Goal: Information Seeking & Learning: Learn about a topic

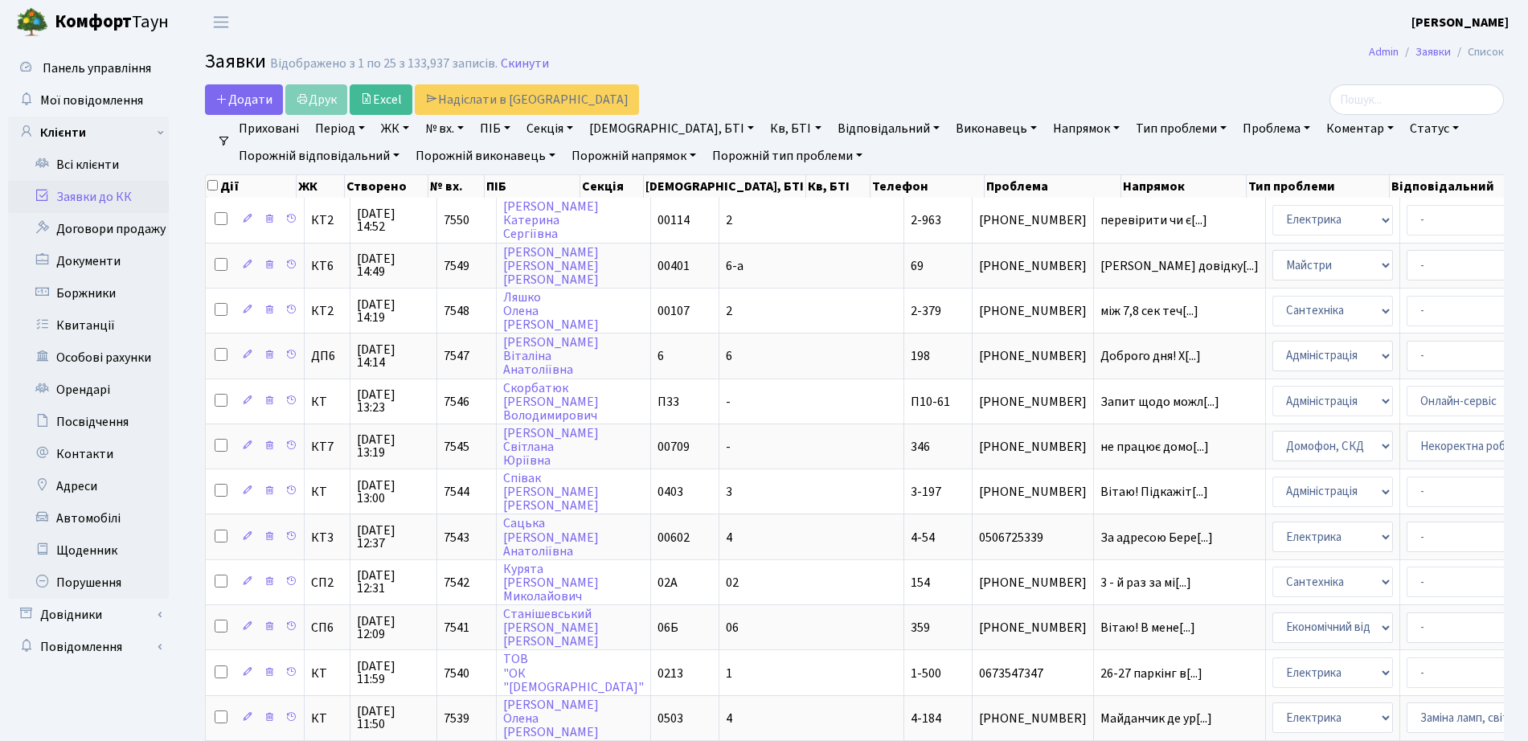
select select "25"
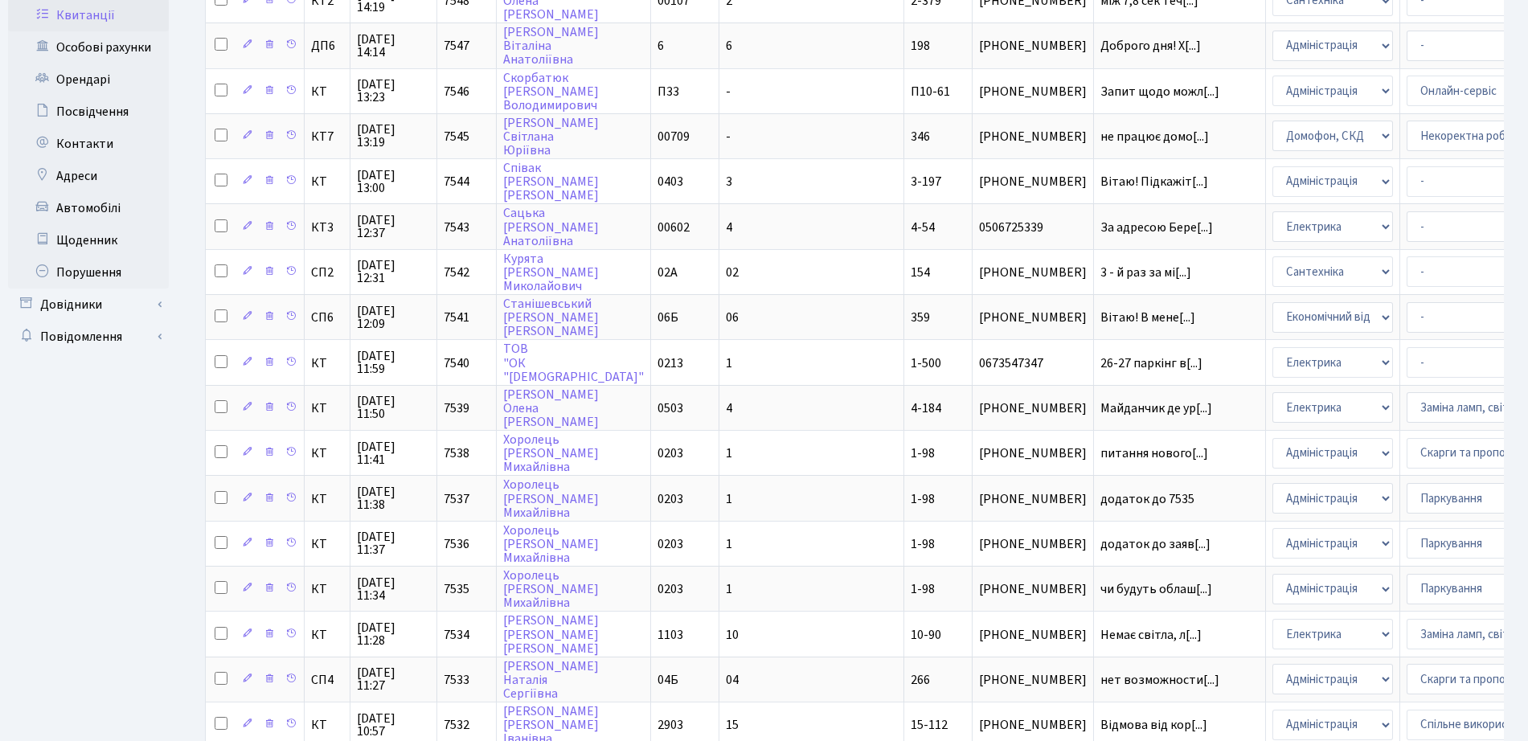
scroll to position [2, 0]
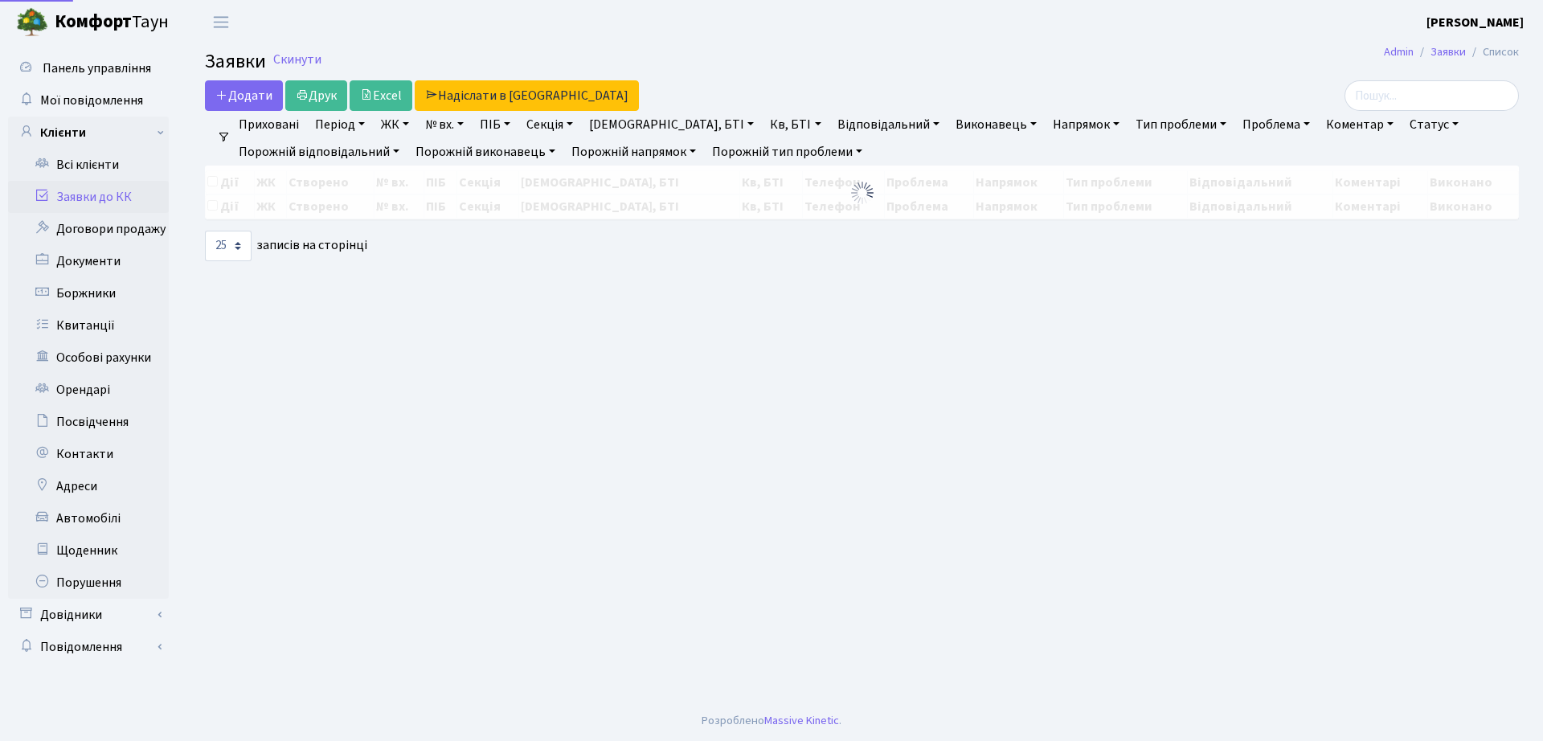
select select "25"
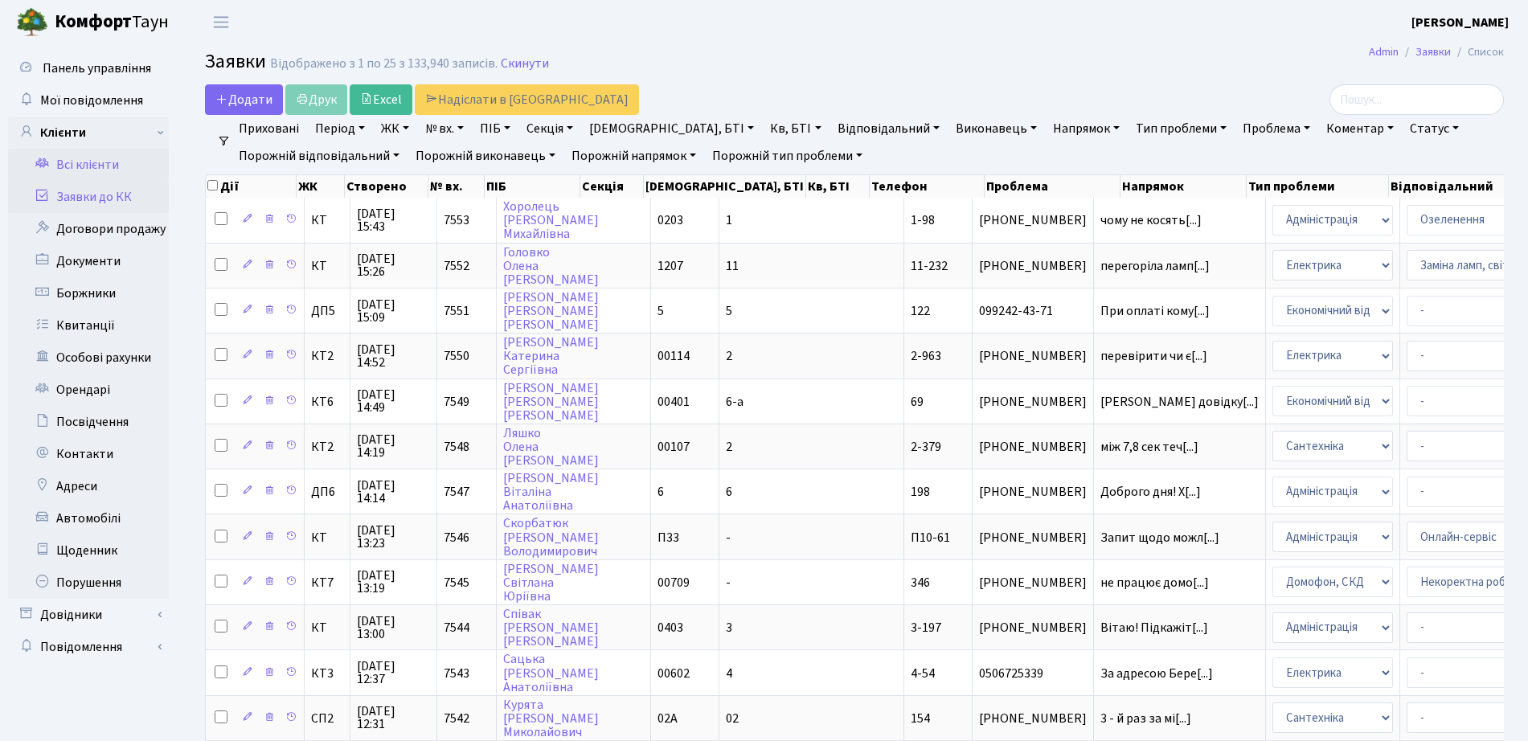
click at [141, 173] on link "Всі клієнти" at bounding box center [88, 165] width 161 height 32
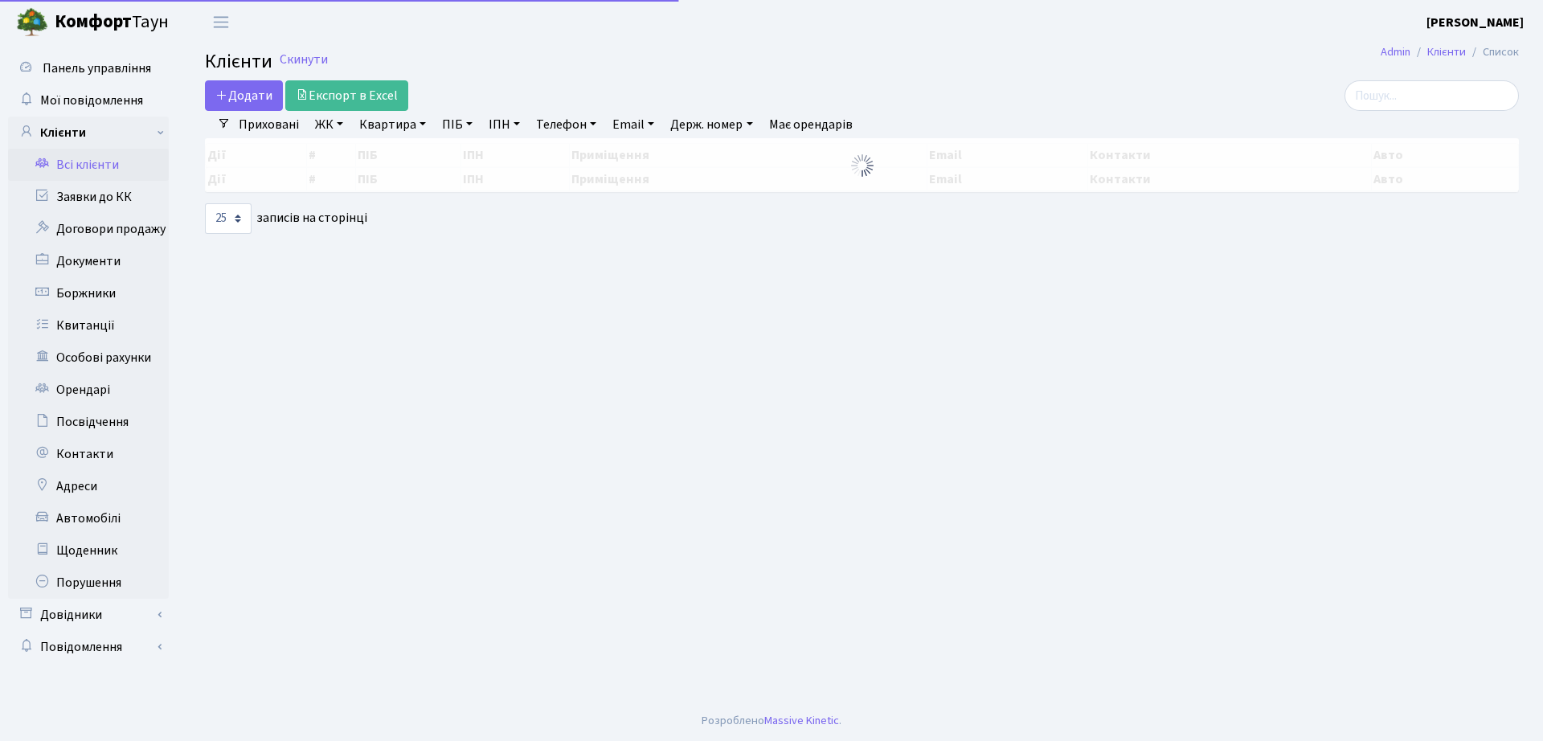
select select "25"
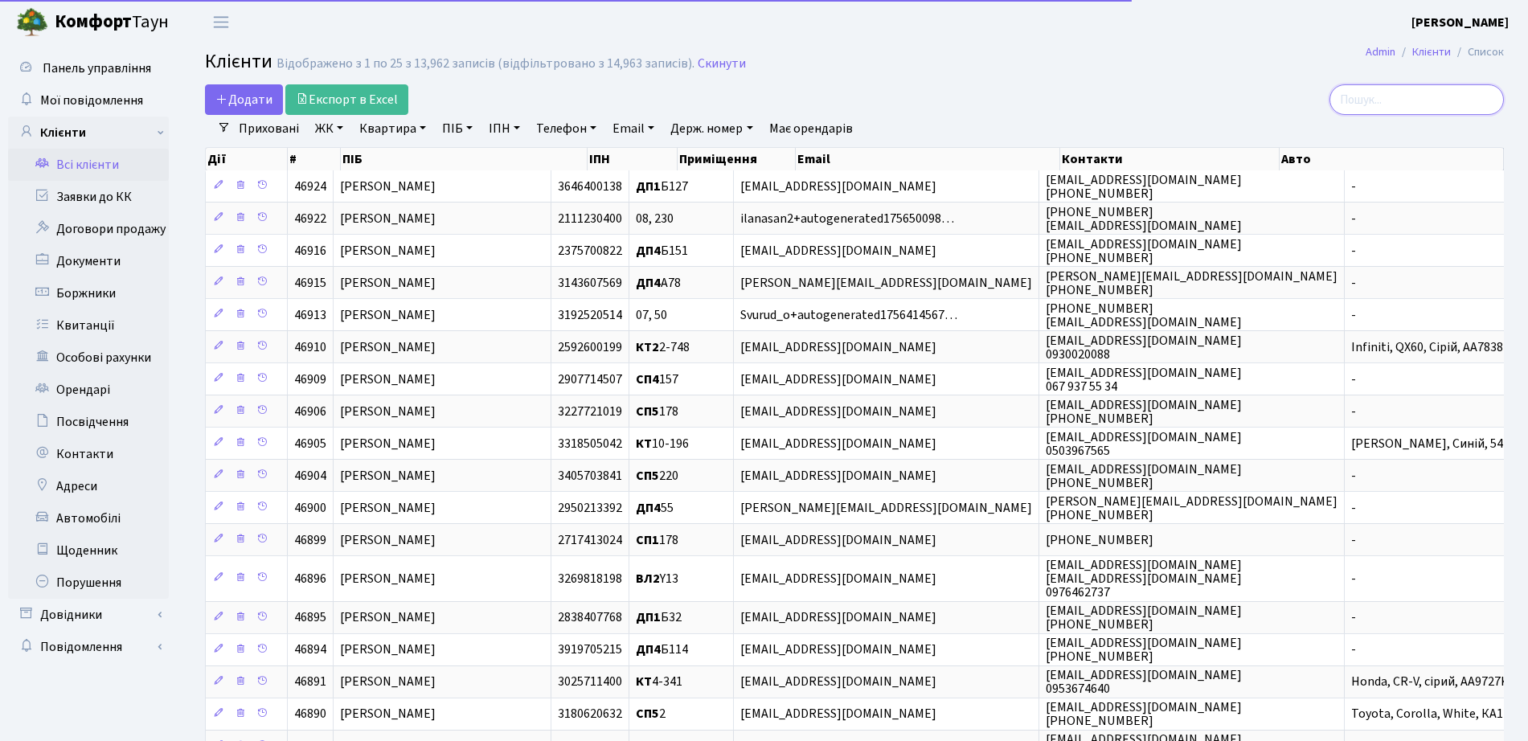
click at [1434, 103] on input "search" at bounding box center [1416, 99] width 174 height 31
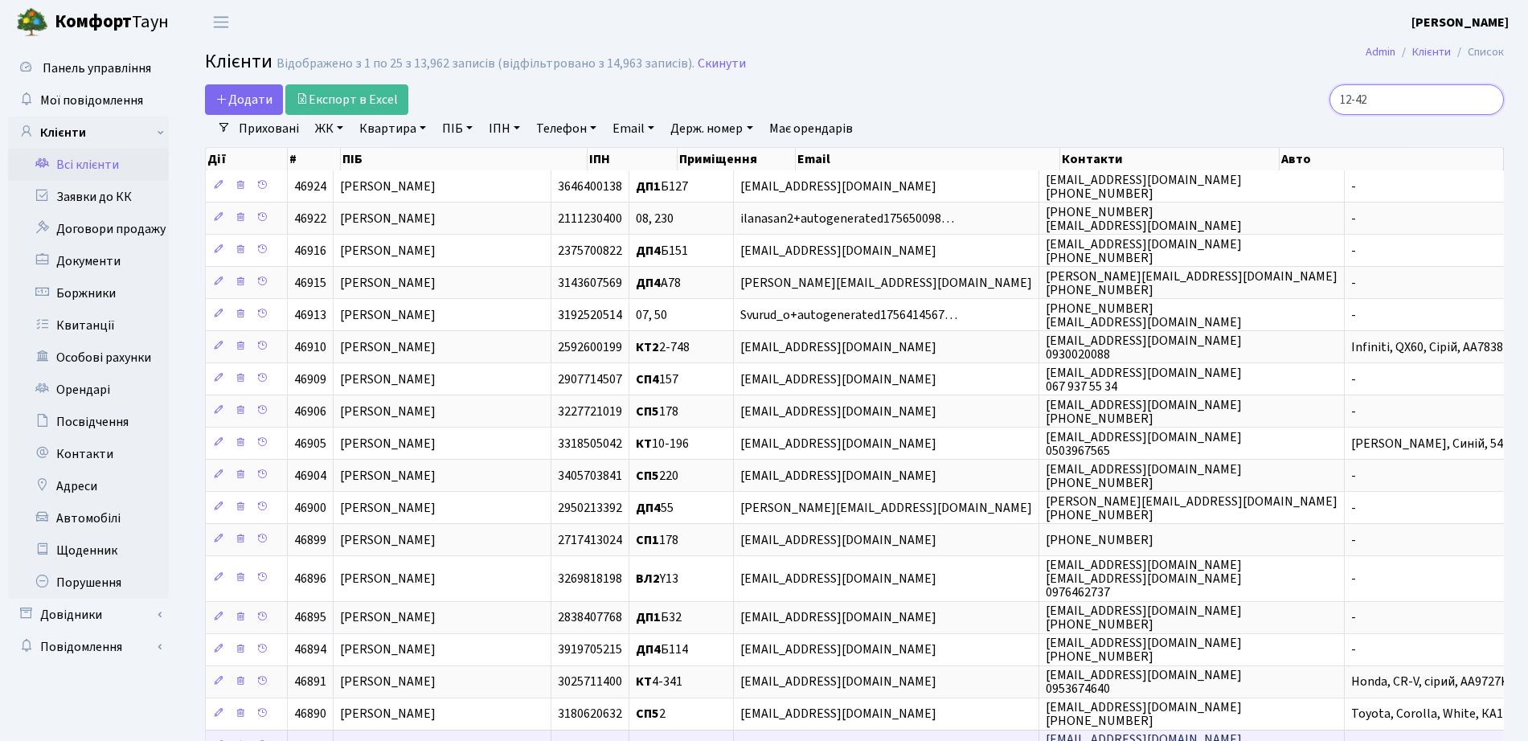
type input "12-42"
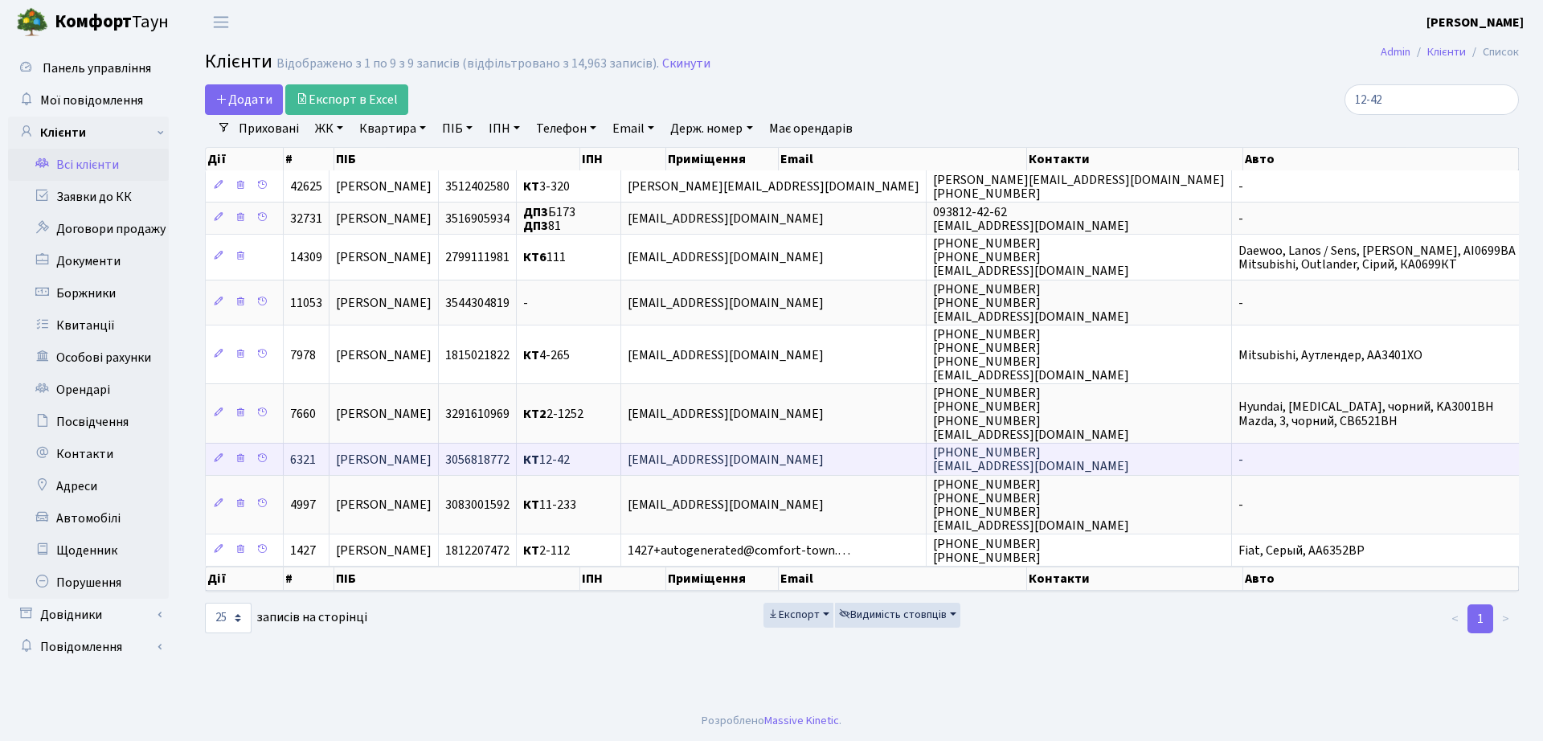
click at [375, 461] on span "Колпаков Михайло Вікторович" at bounding box center [384, 460] width 96 height 18
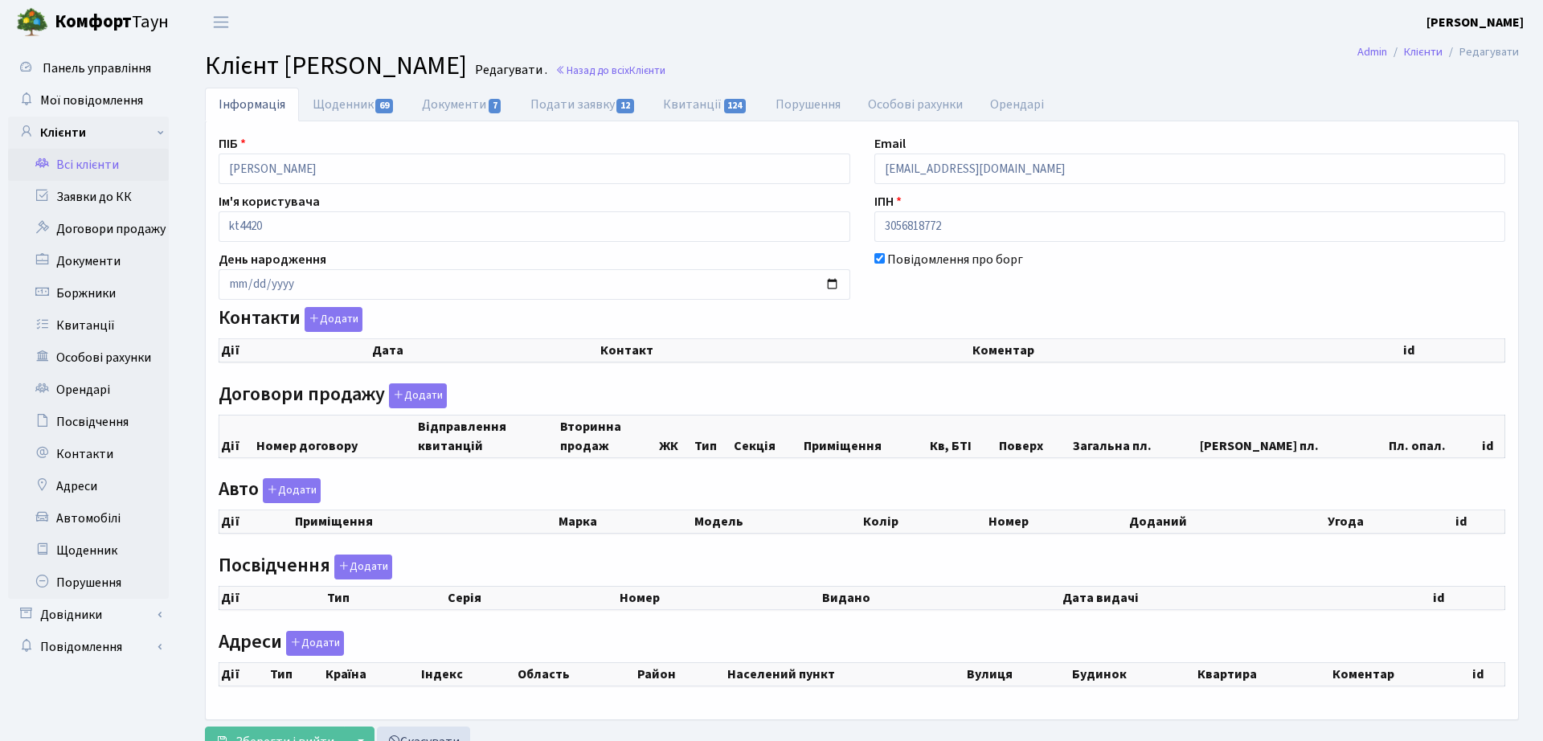
checkbox input "true"
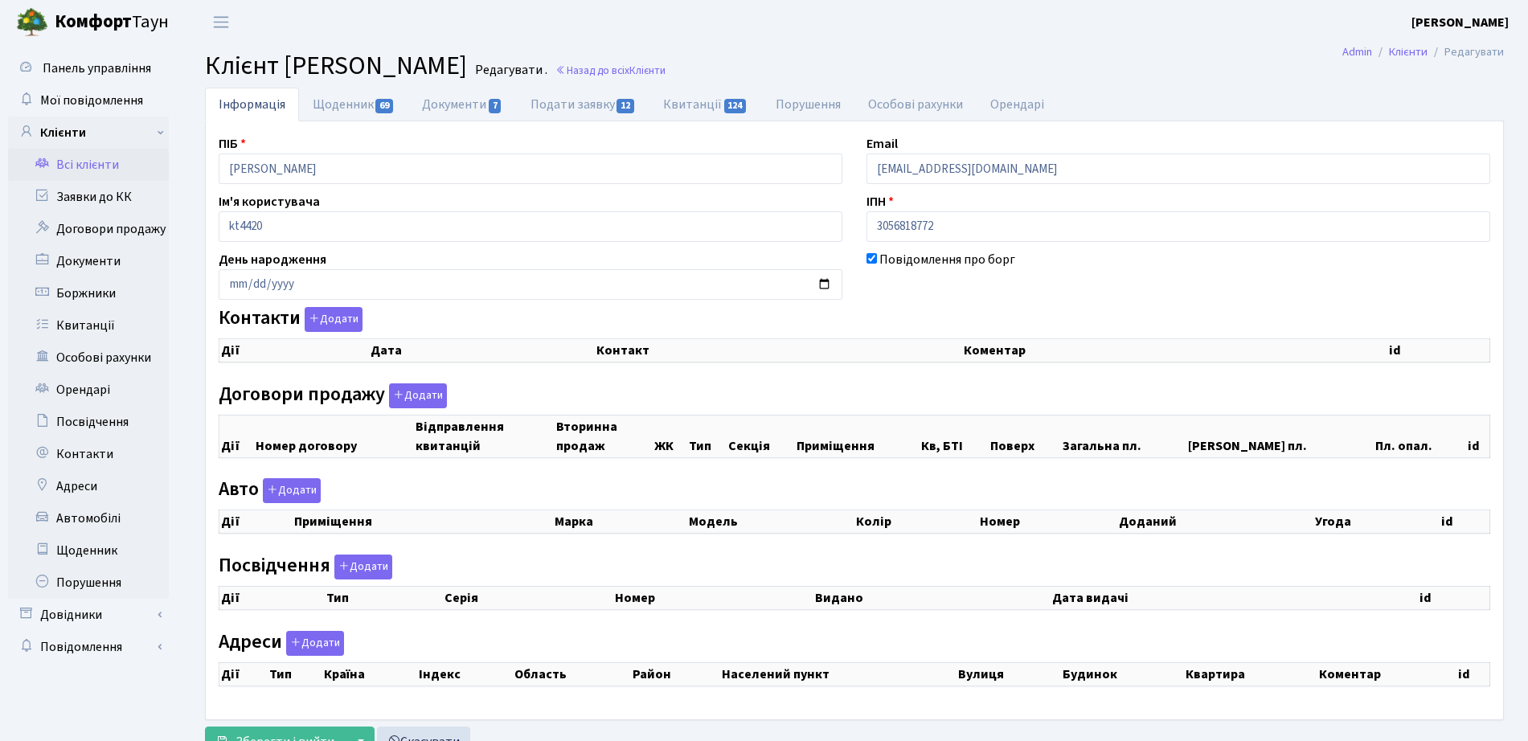
select select "25"
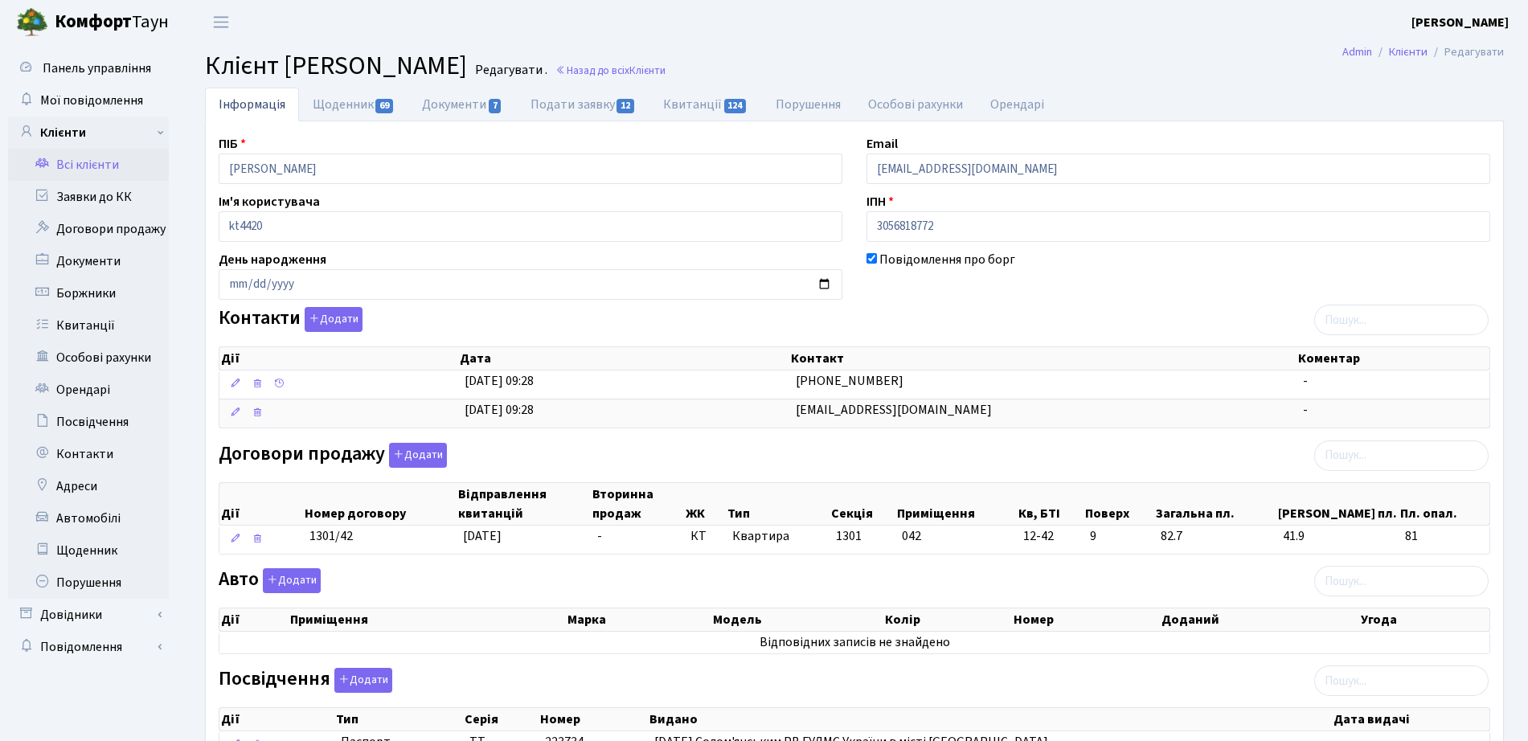
click at [358, 76] on span "Клієнт Колпаков Михайло Вікторович" at bounding box center [336, 65] width 262 height 37
click at [359, 97] on link "Щоденник 69" at bounding box center [353, 104] width 109 height 33
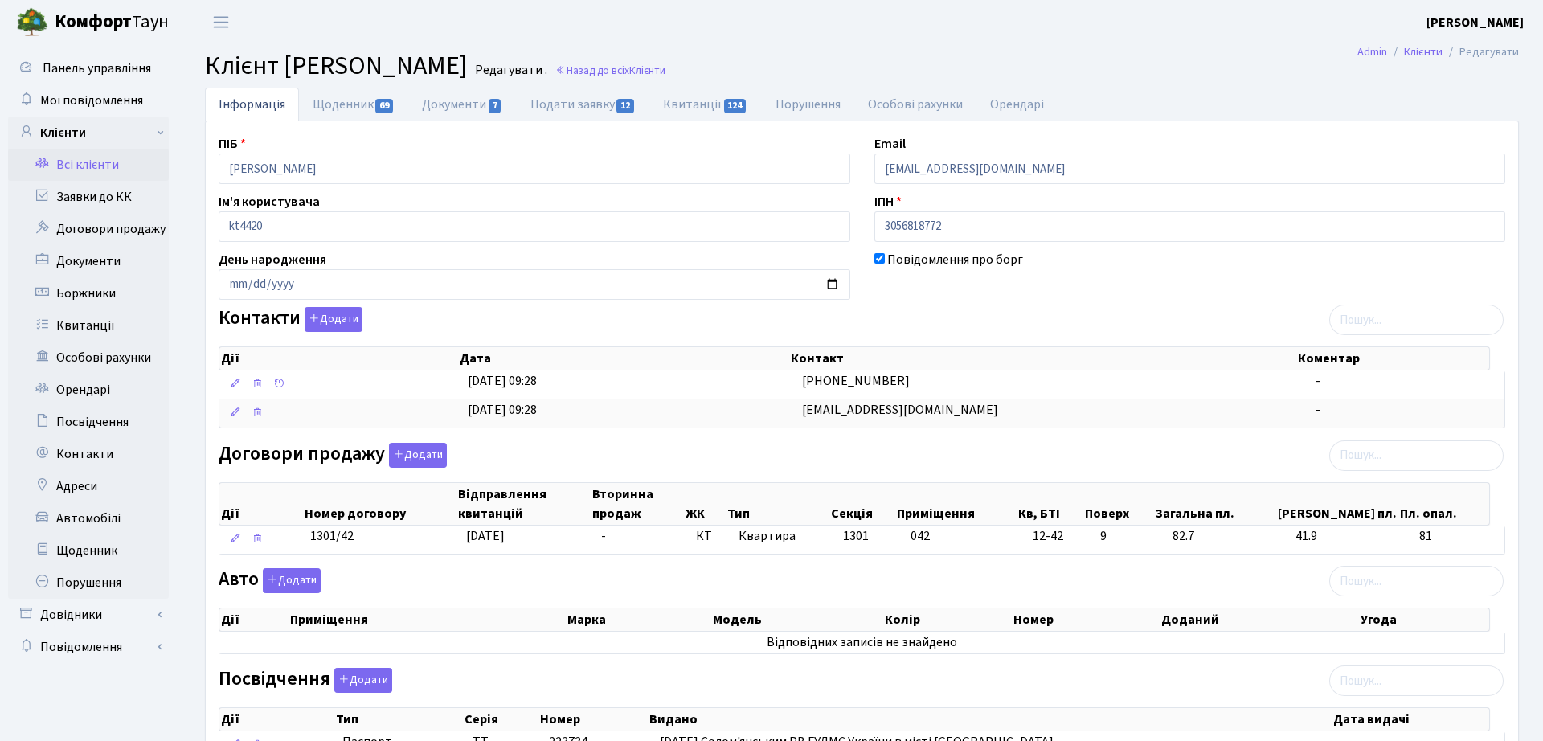
select select "25"
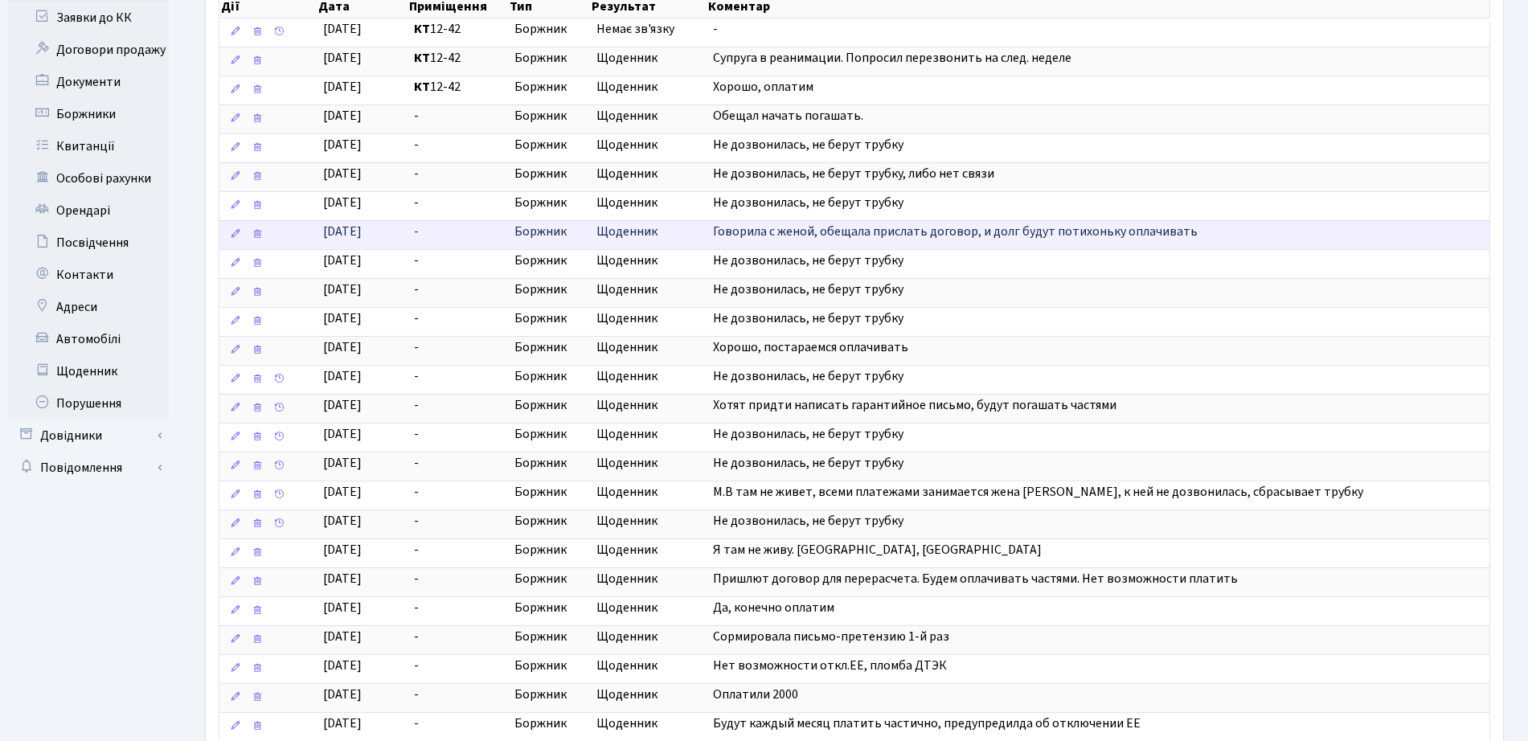
scroll to position [325, 0]
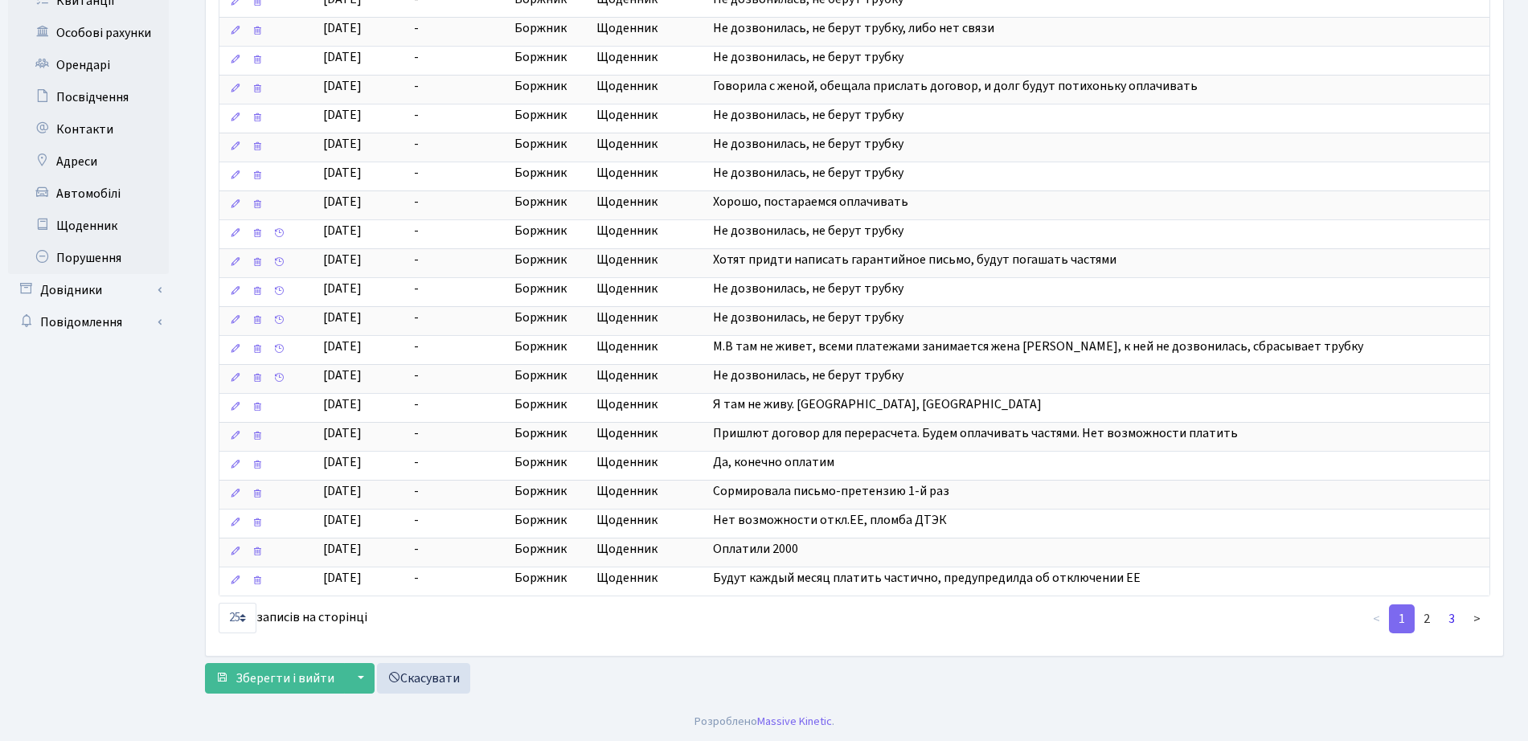
click at [1453, 627] on link "3" at bounding box center [1452, 618] width 26 height 29
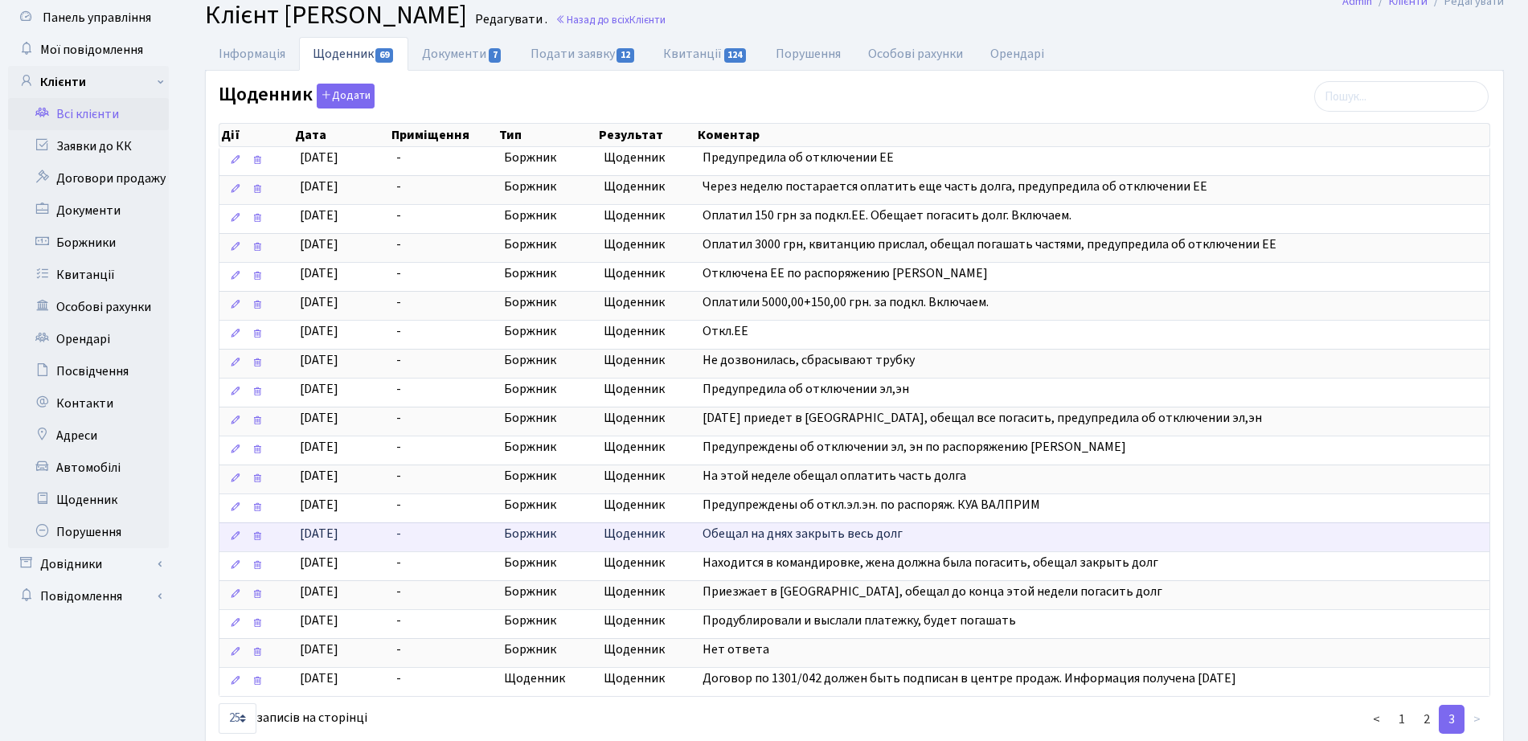
scroll to position [151, 0]
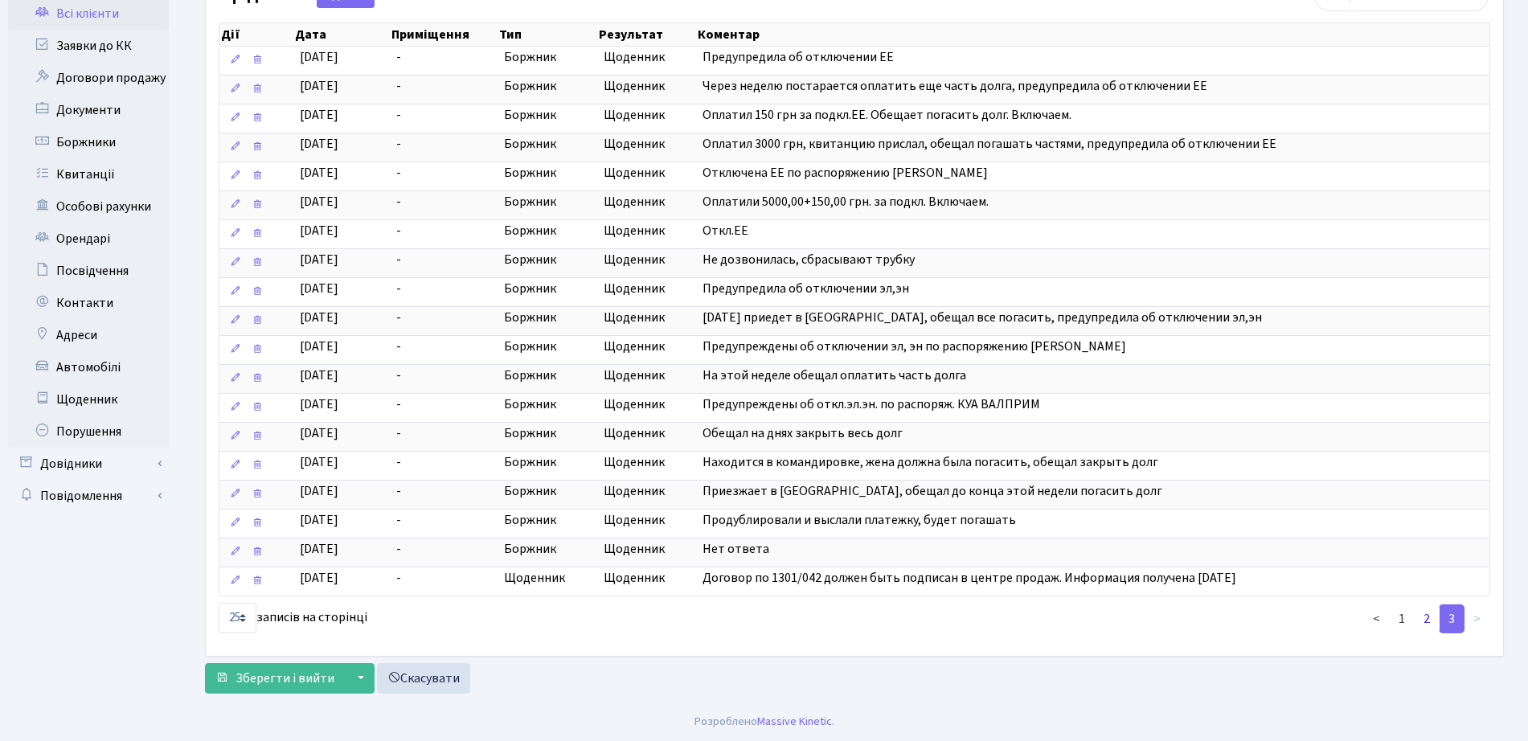
click at [1426, 619] on link "2" at bounding box center [1427, 618] width 26 height 29
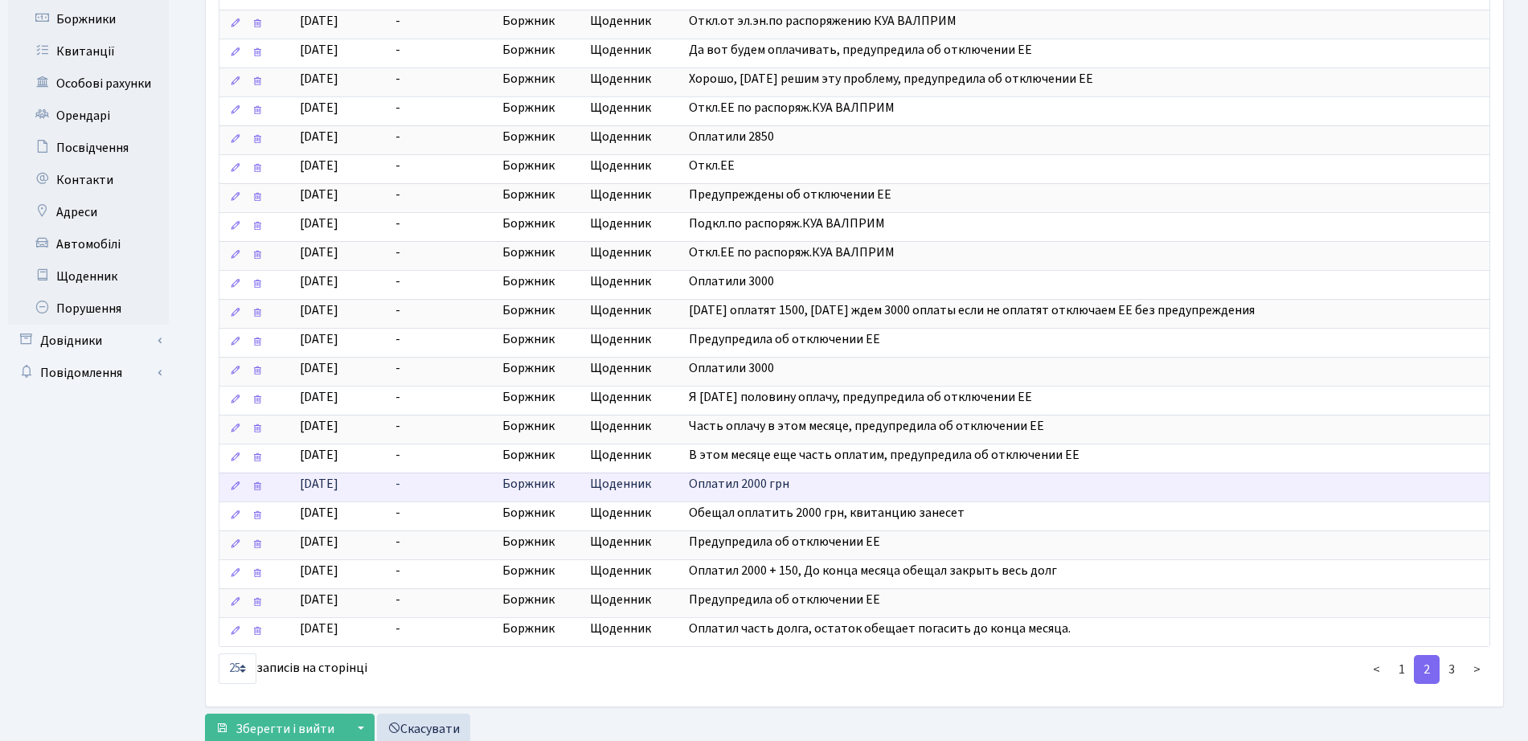
scroll to position [325, 0]
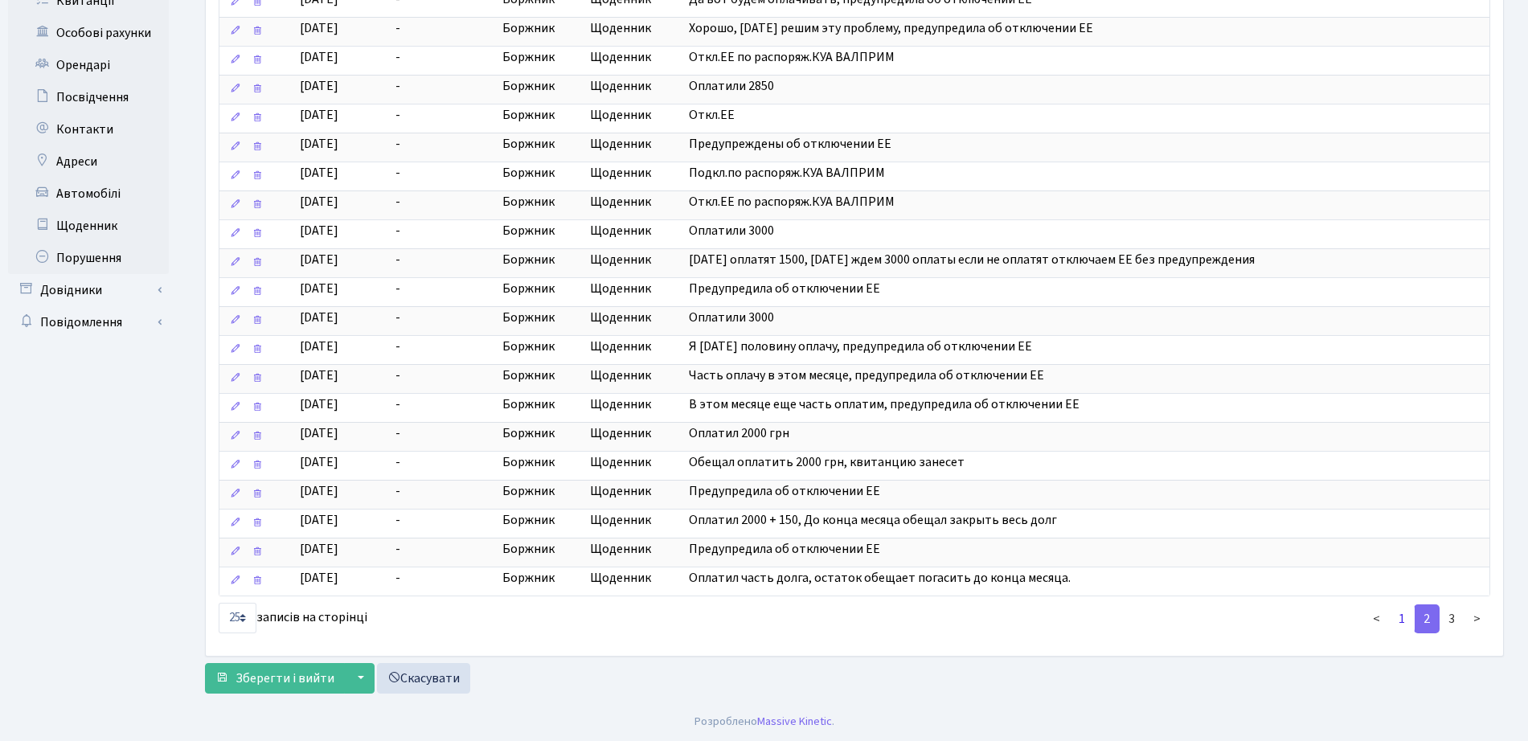
click at [1412, 628] on link "1" at bounding box center [1402, 618] width 26 height 29
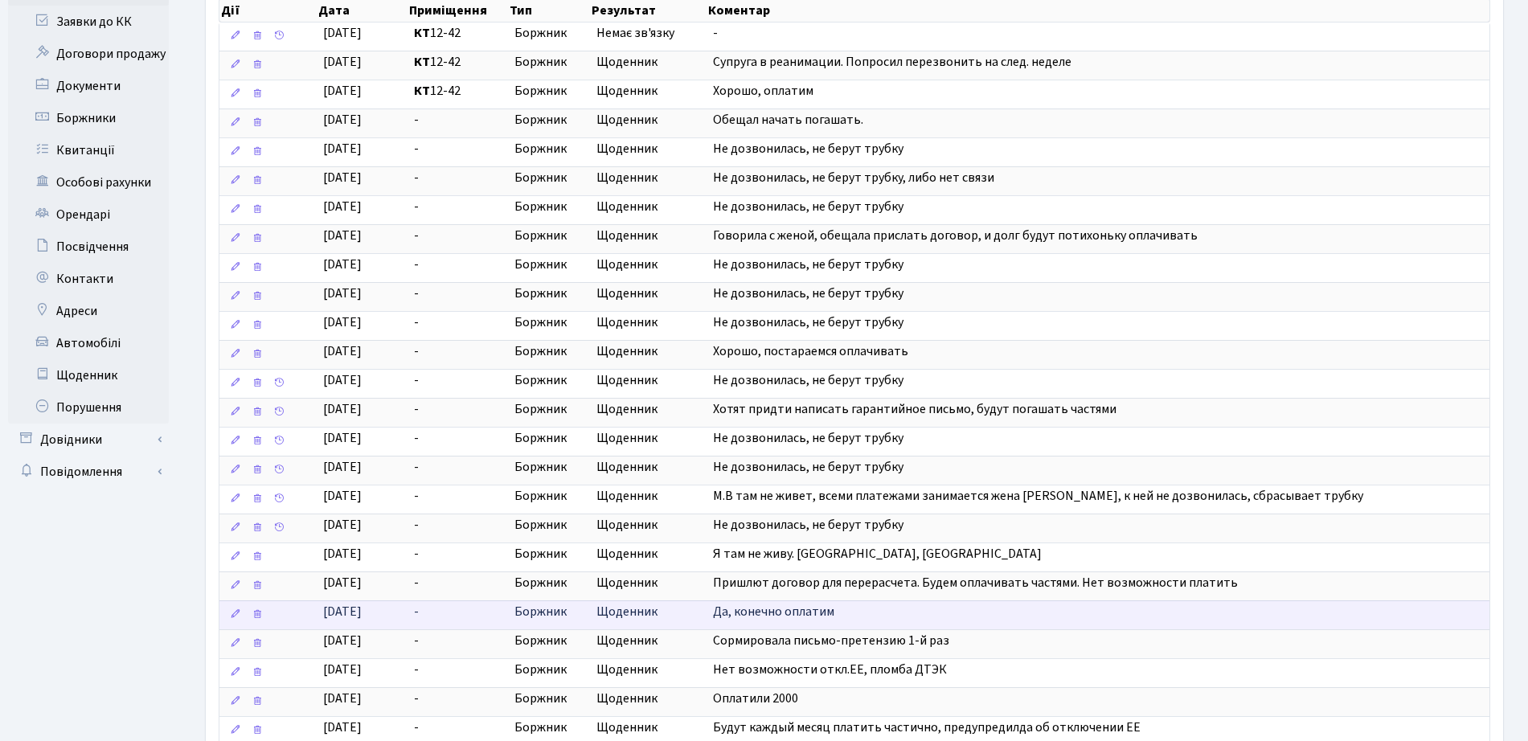
scroll to position [0, 0]
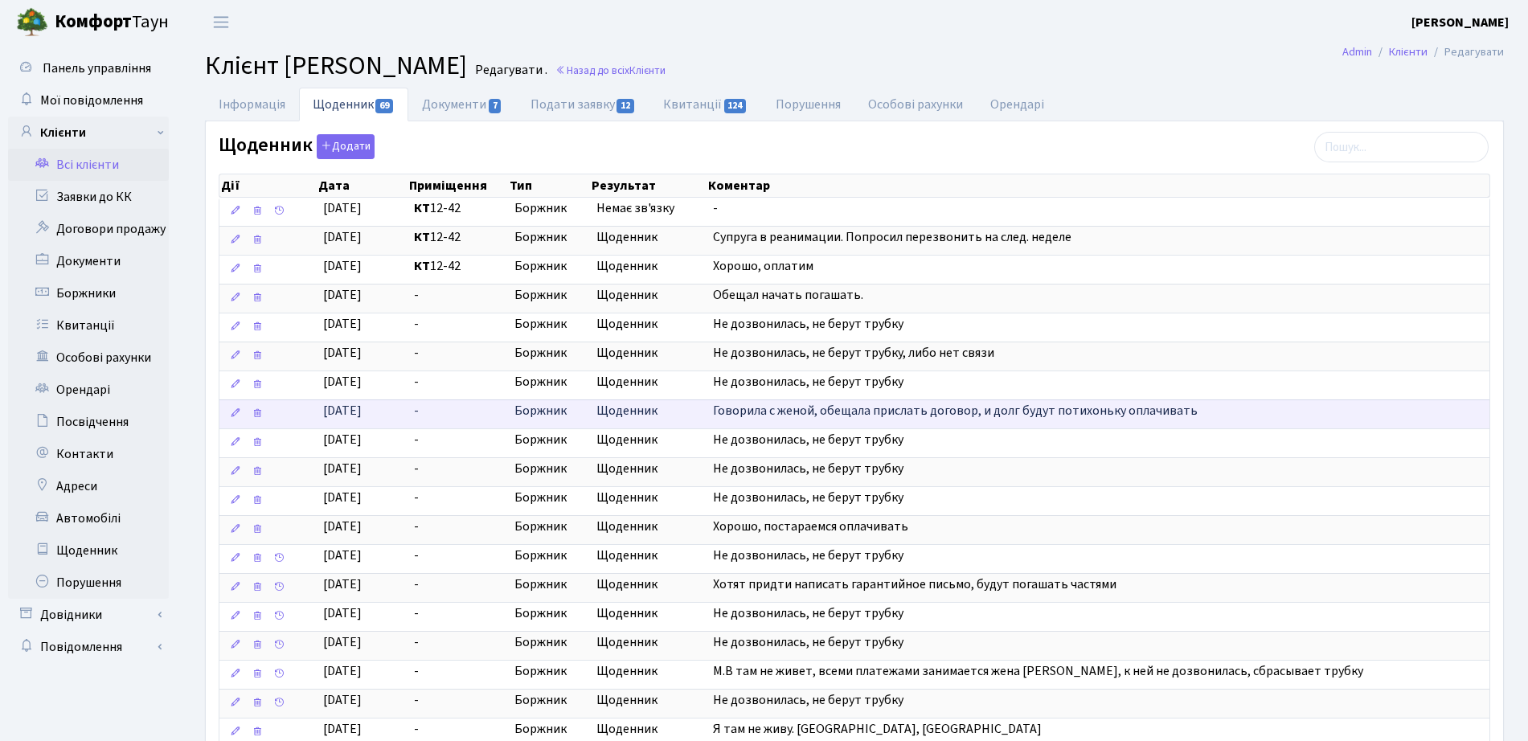
click at [915, 411] on span "Говорила с женой, обещала прислать договор, и долг будут потихоньку оплачивать" at bounding box center [955, 411] width 485 height 18
click at [1136, 415] on span "Говорила с женой, обещала прислать договор, и долг будут потихоньку оплачивать" at bounding box center [955, 411] width 485 height 18
click at [1121, 403] on span "Говорила с женой, обещала прислать договор, и долг будут потихоньку оплачивать" at bounding box center [955, 411] width 485 height 18
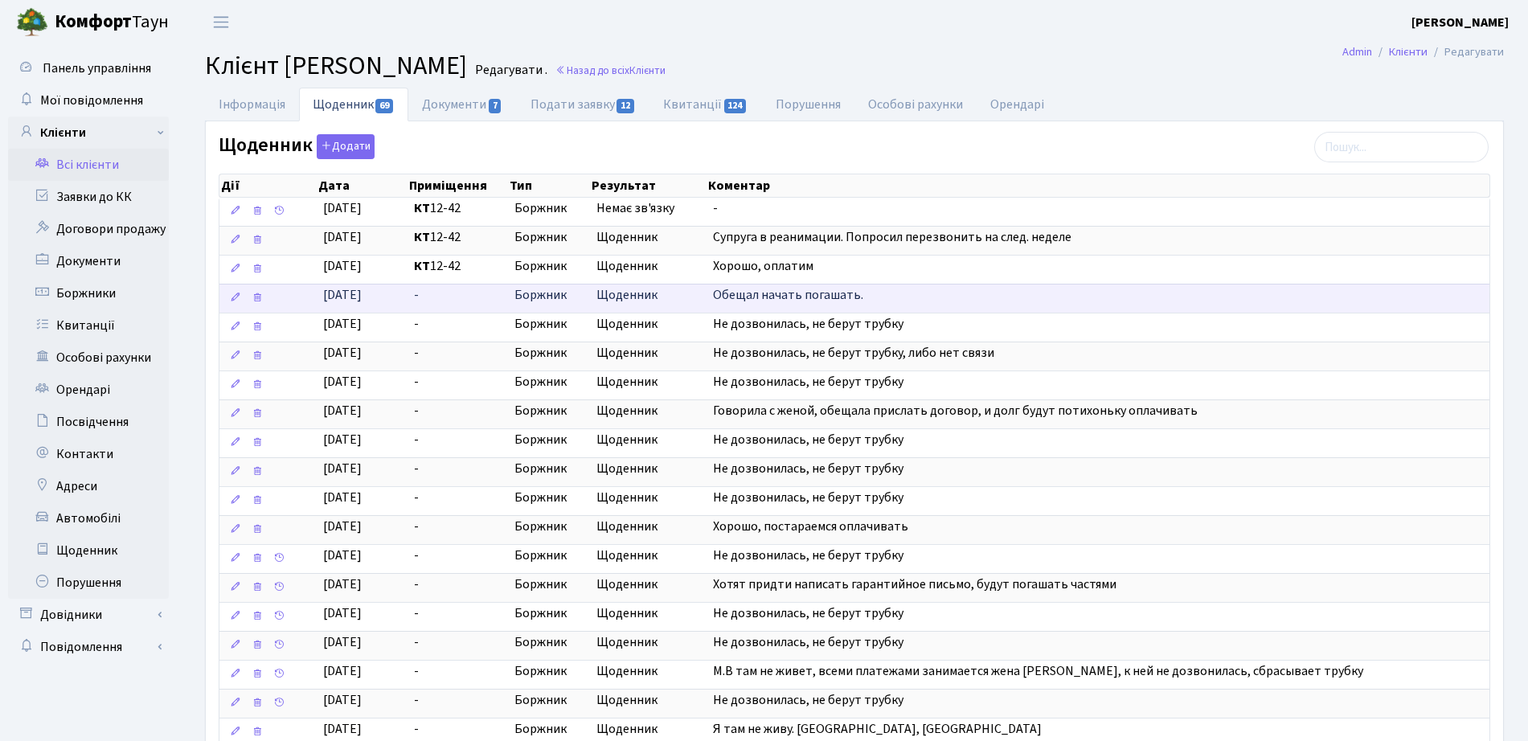
click at [1066, 293] on td "Обещал начать погашать." at bounding box center [1098, 298] width 783 height 29
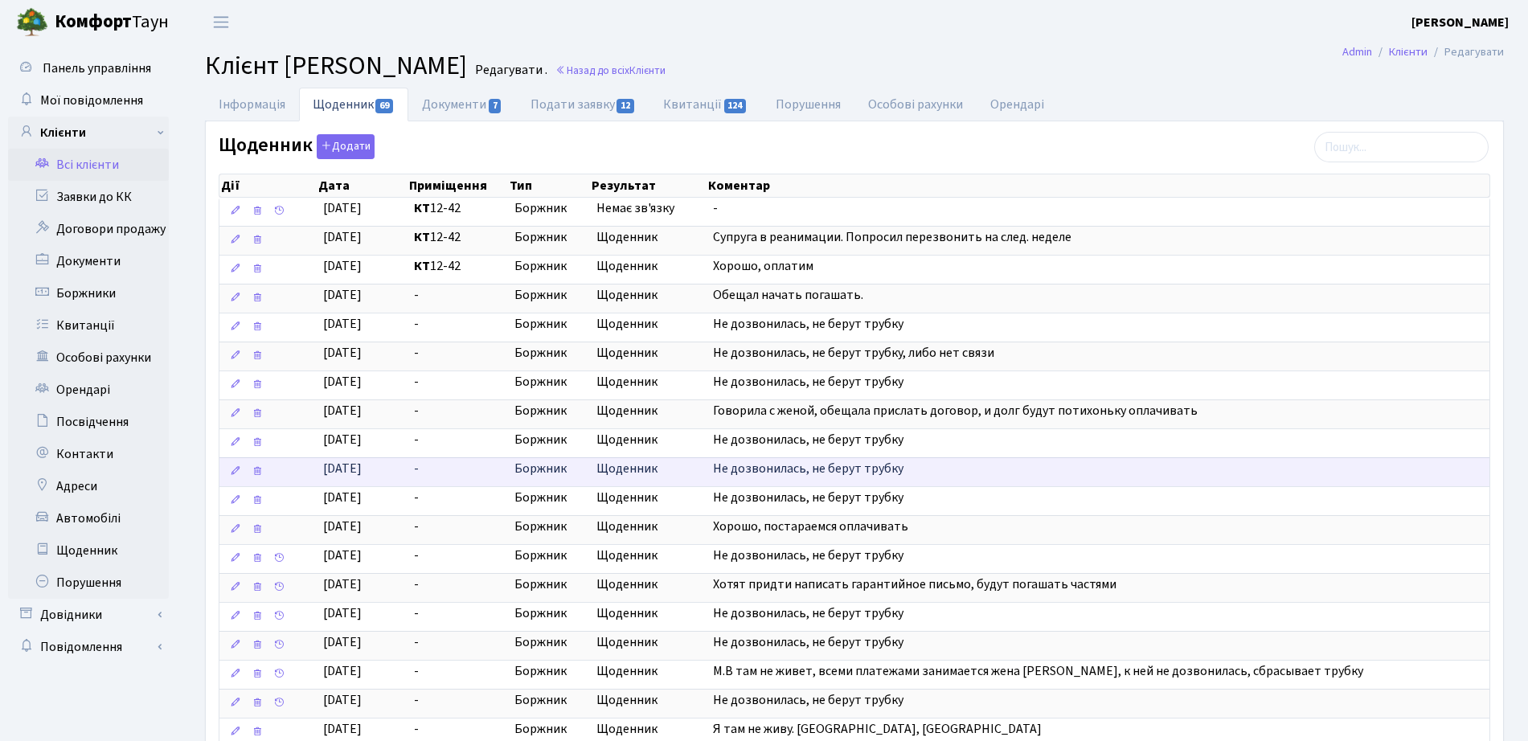
click at [1025, 473] on td "Не дозвонилась, не берут трубку" at bounding box center [1098, 471] width 783 height 29
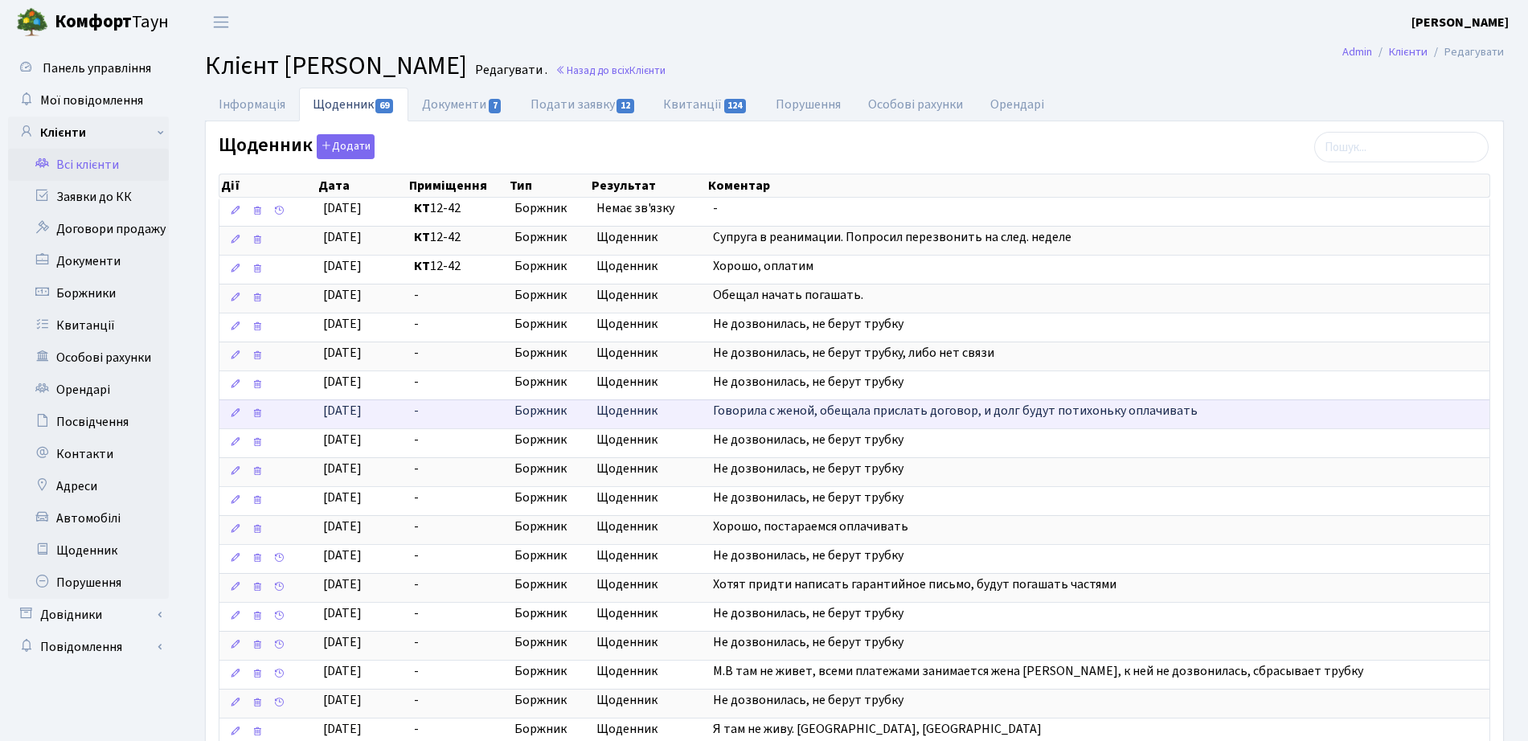
click at [1095, 412] on span "Говорила с женой, обещала прислать договор, и долг будут потихоньку оплачивать" at bounding box center [955, 411] width 485 height 18
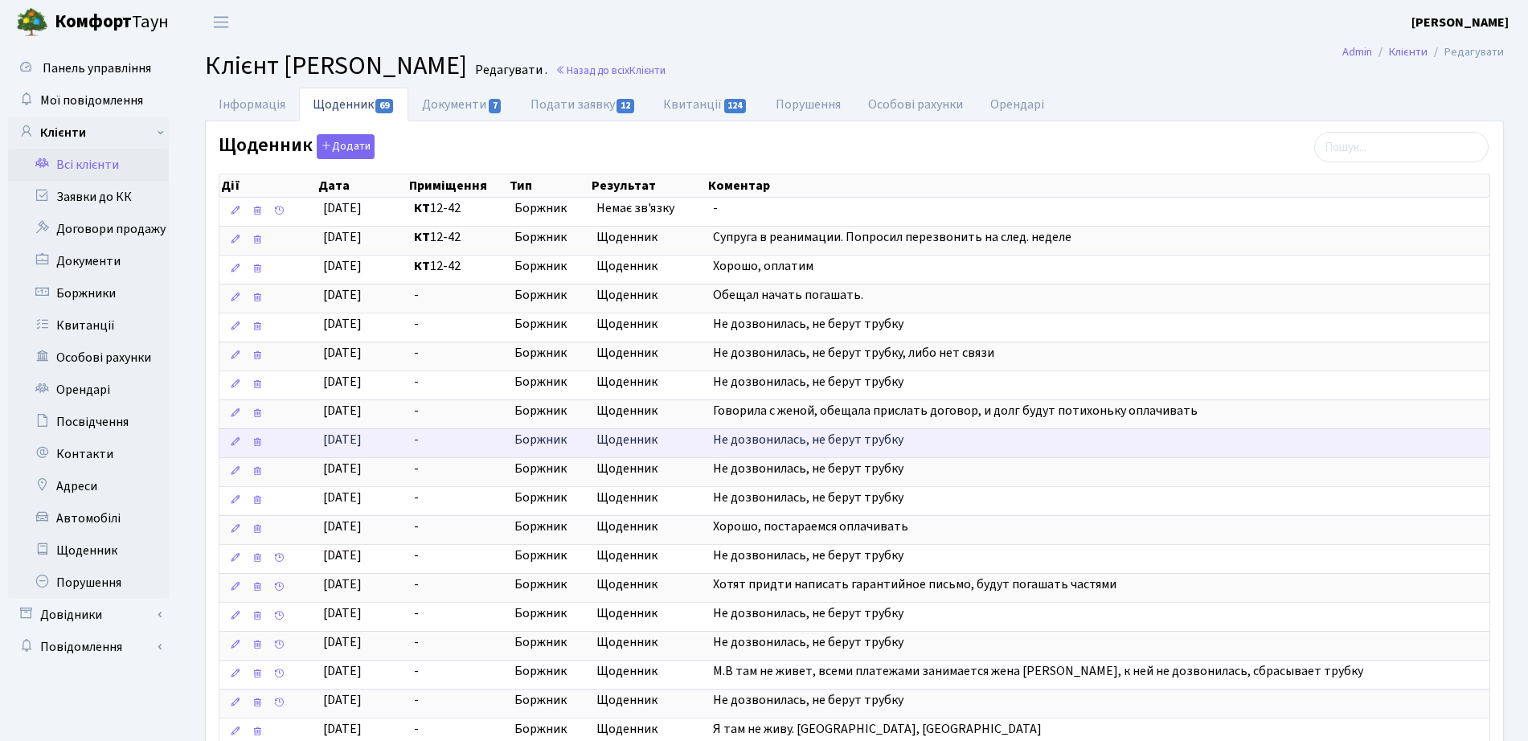
click at [823, 433] on span "Не дозвонилась, не берут трубку" at bounding box center [808, 440] width 190 height 18
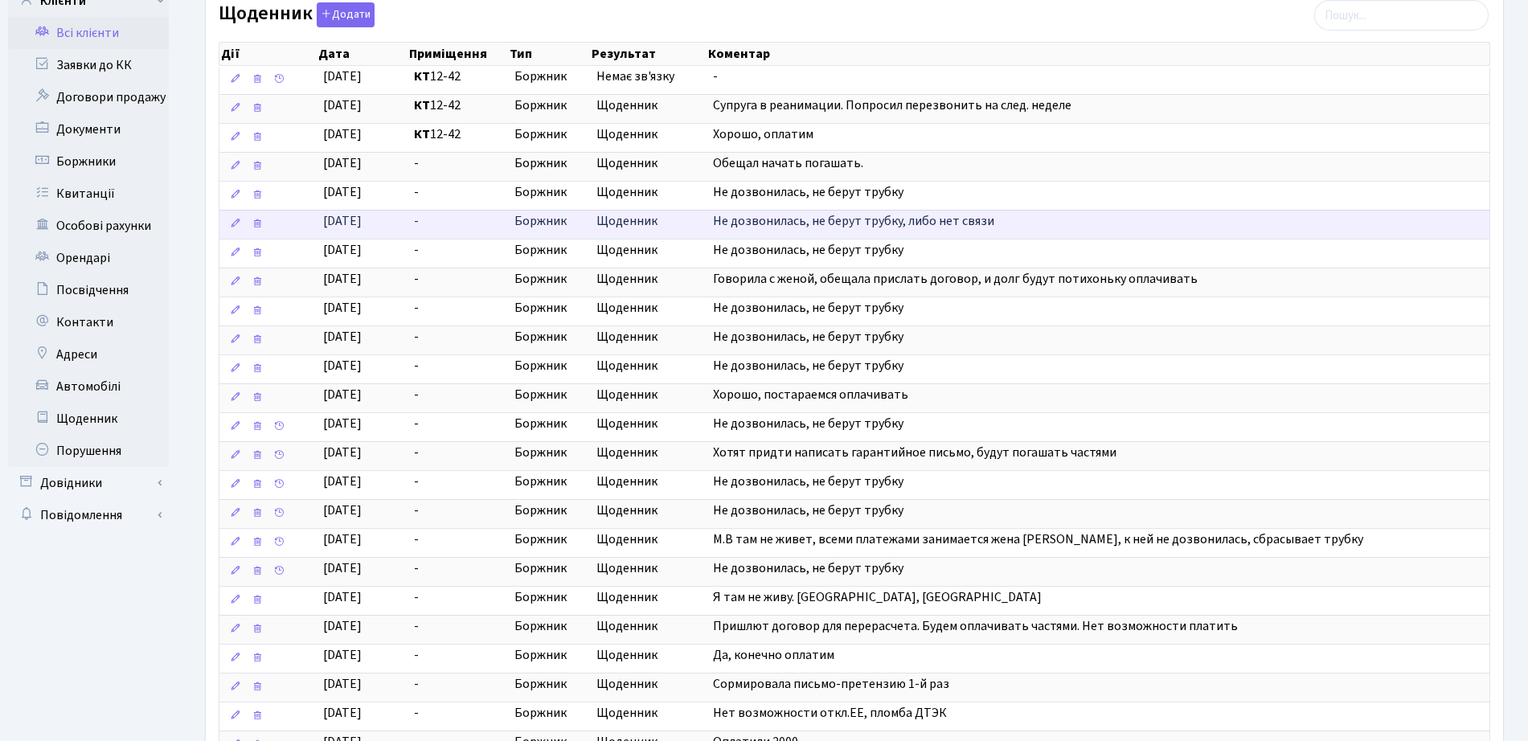
scroll to position [23, 0]
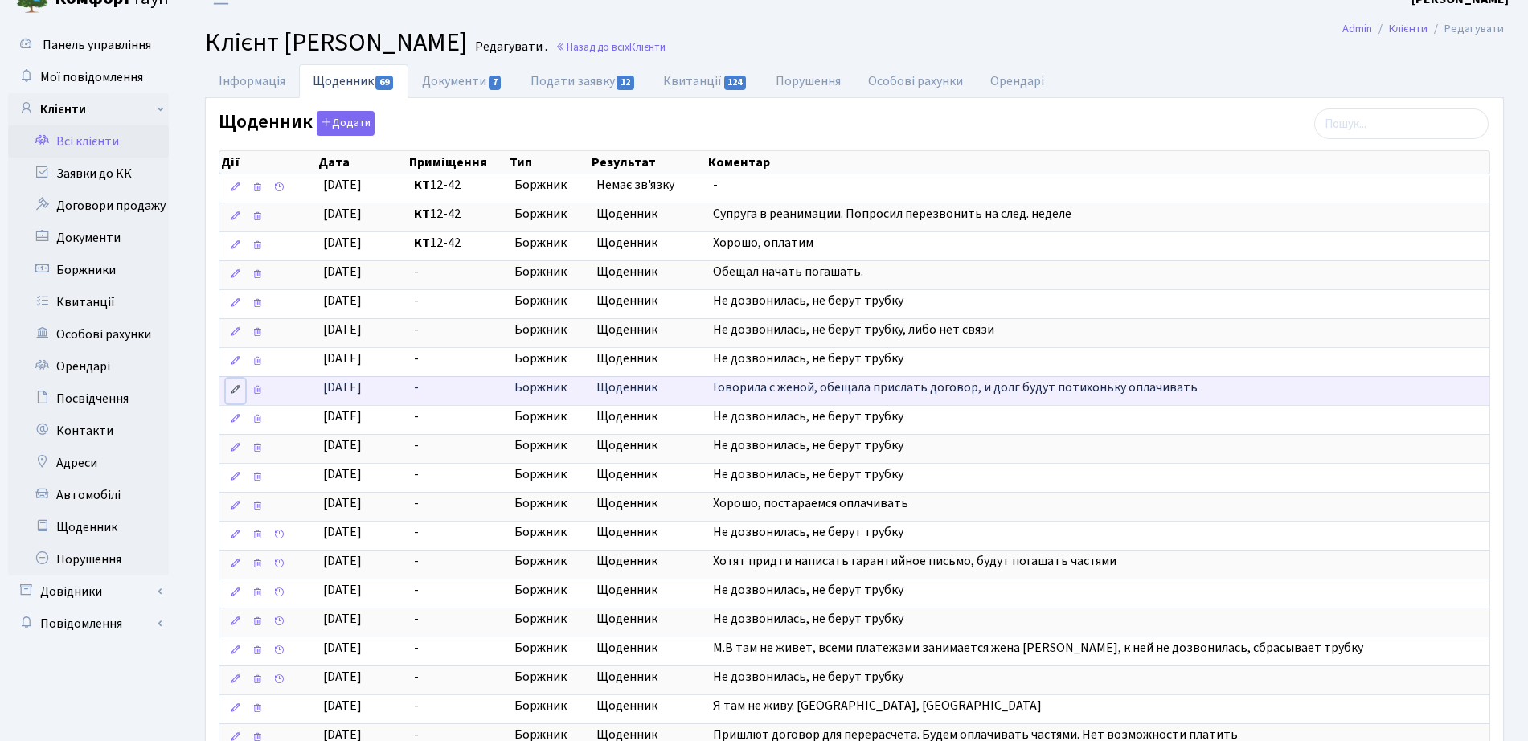
click at [236, 387] on icon at bounding box center [235, 389] width 11 height 11
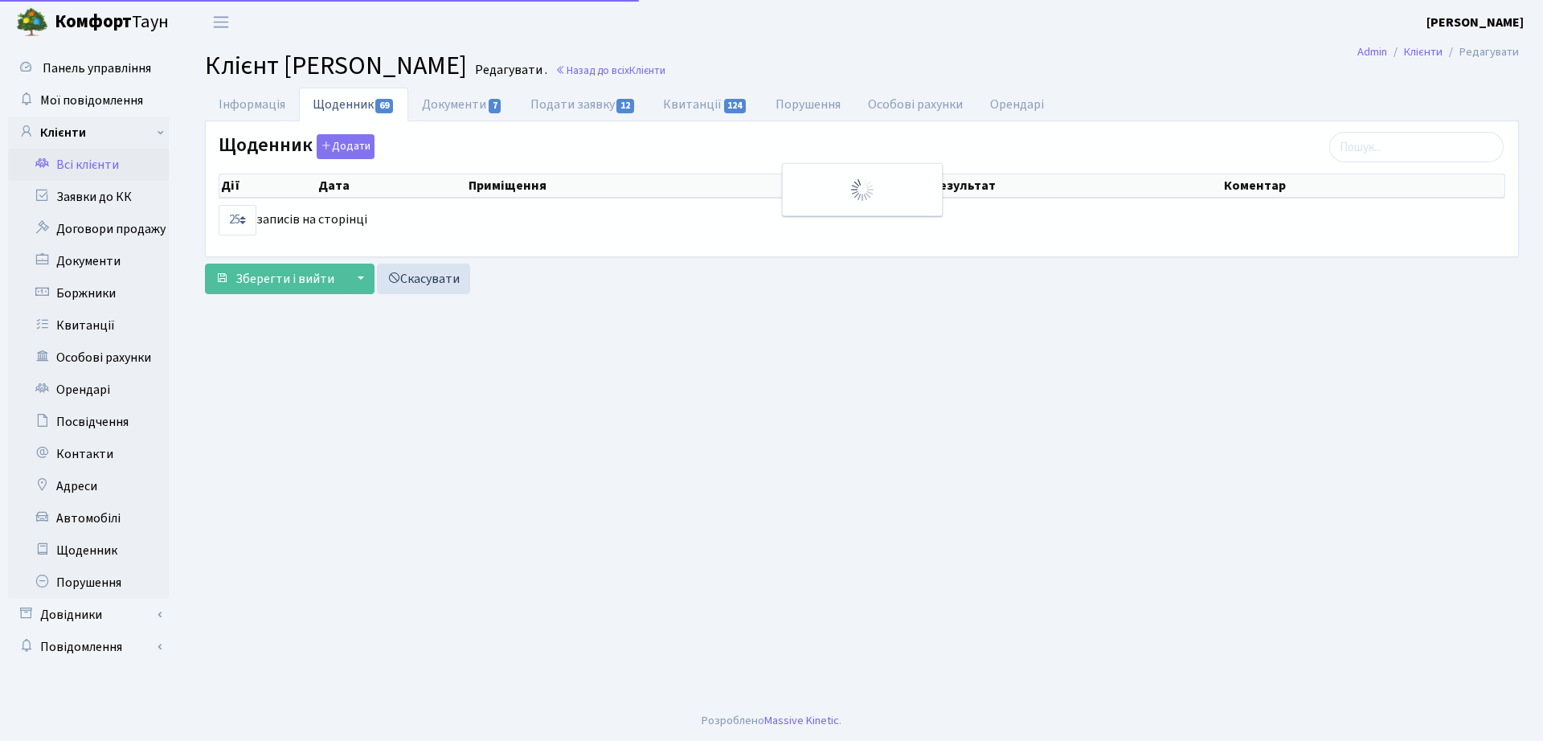
select select "25"
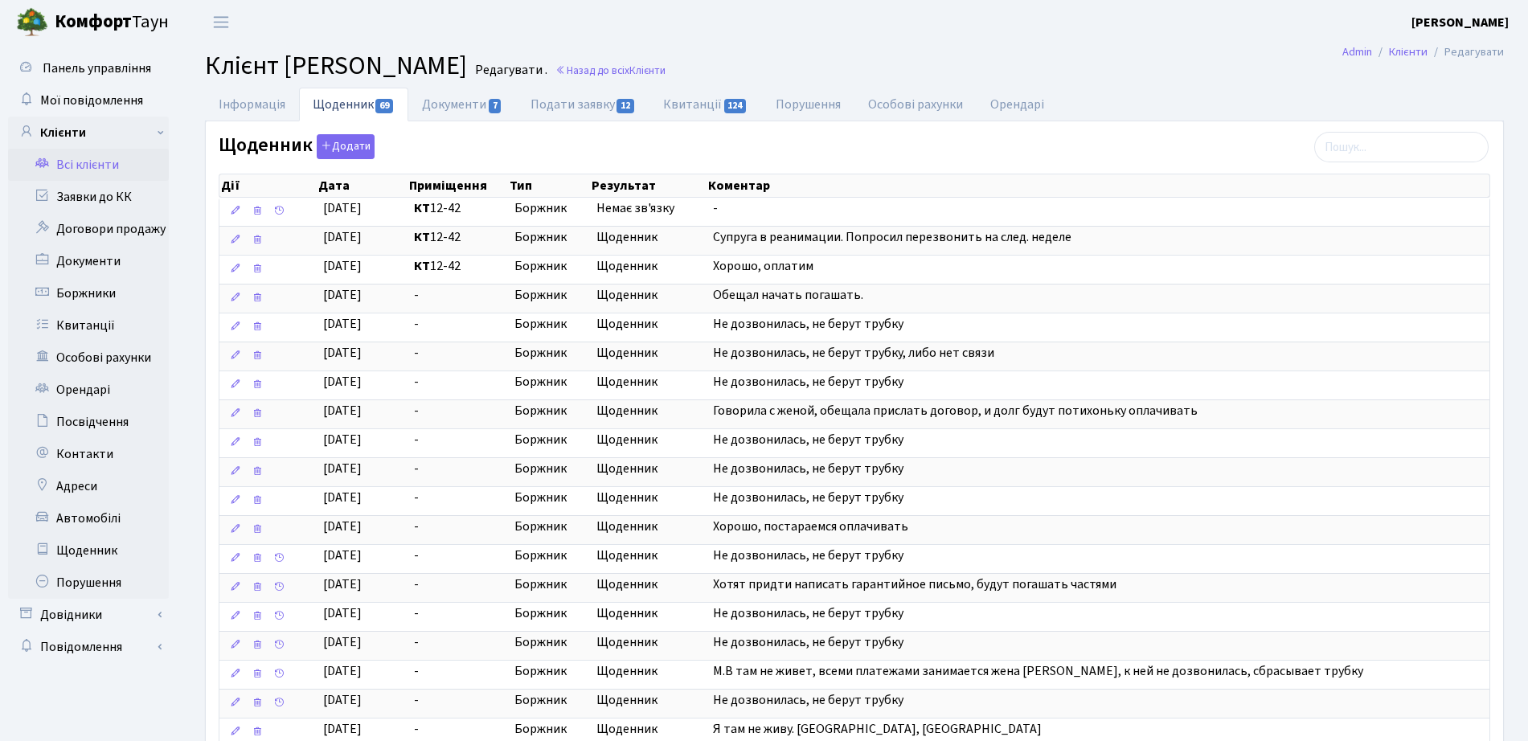
click at [64, 19] on b "Комфорт" at bounding box center [93, 22] width 77 height 26
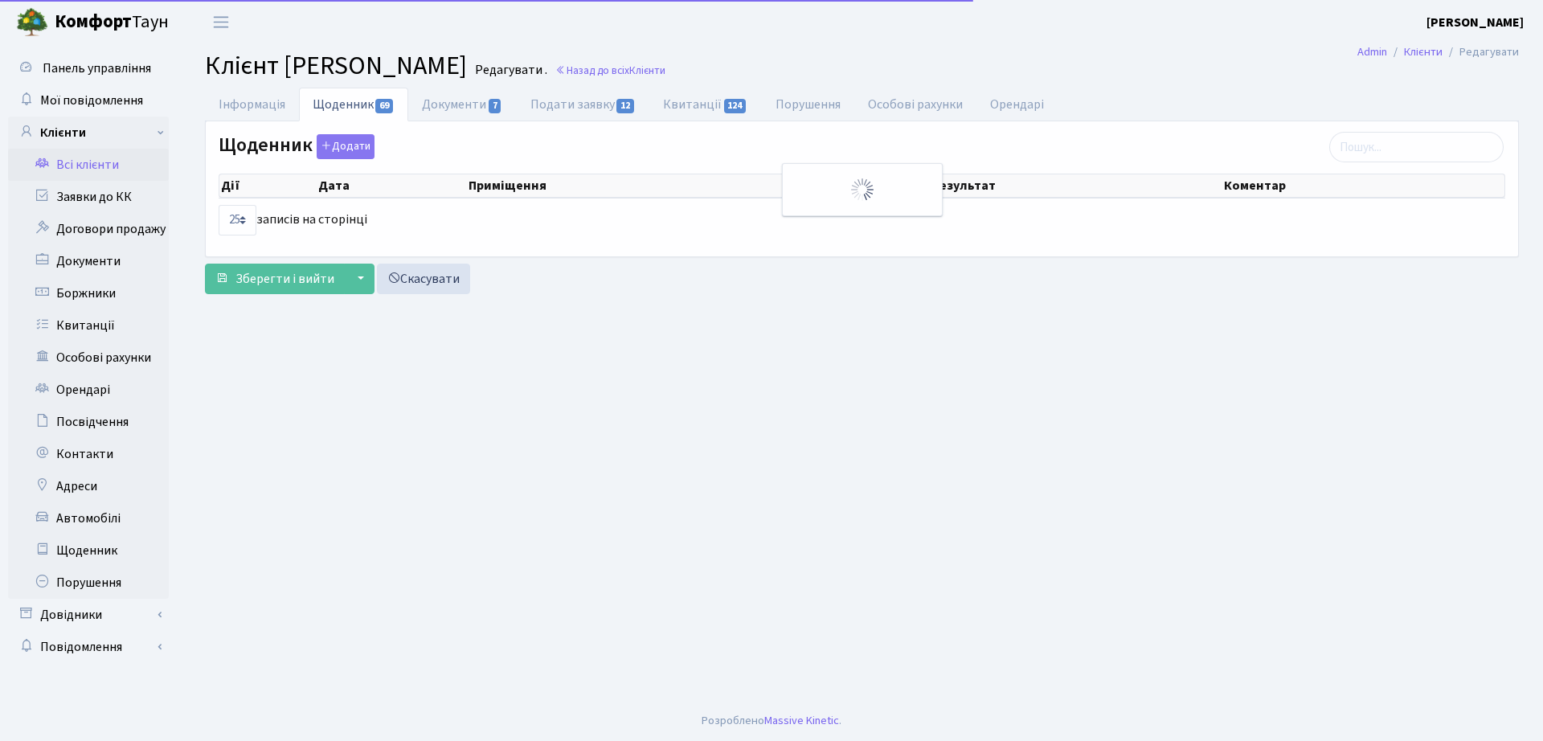
select select "25"
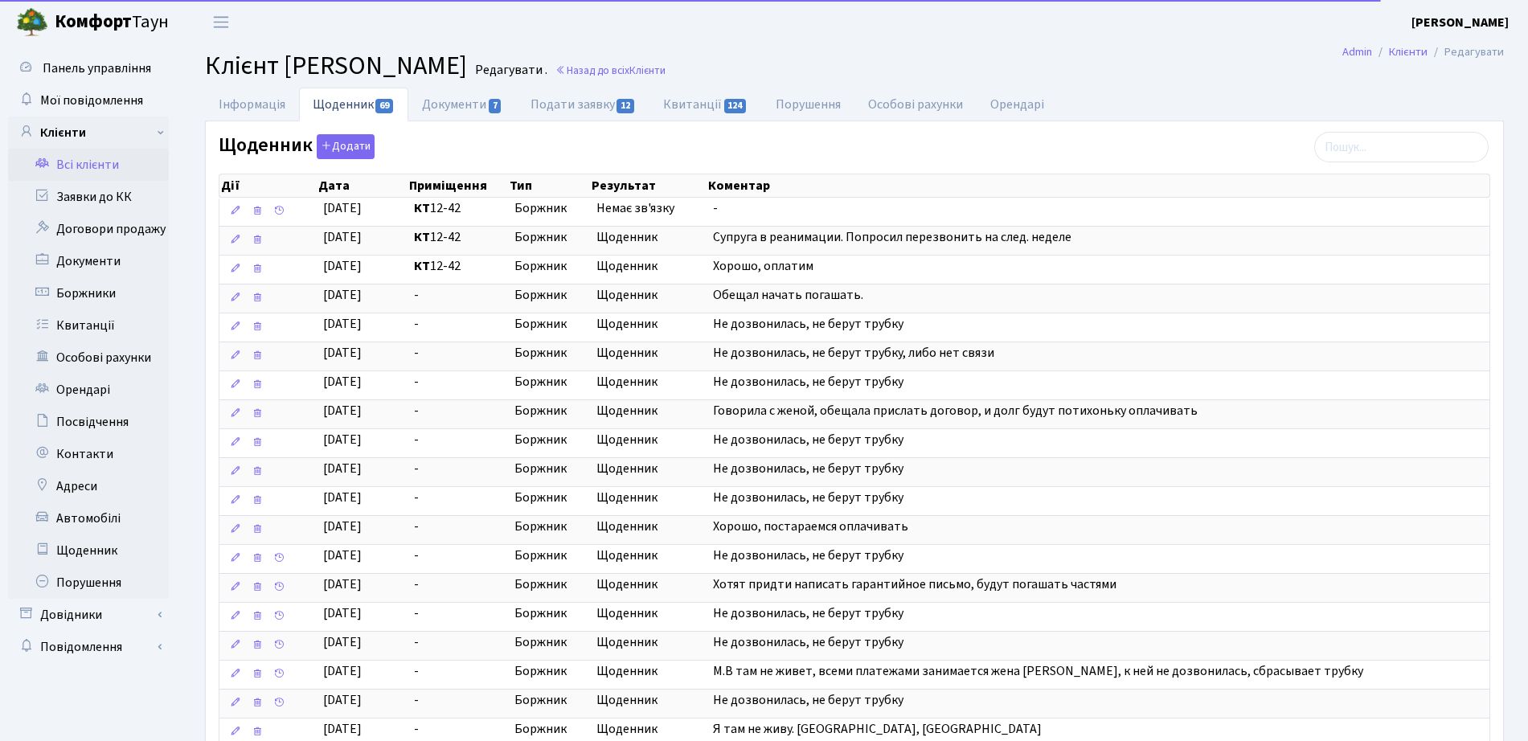
click at [789, 78] on h2 "Клієнт Колпаков Михайло Вікторович Редагувати . Назад до всіх Клієнти" at bounding box center [854, 66] width 1299 height 31
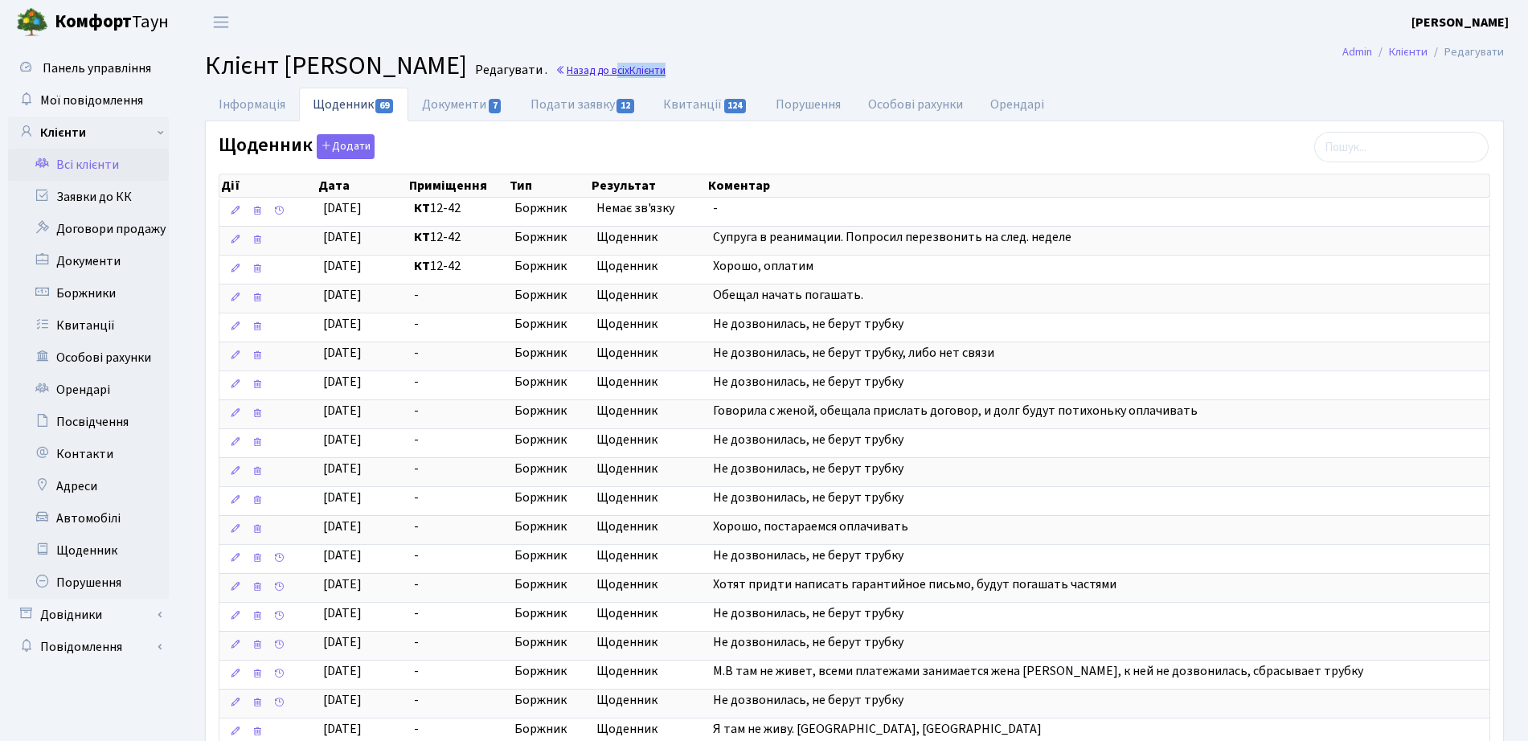
click at [666, 71] on link "Назад до всіх Клієнти" at bounding box center [610, 70] width 110 height 15
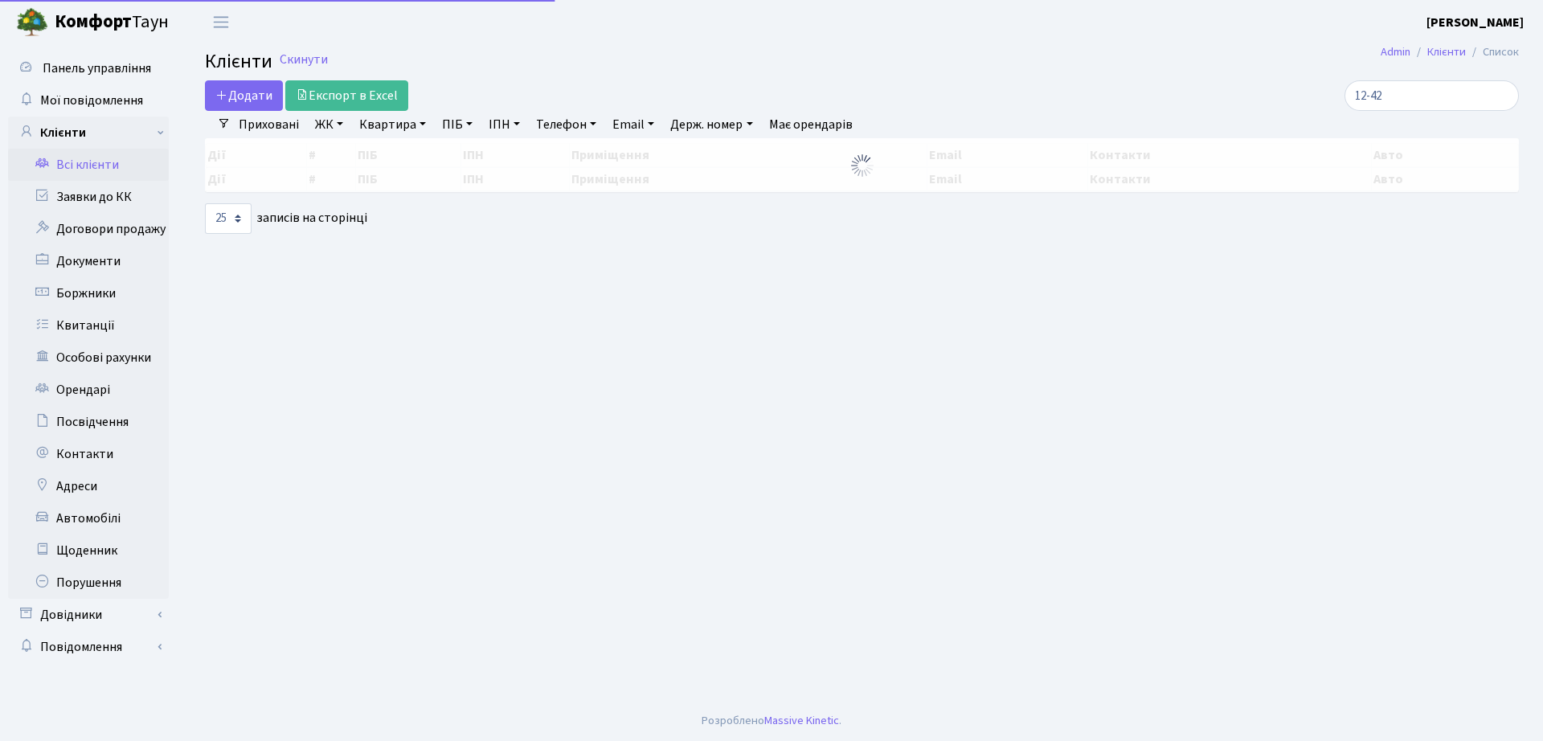
select select "25"
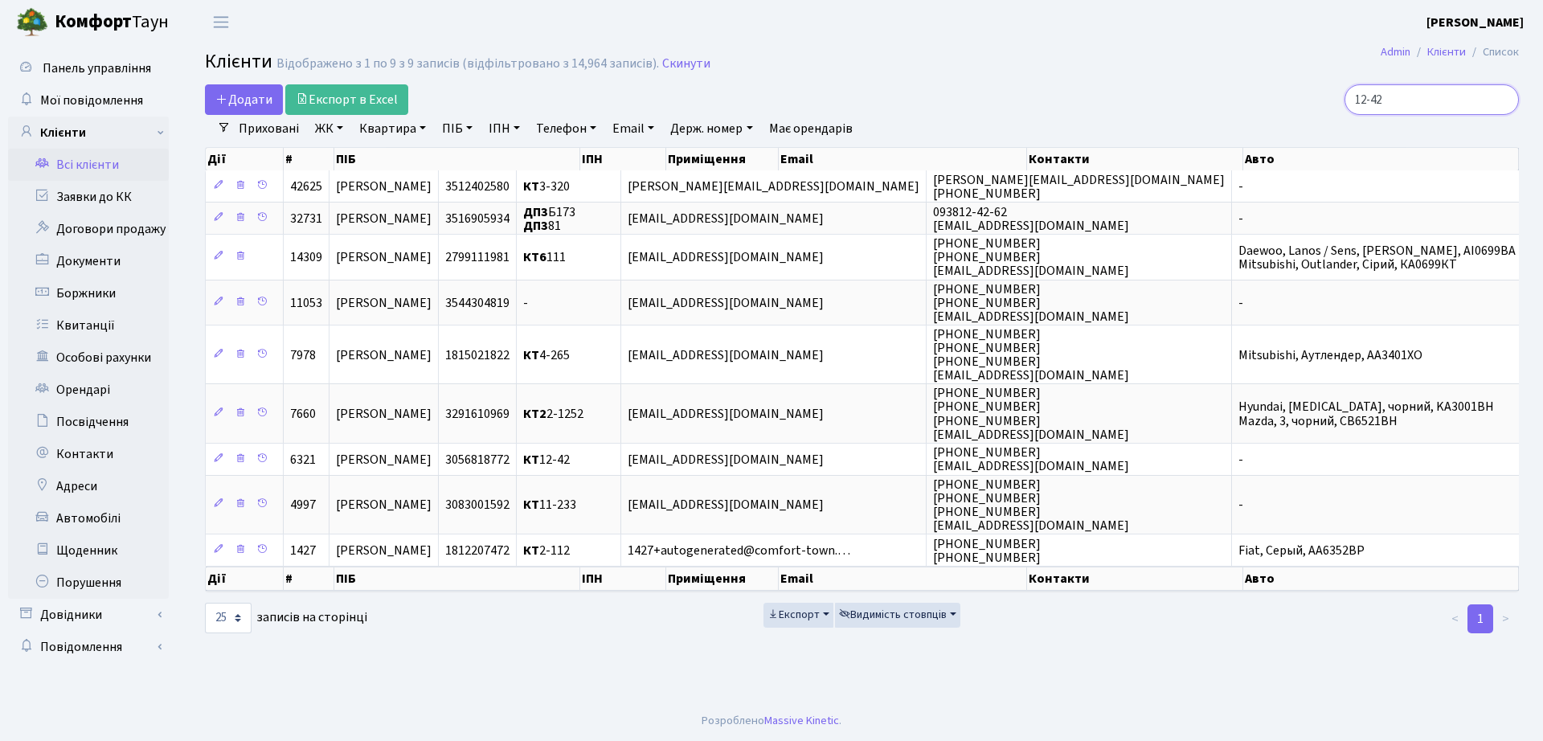
drag, startPoint x: 1457, startPoint y: 93, endPoint x: 1165, endPoint y: 100, distance: 291.8
click at [1165, 100] on div "12-42" at bounding box center [1308, 99] width 422 height 31
type input "147"
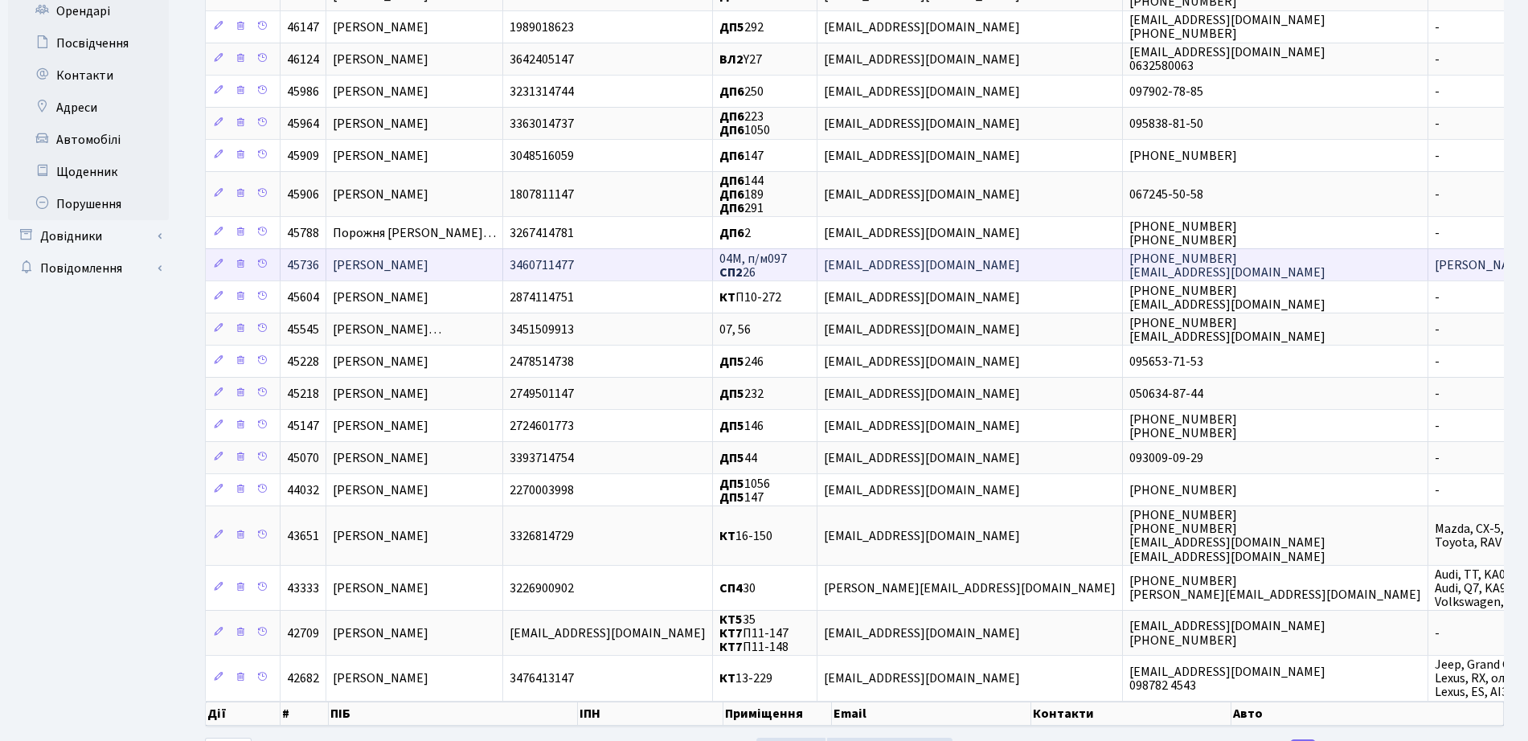
scroll to position [448, 0]
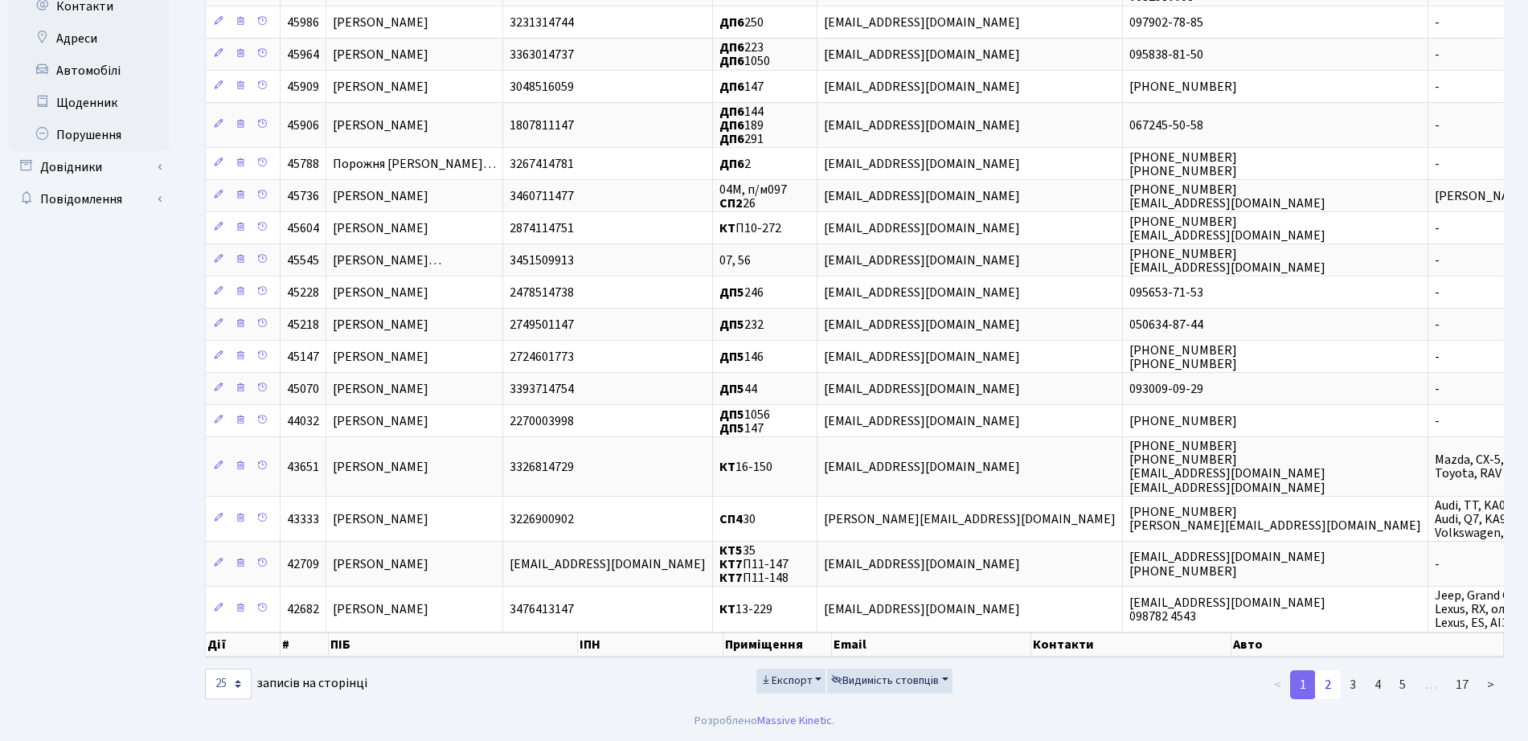
click at [1338, 682] on link "2" at bounding box center [1328, 684] width 26 height 29
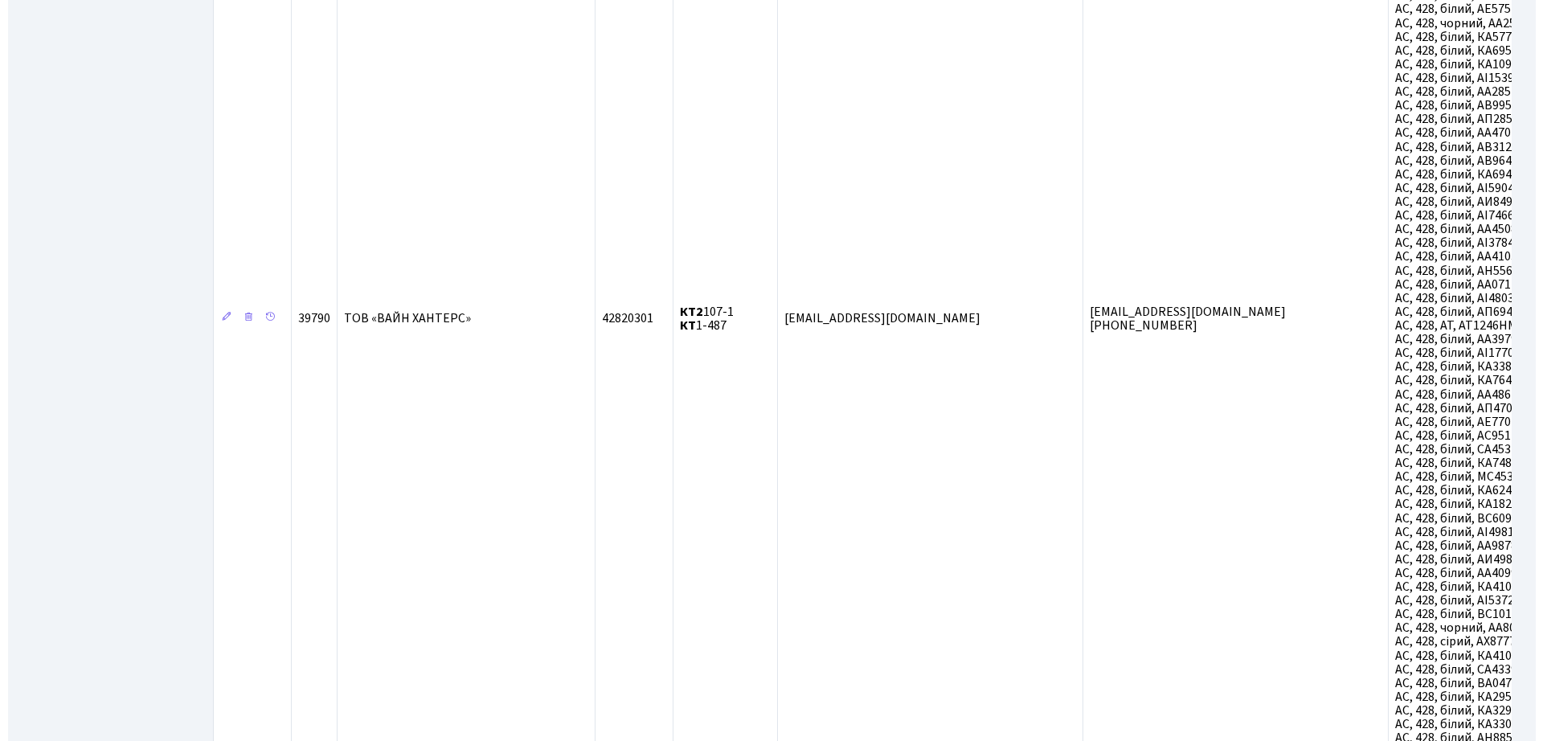
scroll to position [0, 0]
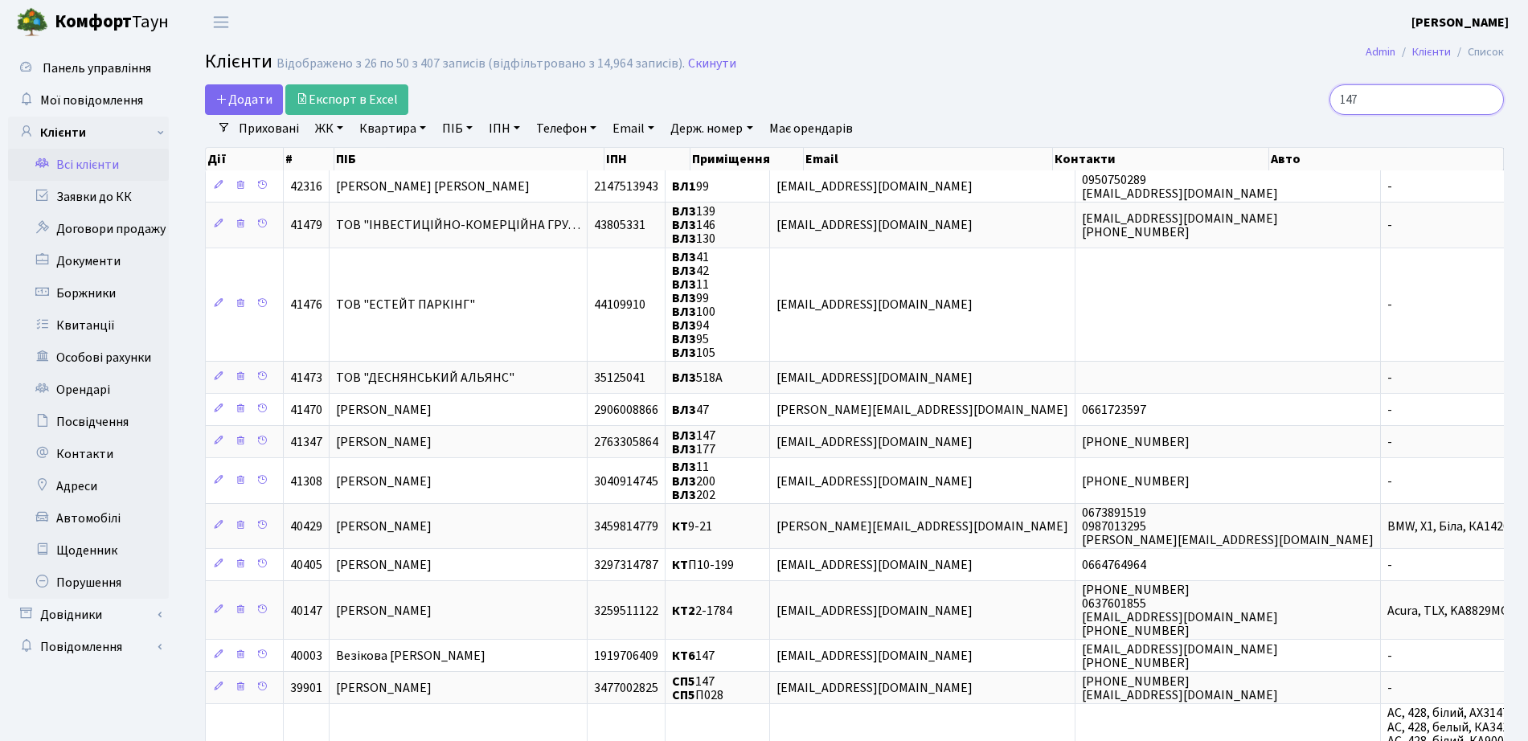
drag, startPoint x: 1372, startPoint y: 100, endPoint x: 1196, endPoint y: 107, distance: 176.2
click at [1196, 107] on div "147" at bounding box center [1295, 99] width 417 height 31
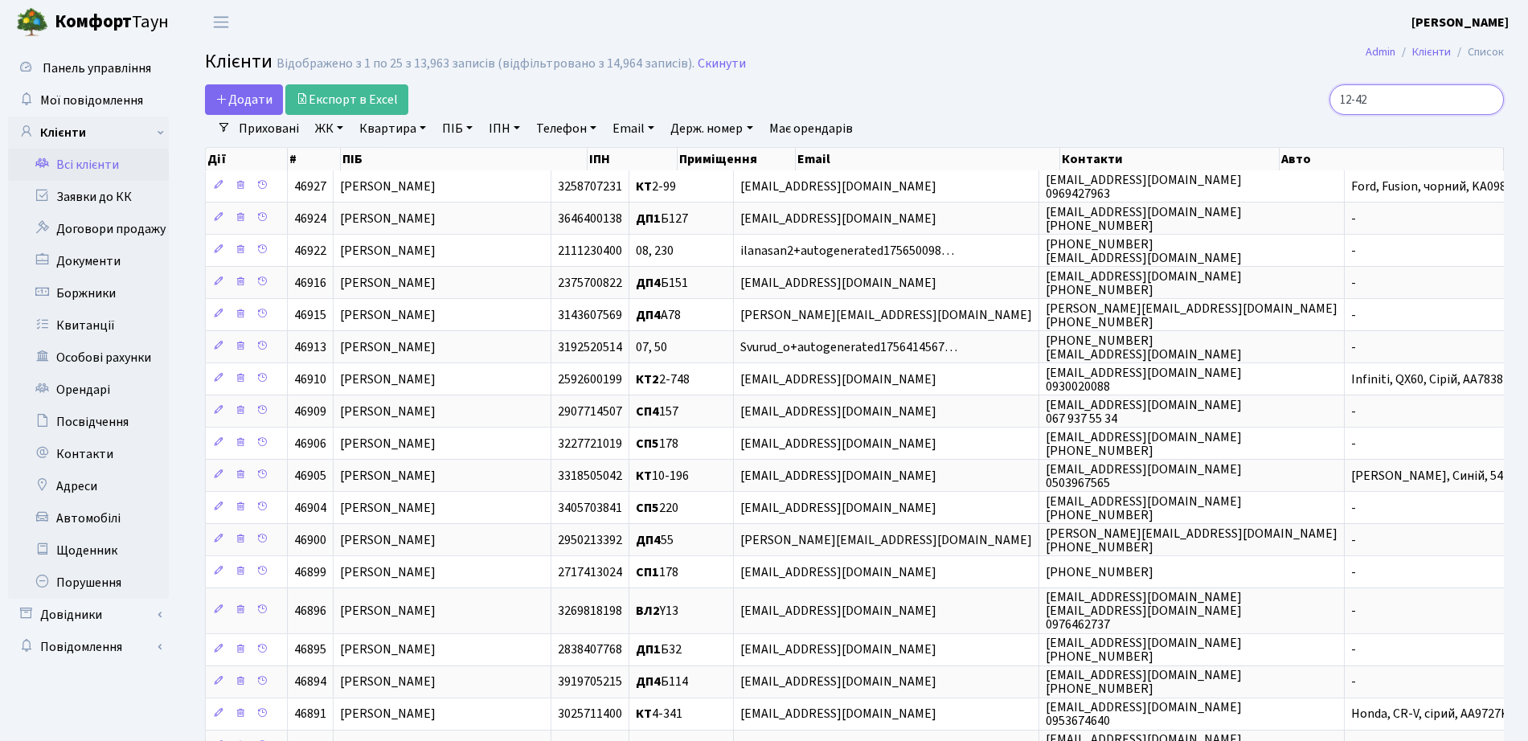
type input "12-42"
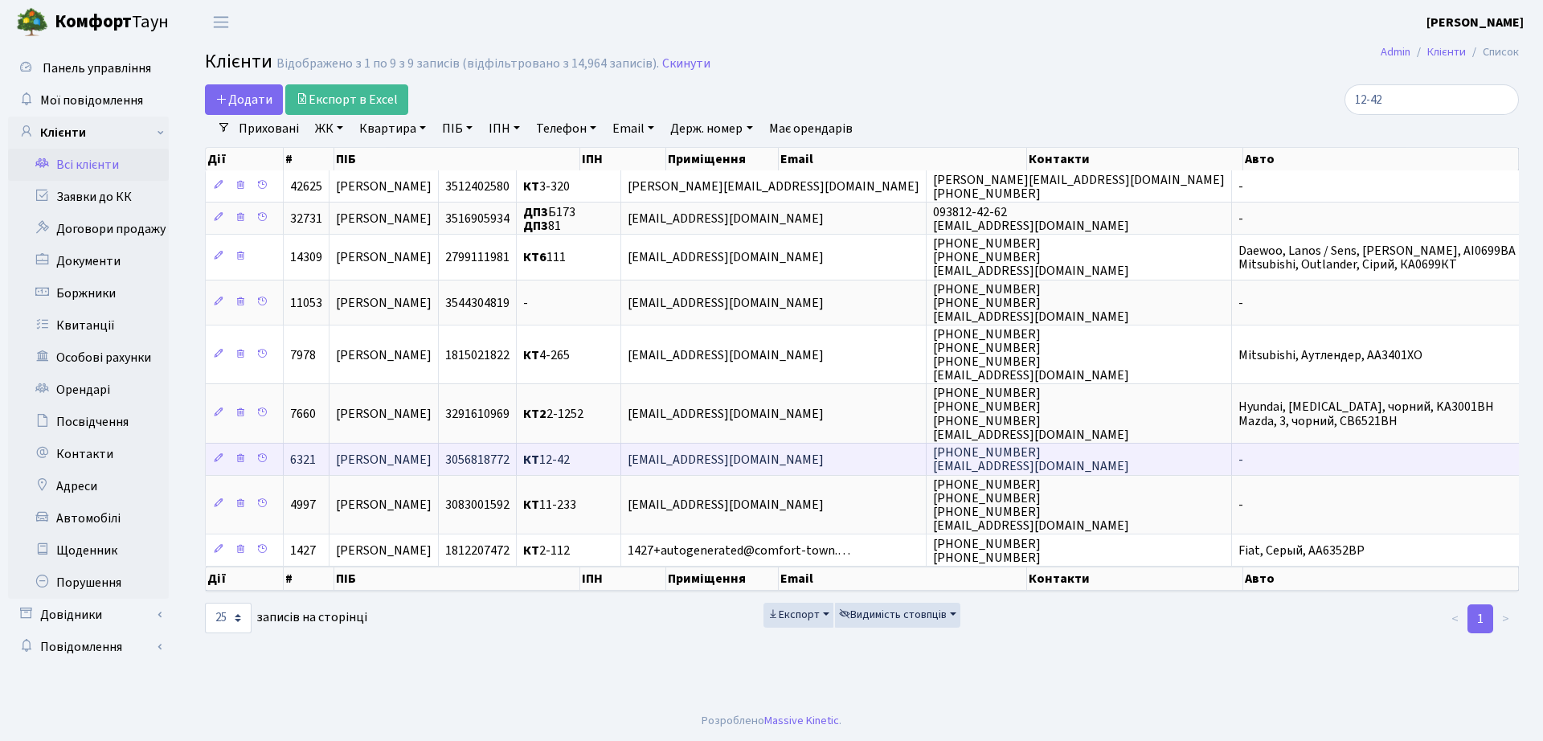
click at [439, 455] on td "Колпаков Михайло Вікторович" at bounding box center [384, 459] width 109 height 32
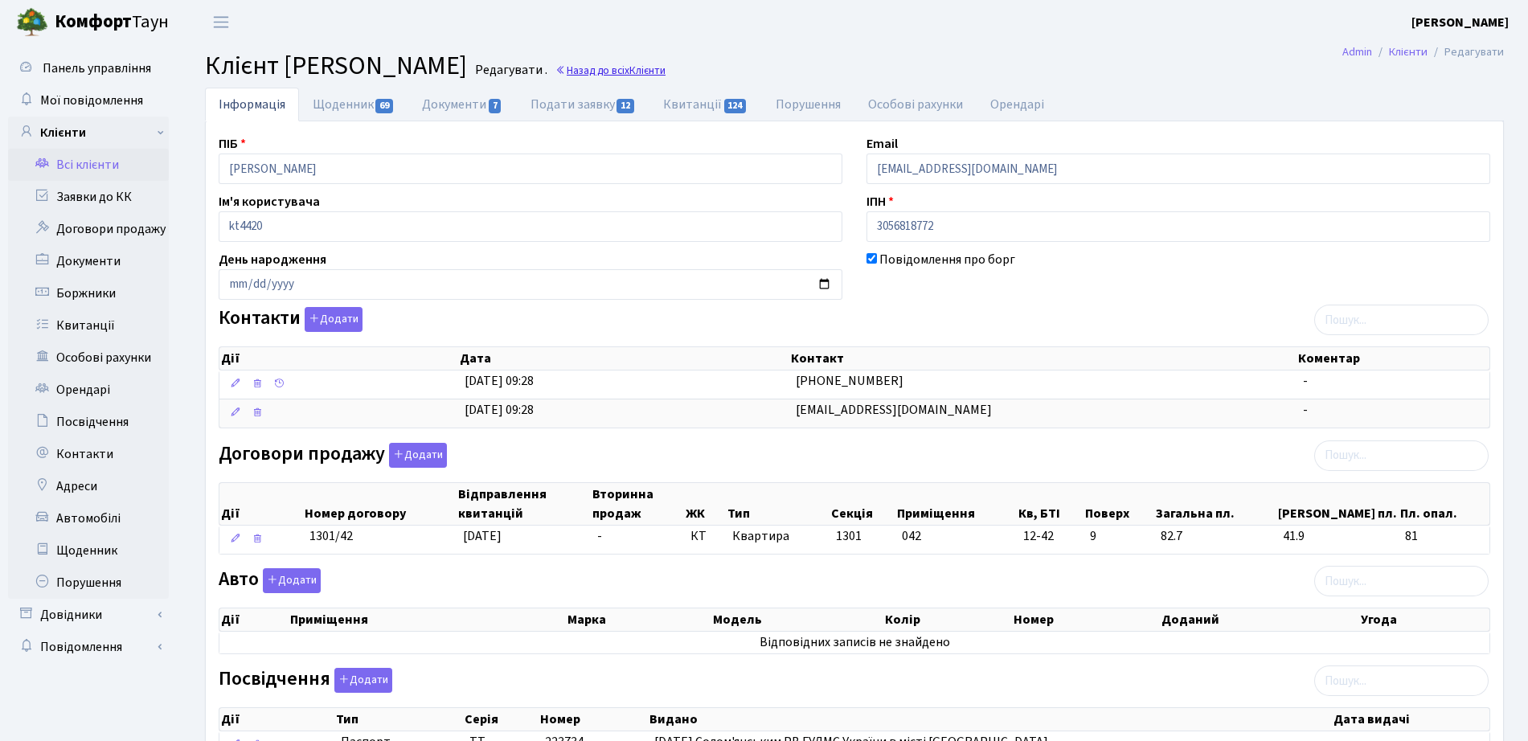
click at [666, 64] on link "Назад до всіх Клієнти" at bounding box center [610, 70] width 110 height 15
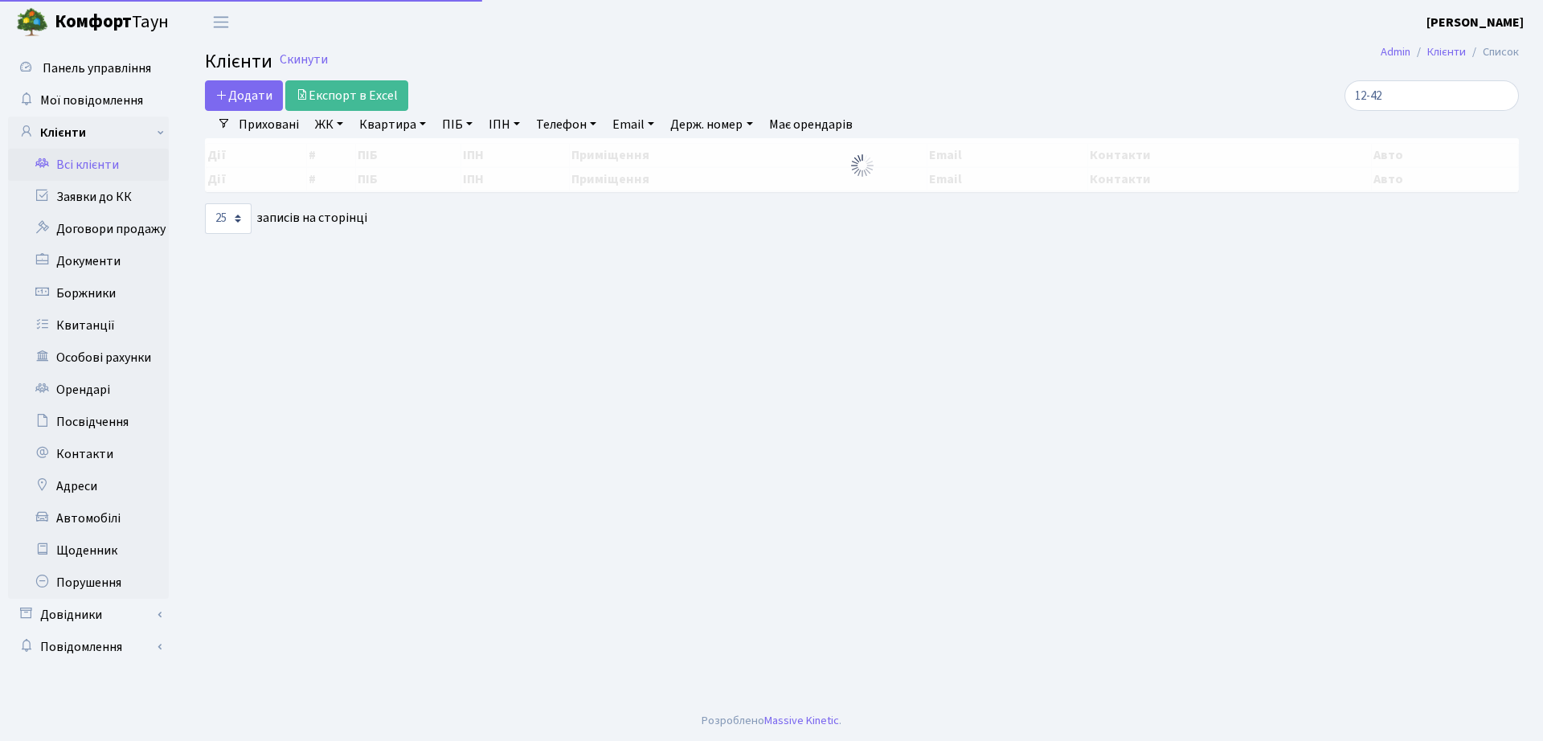
select select "25"
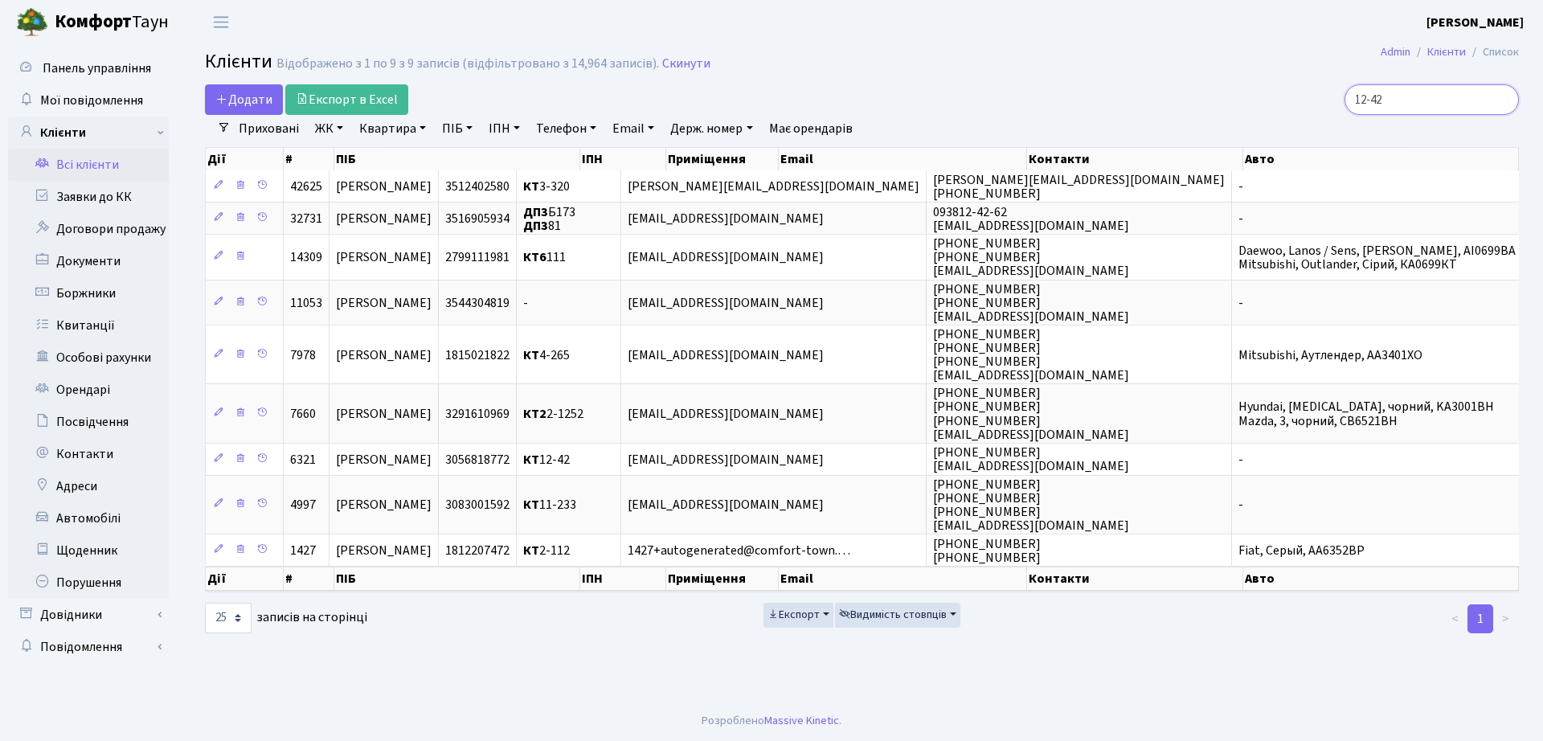
drag, startPoint x: 1448, startPoint y: 100, endPoint x: 1000, endPoint y: 104, distance: 447.7
click at [1000, 104] on div "Додати Експорт в Excel 12-42" at bounding box center [862, 99] width 1338 height 31
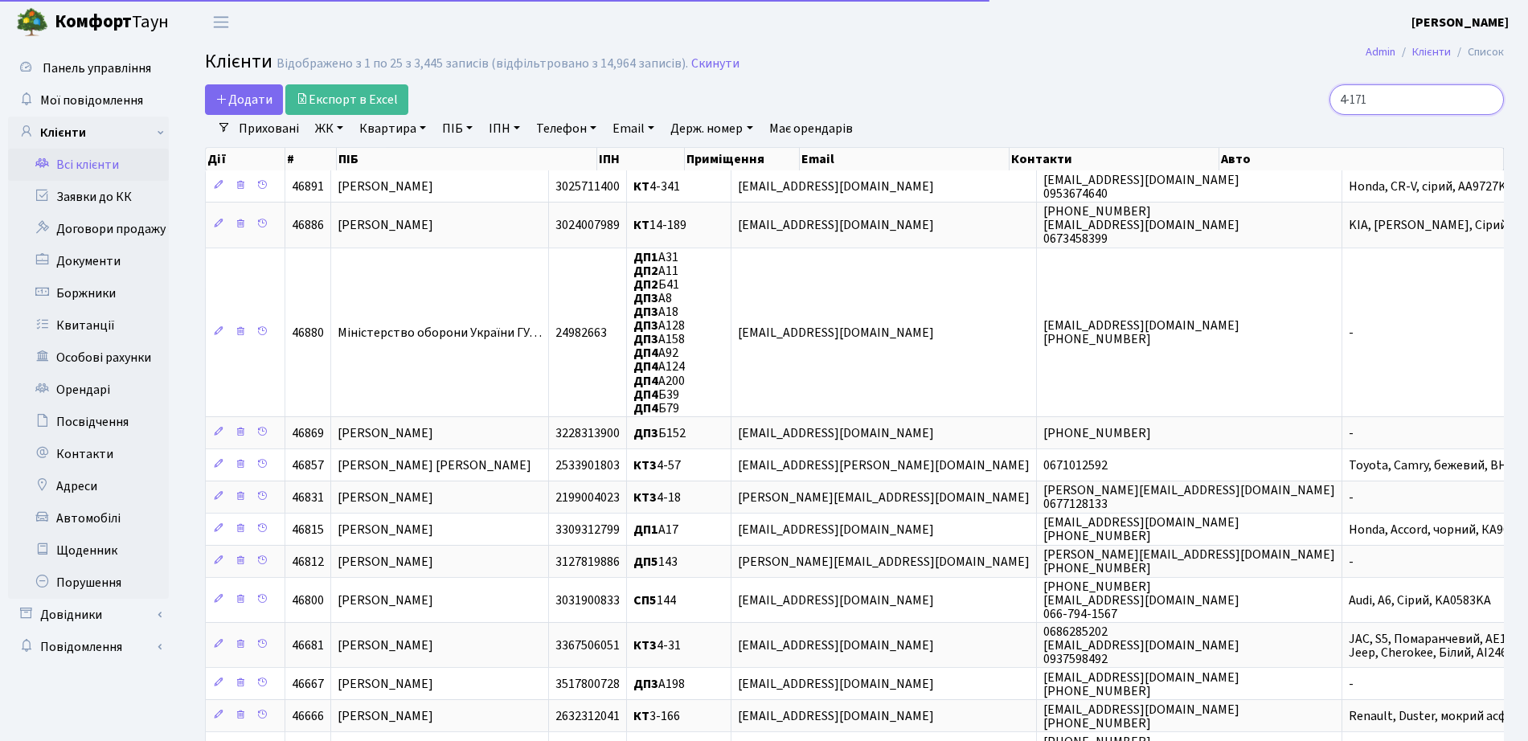
type input "4-171"
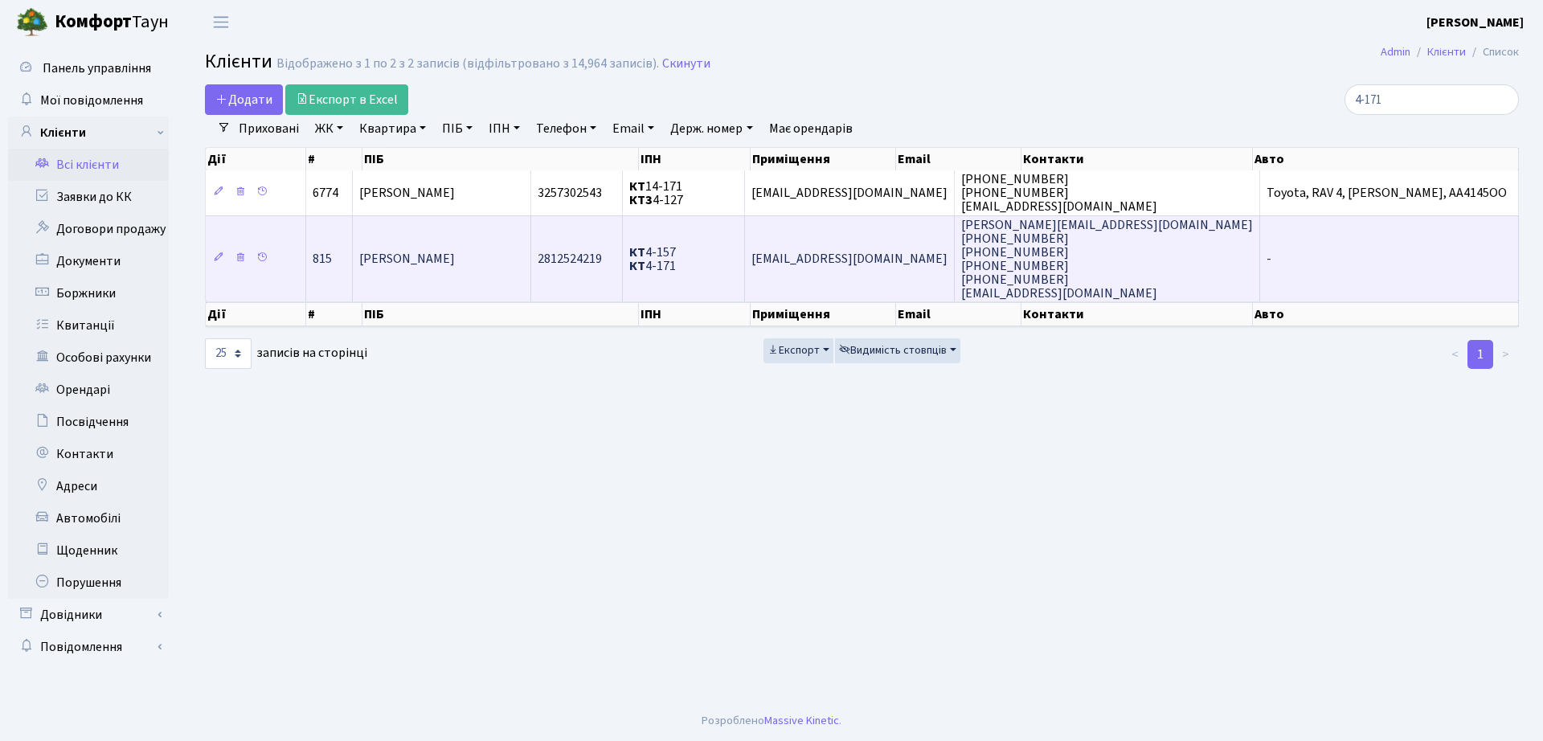
click at [514, 282] on td "[PERSON_NAME]" at bounding box center [442, 258] width 178 height 87
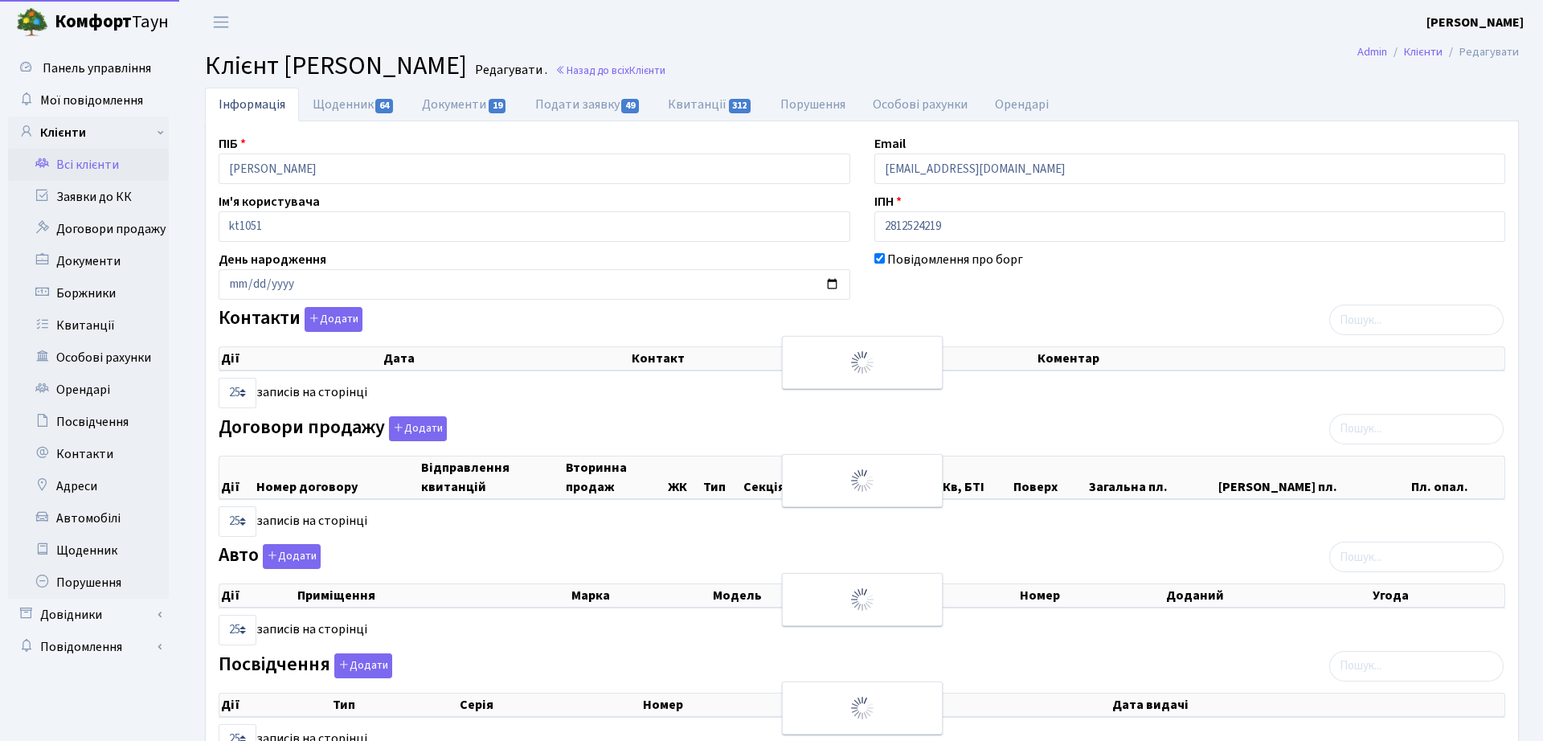
select select "25"
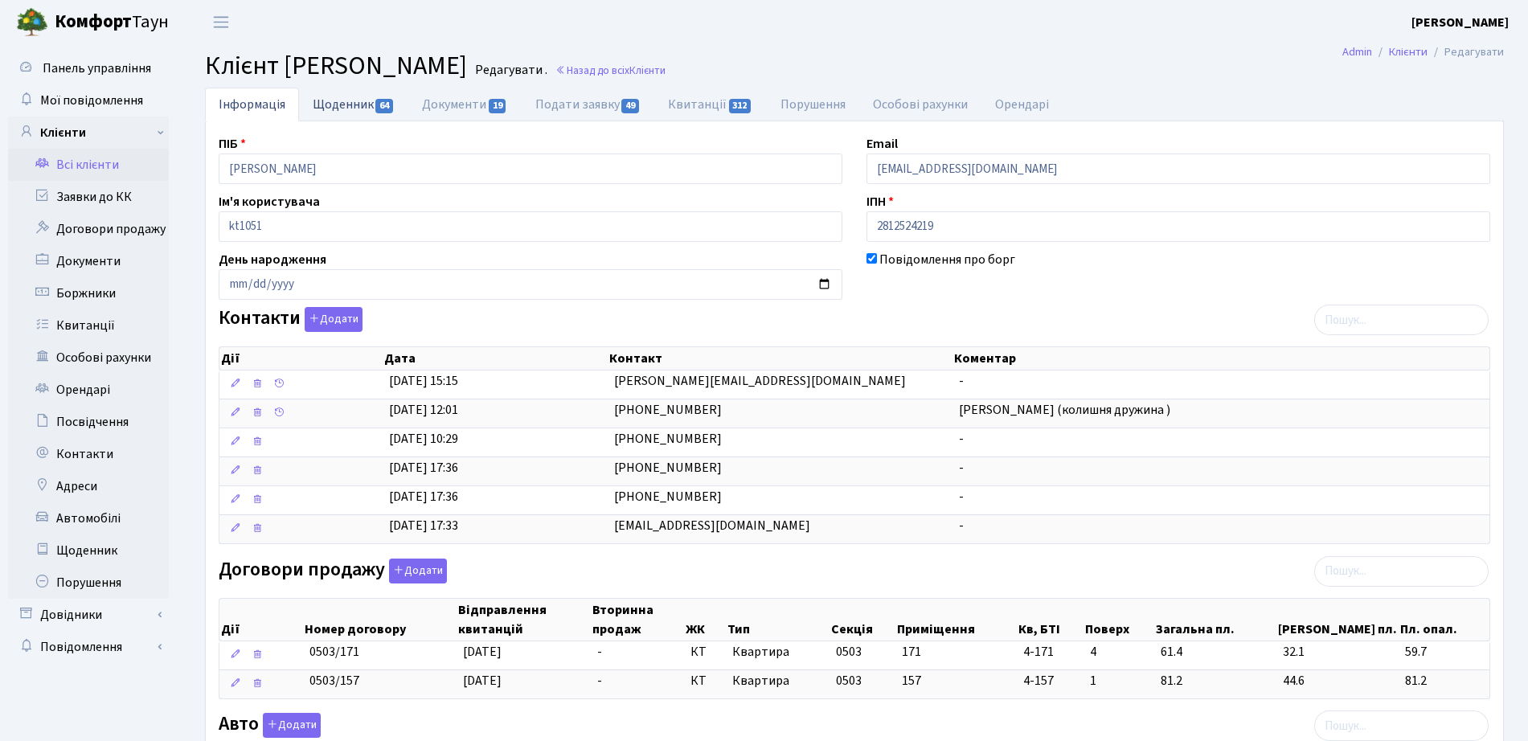
click at [376, 113] on link "Щоденник 64" at bounding box center [353, 104] width 109 height 33
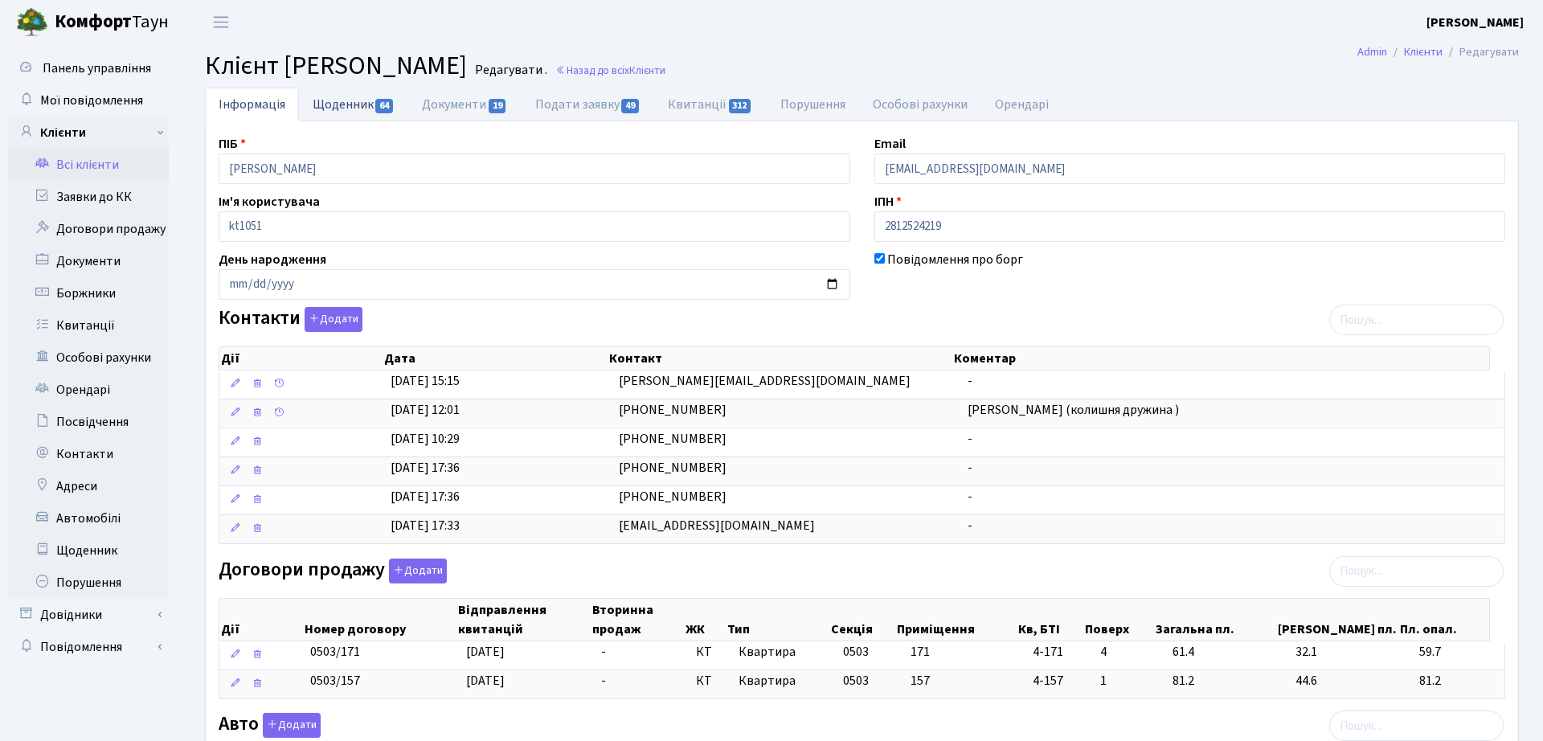
select select "25"
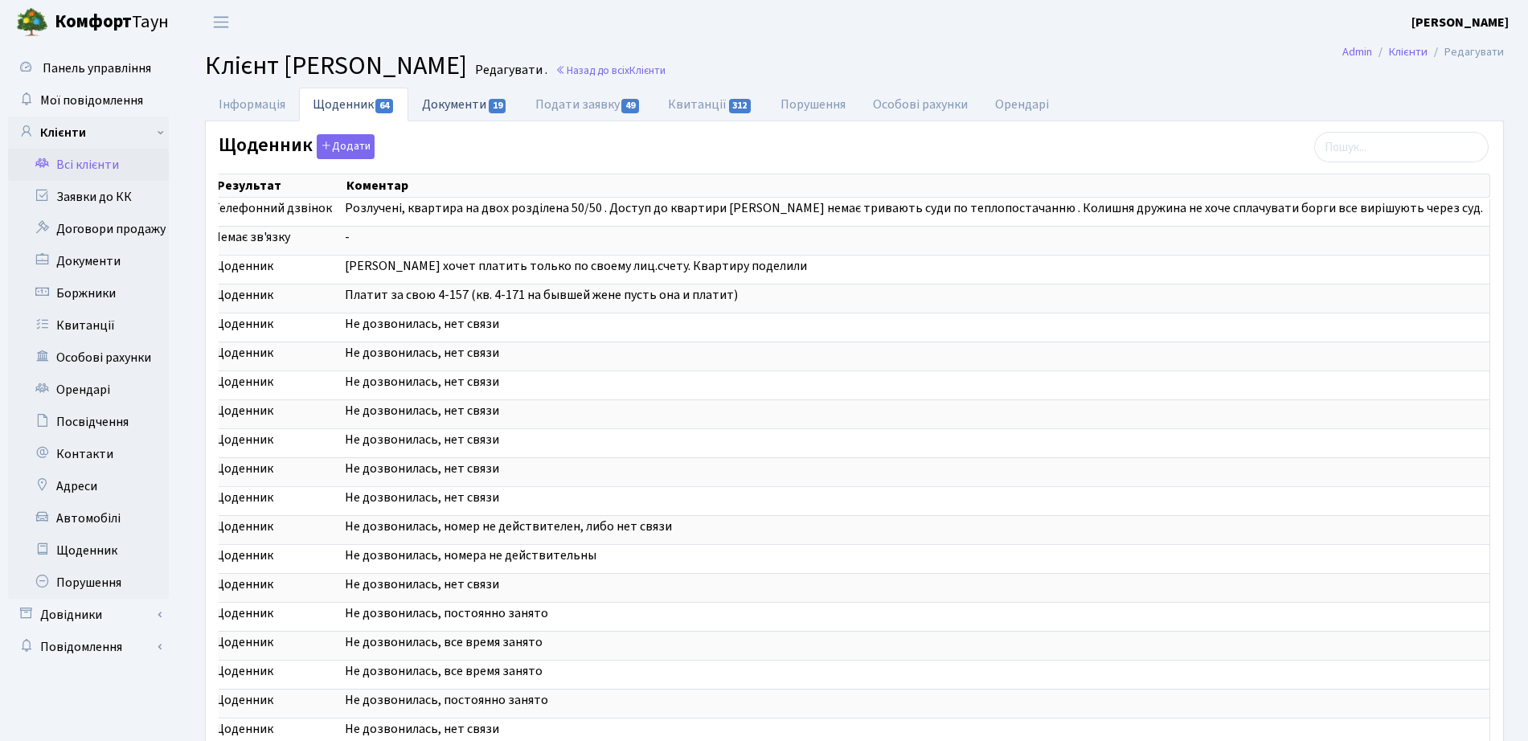
click at [455, 89] on link "Документи 19" at bounding box center [464, 104] width 113 height 33
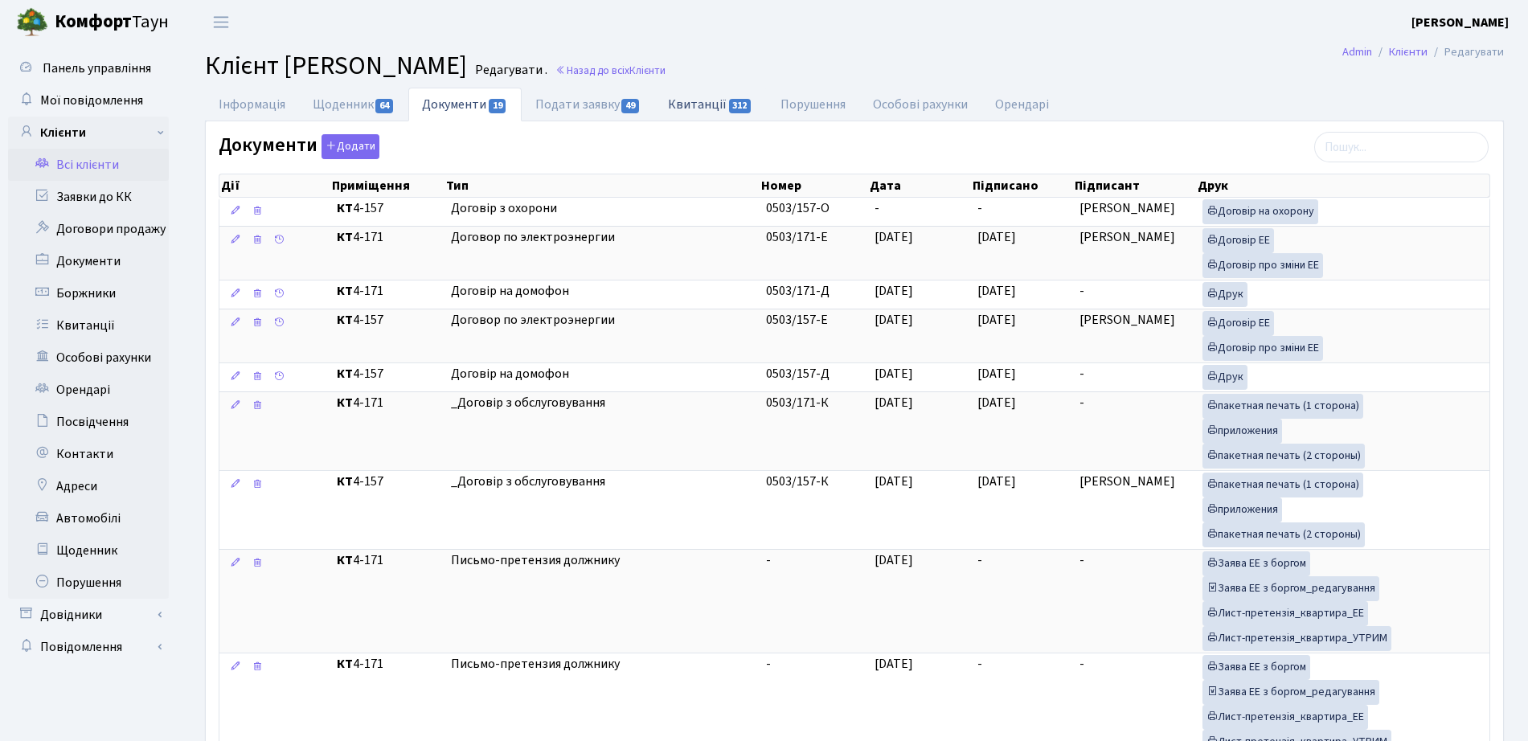
click at [719, 103] on link "Квитанції 312" at bounding box center [710, 104] width 112 height 33
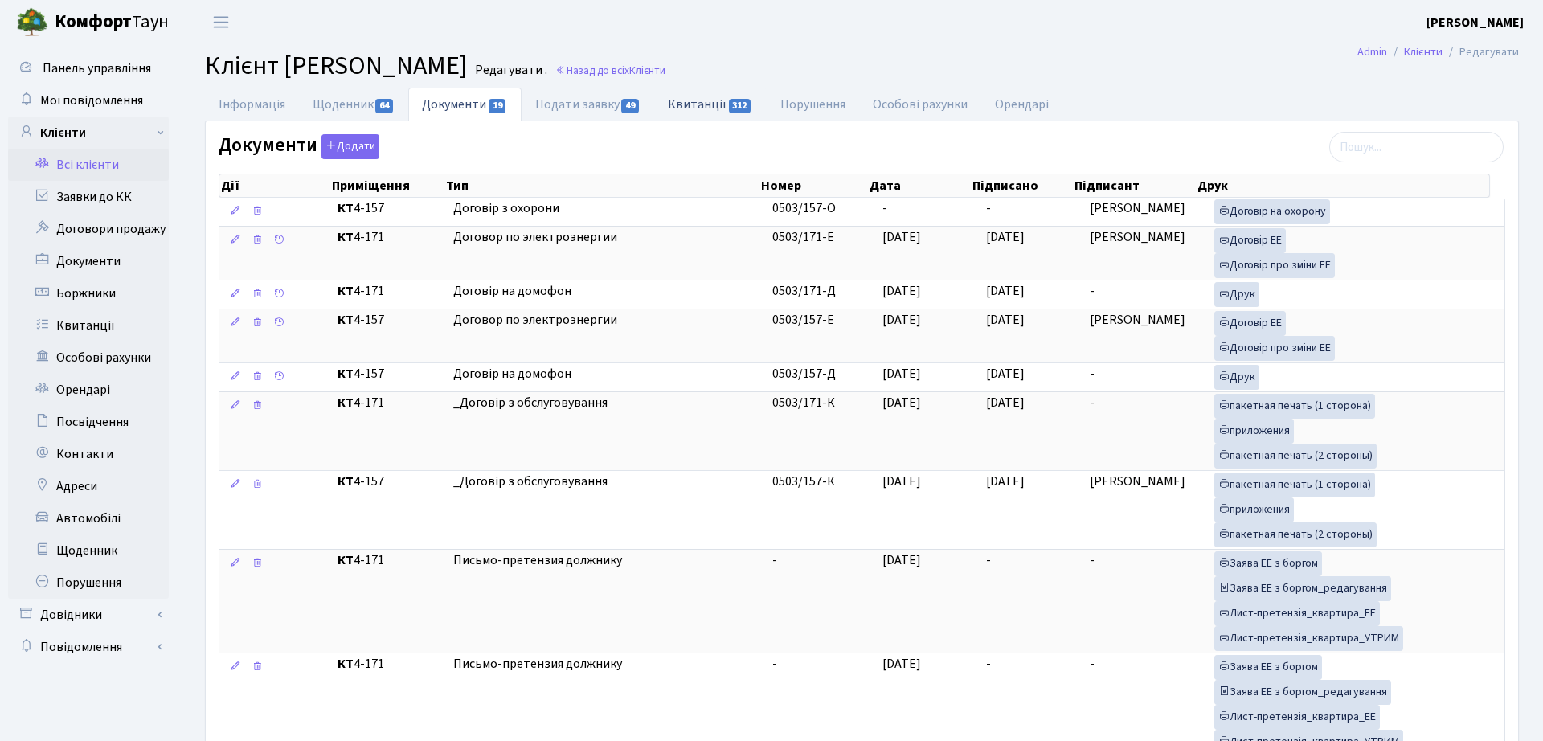
select select "25"
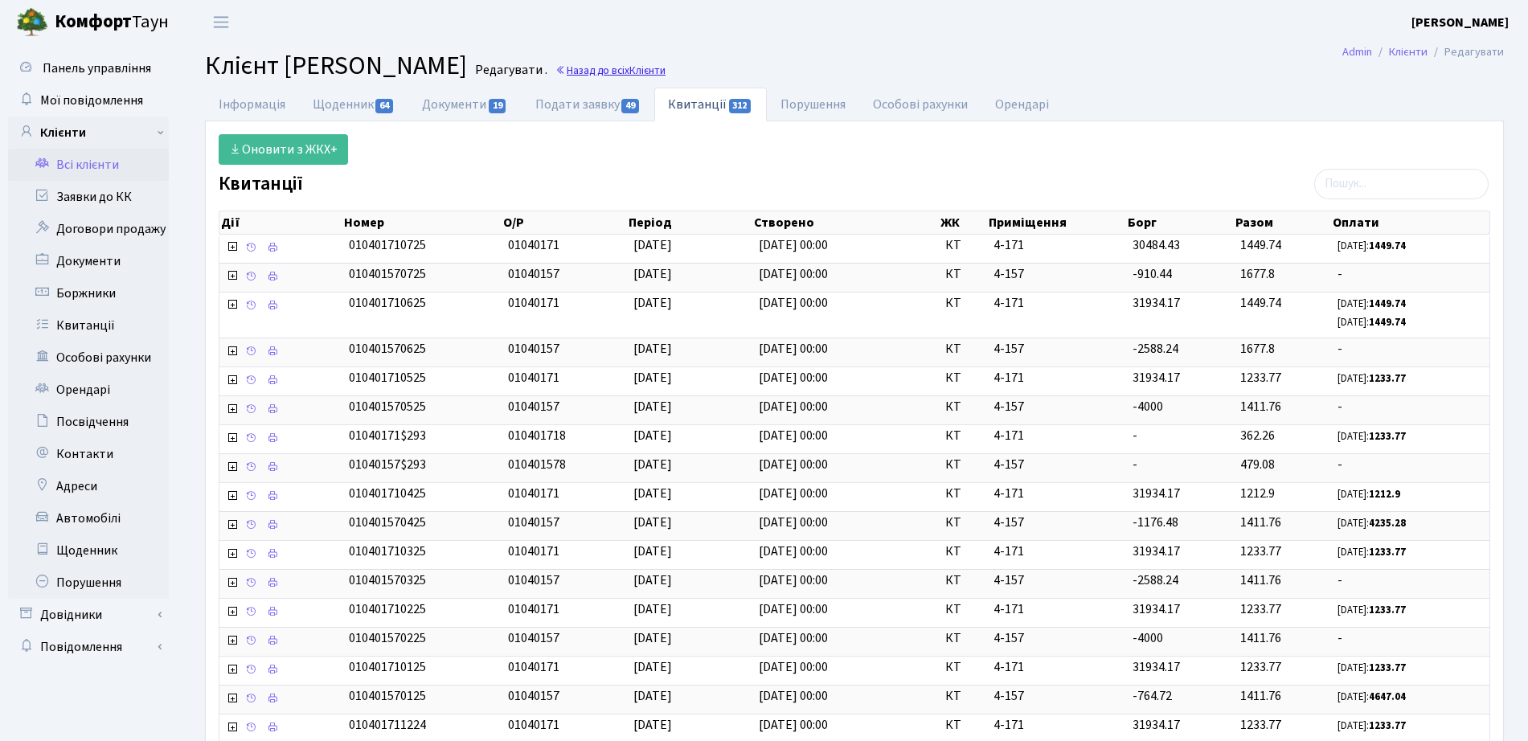
click at [666, 68] on span "Клієнти" at bounding box center [647, 70] width 36 height 15
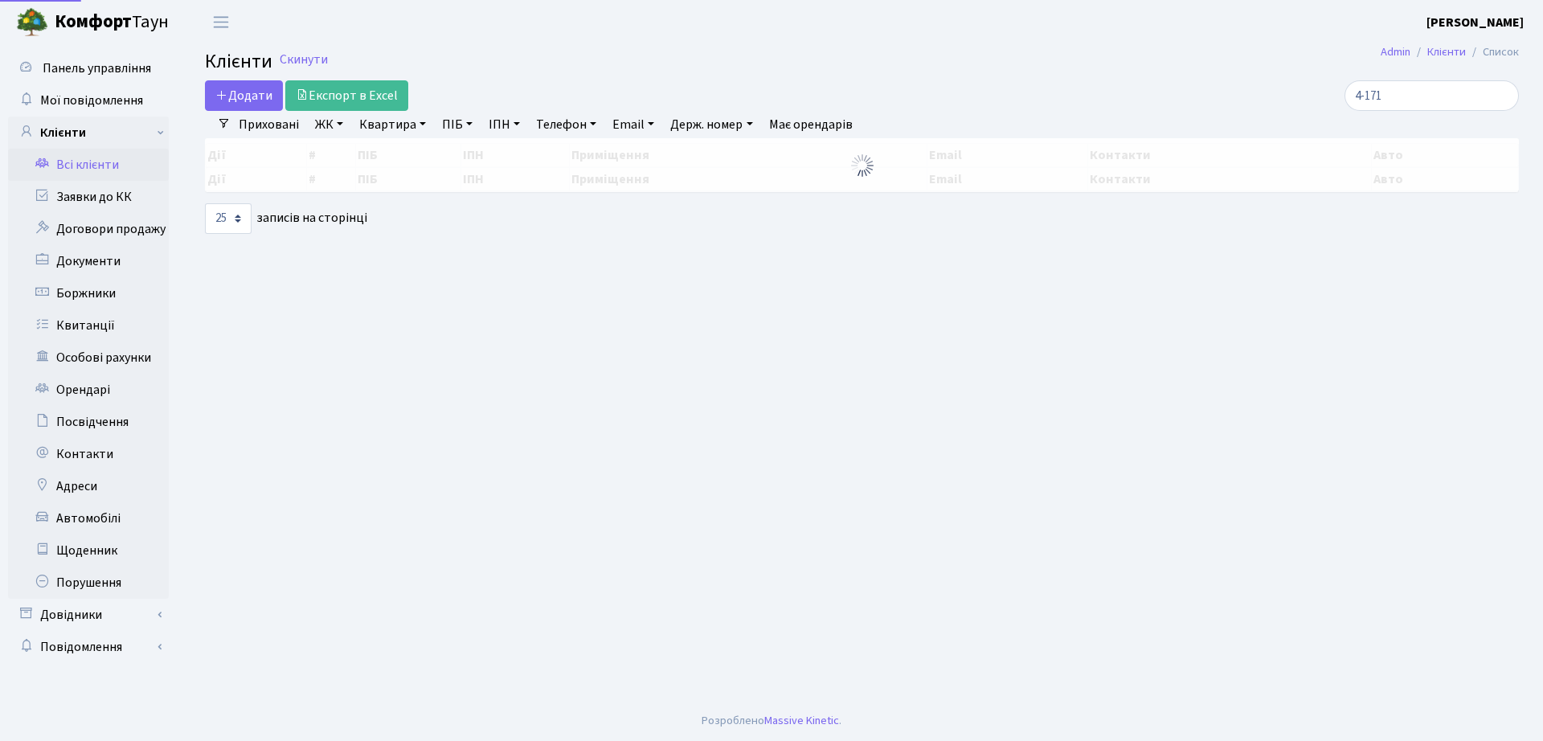
select select "25"
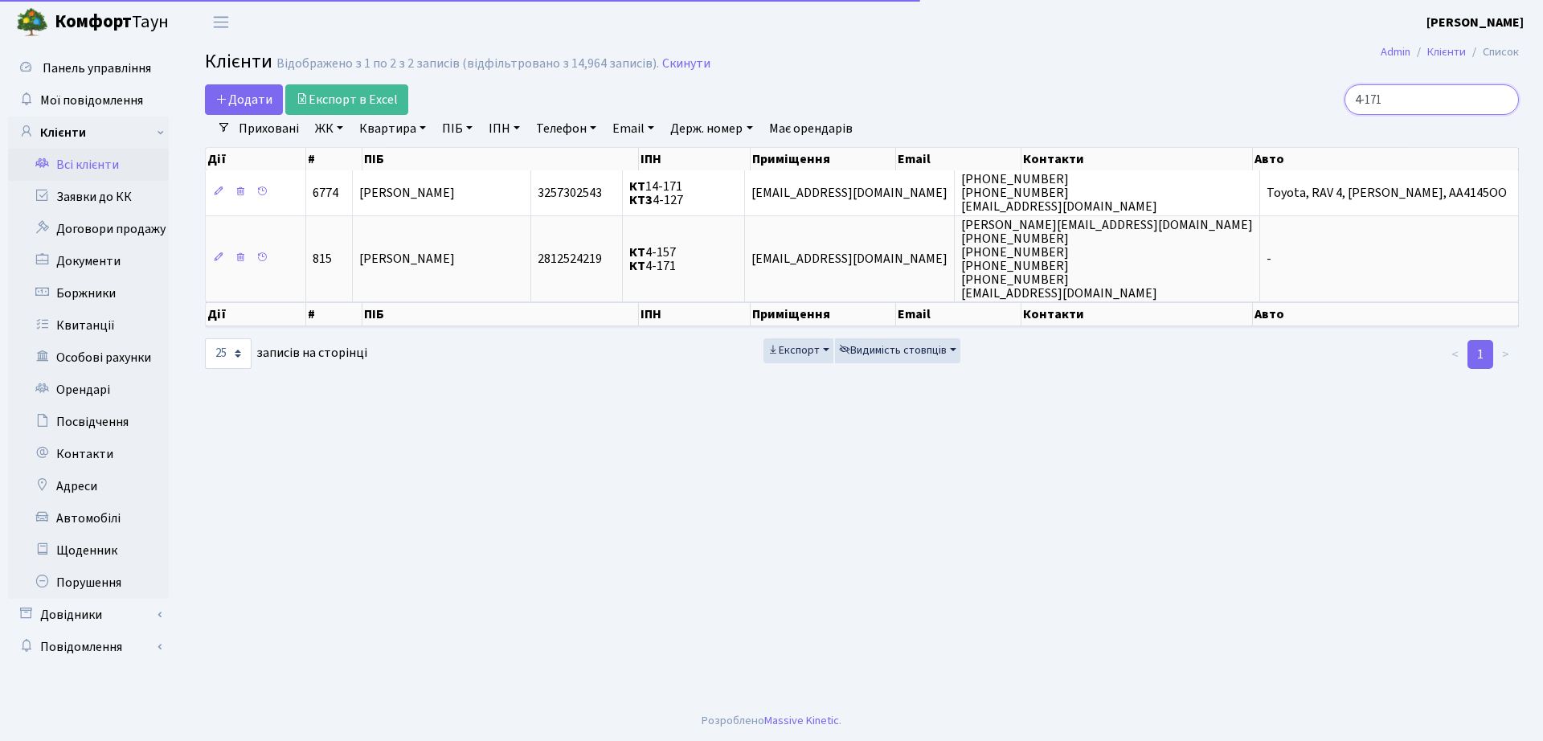
click at [1218, 95] on div "4-171" at bounding box center [1308, 99] width 422 height 31
type input "9-119"
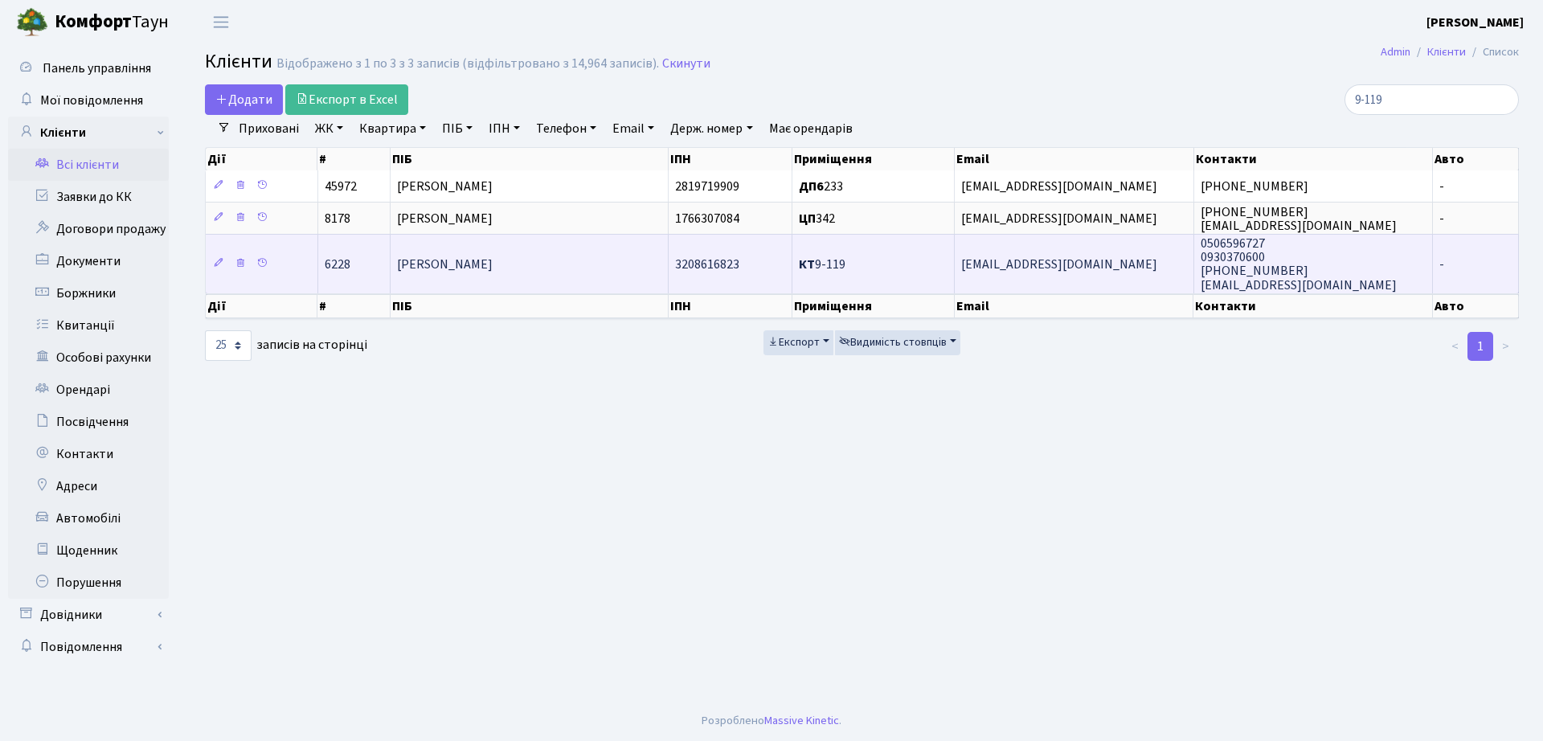
click at [465, 283] on td "[PERSON_NAME]" at bounding box center [530, 263] width 278 height 59
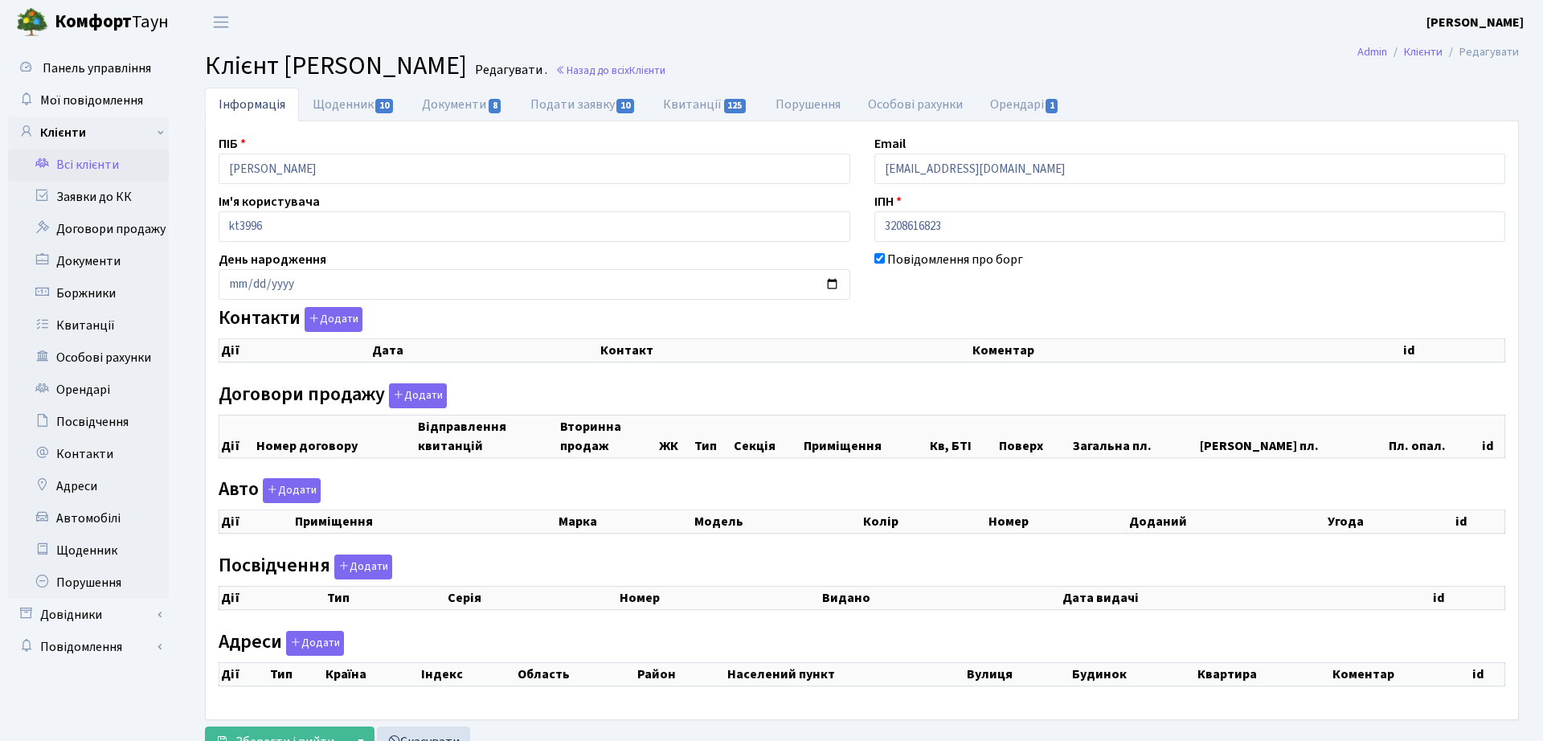
checkbox input "true"
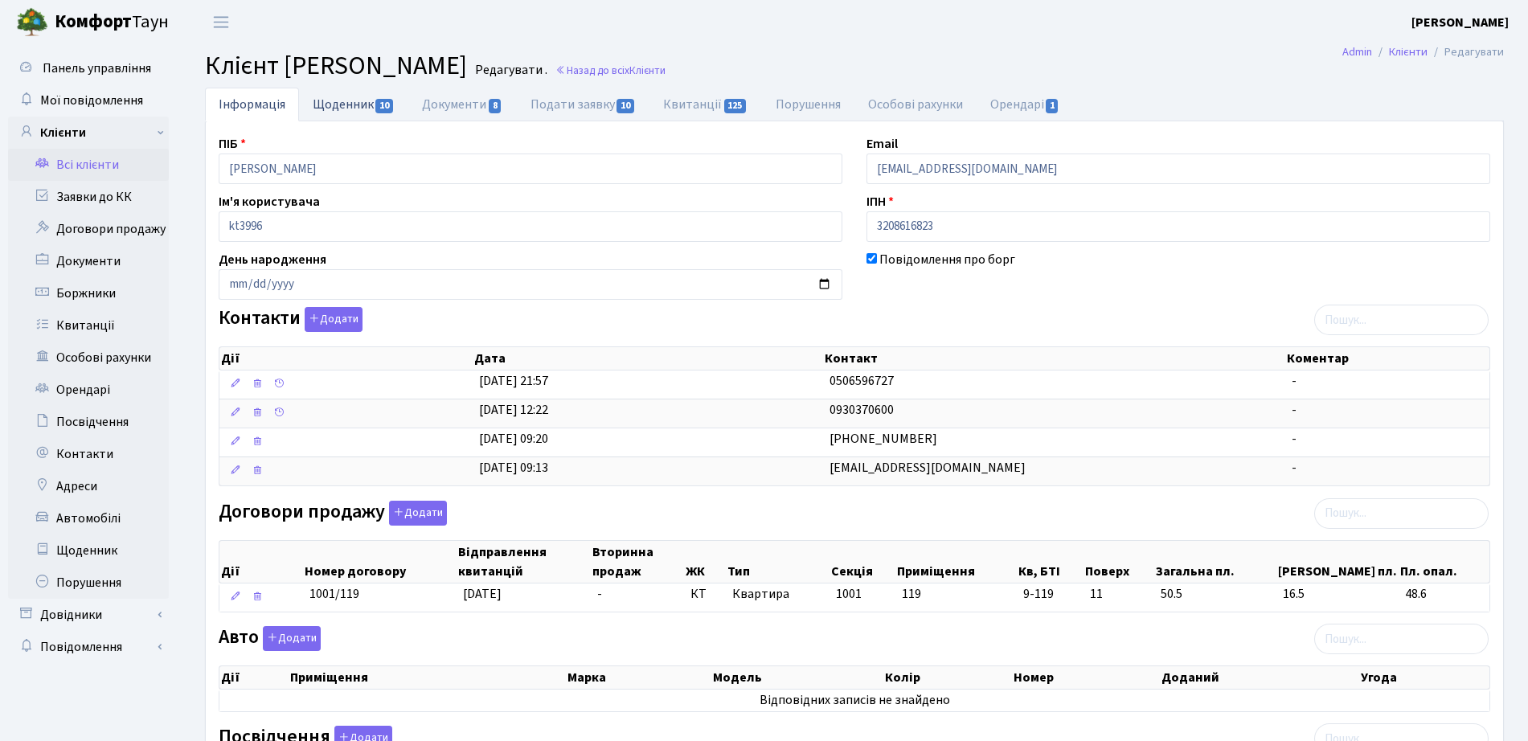
click at [401, 101] on link "Щоденник 10" at bounding box center [353, 104] width 109 height 33
select select "25"
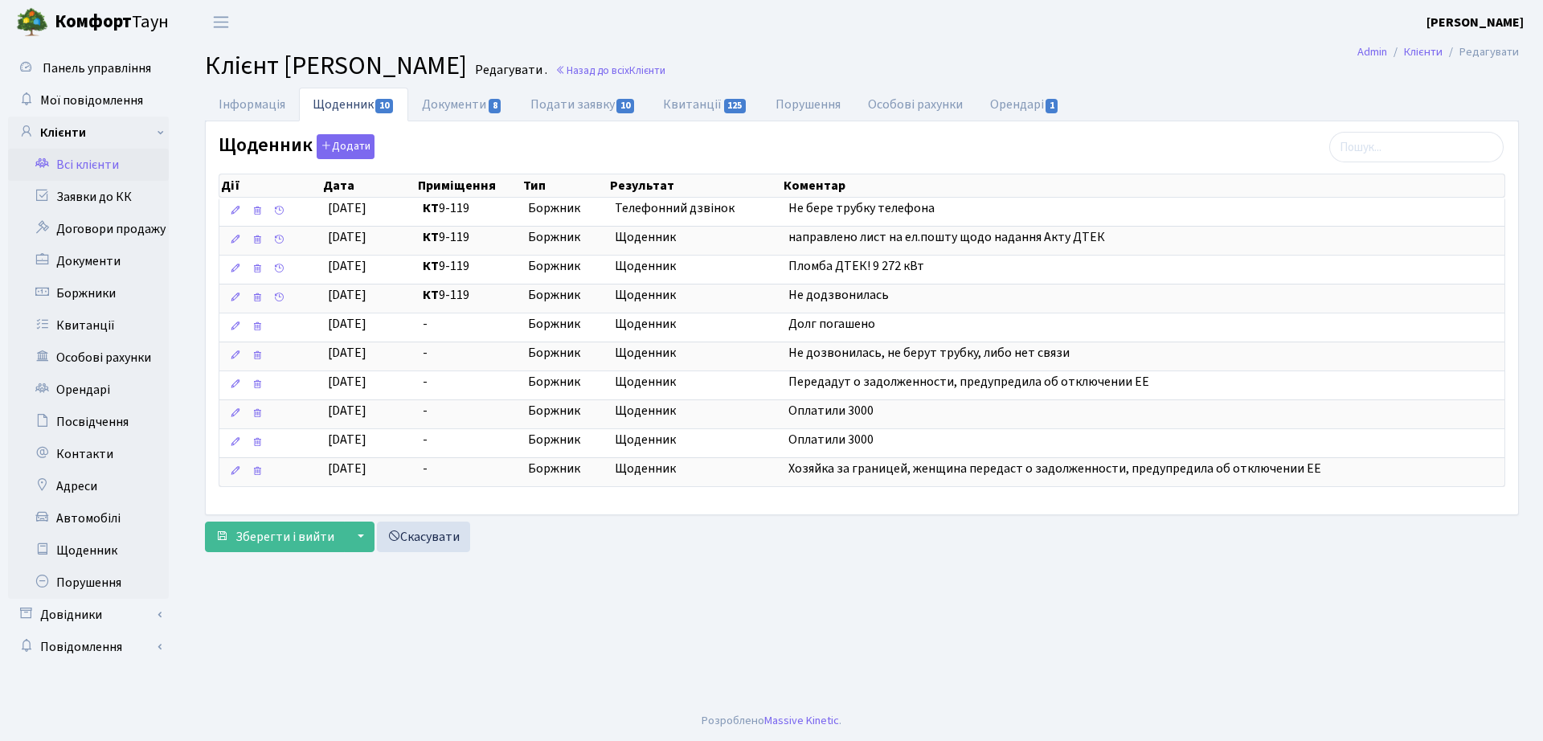
click at [459, 80] on span "Клієнт Поліщук Анна Сергіївна" at bounding box center [336, 65] width 262 height 37
click at [461, 106] on link "Документи 8" at bounding box center [462, 104] width 108 height 33
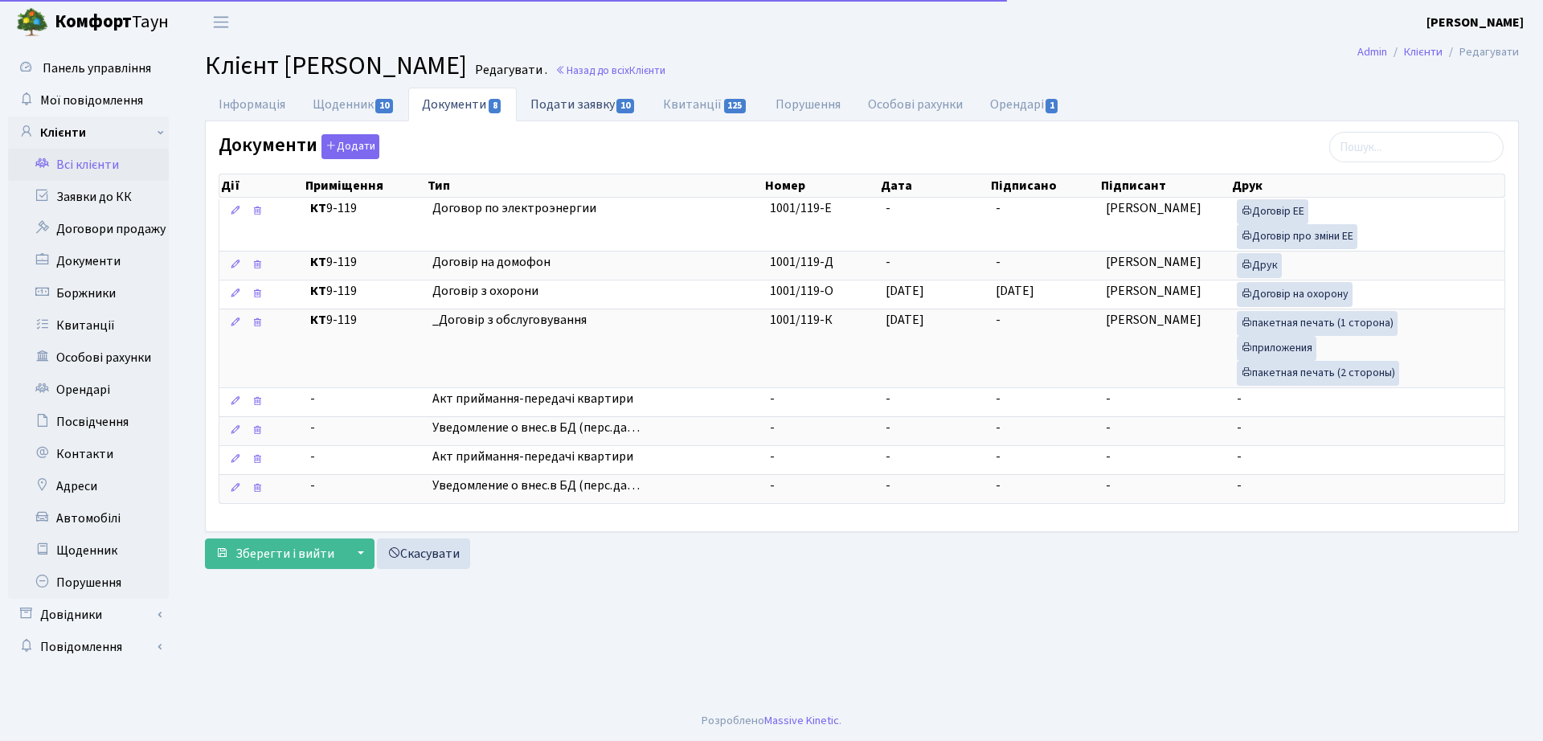
click at [641, 91] on link "Подати заявку 10" at bounding box center [583, 104] width 133 height 33
select select "25"
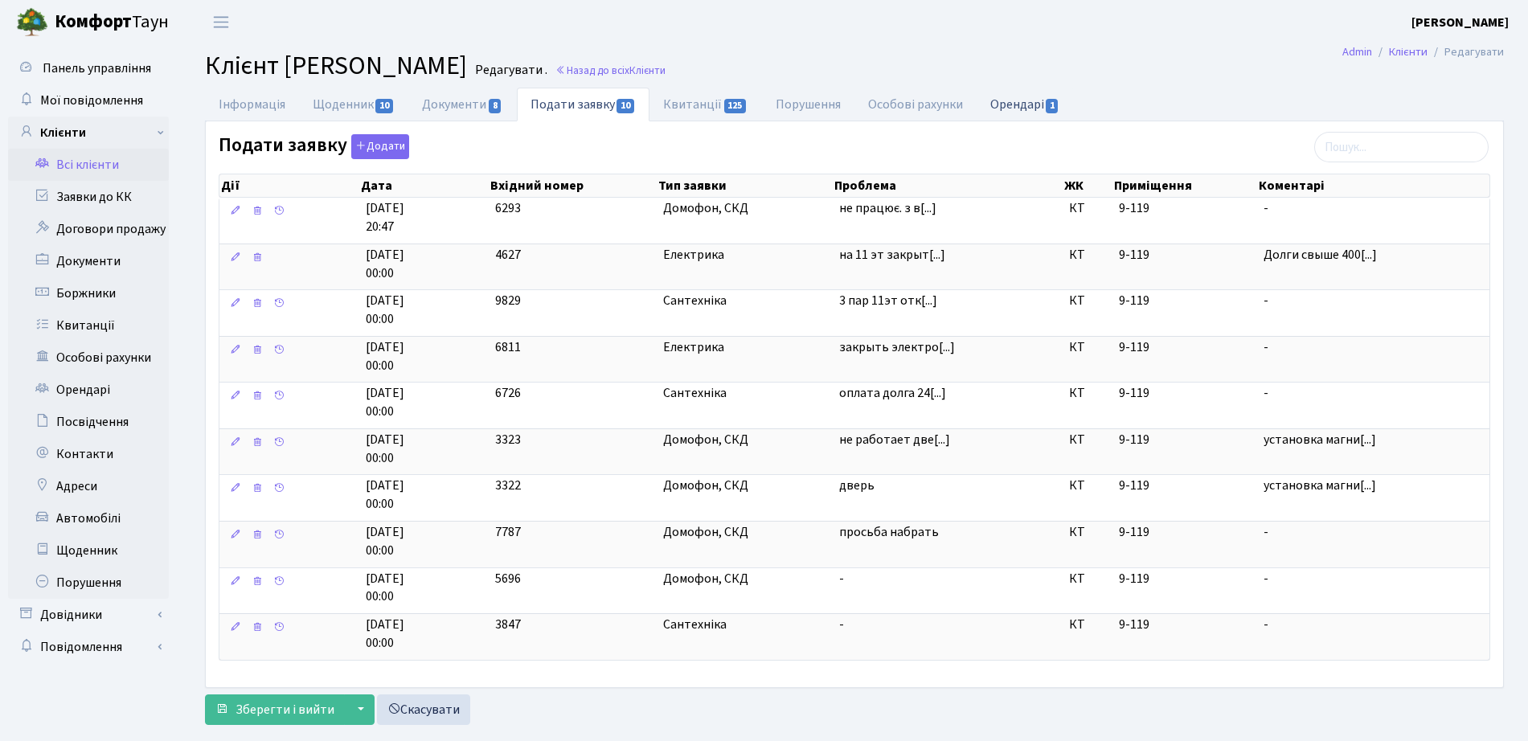
click at [1030, 100] on link "Орендарі 1" at bounding box center [1025, 104] width 97 height 33
select select "25"
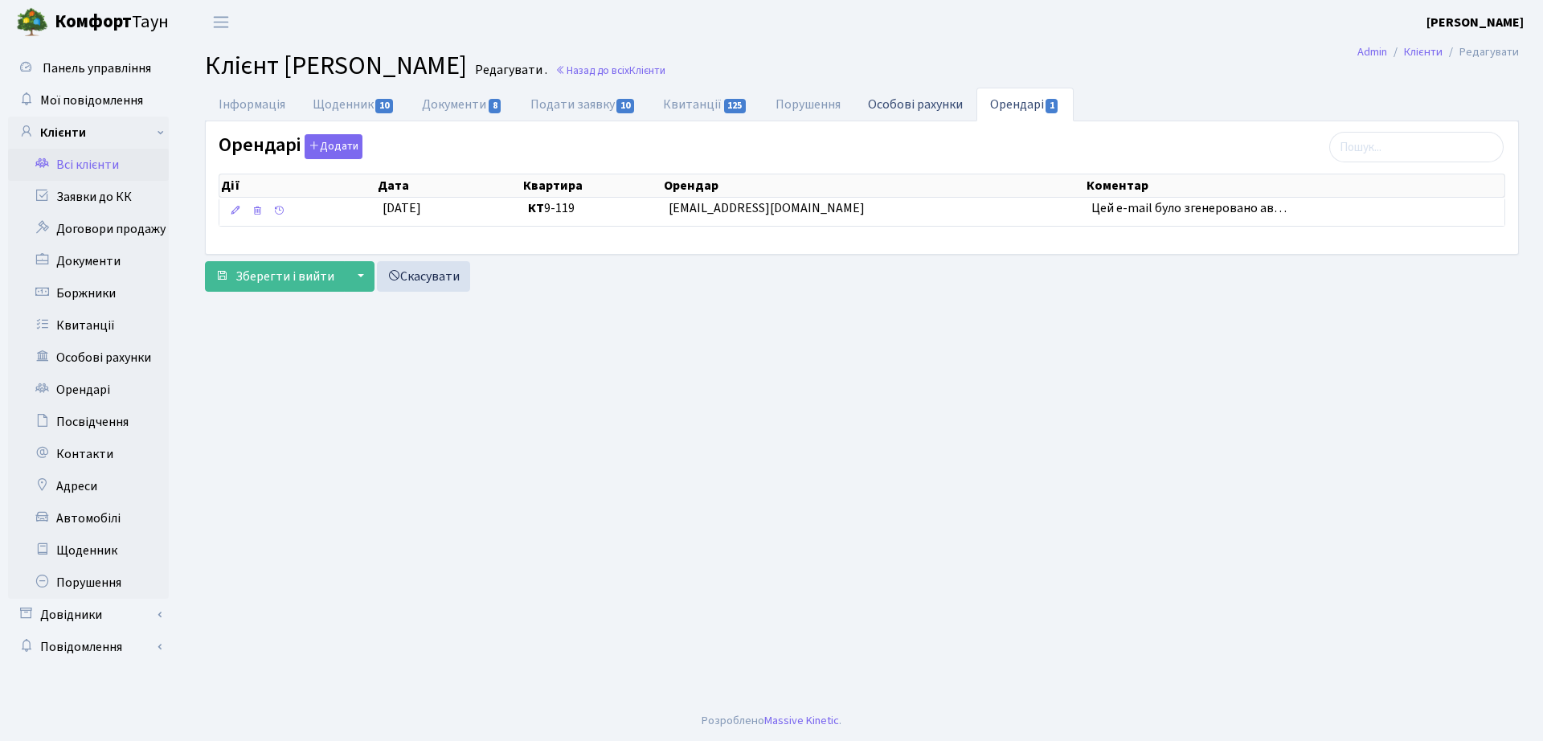
click at [934, 101] on link "Особові рахунки" at bounding box center [915, 104] width 122 height 33
select select "25"
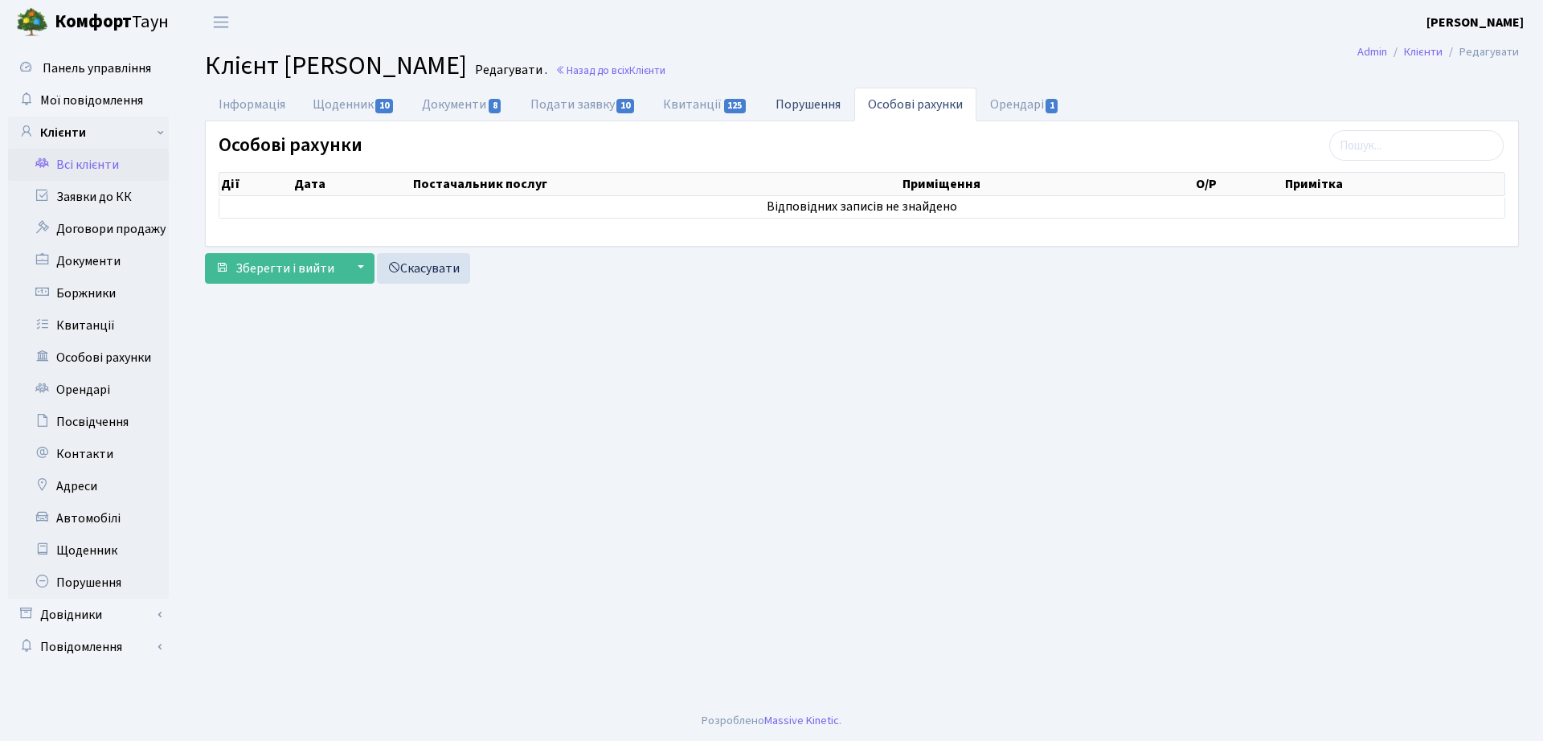
click at [838, 100] on link "Порушення" at bounding box center [808, 104] width 92 height 33
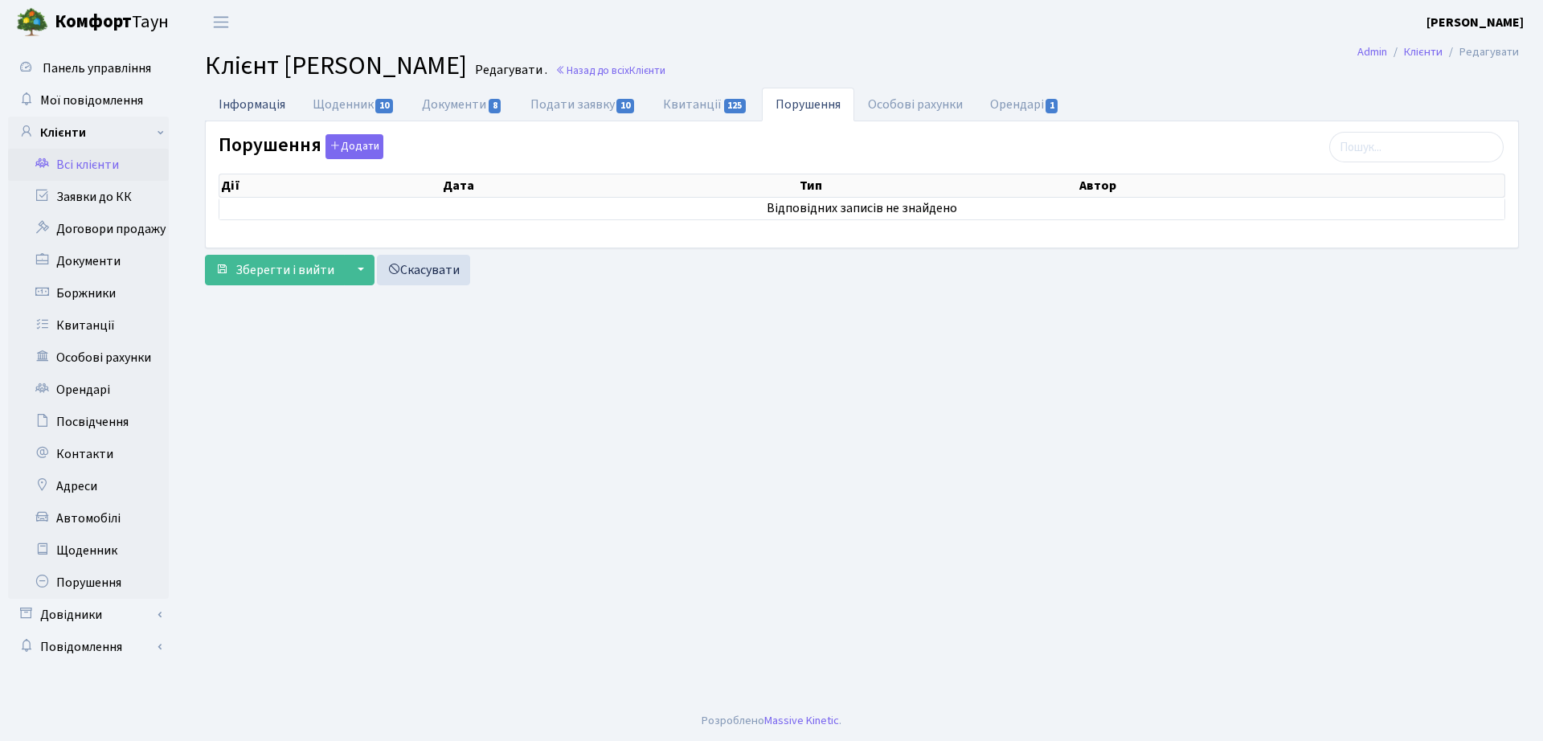
click at [234, 105] on link "Інформація" at bounding box center [252, 104] width 94 height 33
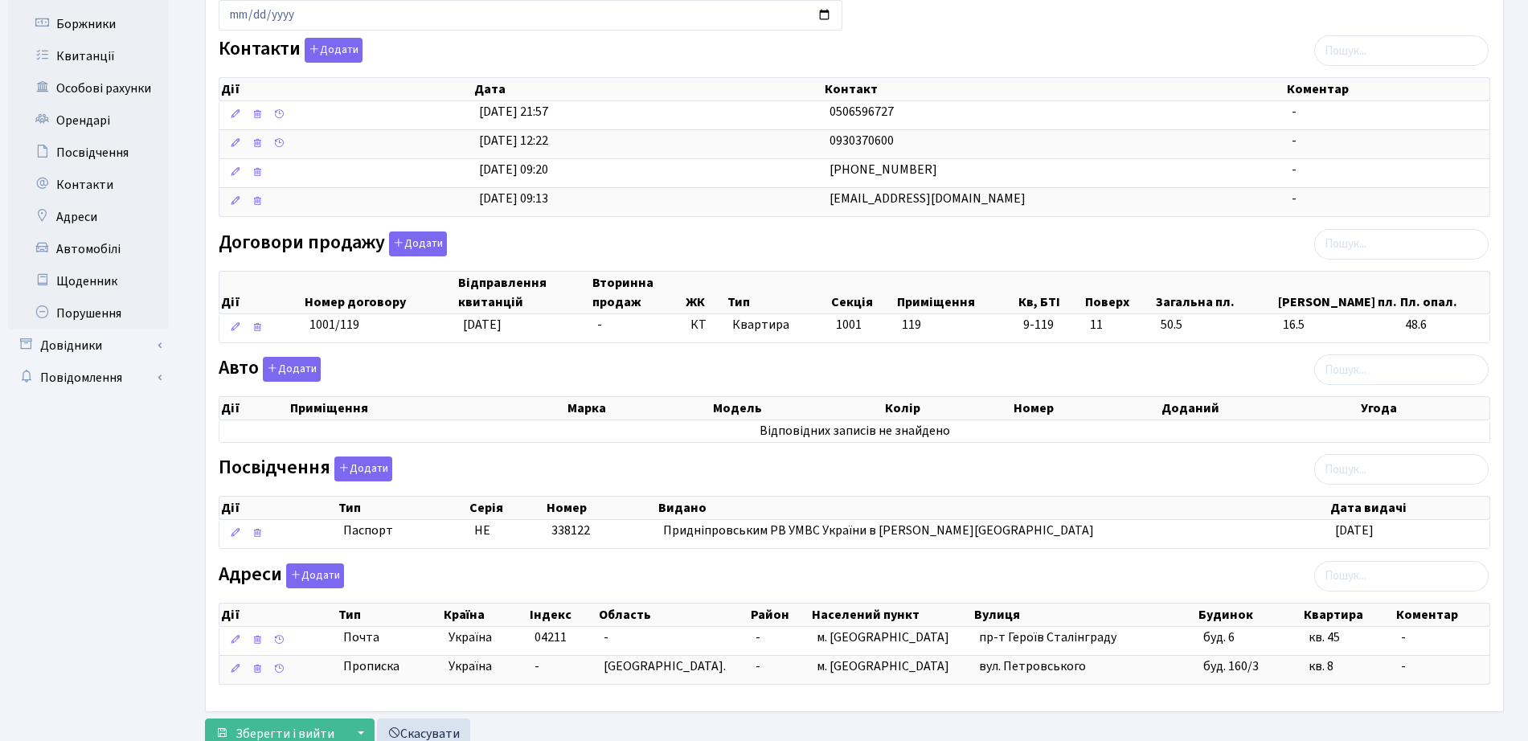
scroll to position [326, 0]
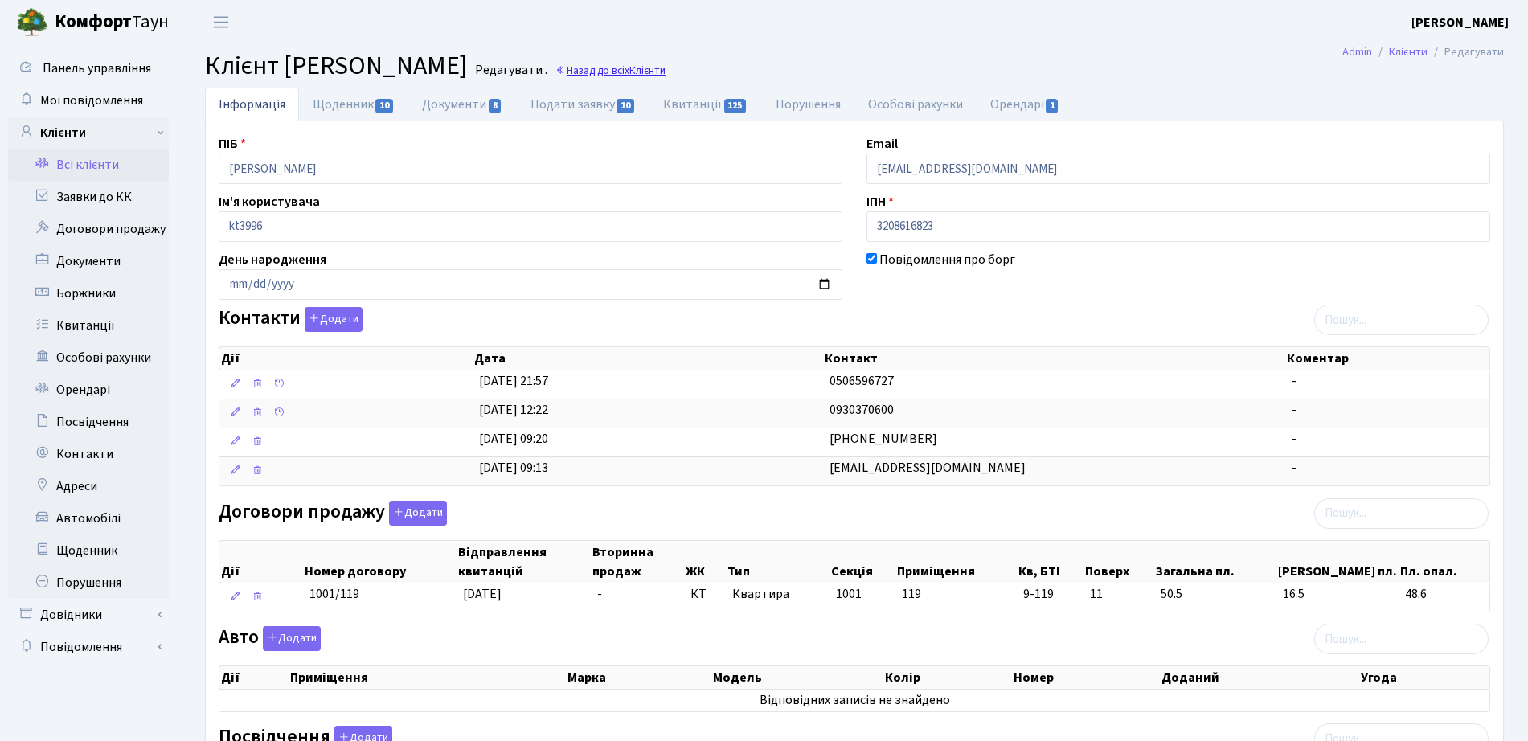
click at [666, 63] on span "Клієнти" at bounding box center [647, 70] width 36 height 15
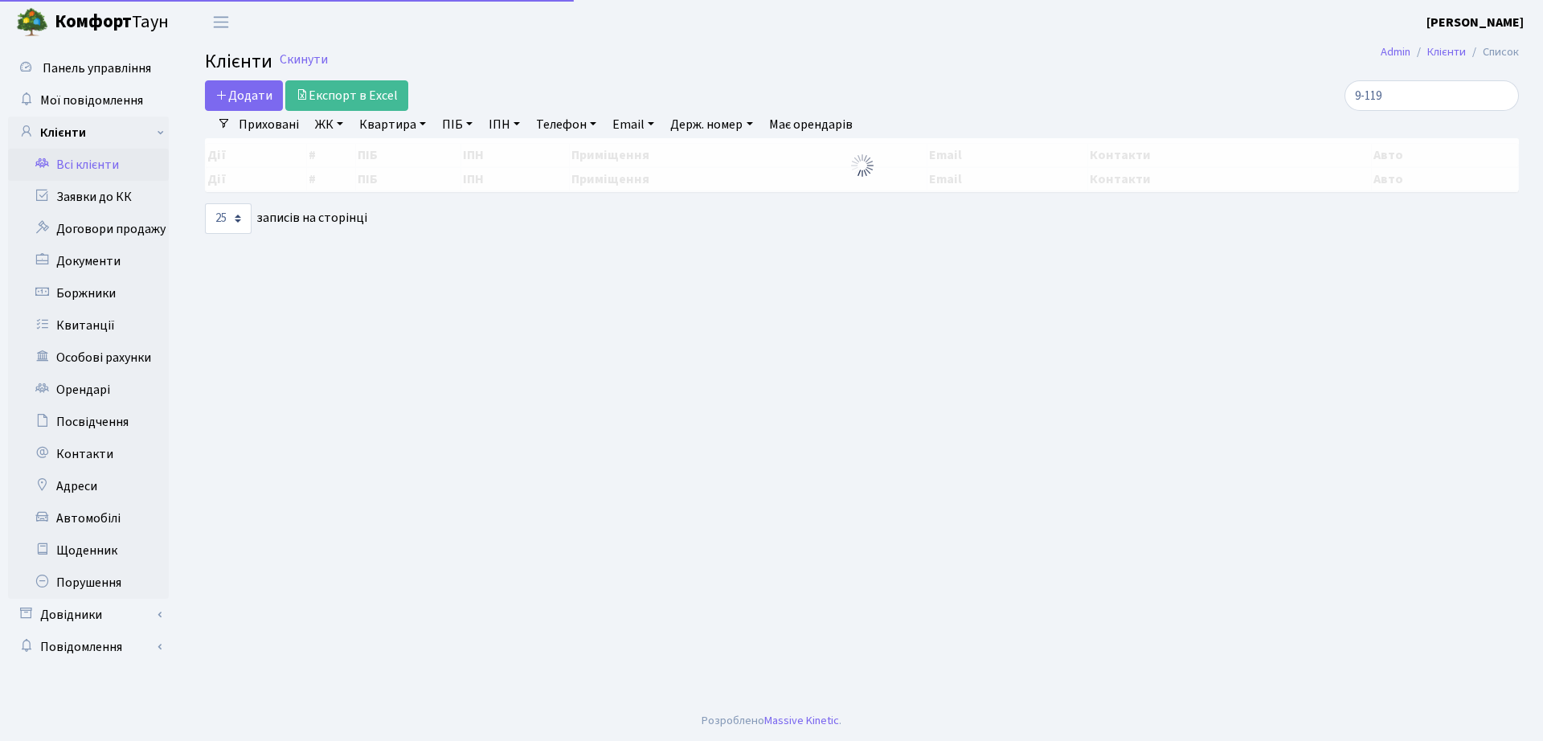
select select "25"
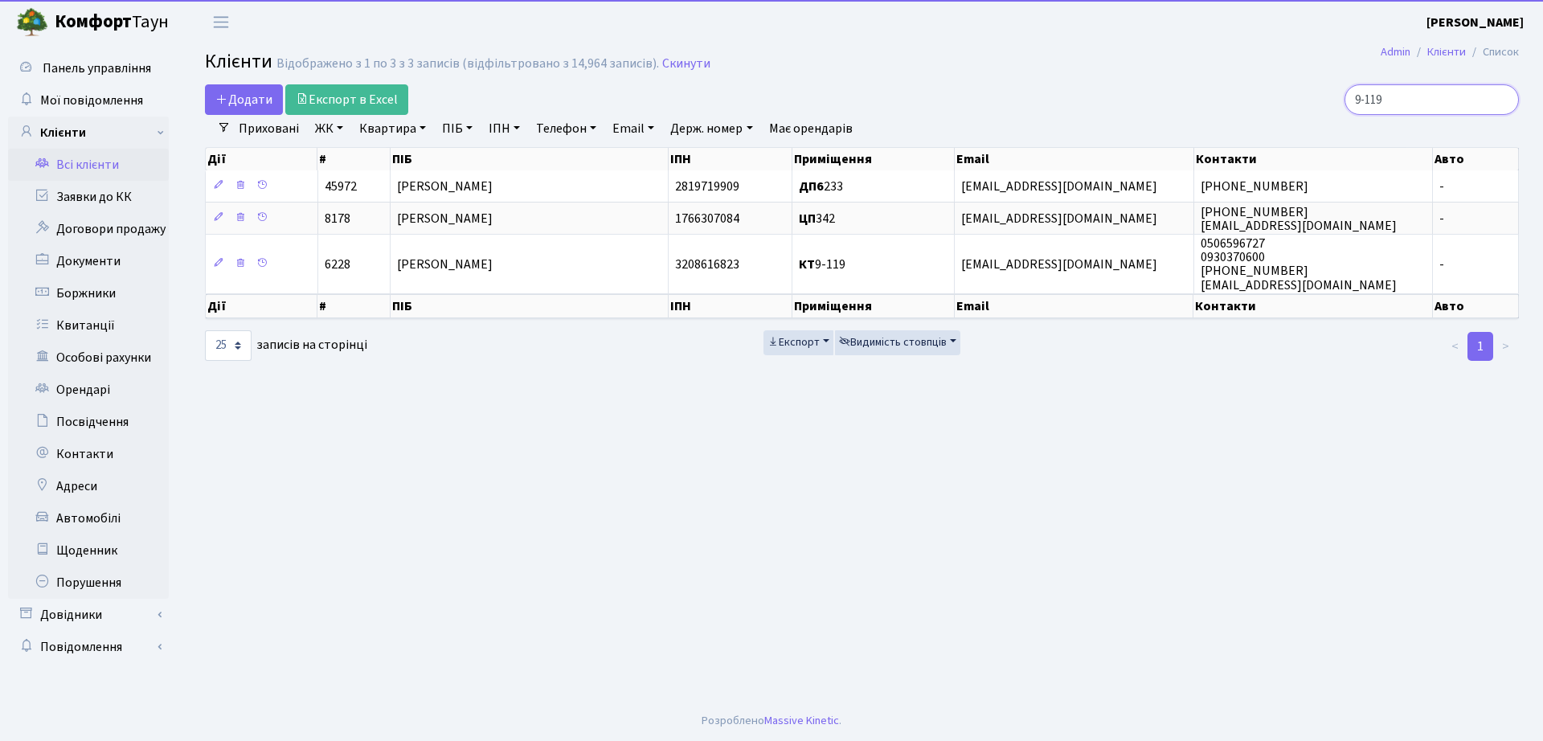
drag, startPoint x: 1418, startPoint y: 90, endPoint x: 1277, endPoint y: 108, distance: 141.8
click at [1277, 108] on div "9-119" at bounding box center [1308, 99] width 422 height 31
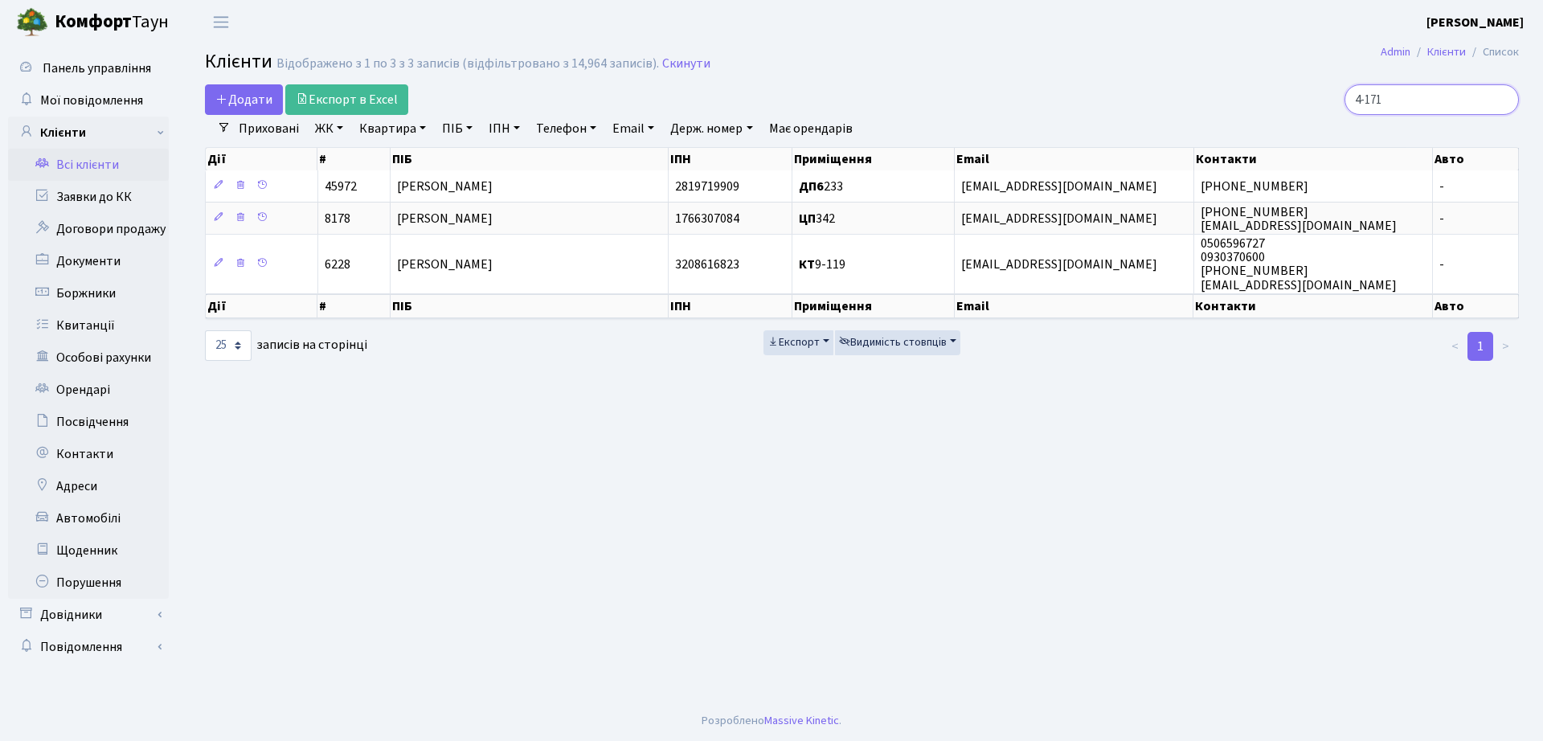
type input "4-171"
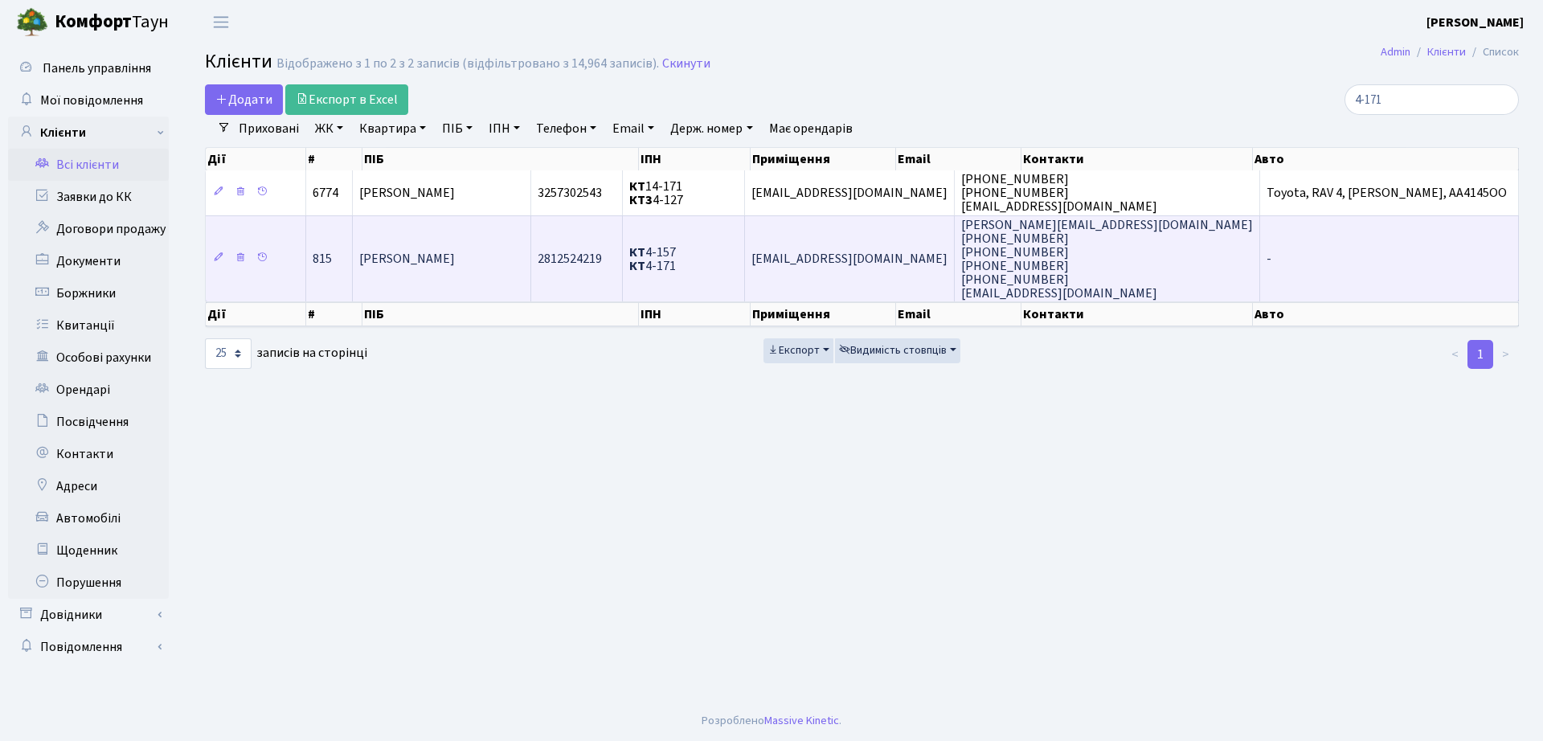
click at [455, 262] on span "Блауцяк Василь Богданович" at bounding box center [407, 259] width 96 height 18
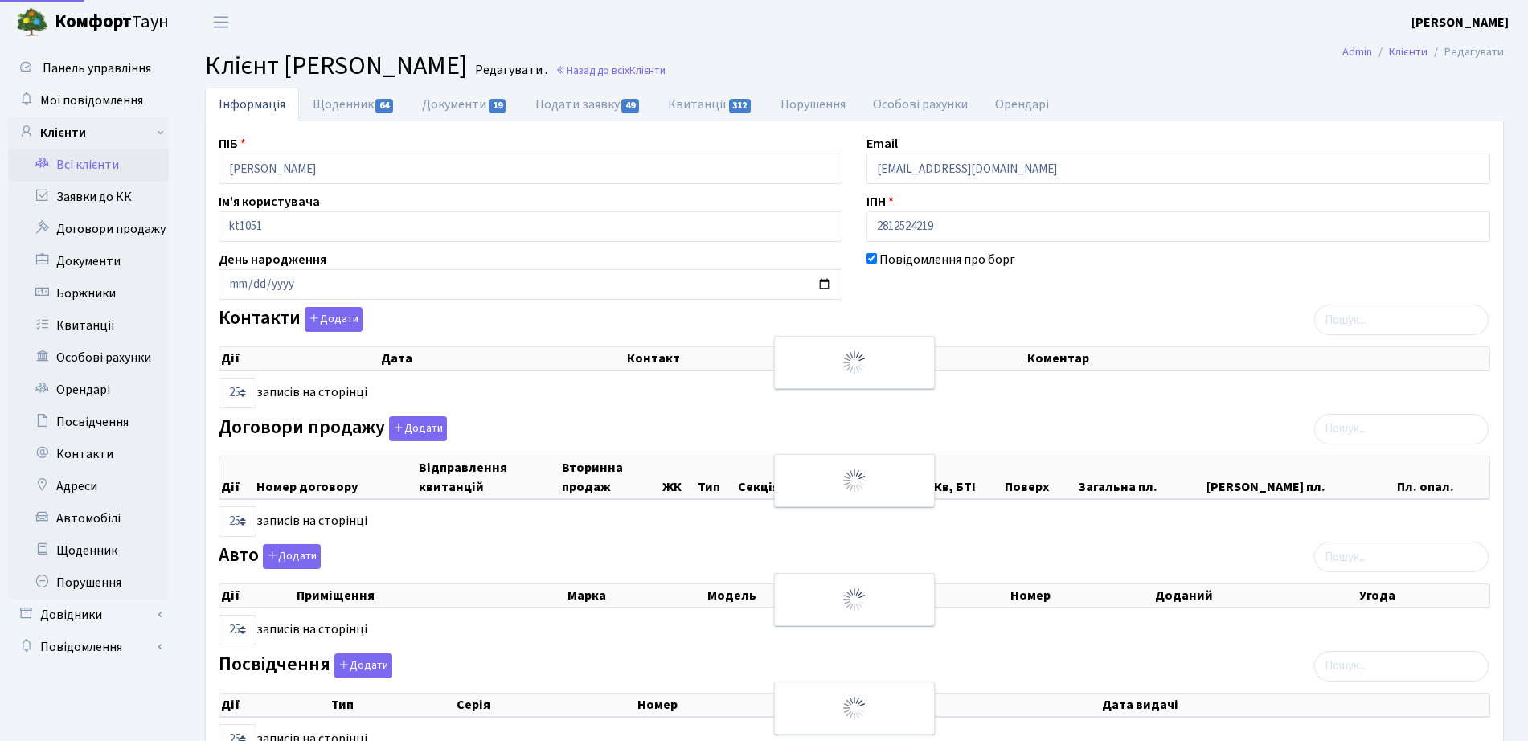
select select "25"
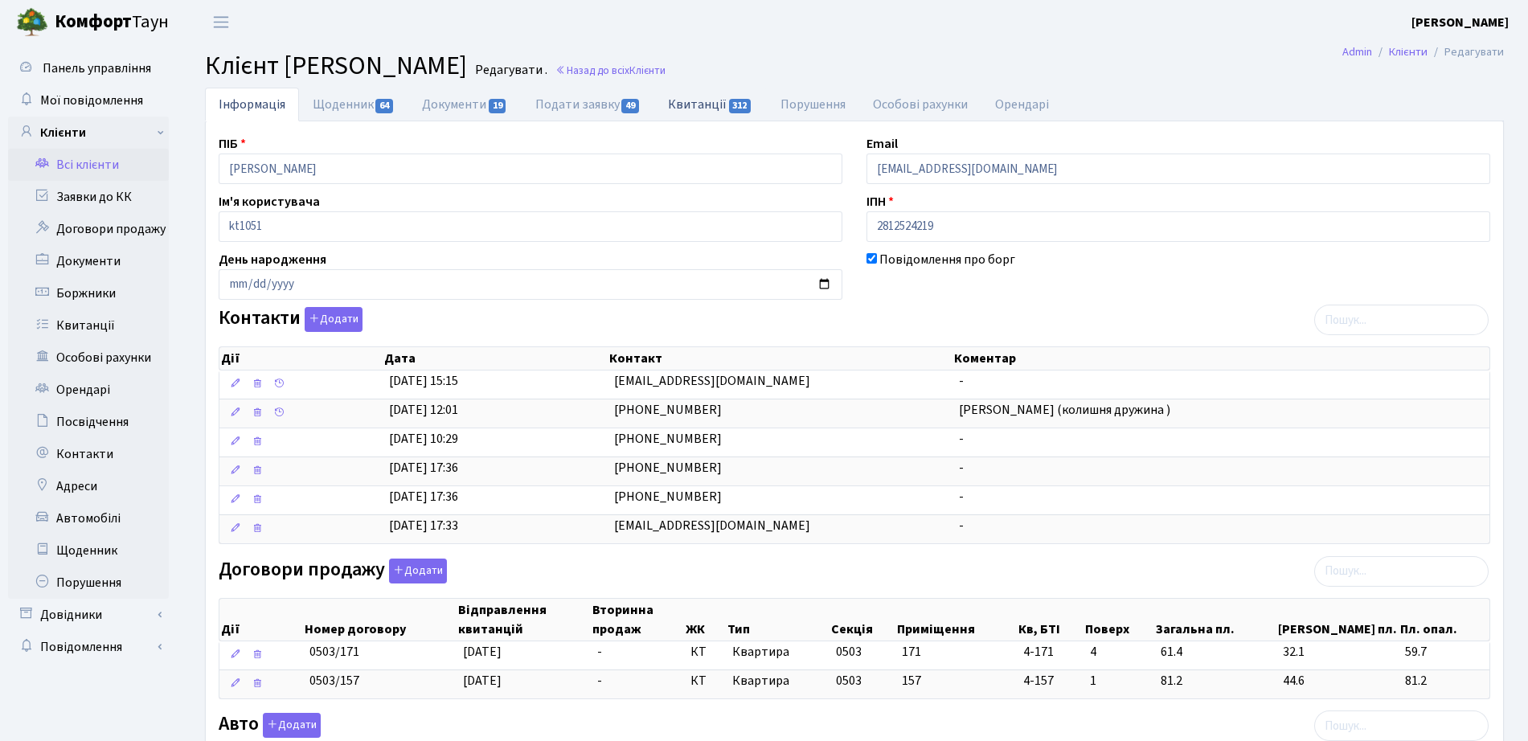
click at [708, 107] on link "Квитанції 312" at bounding box center [710, 104] width 112 height 33
select select "25"
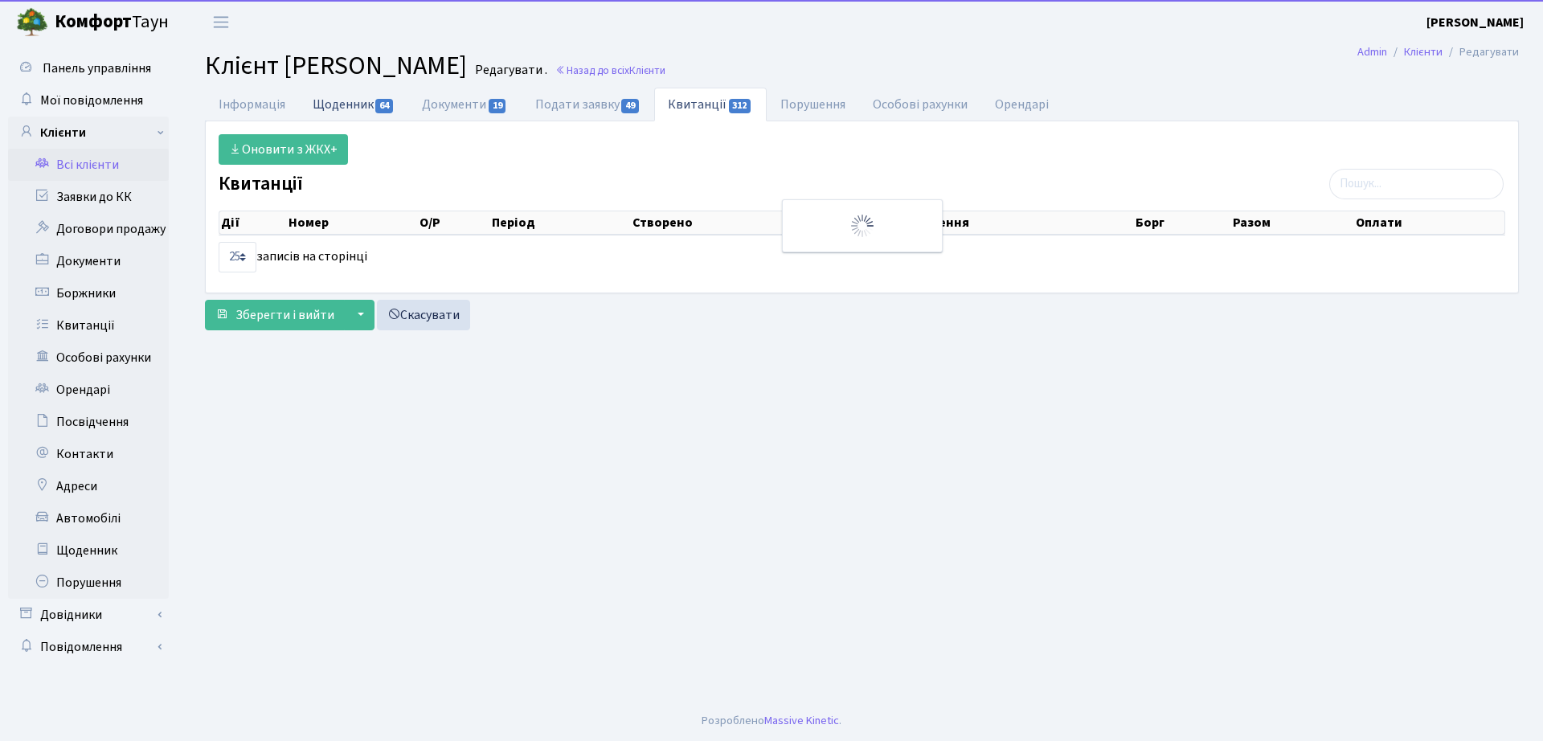
click at [379, 109] on span "64" at bounding box center [384, 106] width 18 height 14
select select "25"
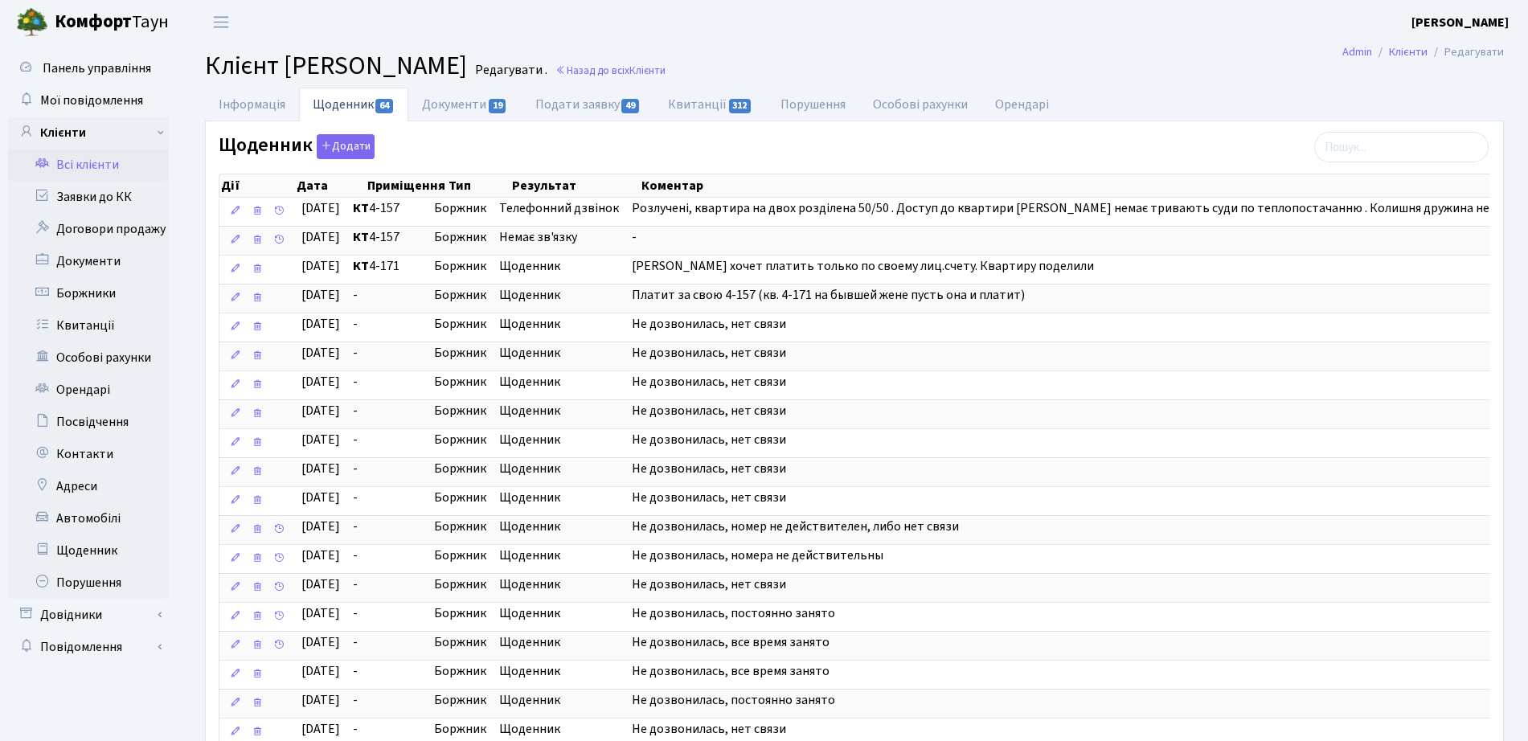
scroll to position [340, 0]
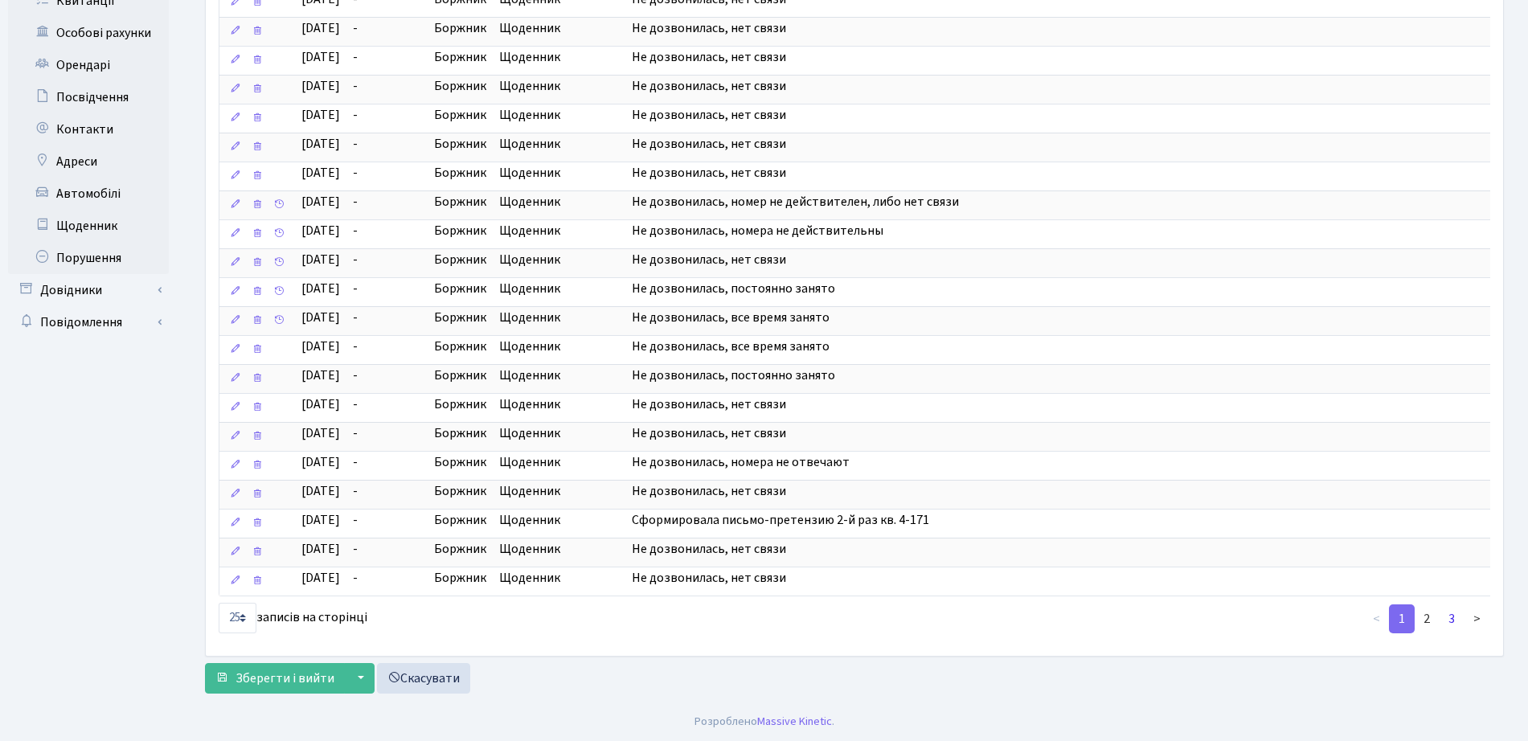
click at [1451, 625] on link "3" at bounding box center [1452, 618] width 26 height 29
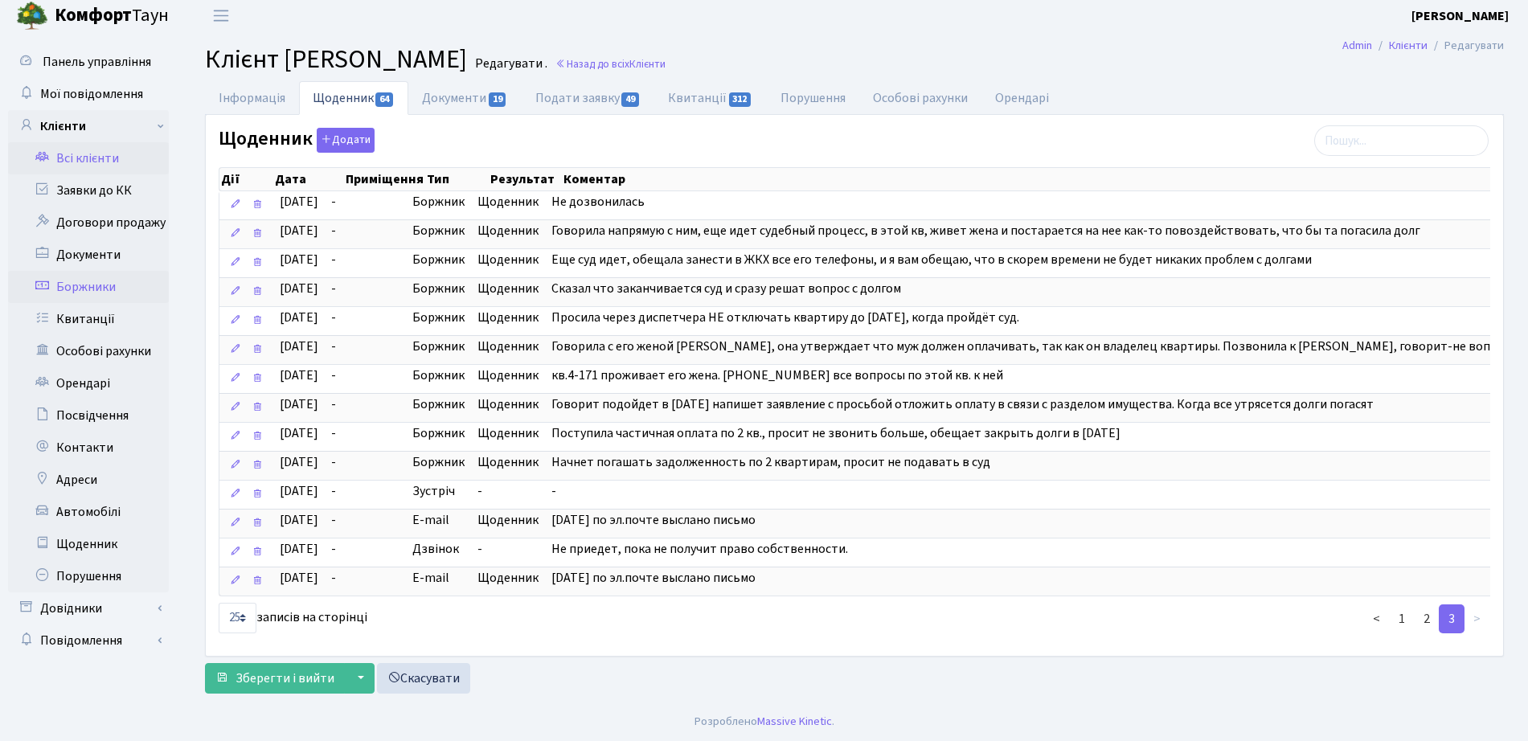
click at [76, 271] on link "Боржники" at bounding box center [88, 287] width 161 height 32
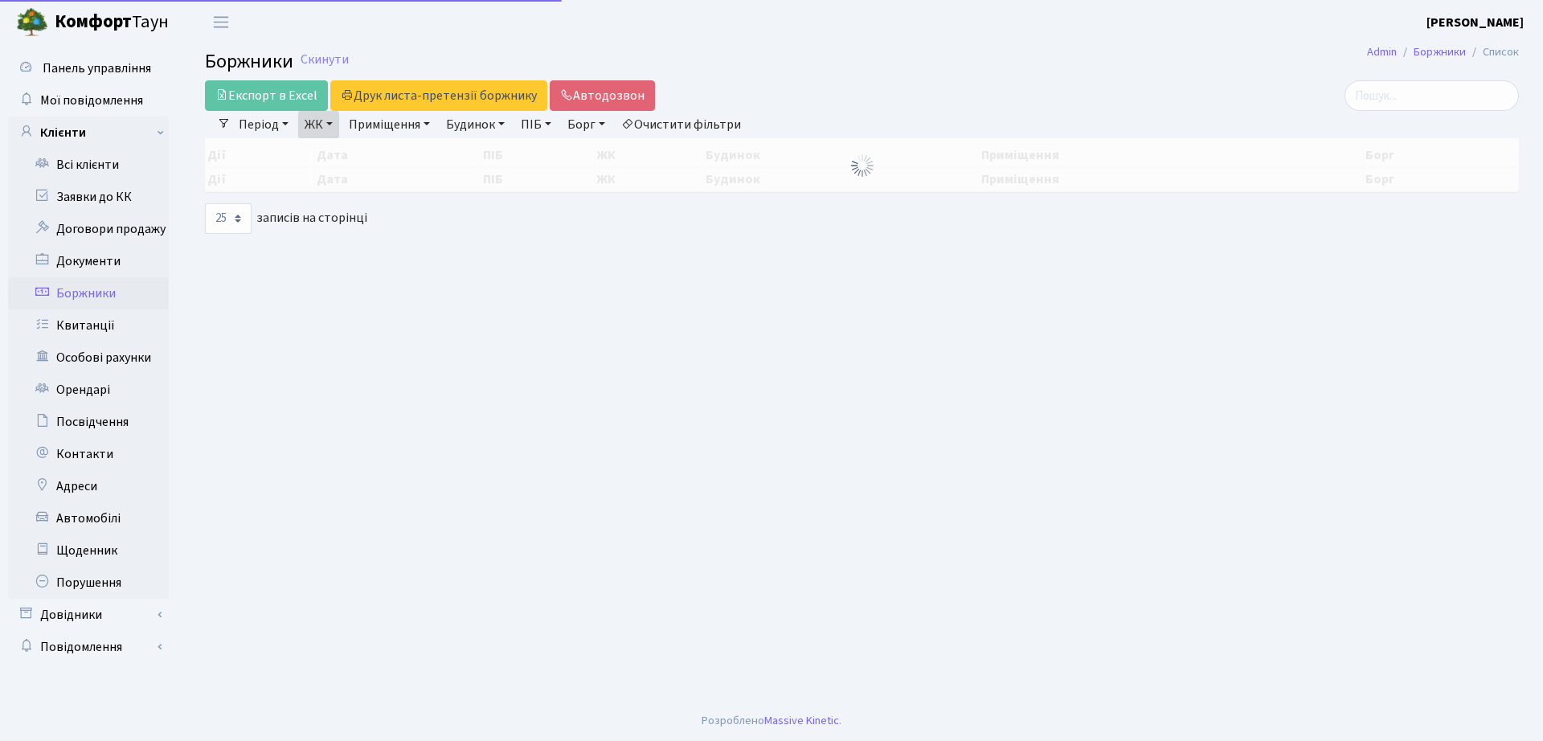
select select "25"
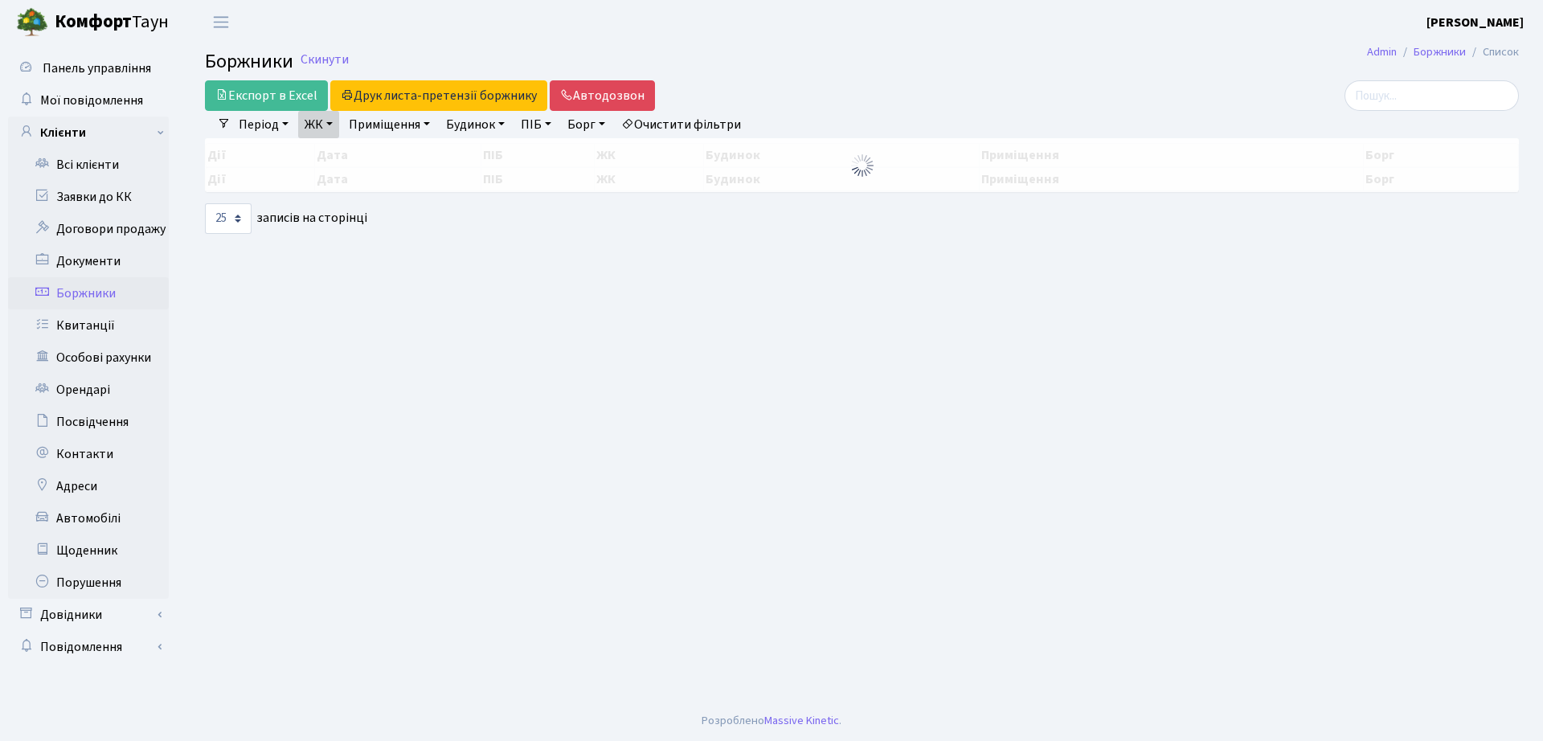
click at [338, 114] on link "ЖК" at bounding box center [318, 124] width 41 height 27
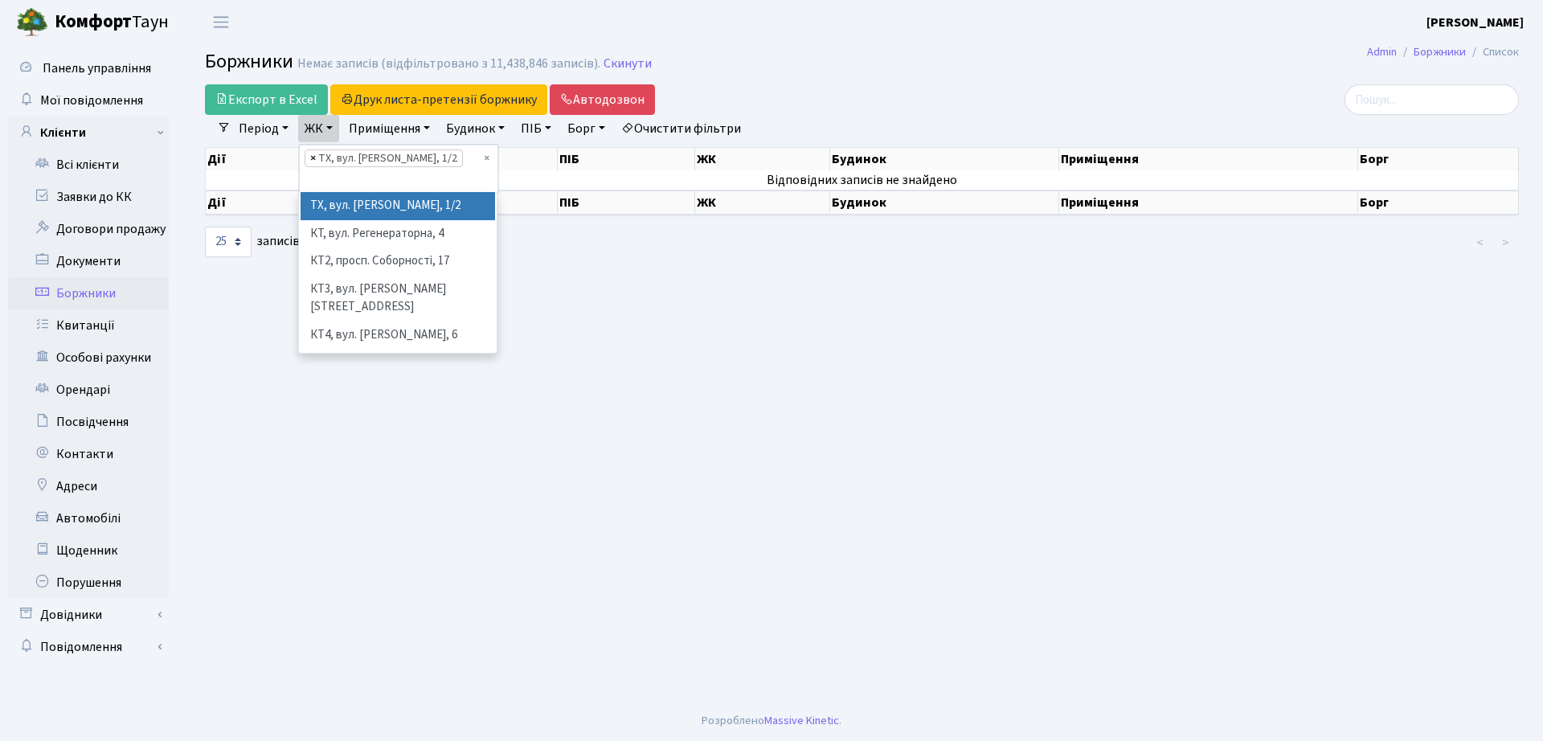
click at [313, 151] on span "×" at bounding box center [313, 158] width 6 height 16
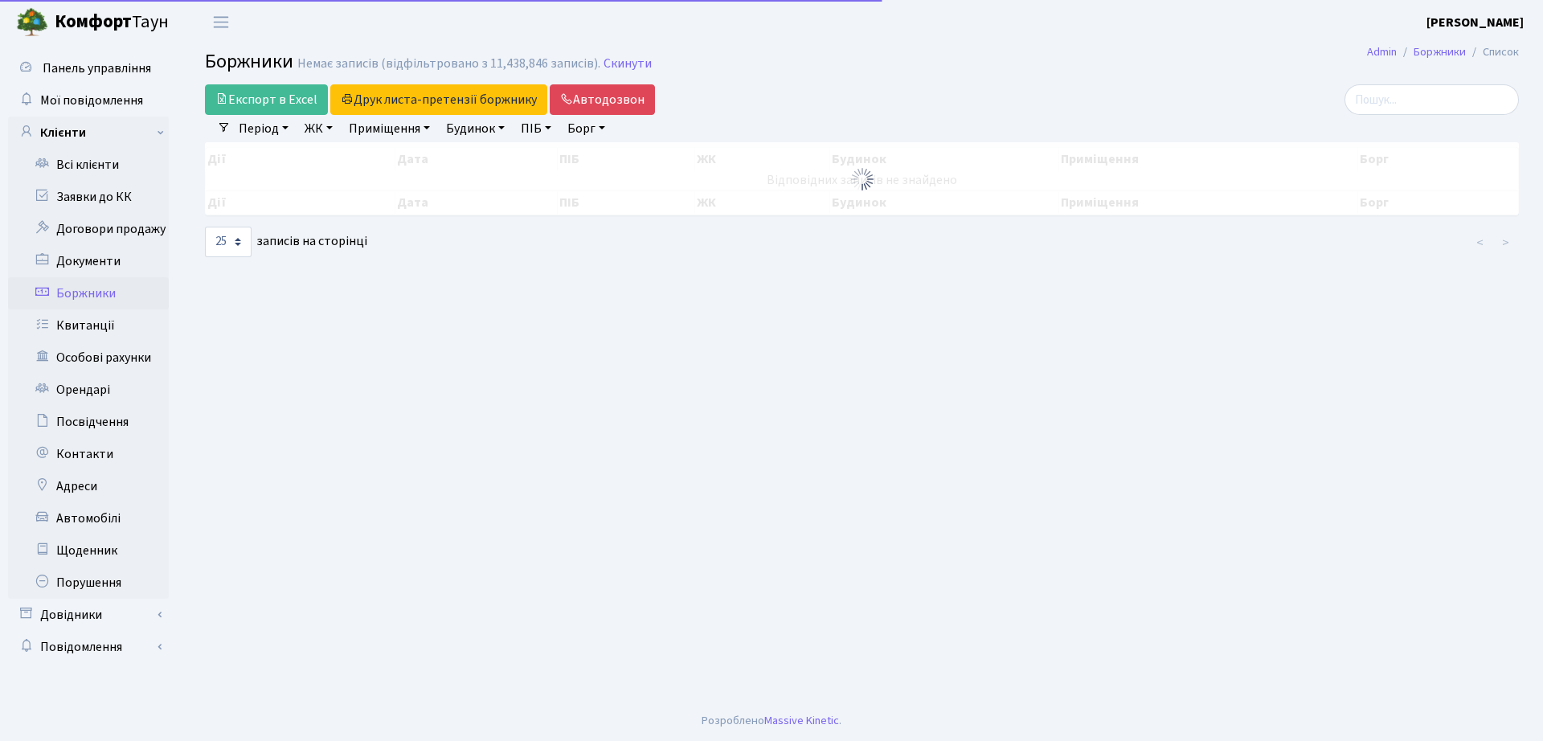
click at [321, 133] on link "ЖК" at bounding box center [318, 128] width 41 height 27
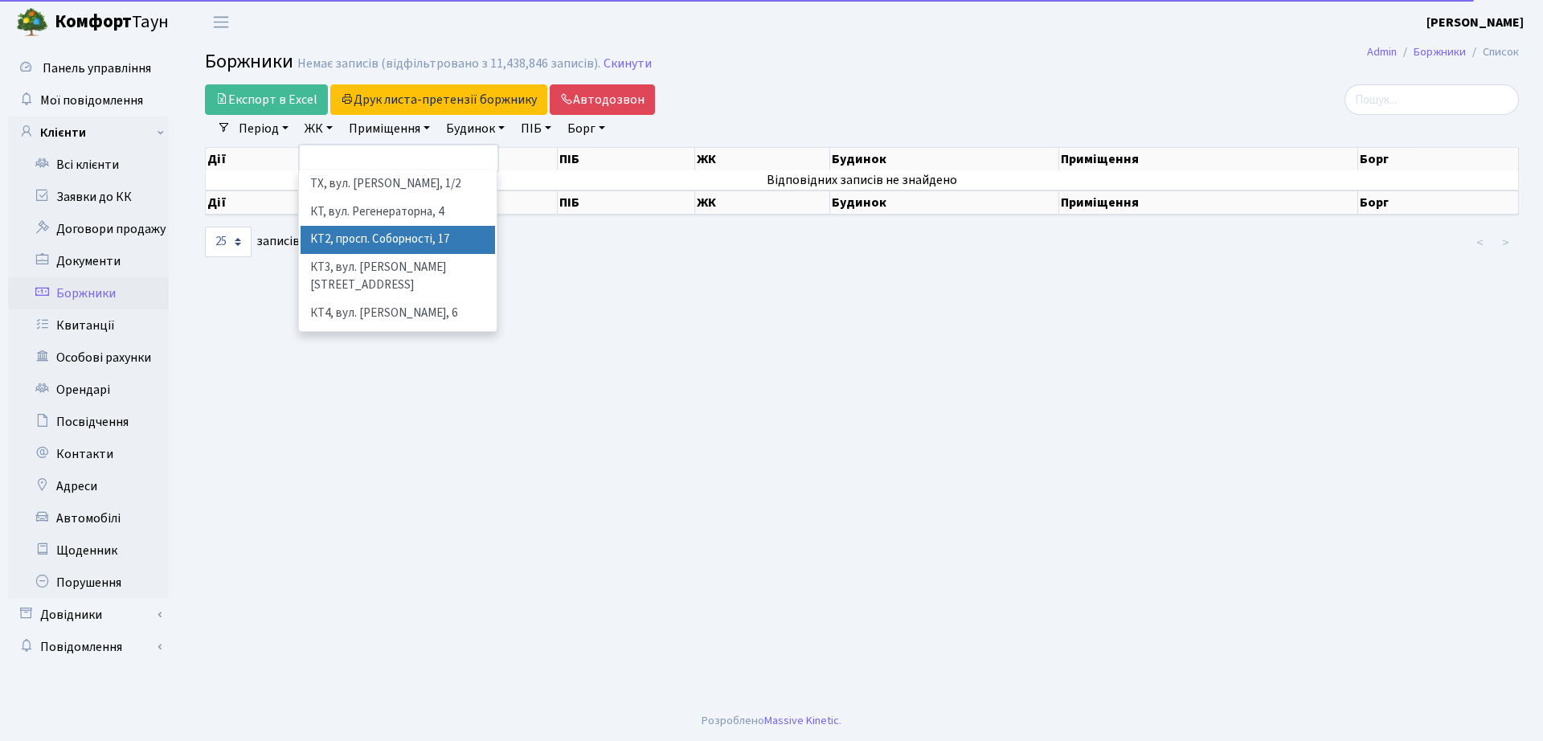
scroll to position [100, 0]
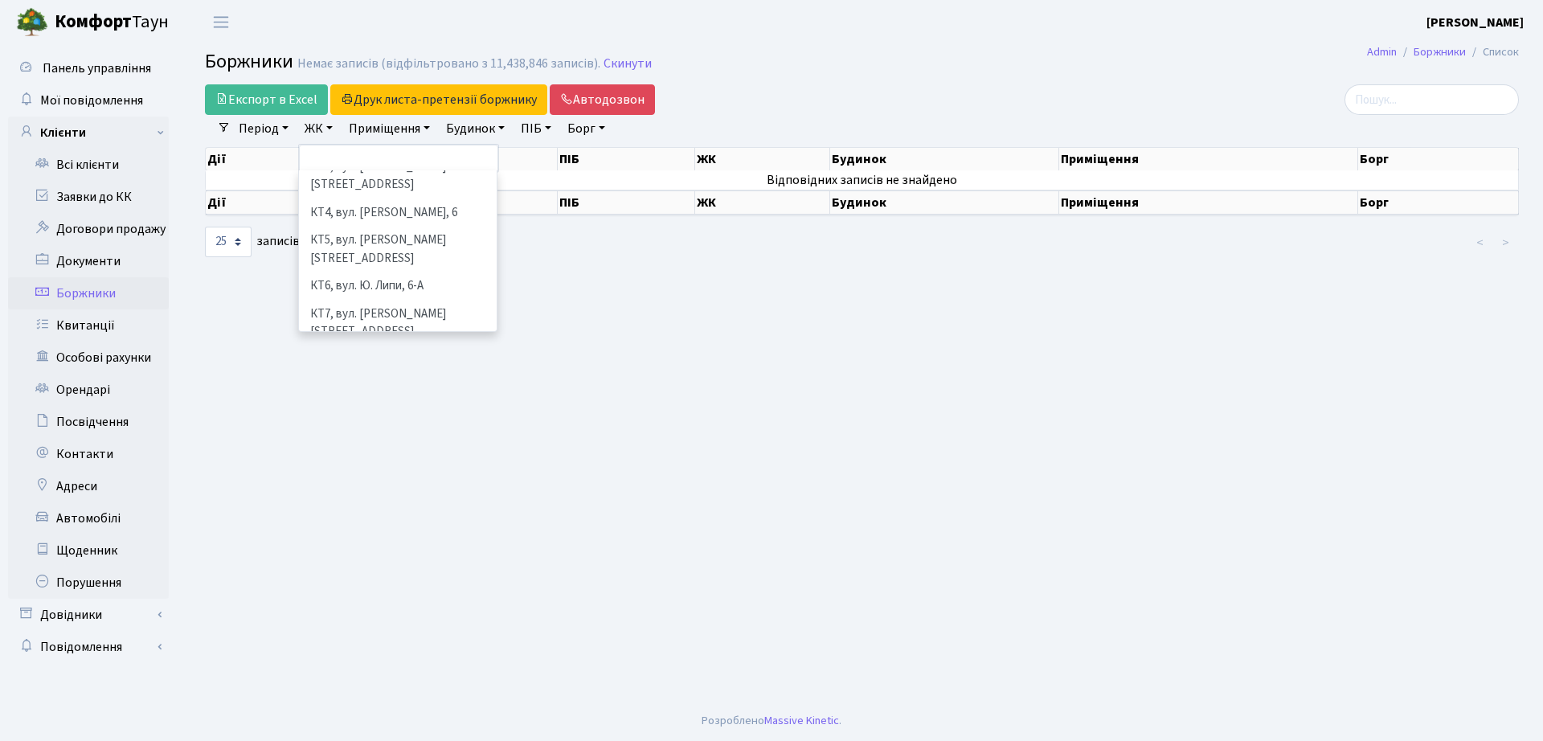
drag, startPoint x: 351, startPoint y: 269, endPoint x: 358, endPoint y: 367, distance: 97.5
click at [358, 367] on main "Admin Боржники Список Боржники Немає записів (відфільтровано з 11,438,846 запис…" at bounding box center [862, 372] width 1362 height 657
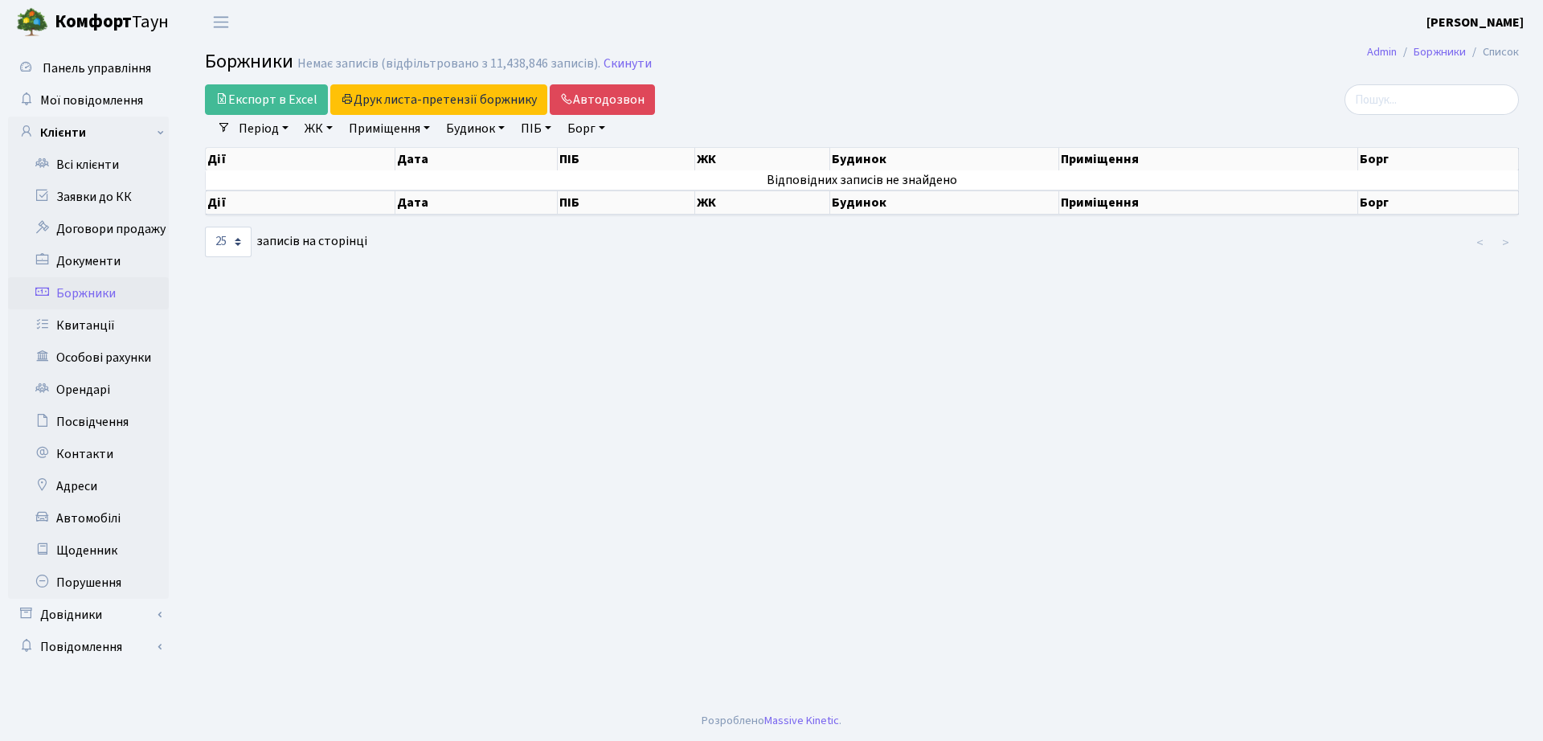
click at [322, 124] on link "ЖК" at bounding box center [318, 128] width 41 height 27
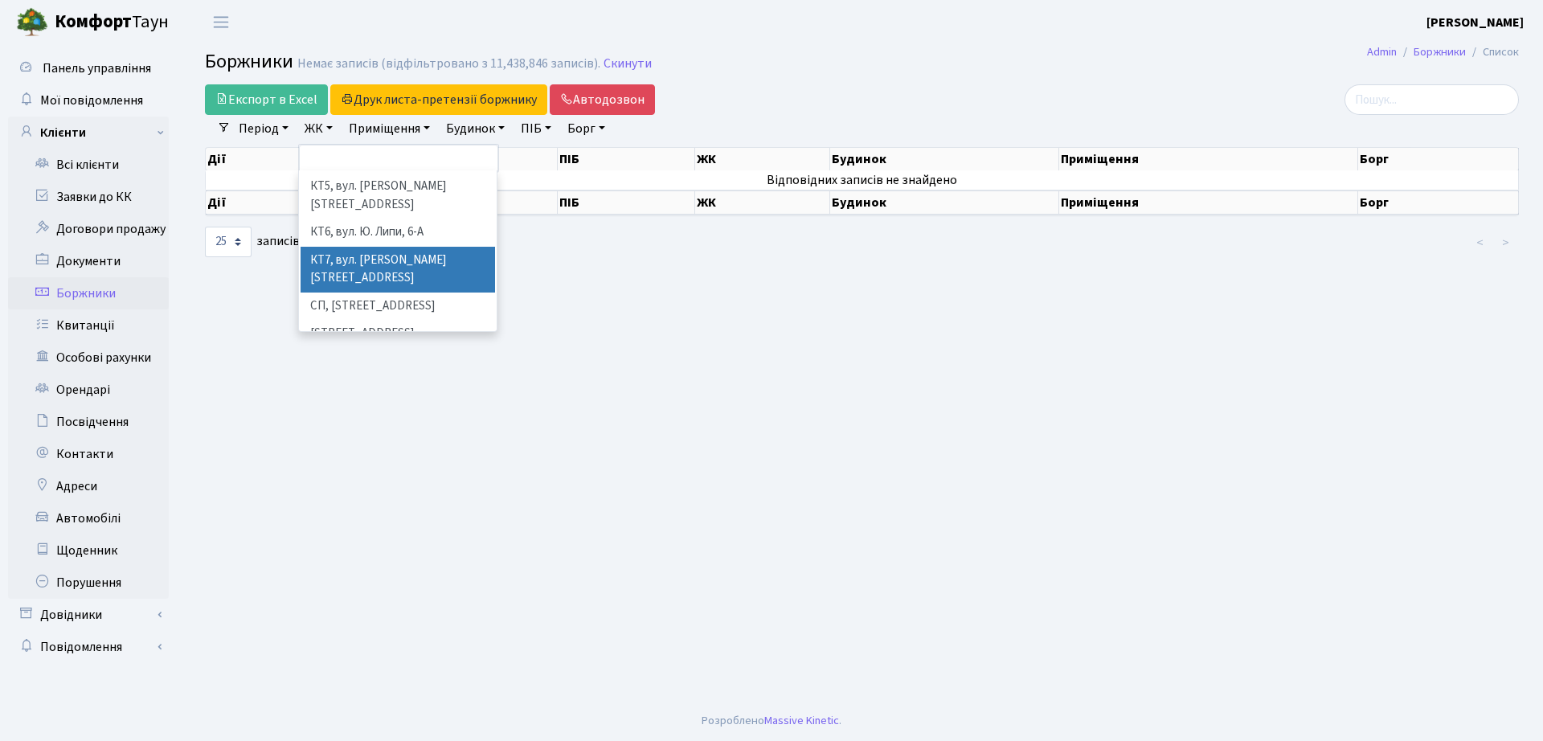
scroll to position [201, 0]
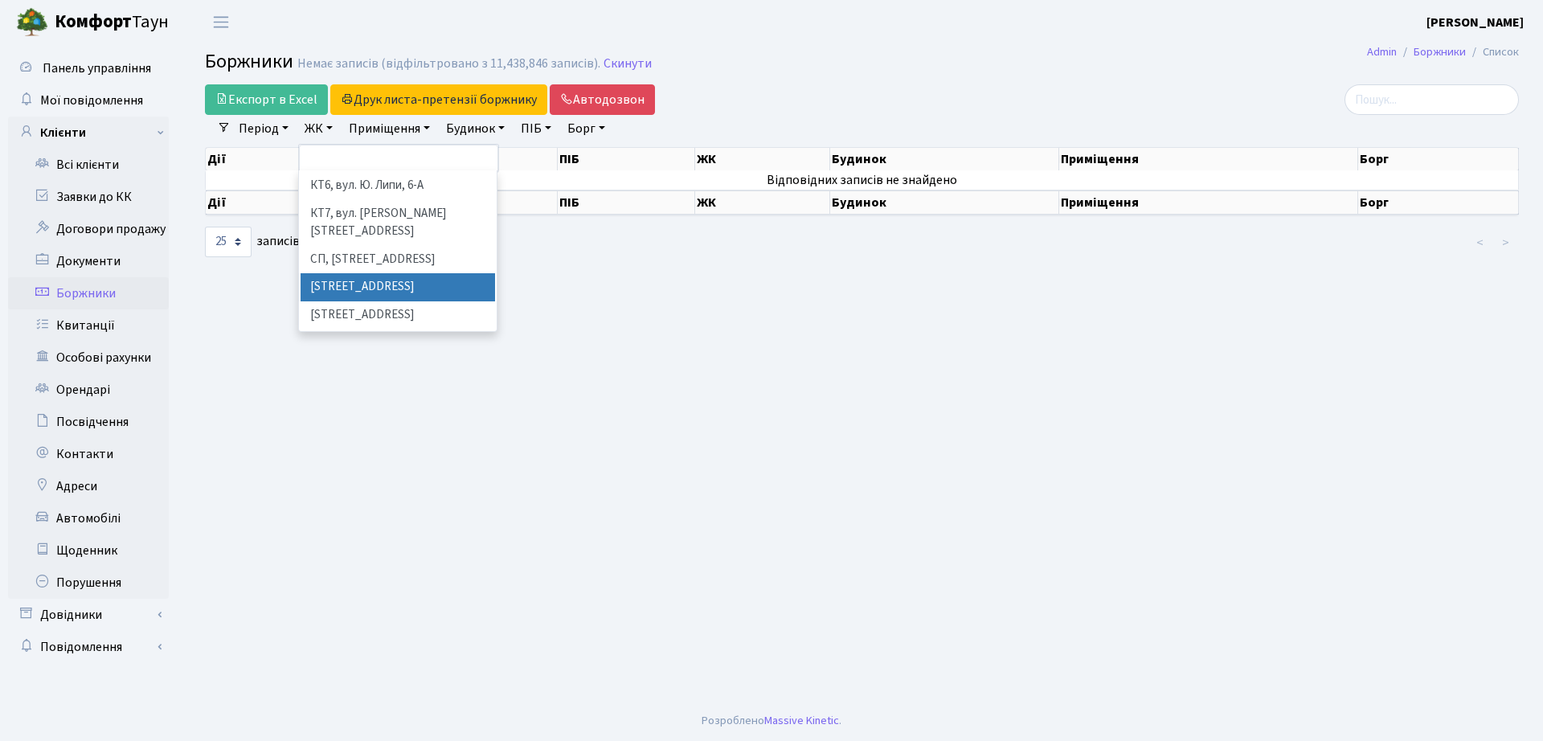
click at [373, 273] on li "[STREET_ADDRESS]" at bounding box center [398, 287] width 195 height 28
select select "307"
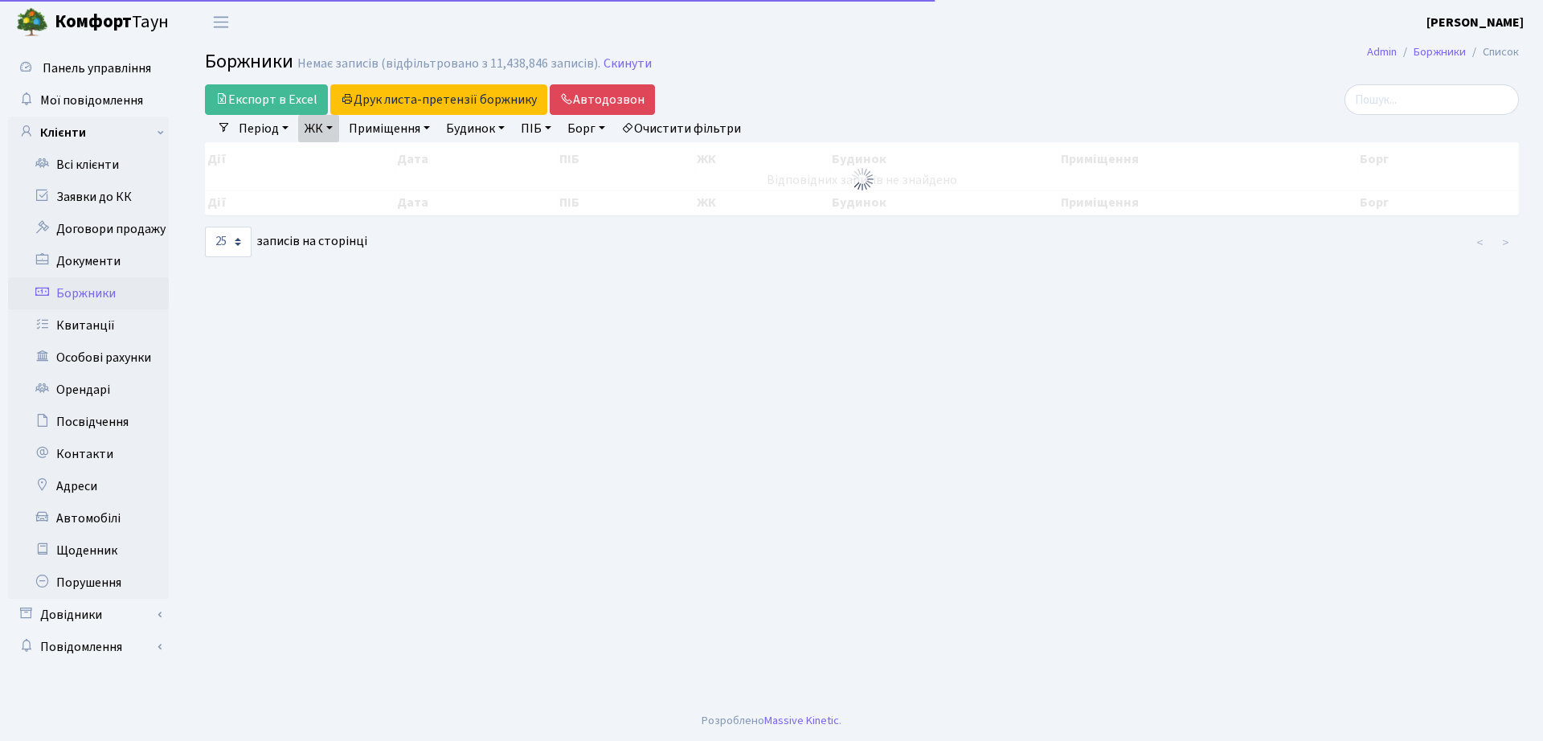
click at [315, 125] on link "ЖК" at bounding box center [318, 128] width 41 height 27
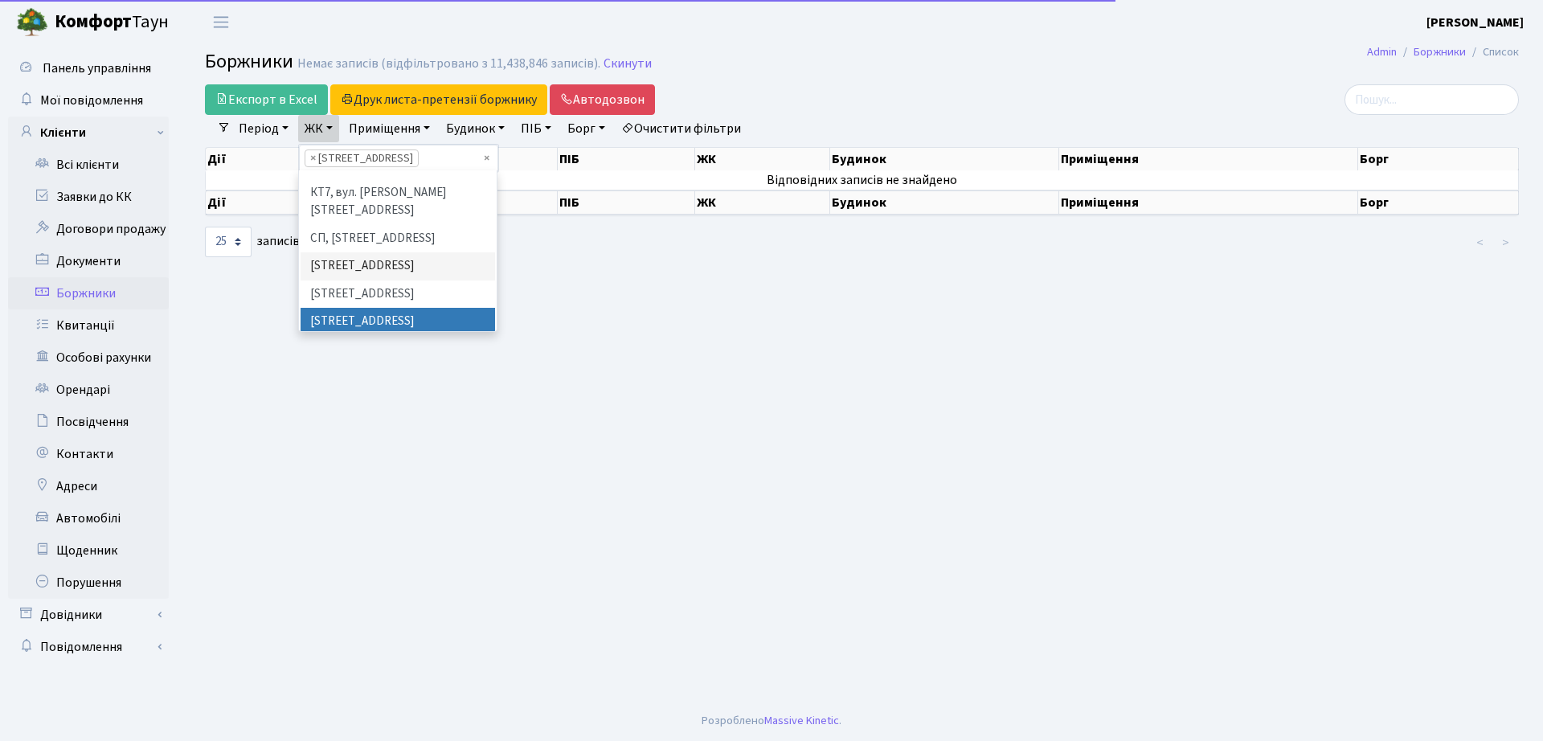
click at [354, 281] on li "[STREET_ADDRESS]" at bounding box center [398, 295] width 195 height 28
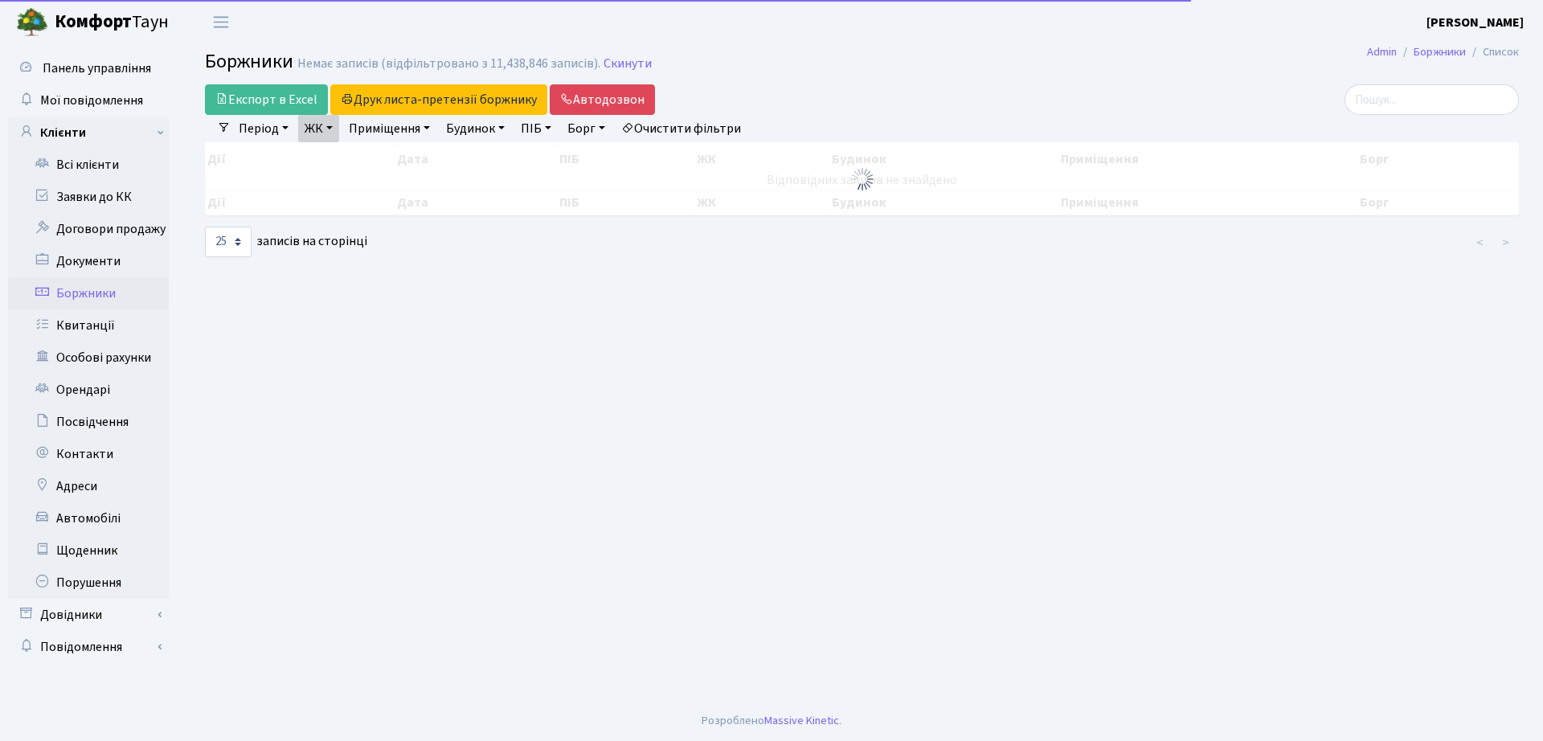
click at [324, 133] on link "ЖК" at bounding box center [318, 128] width 41 height 27
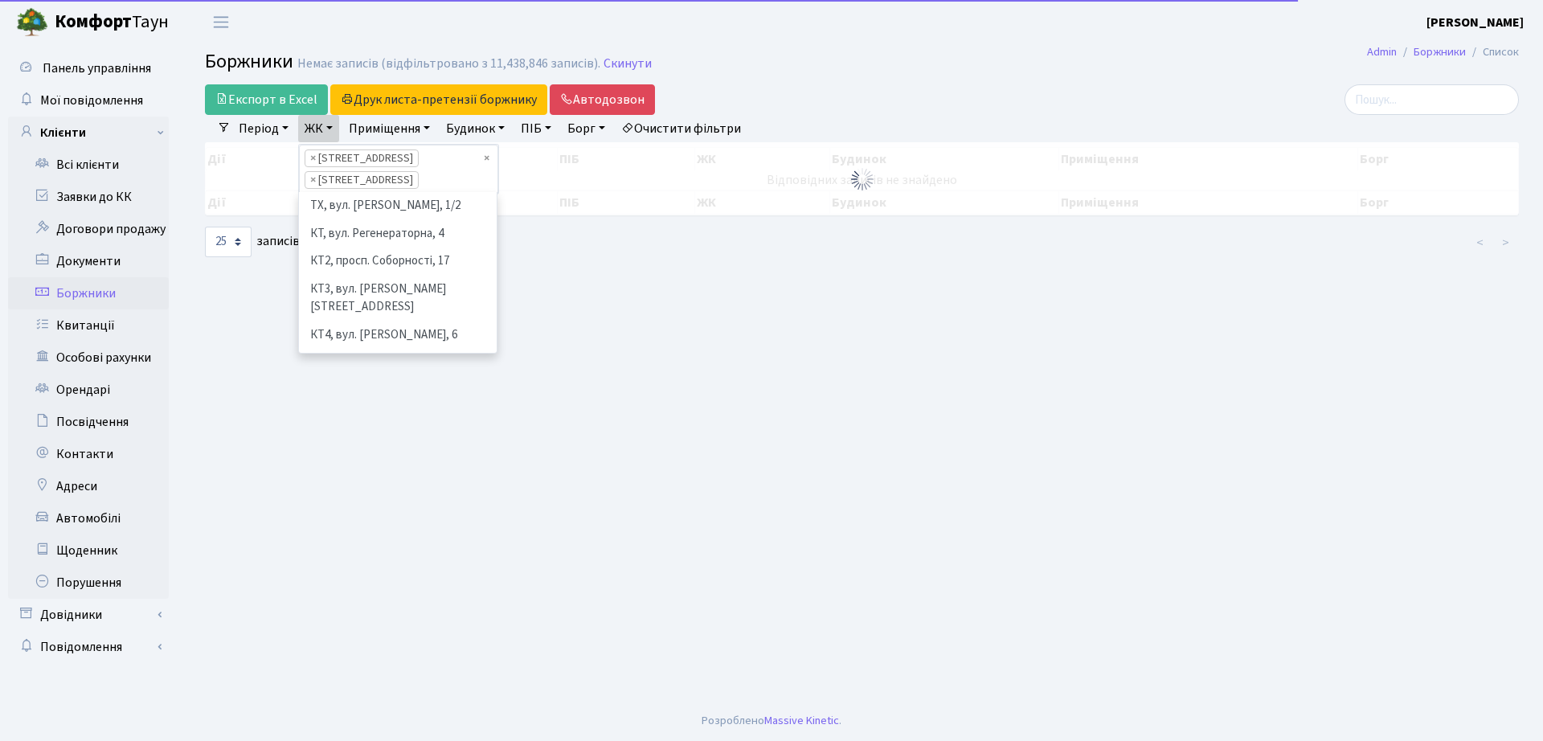
scroll to position [195, 0]
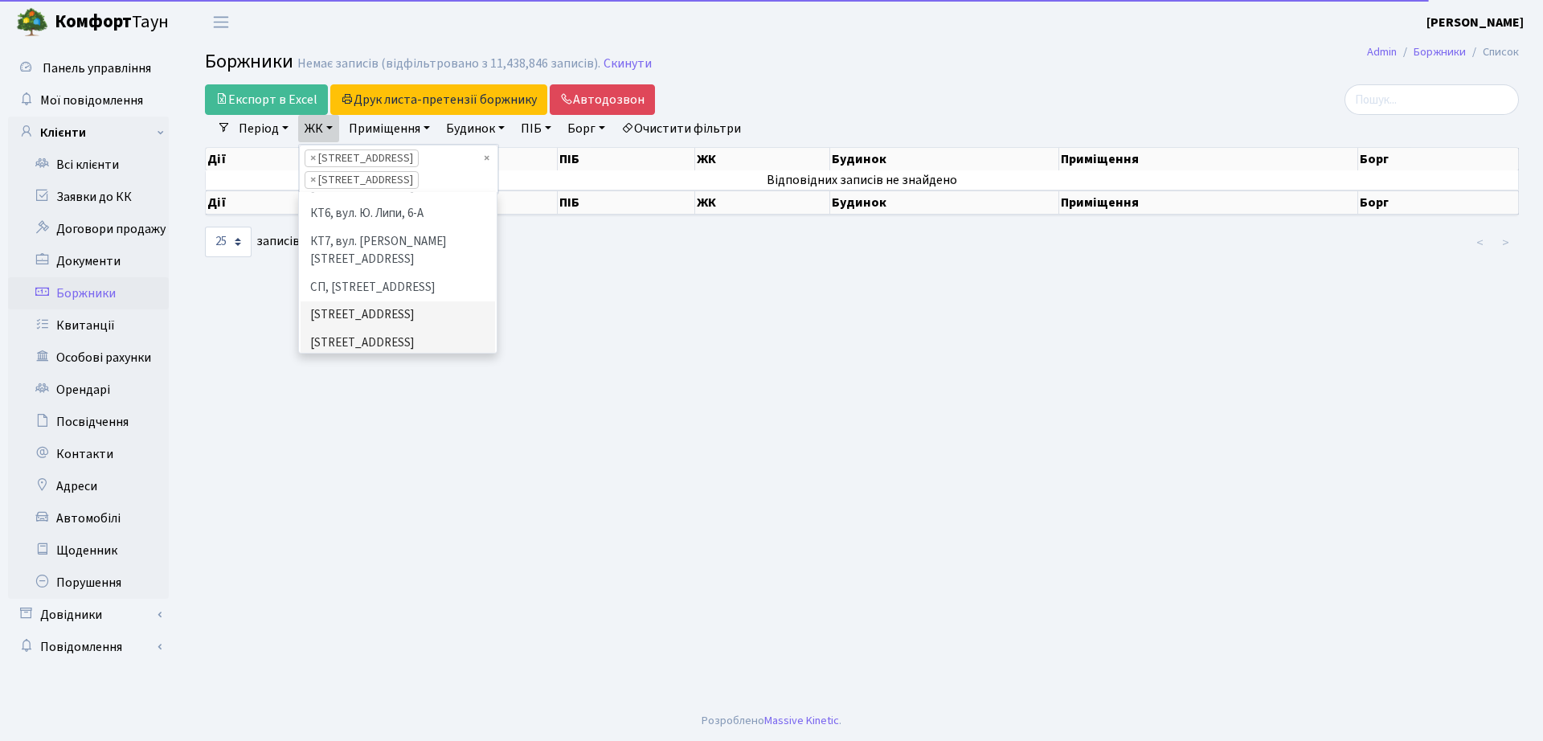
click at [335, 357] on li "СП3, Столичне шосе, 3" at bounding box center [398, 371] width 195 height 28
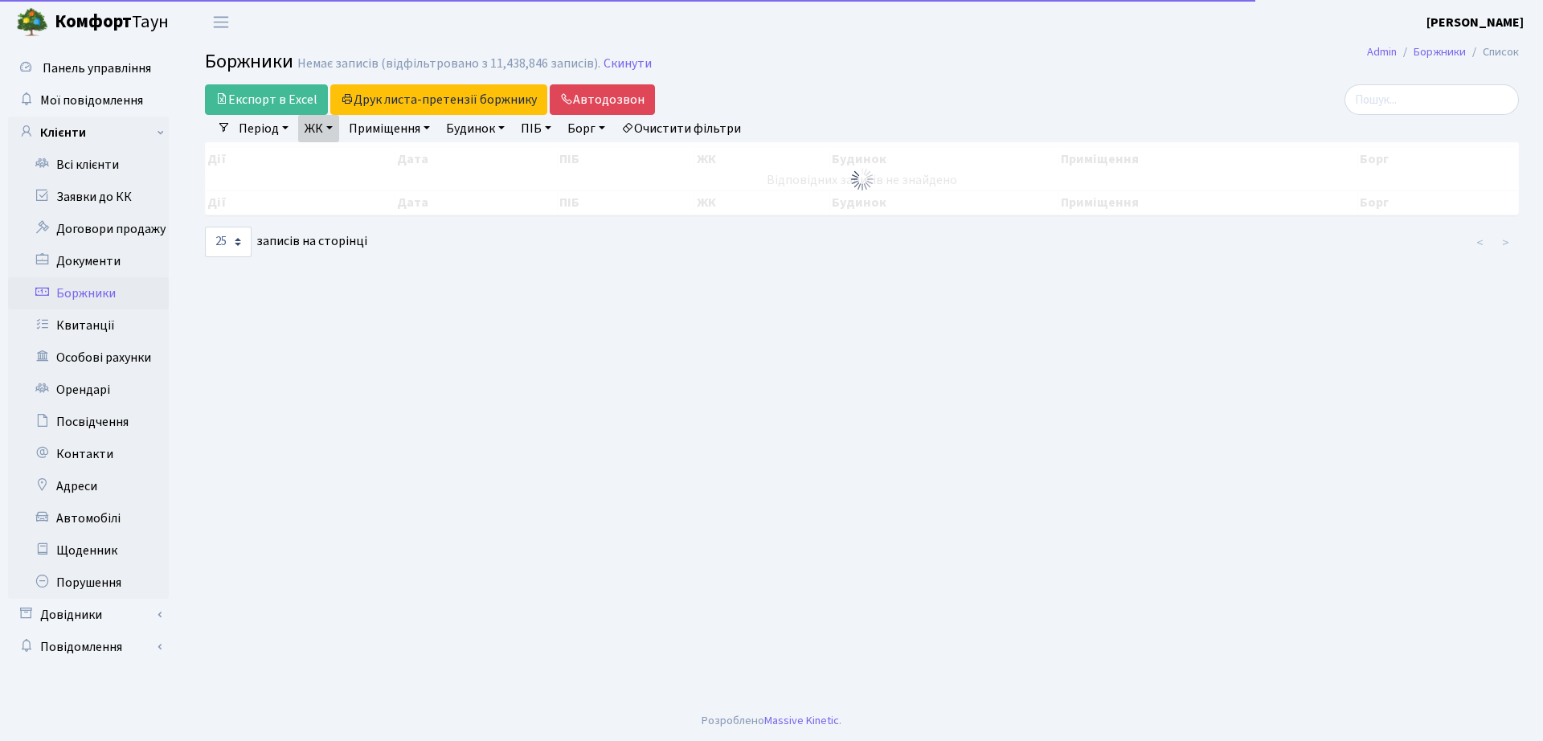
click at [324, 132] on link "ЖК" at bounding box center [318, 128] width 41 height 27
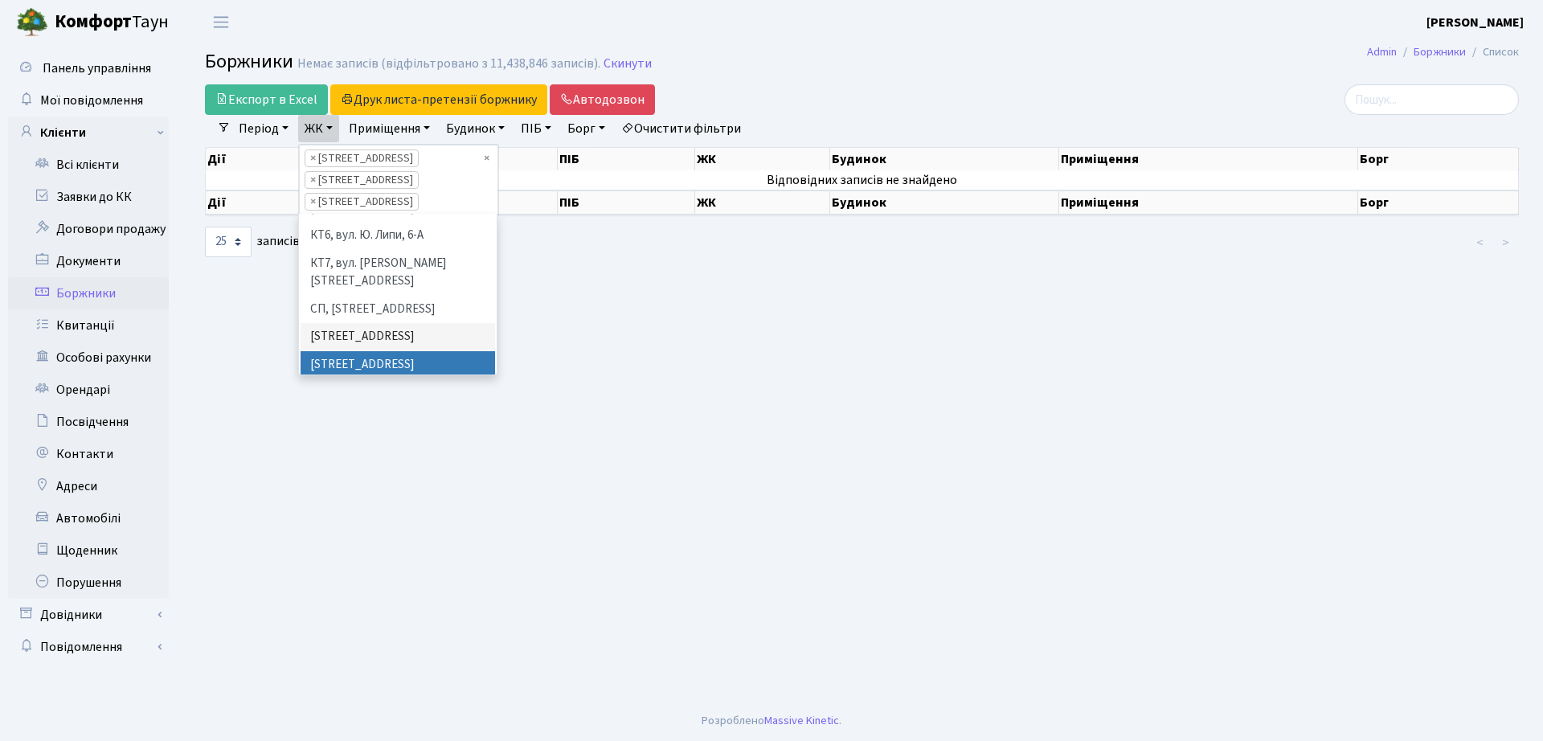
scroll to position [295, 0]
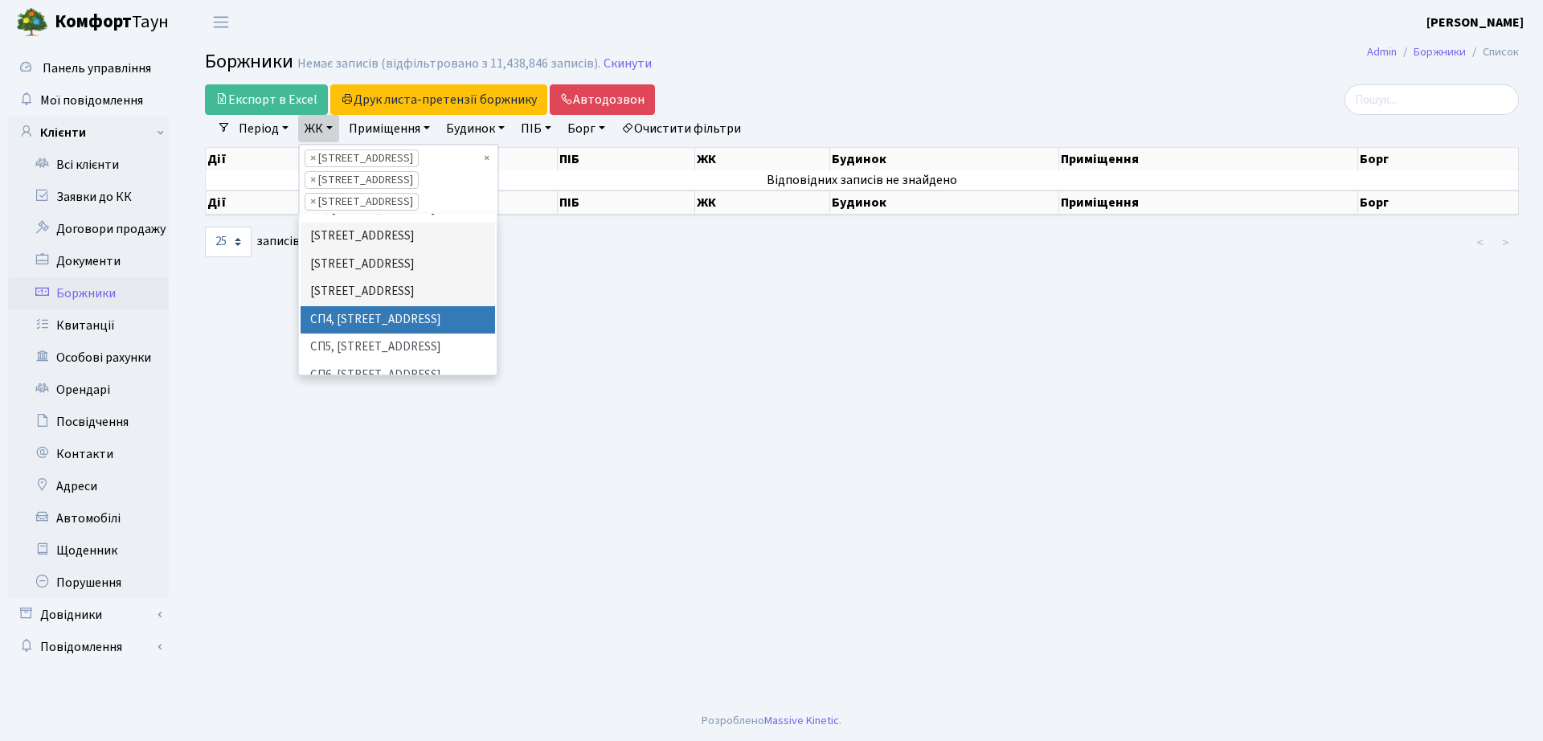
click at [364, 306] on li "СП4, [STREET_ADDRESS]" at bounding box center [398, 320] width 195 height 28
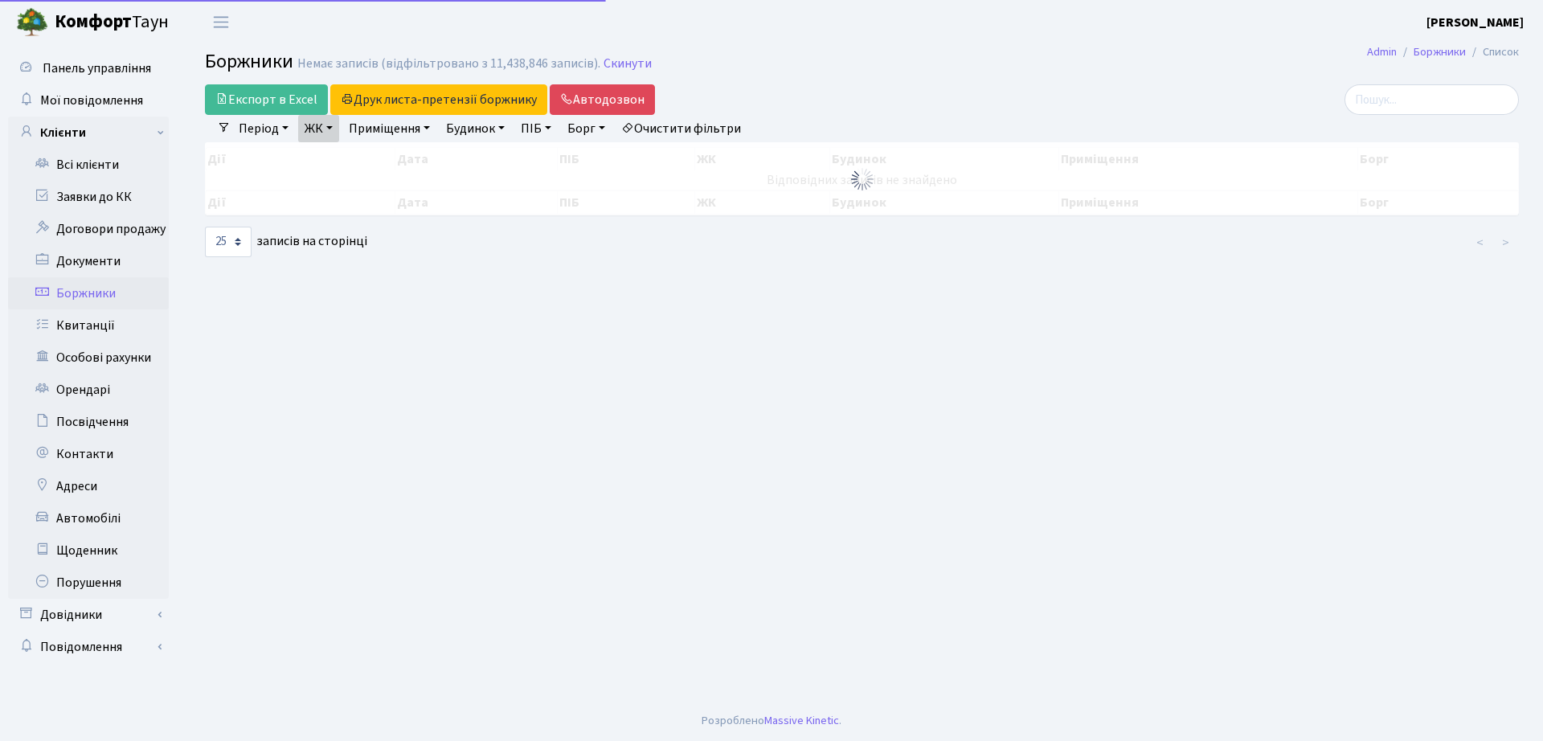
click at [330, 133] on link "ЖК" at bounding box center [318, 128] width 41 height 27
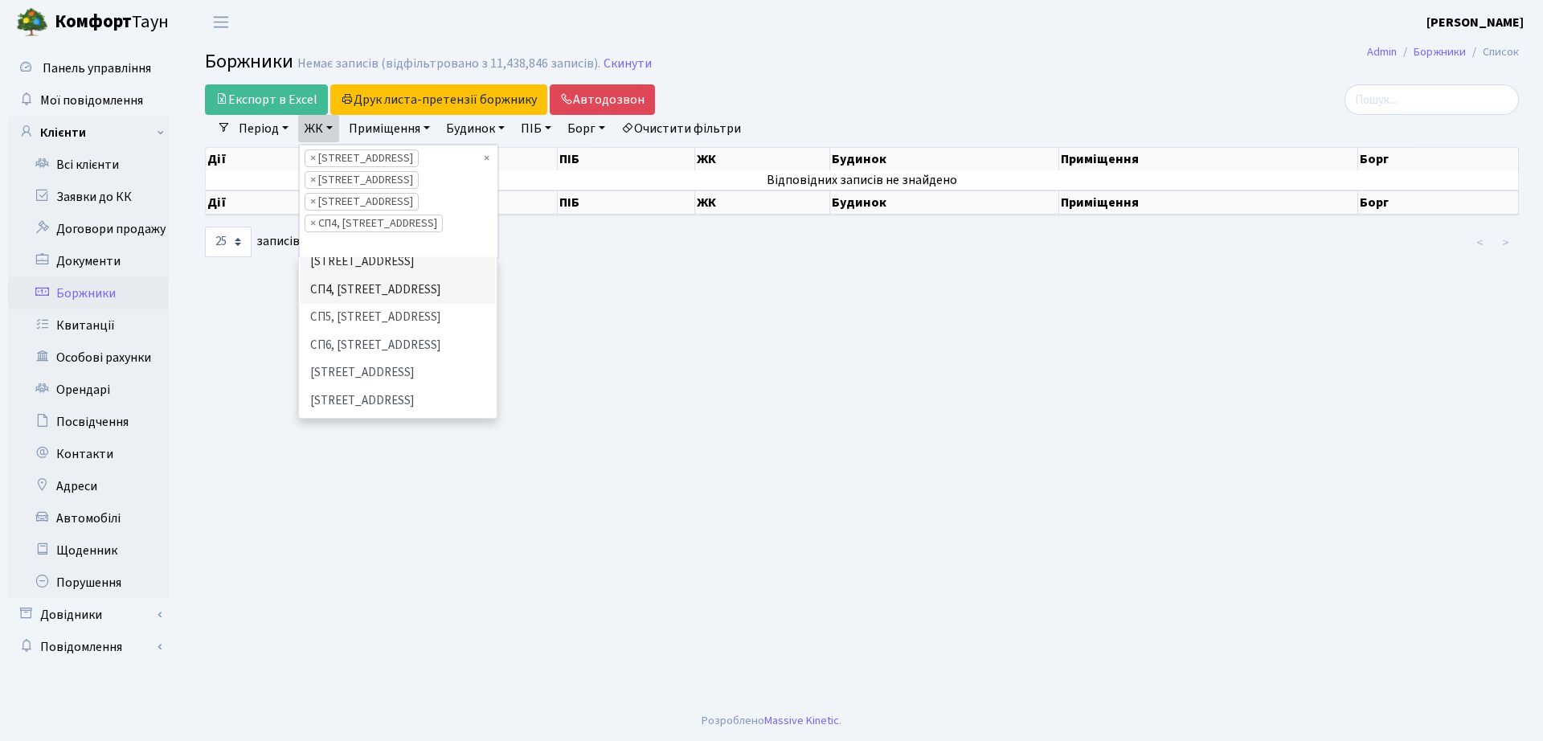
scroll to position [295, 0]
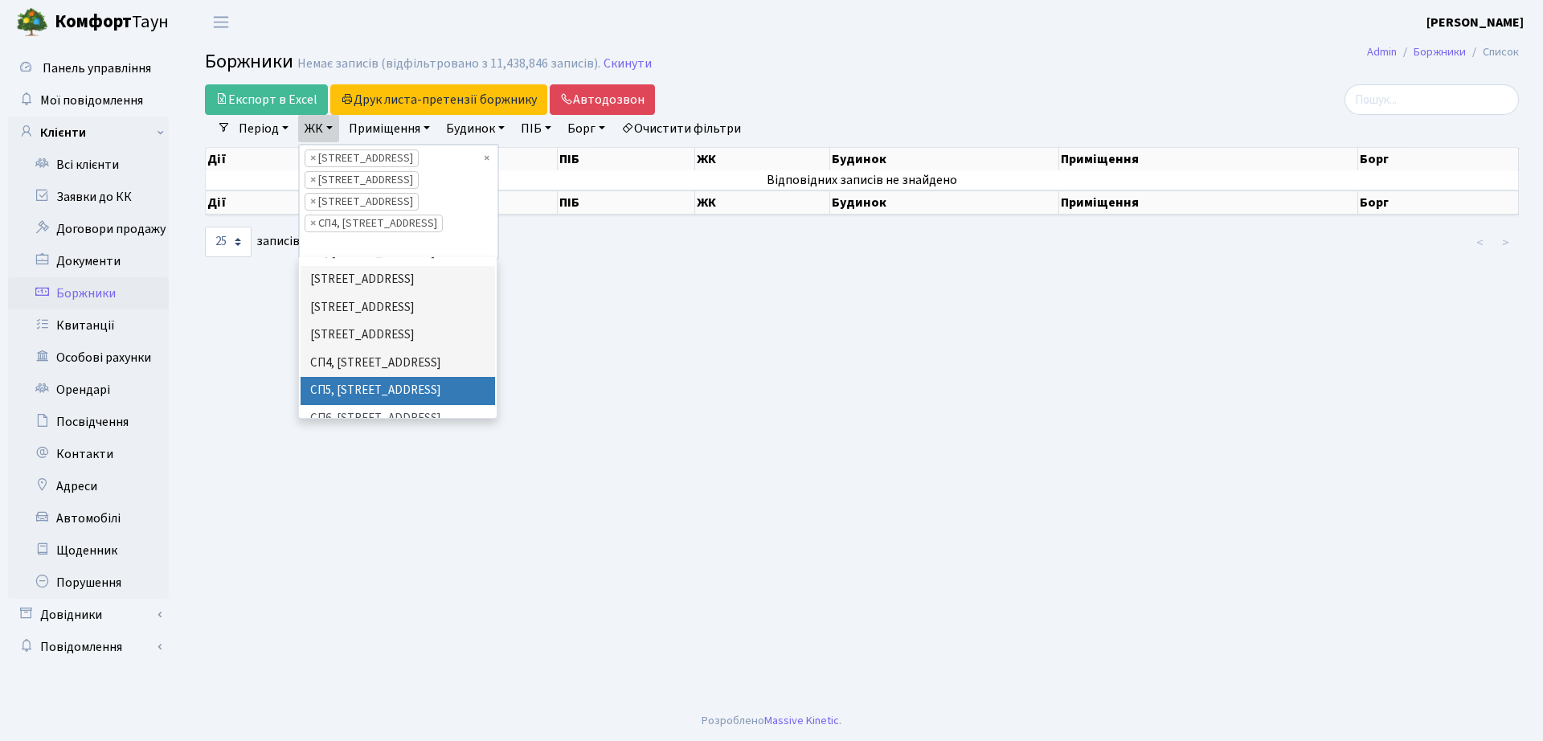
click at [403, 377] on li "СП5, [STREET_ADDRESS]" at bounding box center [398, 391] width 195 height 28
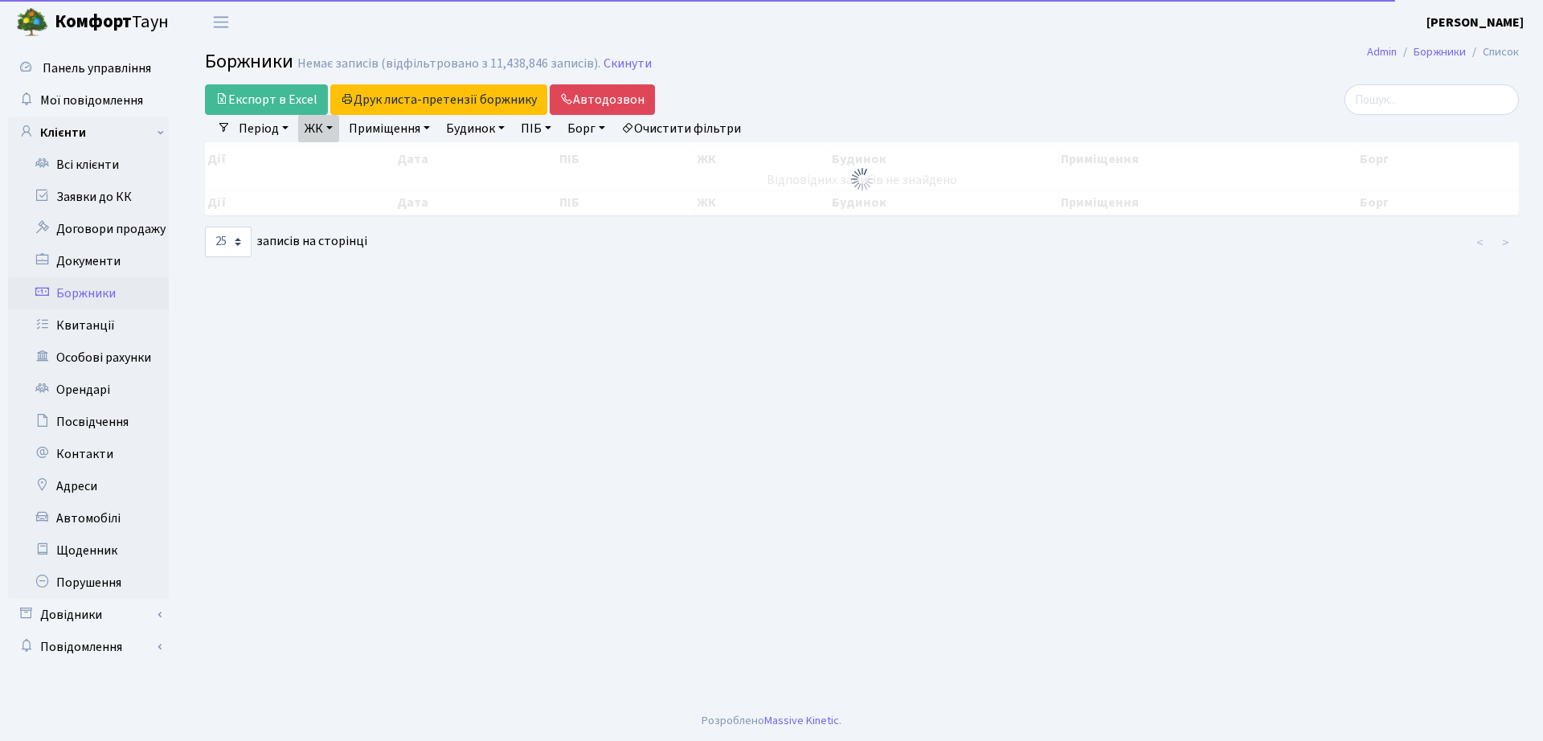
click at [324, 133] on link "ЖК" at bounding box center [318, 128] width 41 height 27
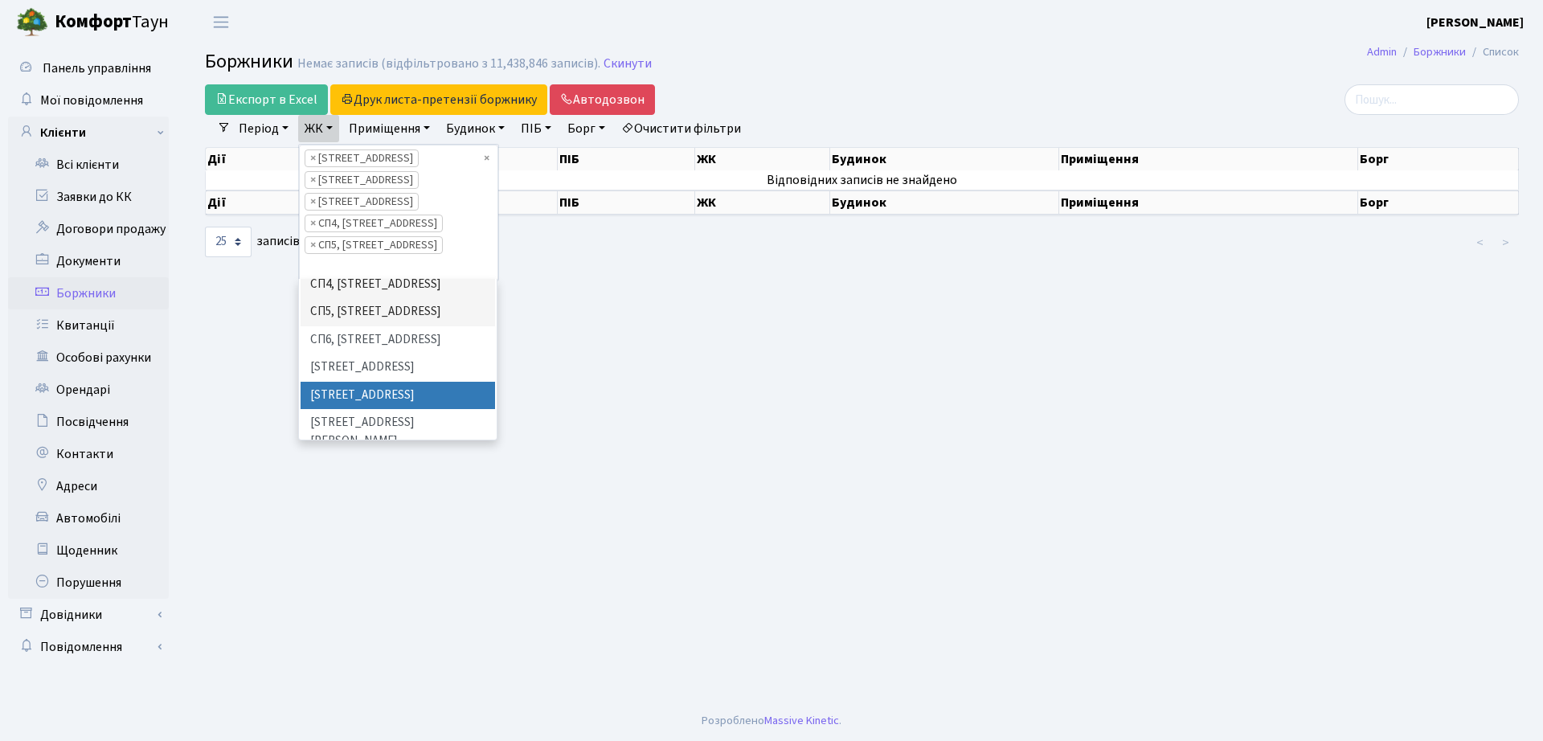
scroll to position [295, 0]
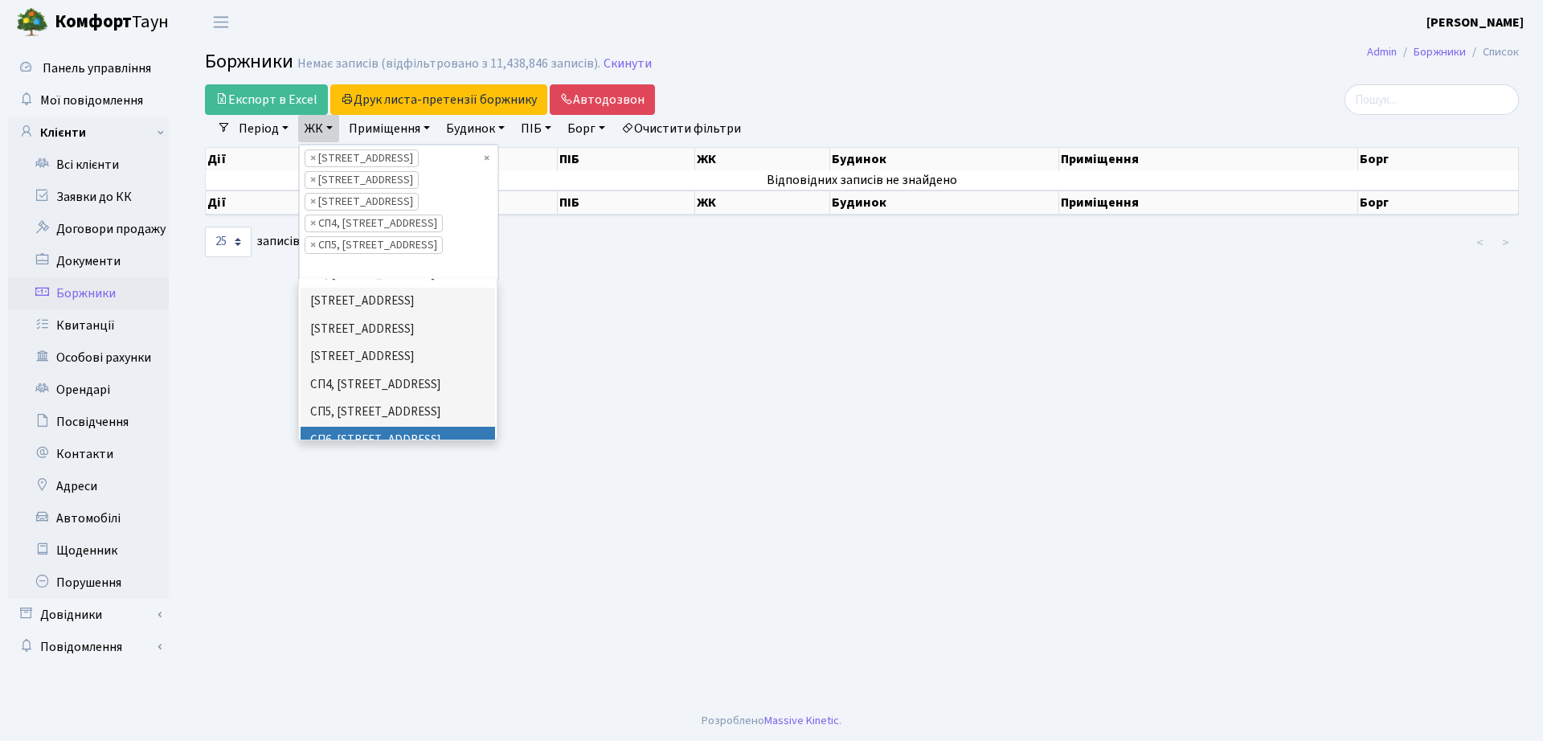
click at [404, 427] on li "СП6, [STREET_ADDRESS]" at bounding box center [398, 441] width 195 height 28
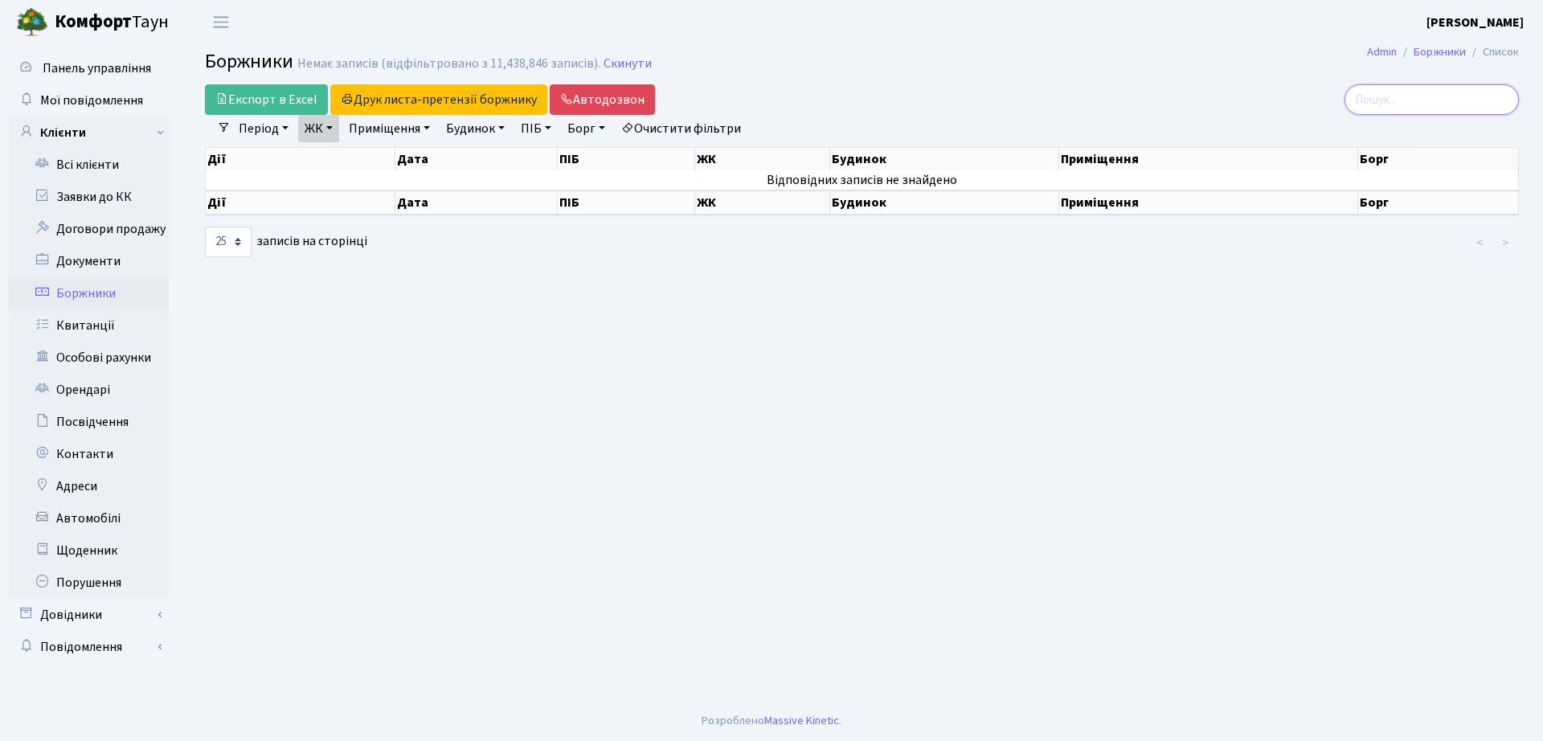
click at [1380, 92] on input "search" at bounding box center [1432, 99] width 174 height 31
click at [69, 294] on link "Боржники" at bounding box center [88, 293] width 161 height 32
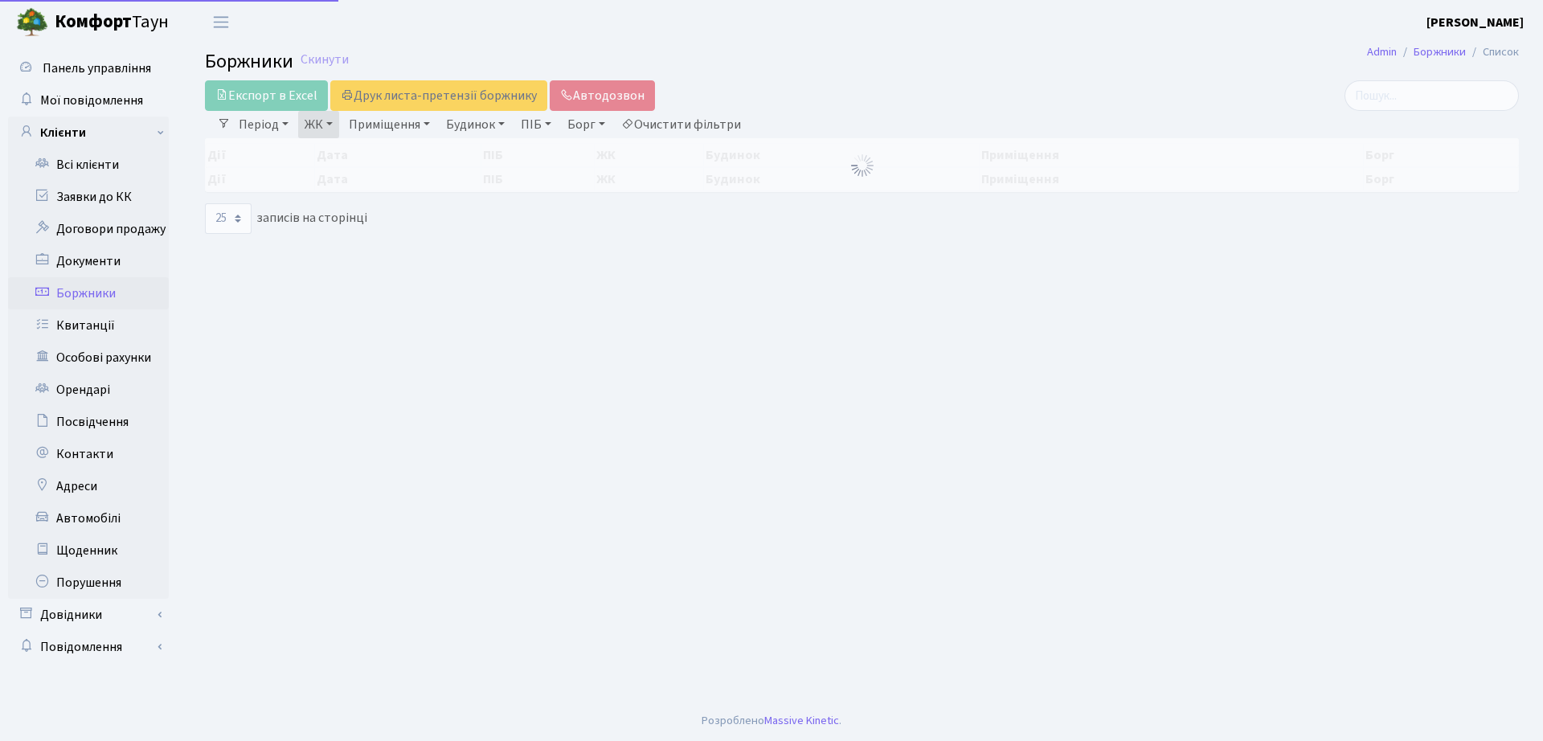
select select "25"
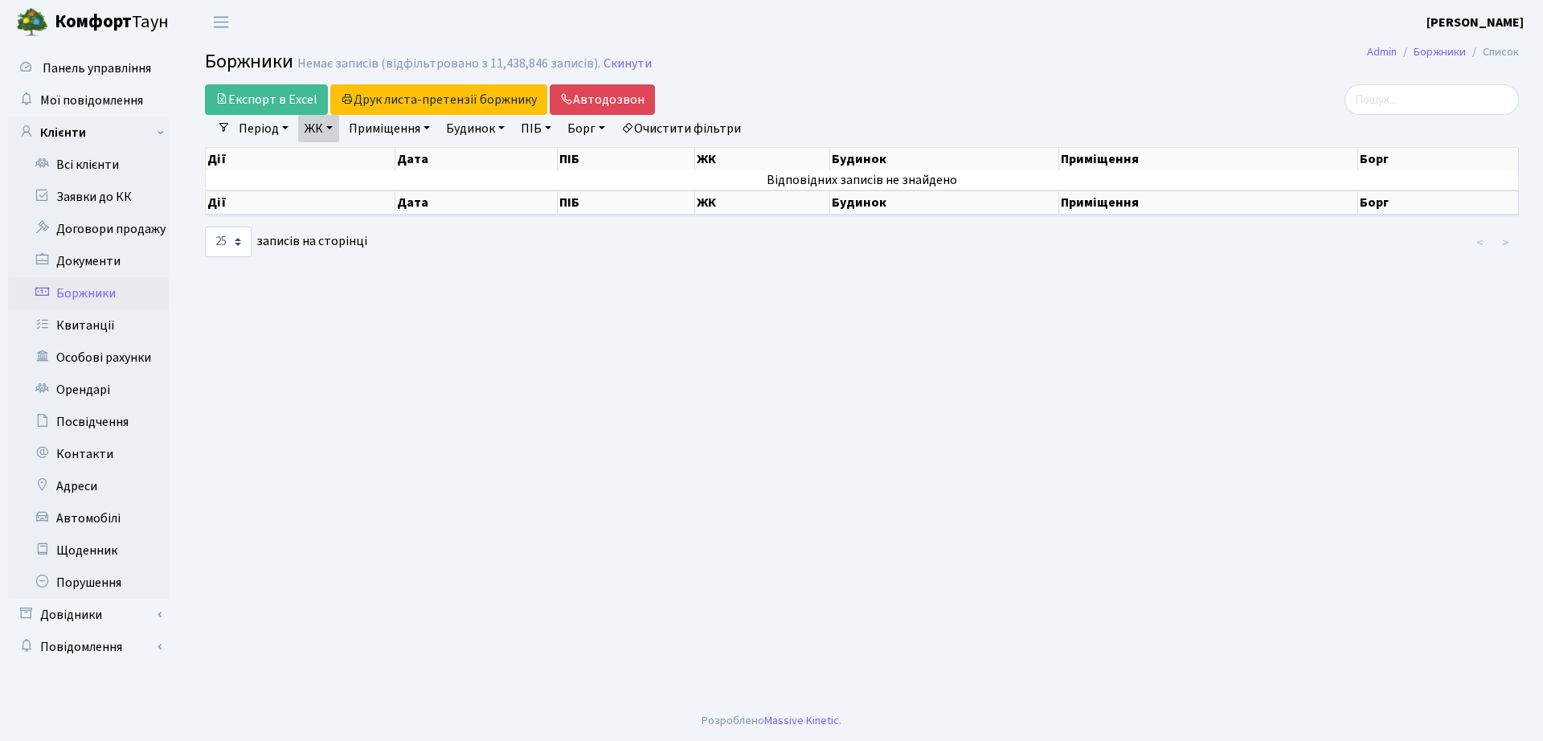
click at [326, 127] on link "ЖК" at bounding box center [318, 128] width 41 height 27
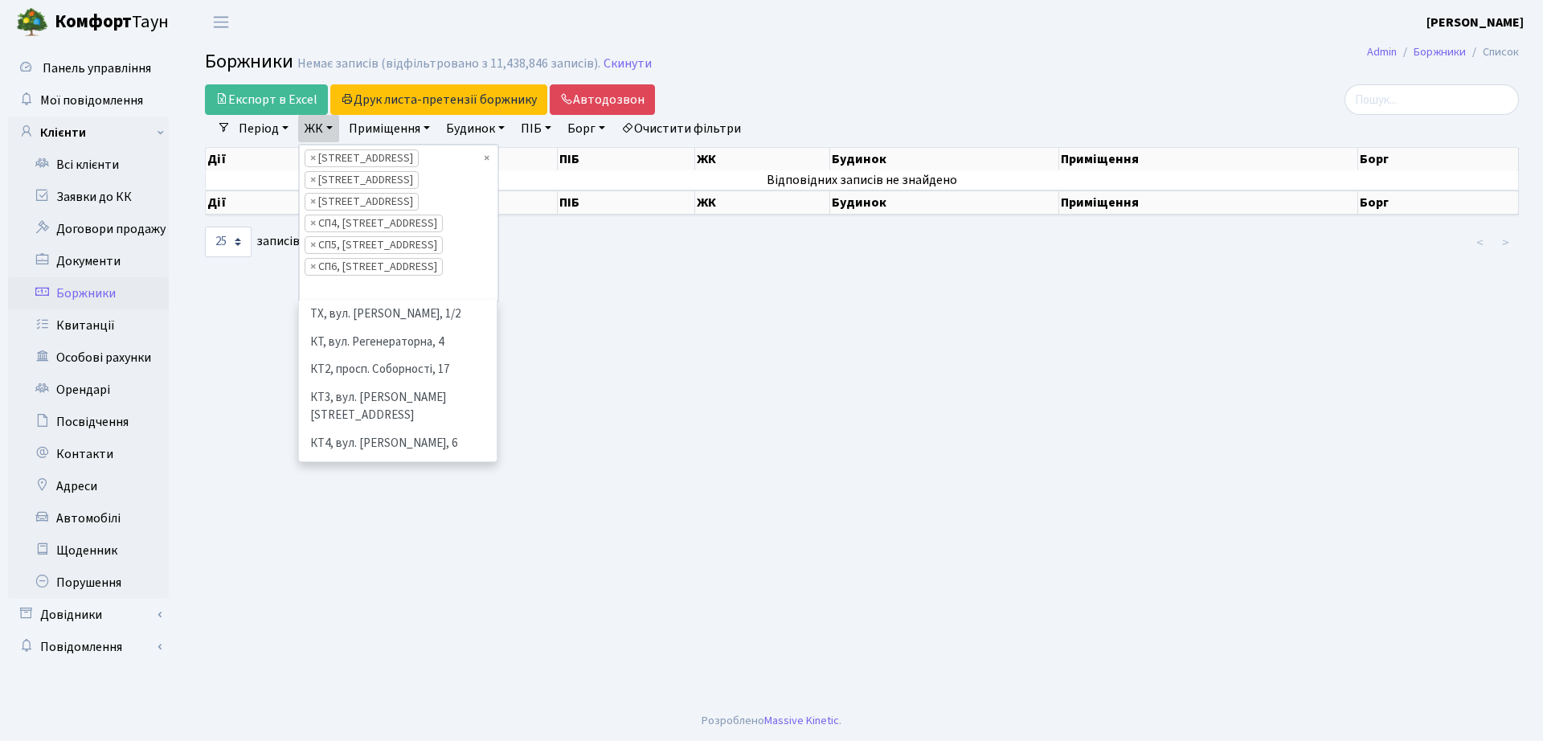
scroll to position [195, 0]
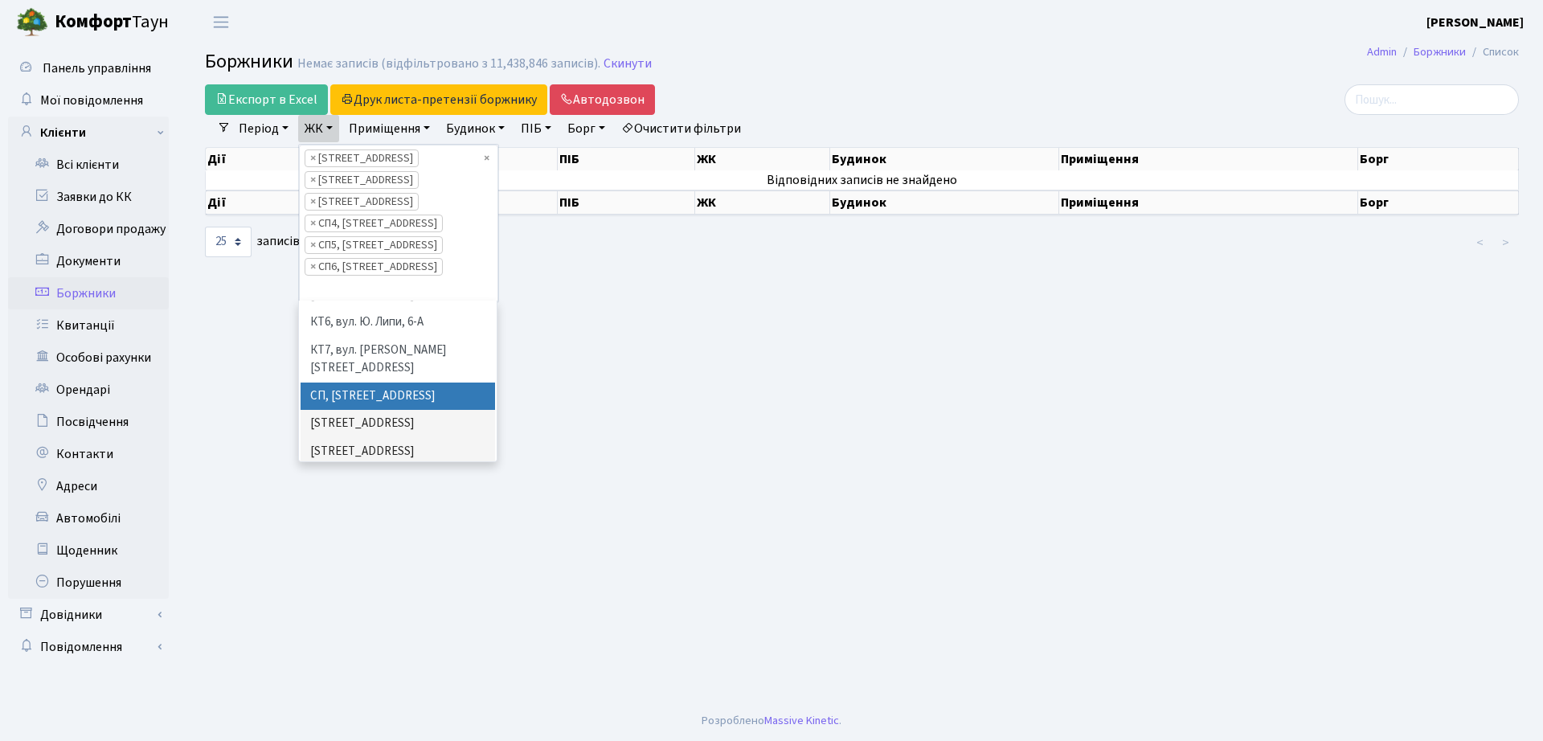
scroll to position [159, 0]
select select "305"
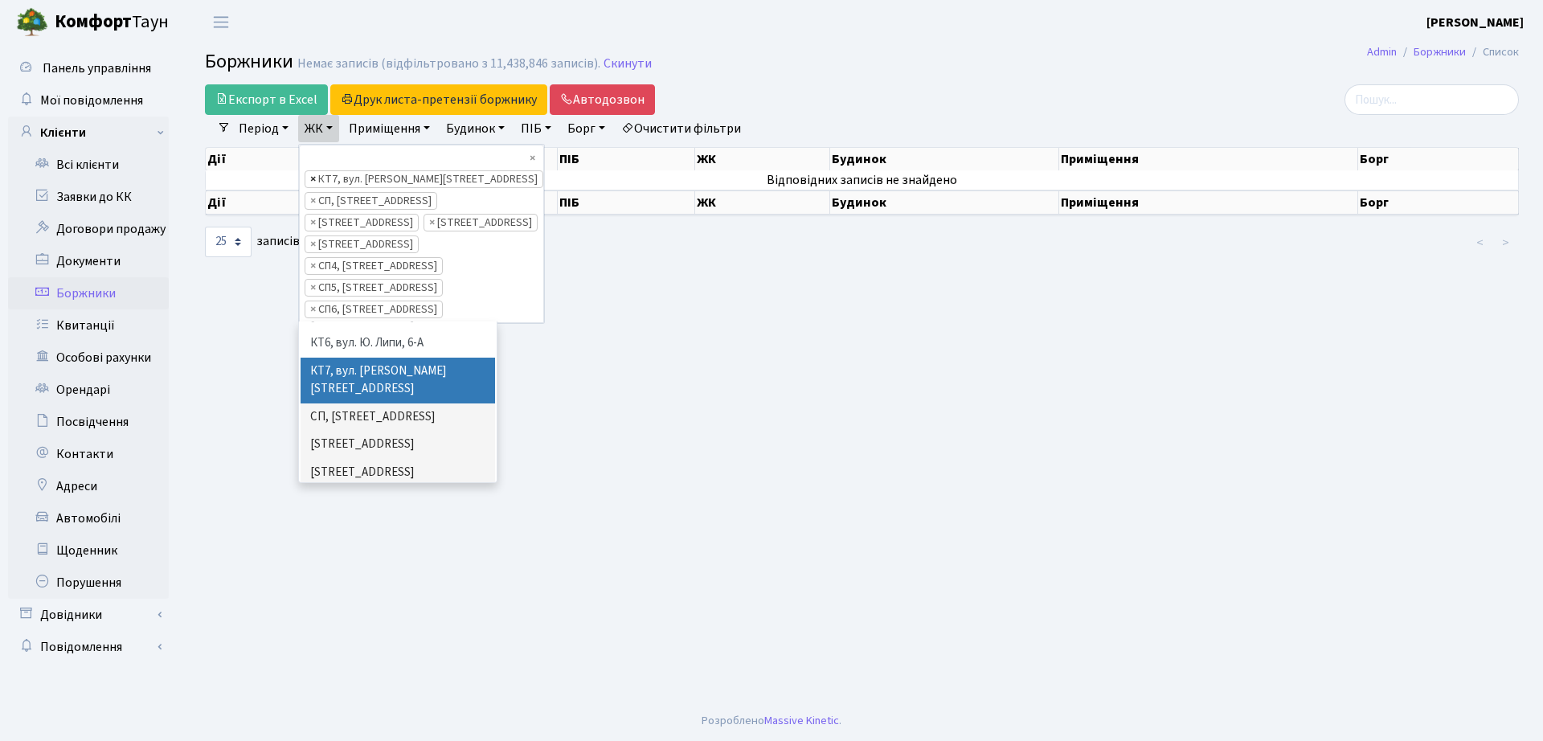
click at [313, 171] on span "×" at bounding box center [313, 179] width 6 height 16
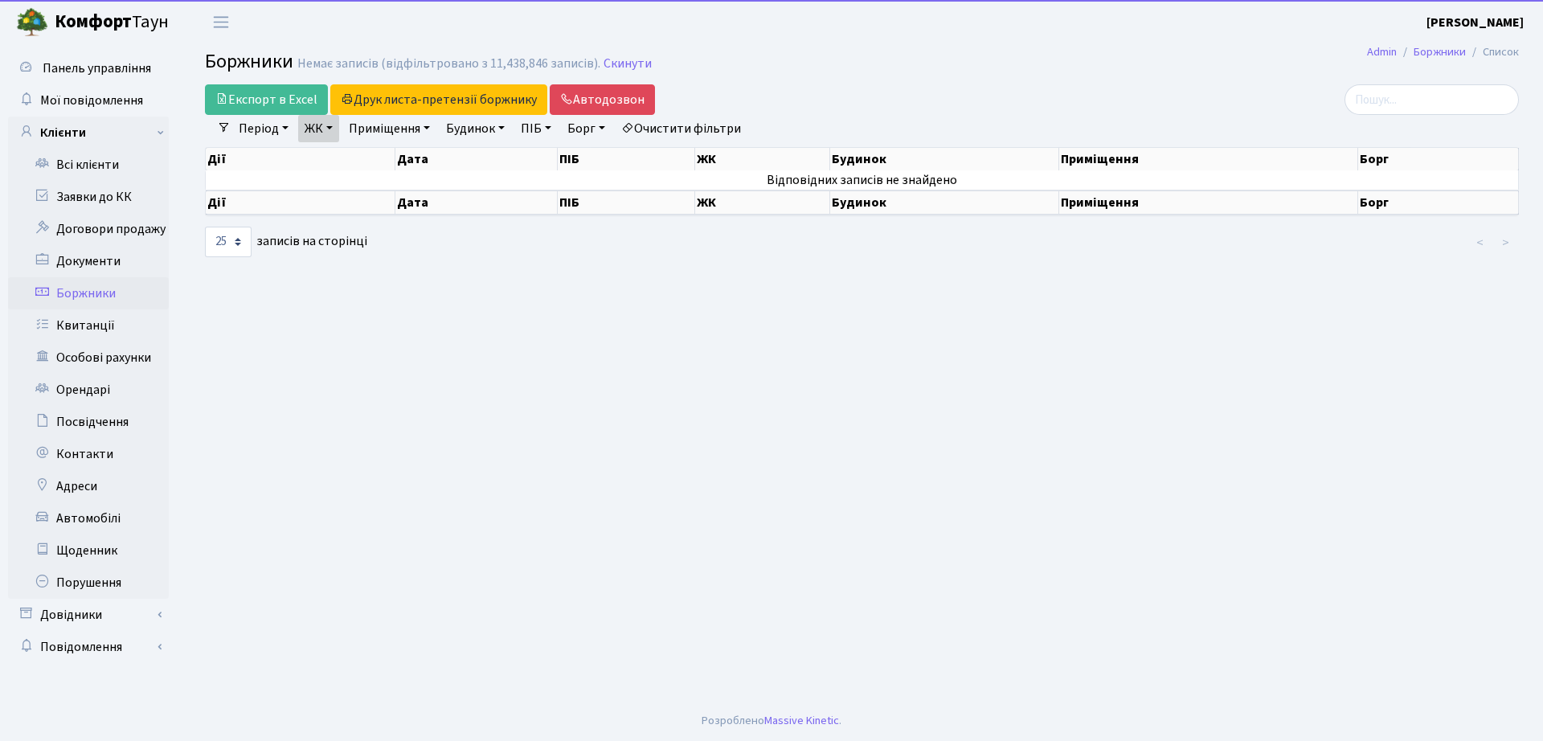
click at [318, 132] on link "ЖК" at bounding box center [318, 128] width 41 height 27
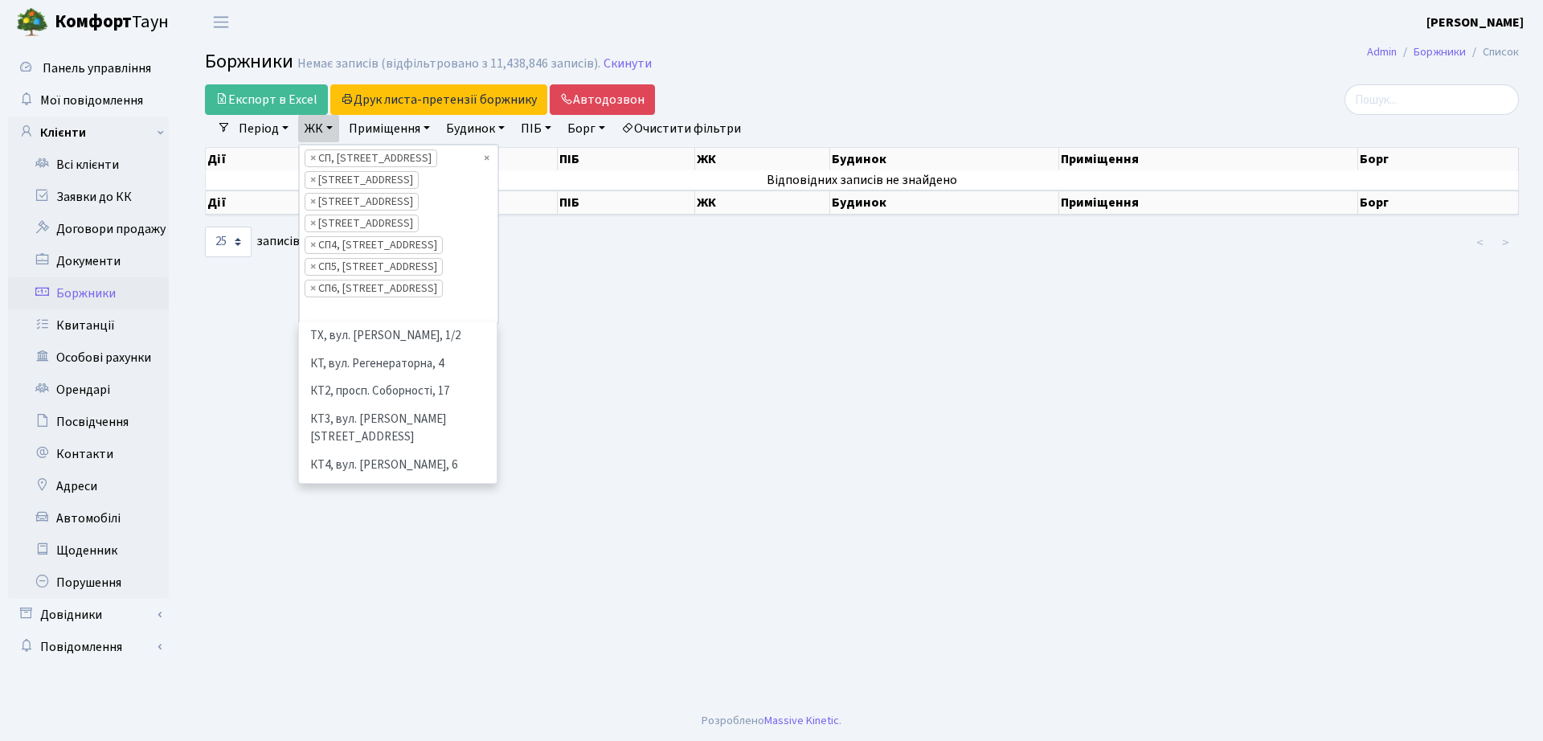
scroll to position [166, 0]
click at [313, 199] on span "×" at bounding box center [313, 202] width 6 height 16
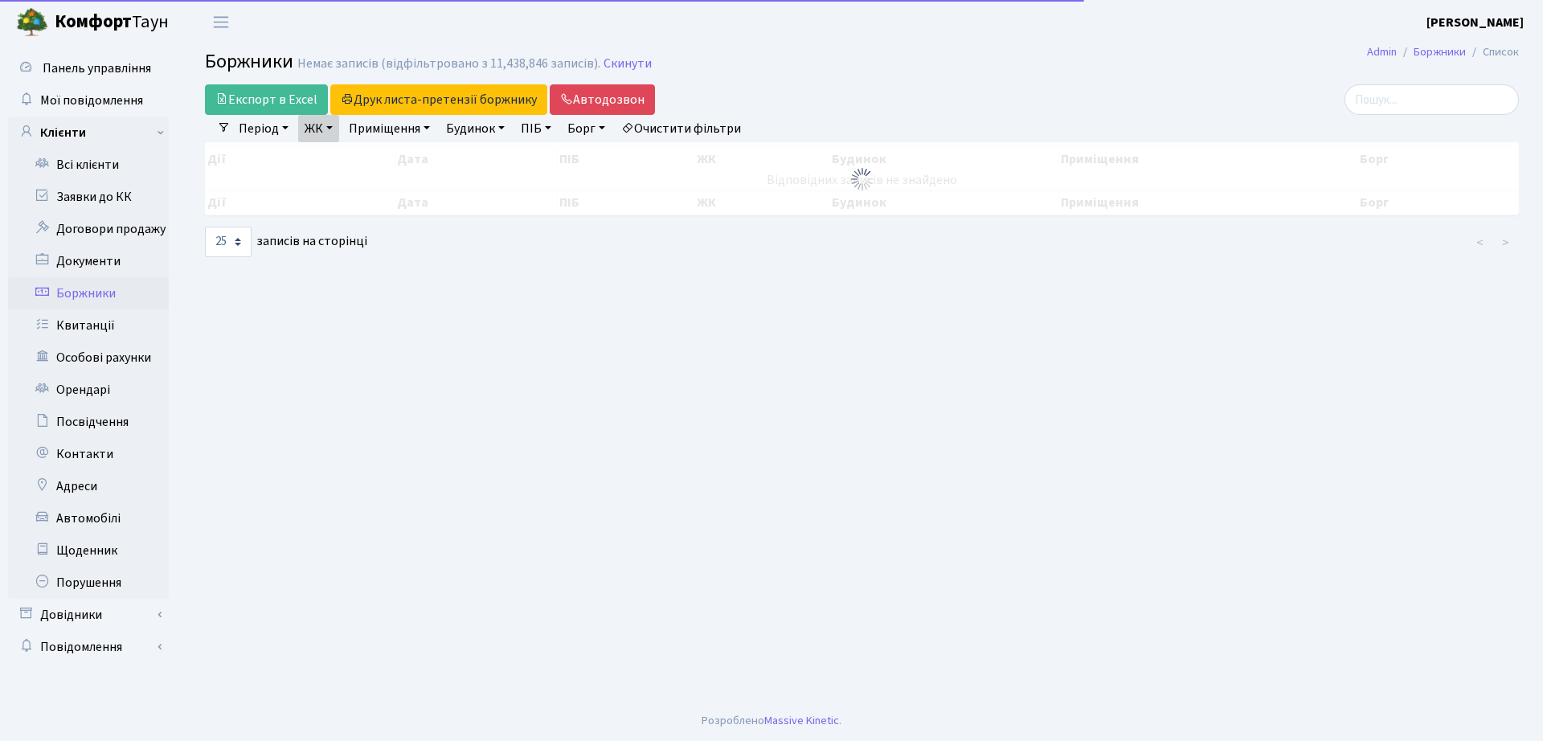
click at [319, 129] on link "ЖК" at bounding box center [318, 128] width 41 height 27
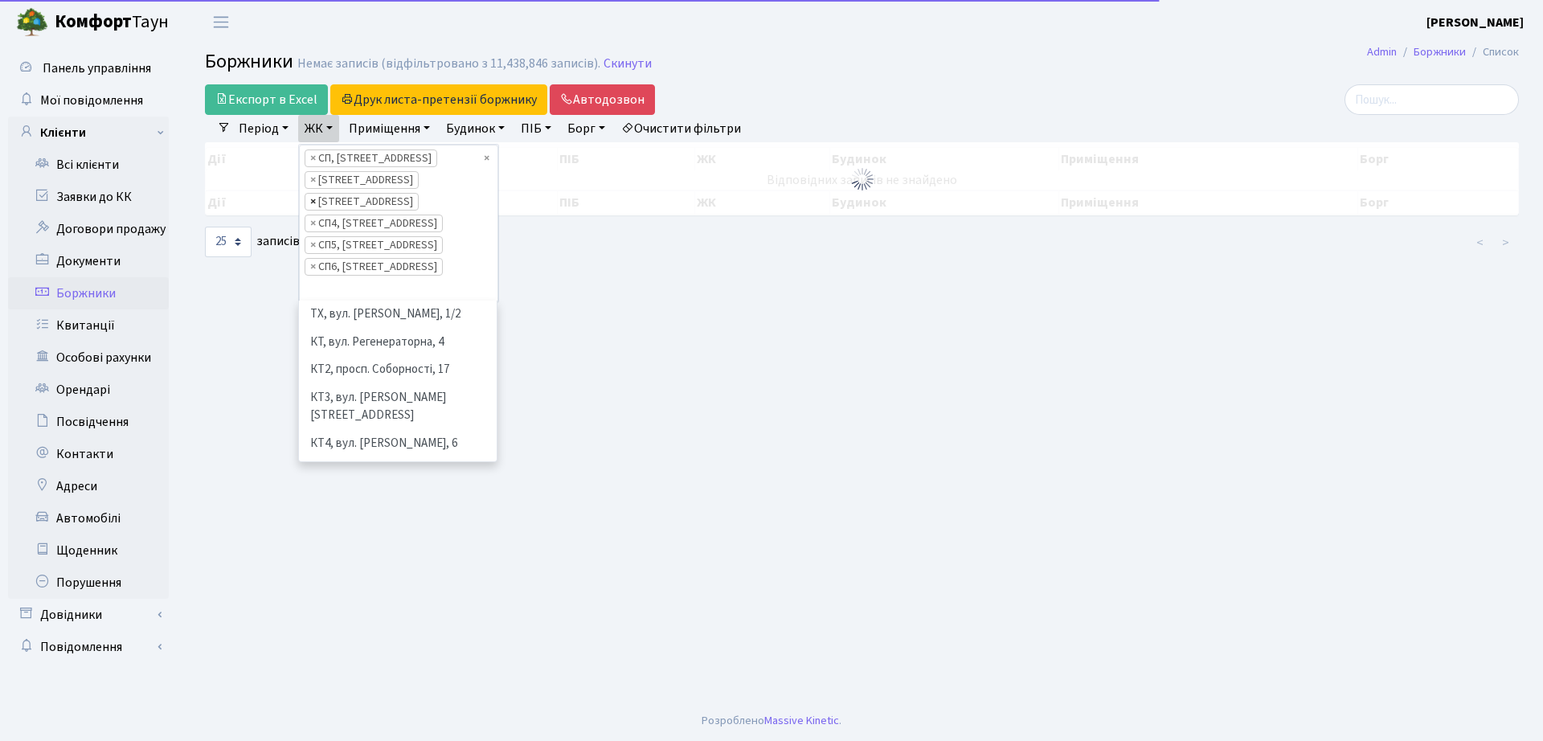
scroll to position [195, 0]
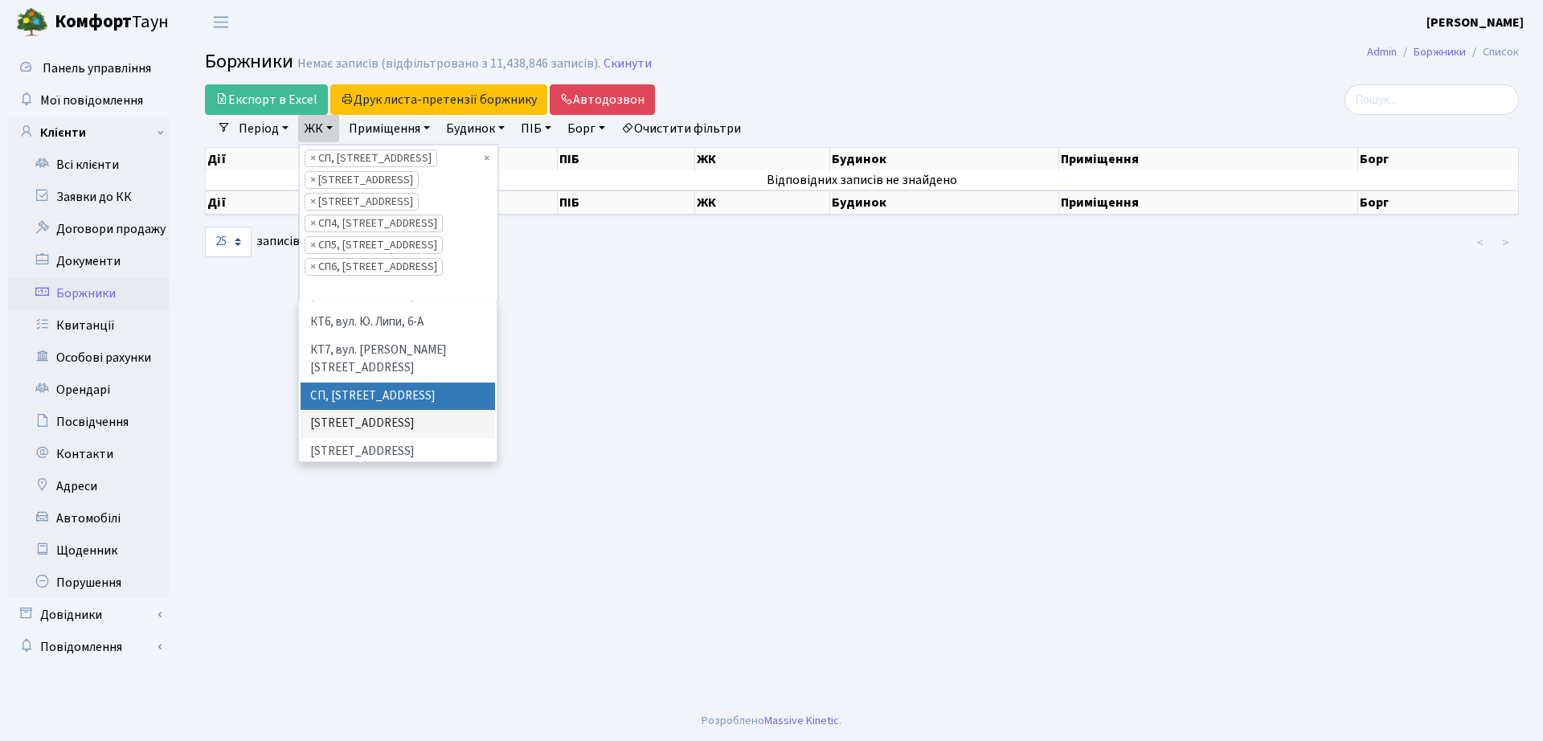
click at [695, 133] on link "Очистити фільтри" at bounding box center [681, 128] width 133 height 27
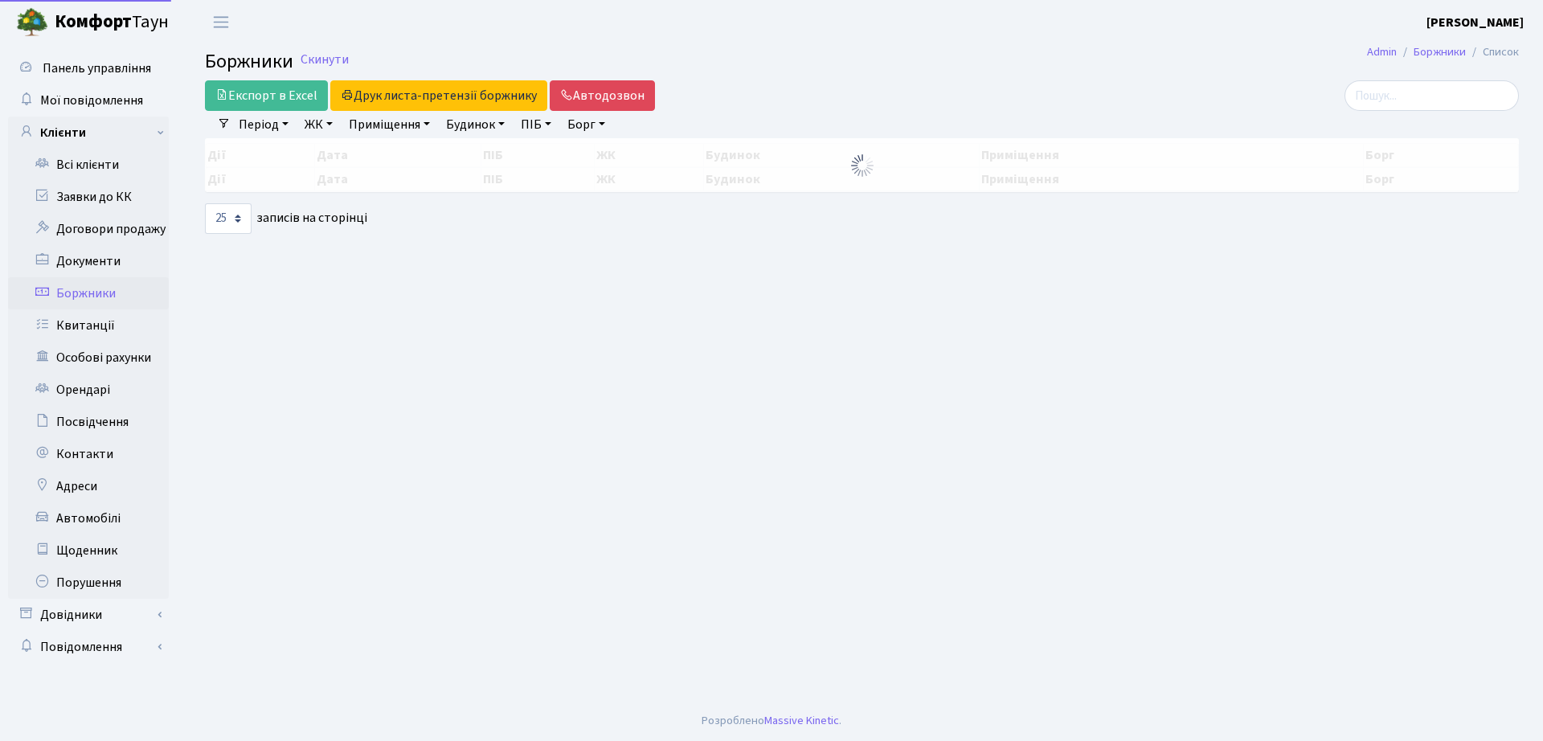
select select "25"
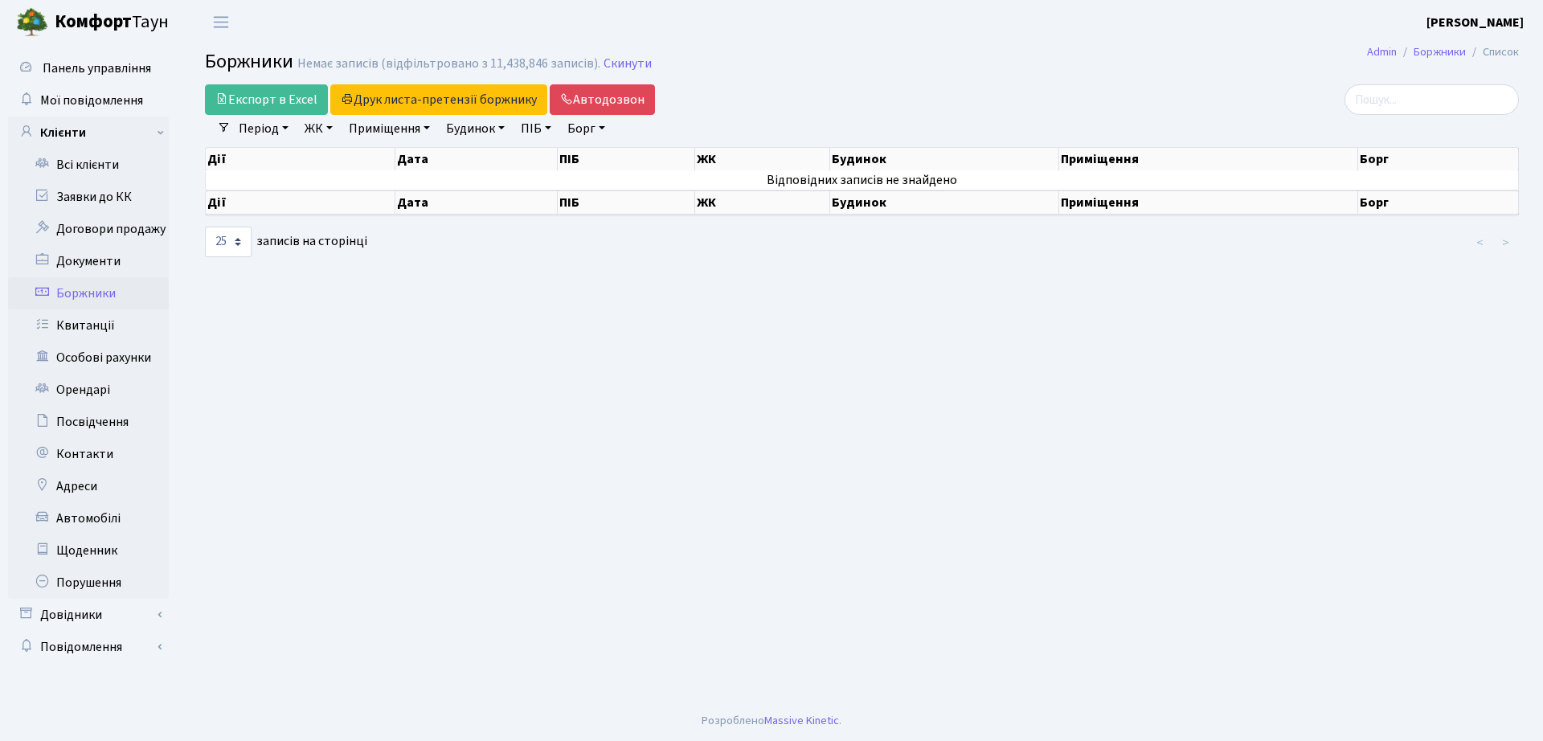
click at [136, 23] on span "[PERSON_NAME]" at bounding box center [112, 22] width 114 height 27
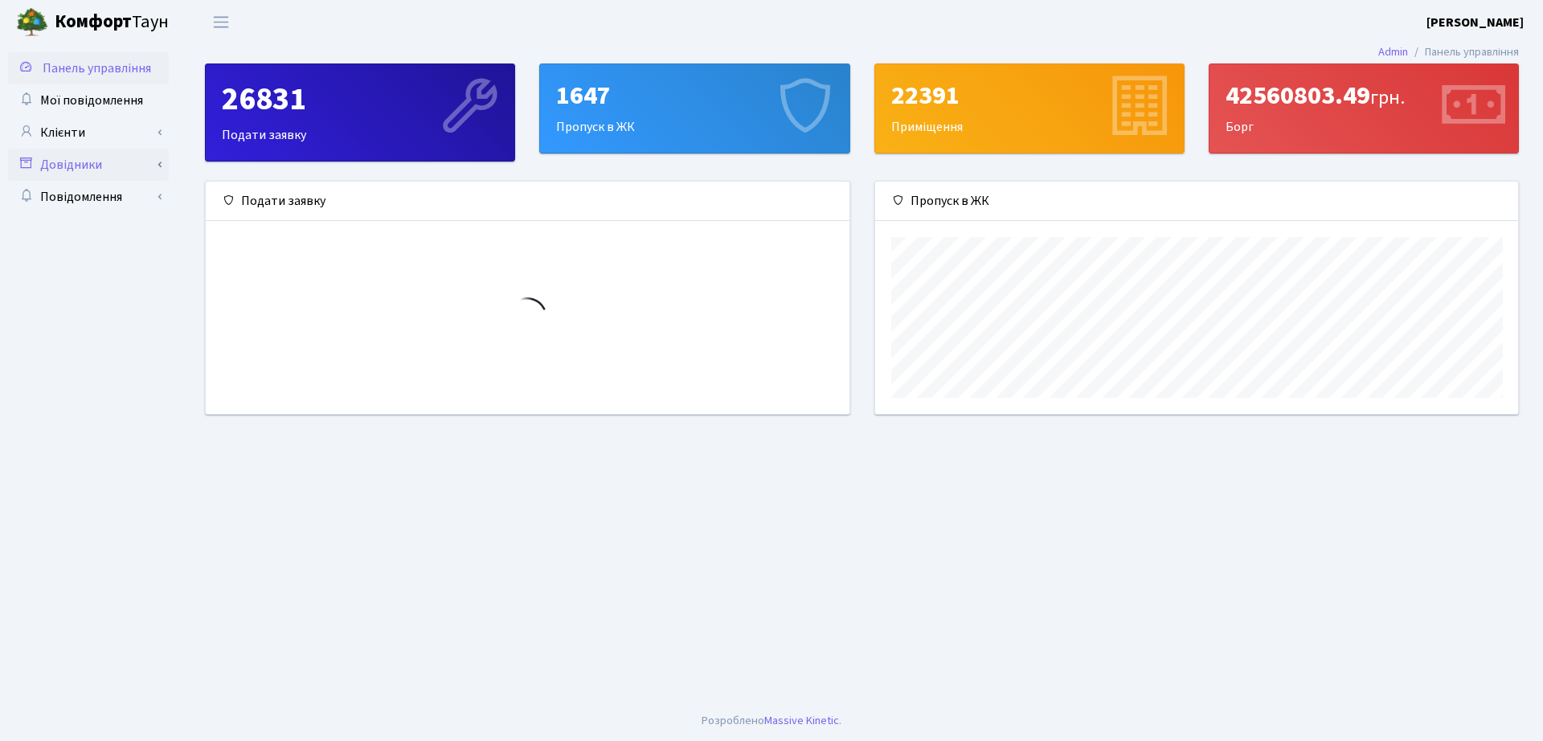
scroll to position [232, 643]
click at [92, 135] on link "Клієнти" at bounding box center [88, 133] width 161 height 32
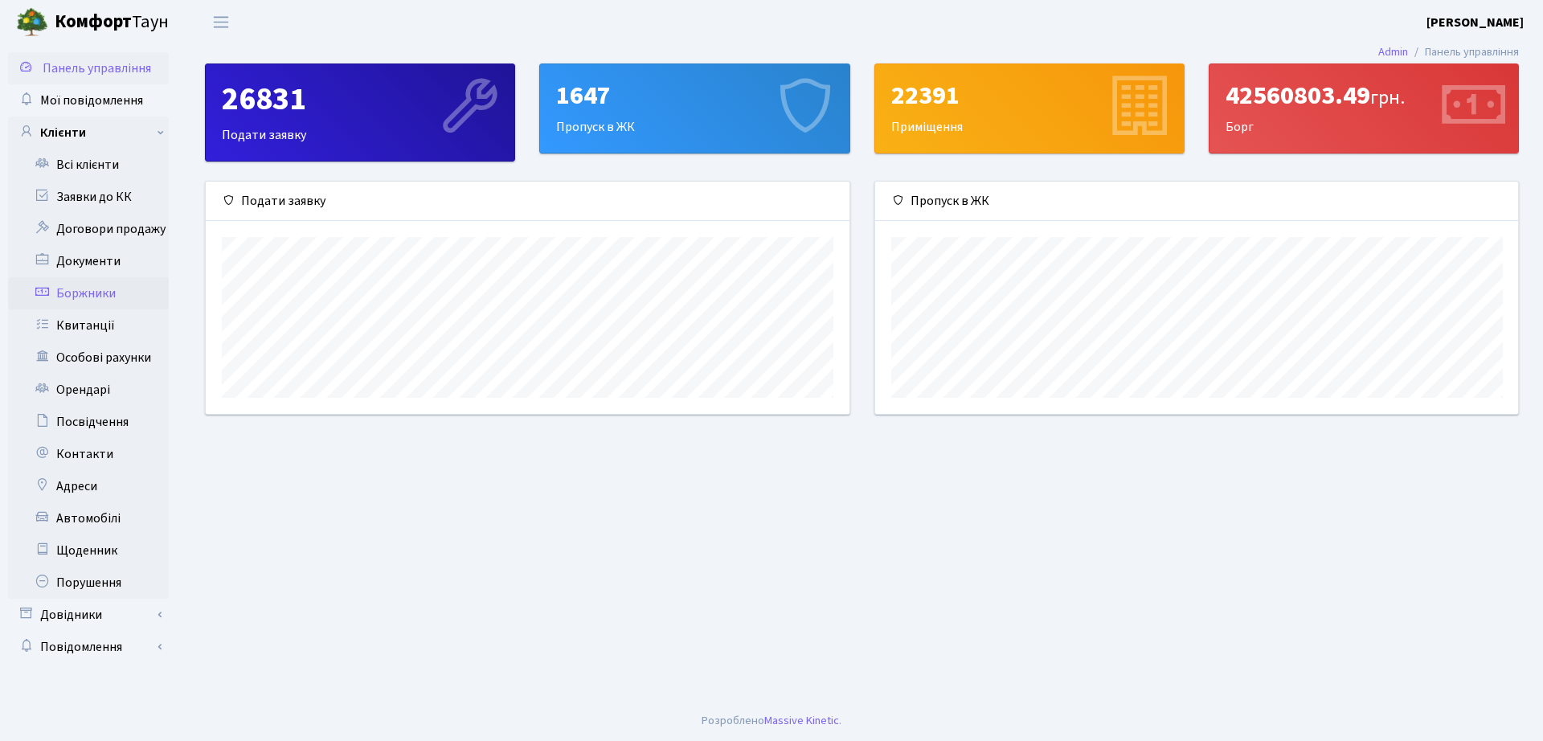
click at [100, 304] on link "Боржники" at bounding box center [88, 293] width 161 height 32
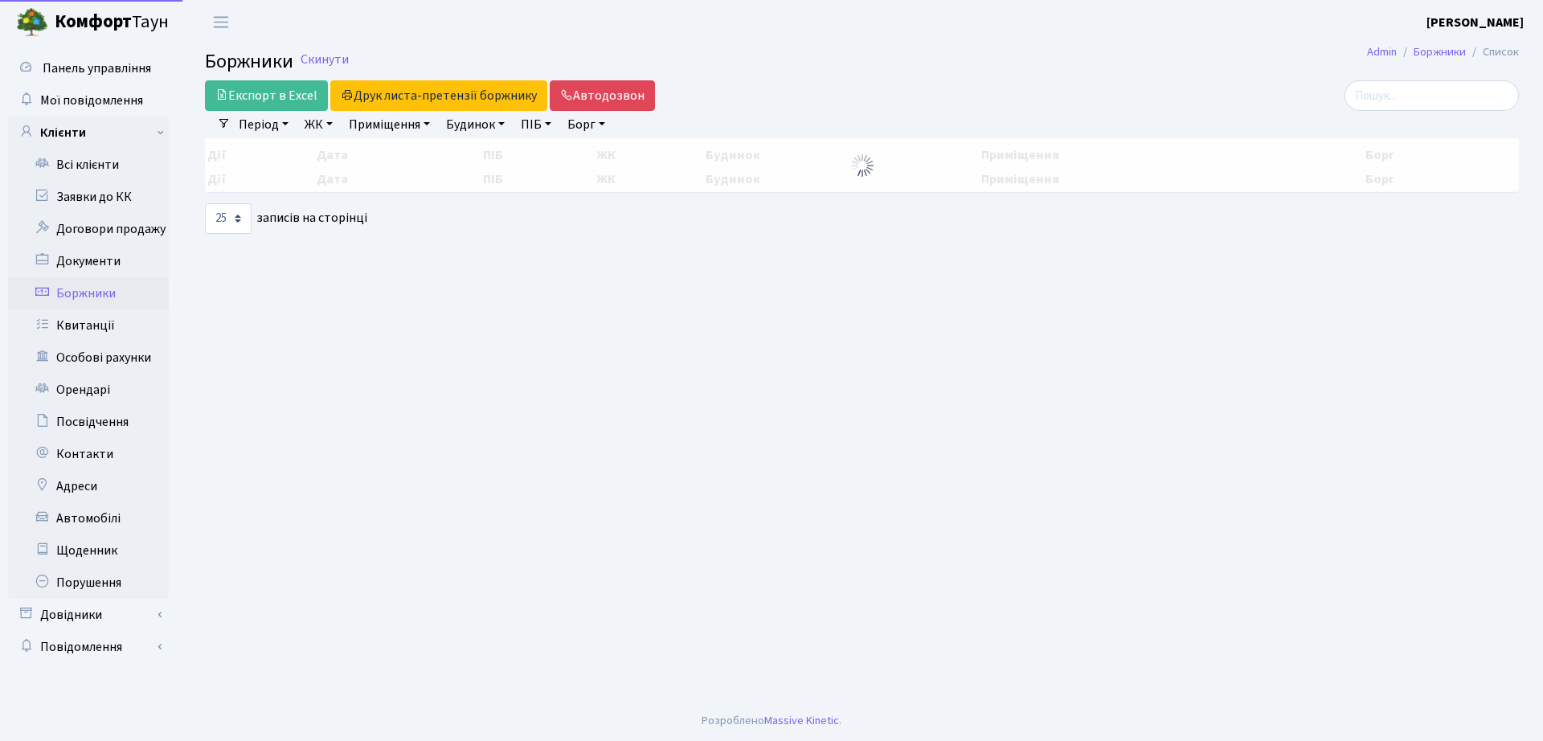
select select "25"
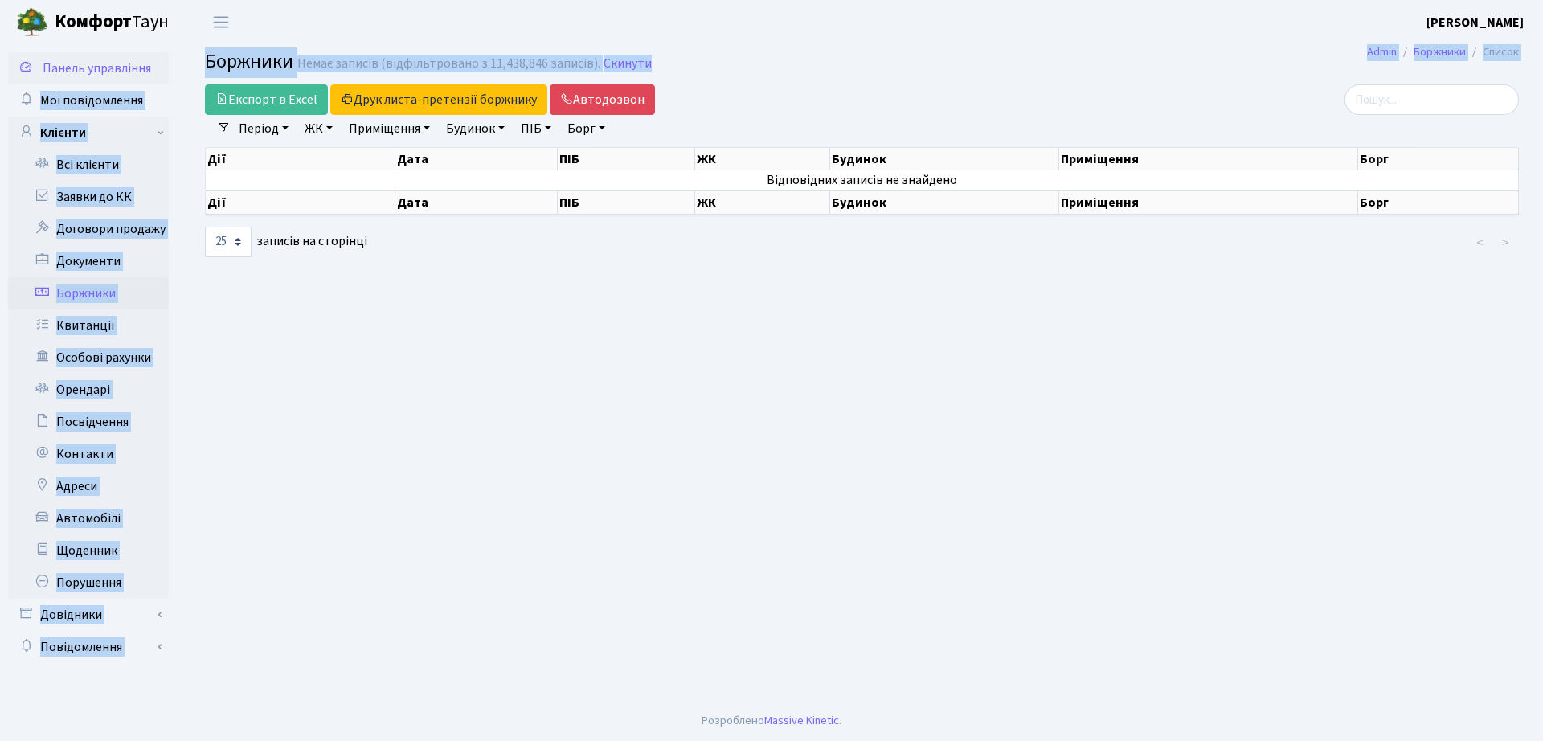
drag, startPoint x: 704, startPoint y: 56, endPoint x: 162, endPoint y: 65, distance: 542.6
click at [165, 65] on div "Панель управління Мої повідомлення Клієнти Всі клієнти Заявки до КК" at bounding box center [771, 372] width 1543 height 657
click at [231, 63] on span "Боржники" at bounding box center [249, 61] width 88 height 28
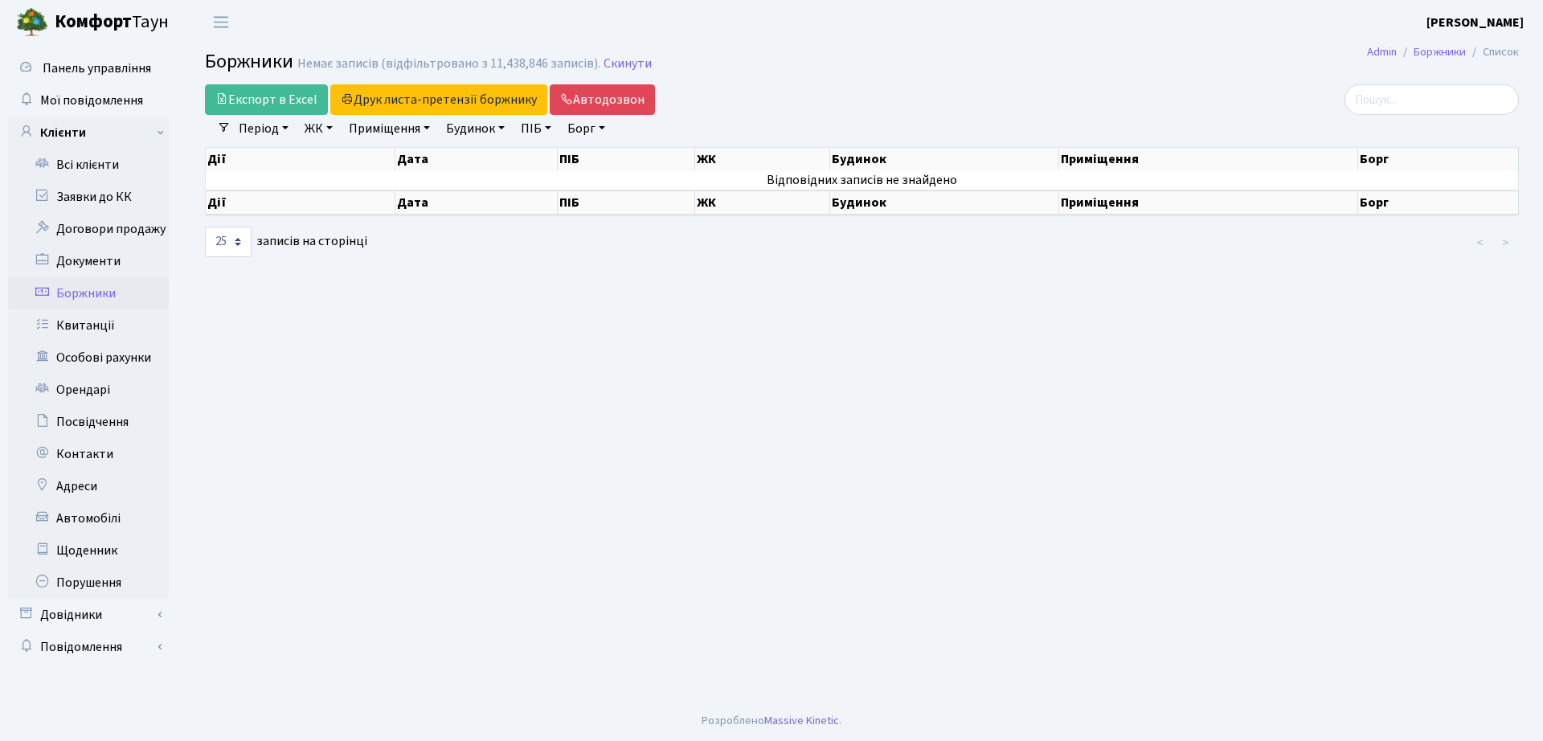
click at [712, 402] on main "Admin Боржники Список Боржники Немає записів (відфільтровано з 11,438,846 запис…" at bounding box center [862, 372] width 1362 height 657
click at [43, 267] on link "Документи" at bounding box center [88, 261] width 161 height 32
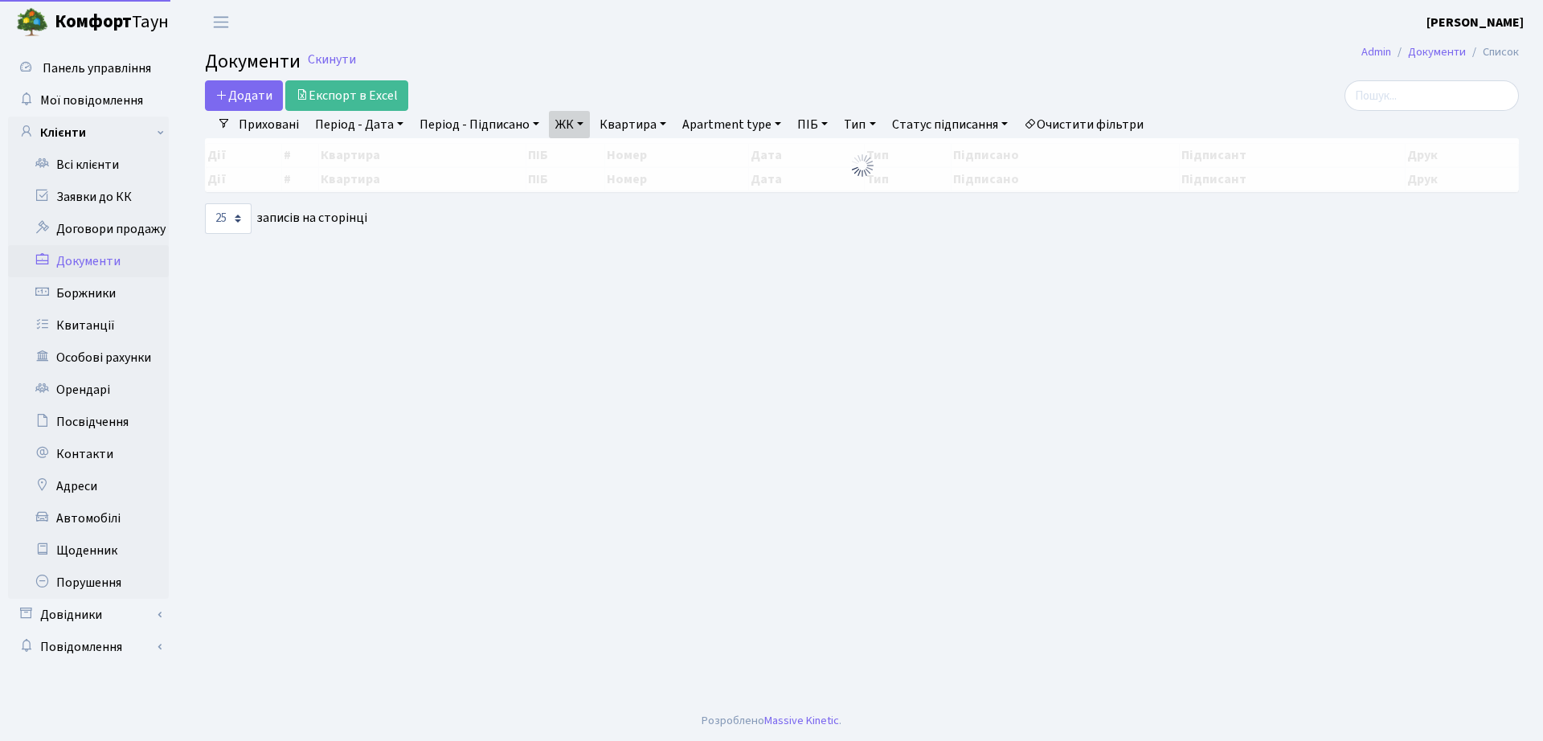
select select "25"
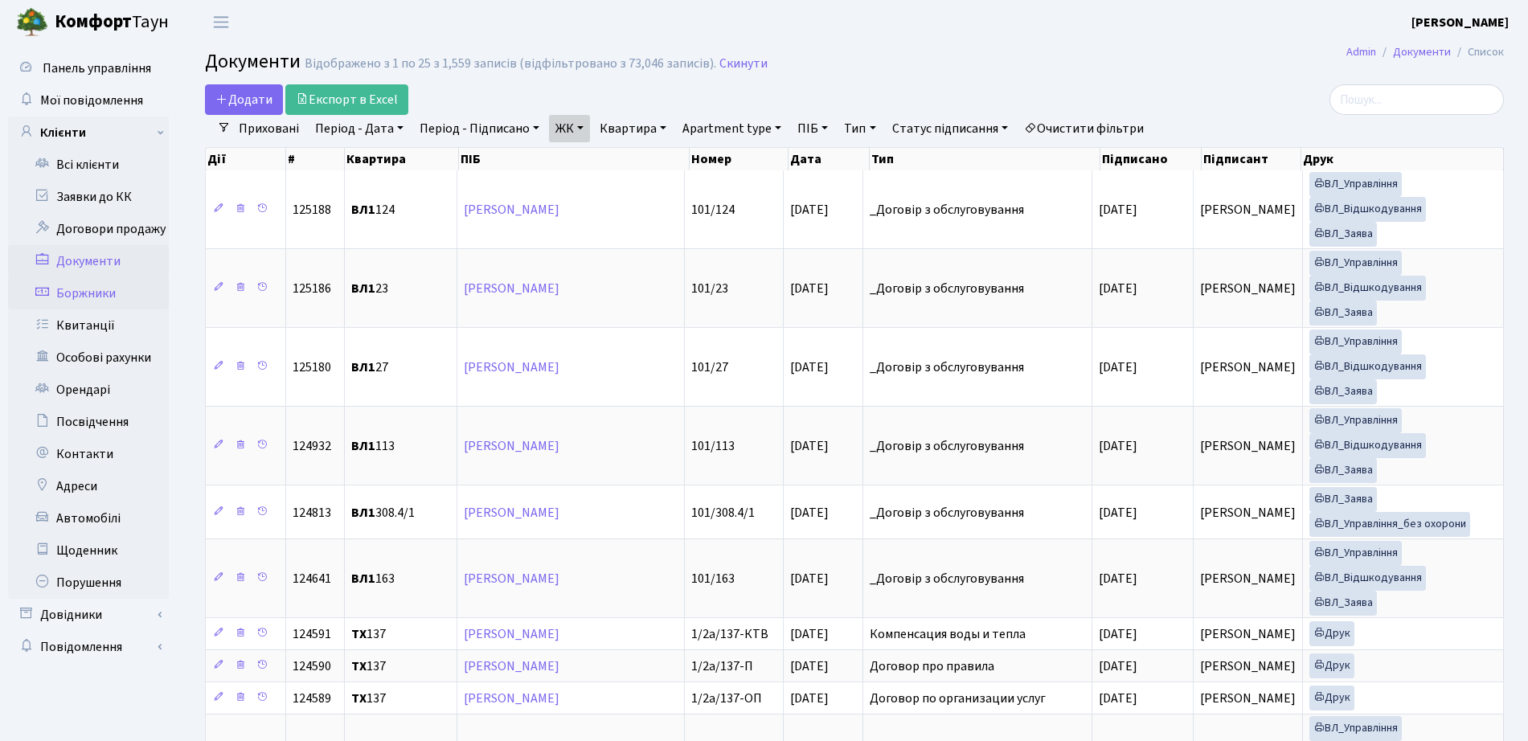
click at [88, 292] on link "Боржники" at bounding box center [88, 293] width 161 height 32
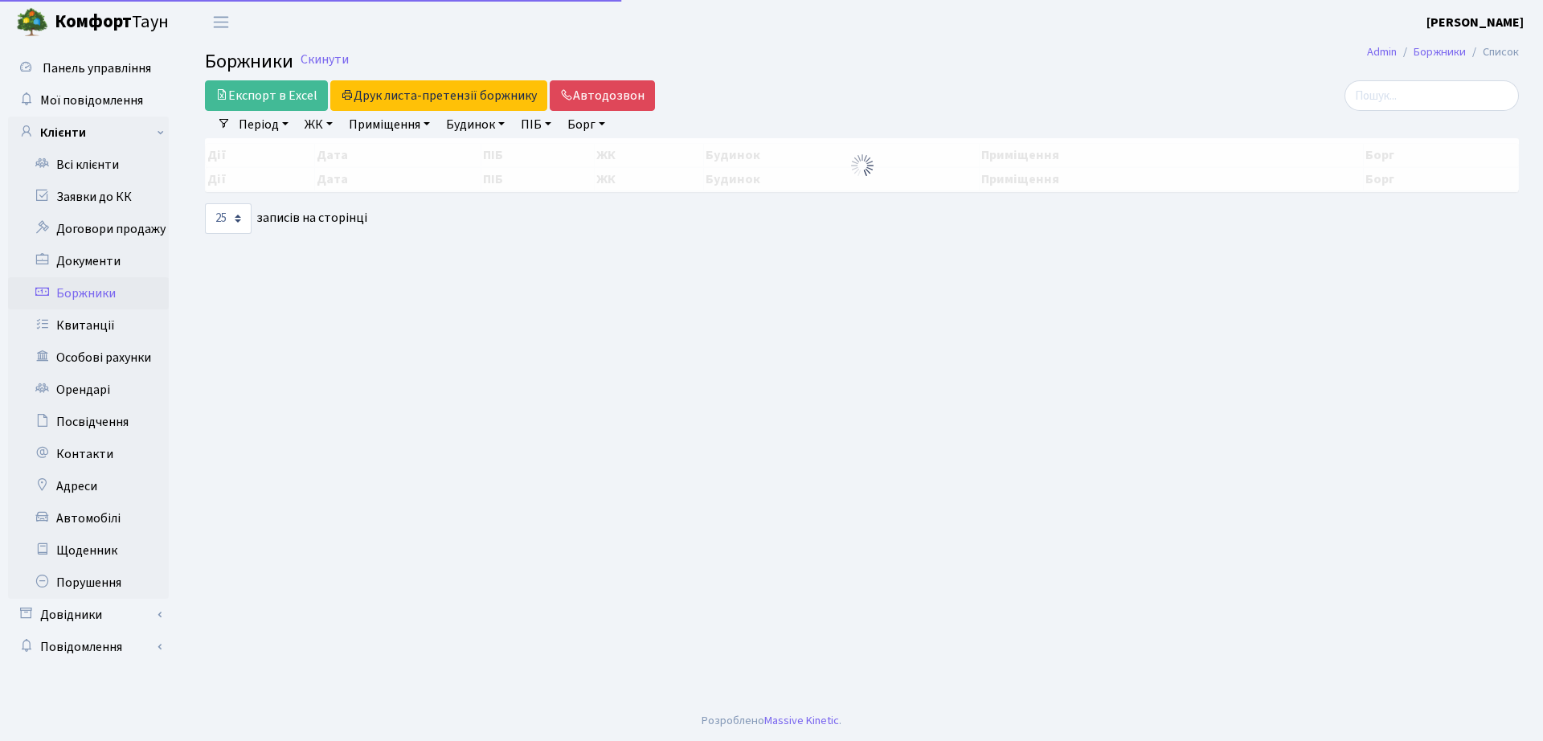
select select "25"
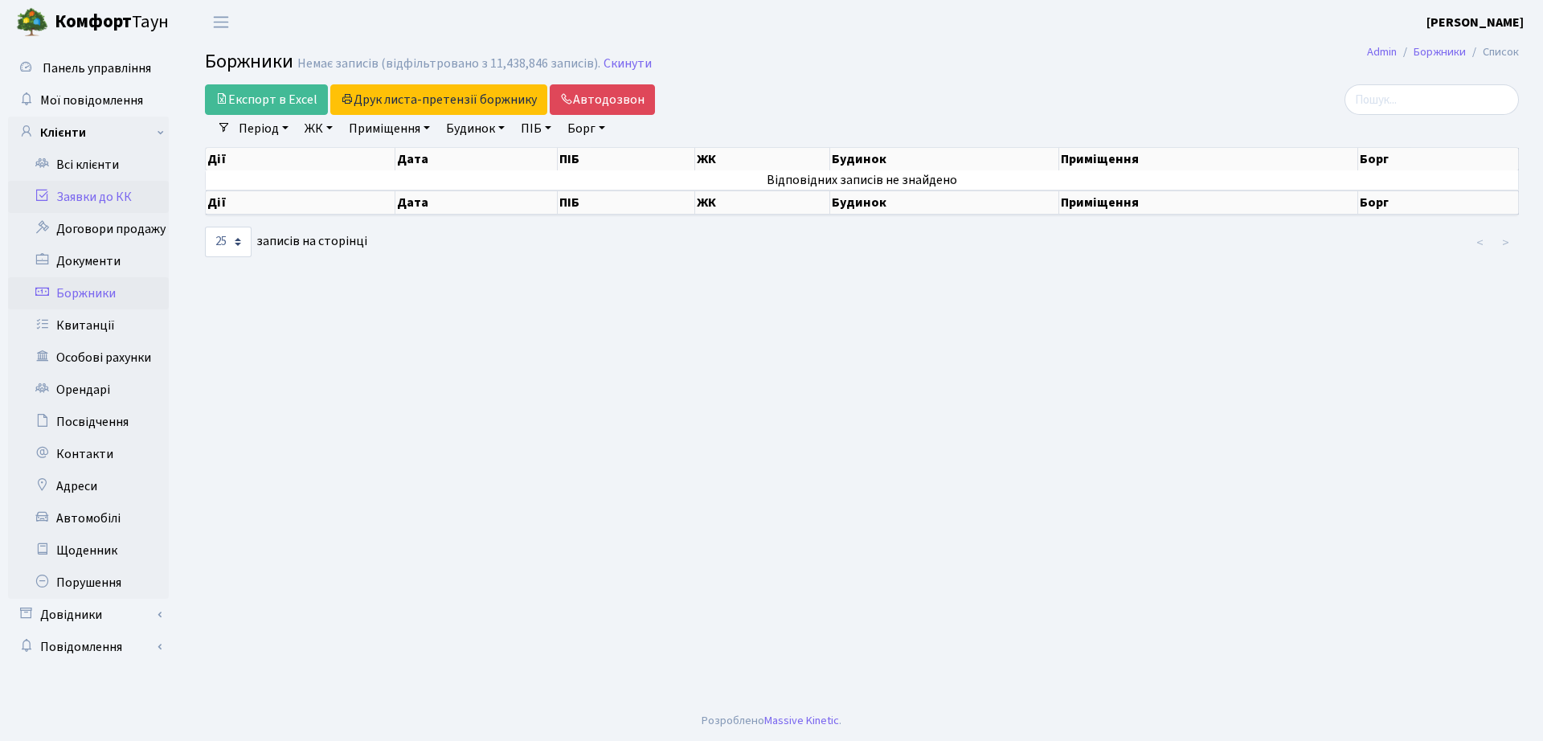
click at [97, 190] on link "Заявки до КК" at bounding box center [88, 197] width 161 height 32
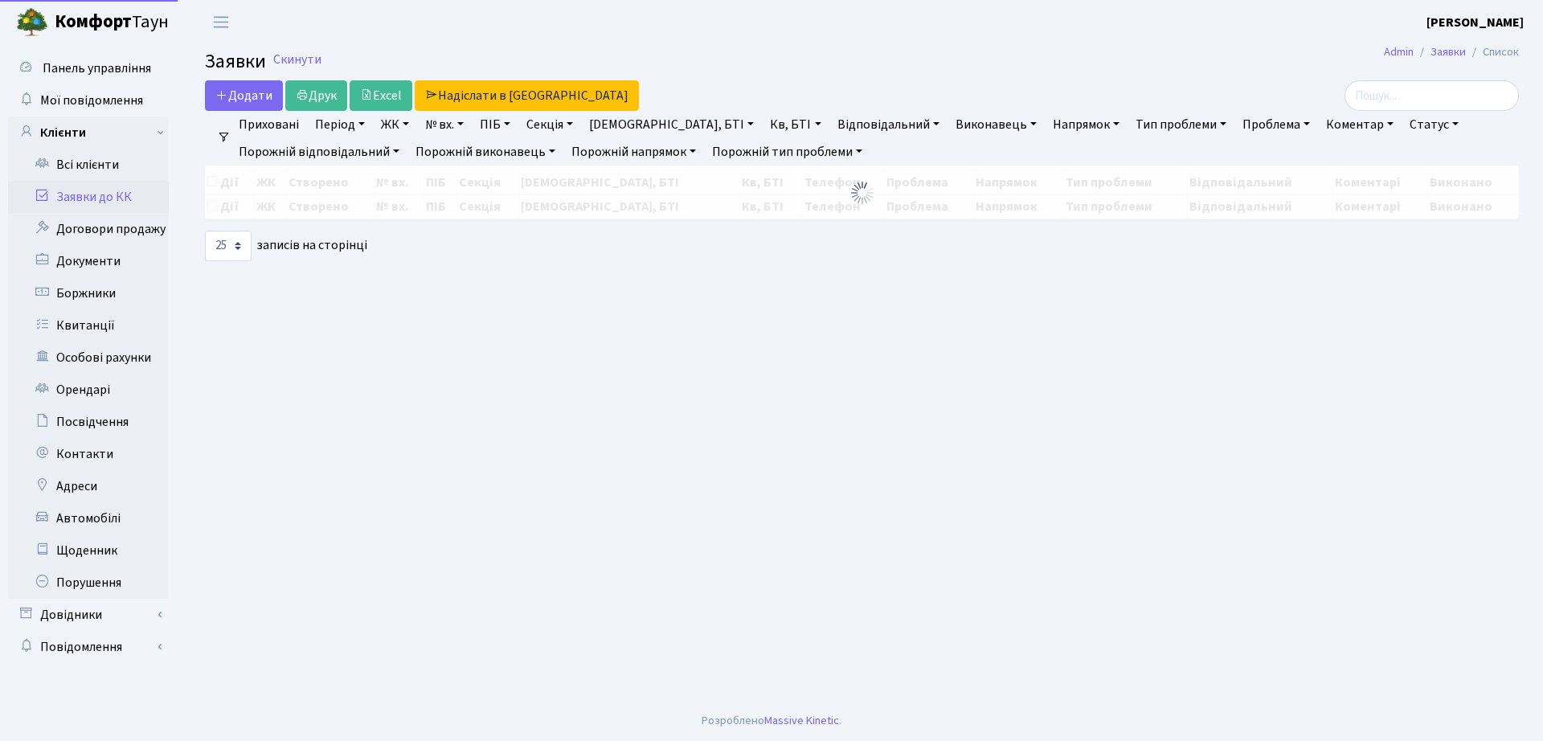
select select "25"
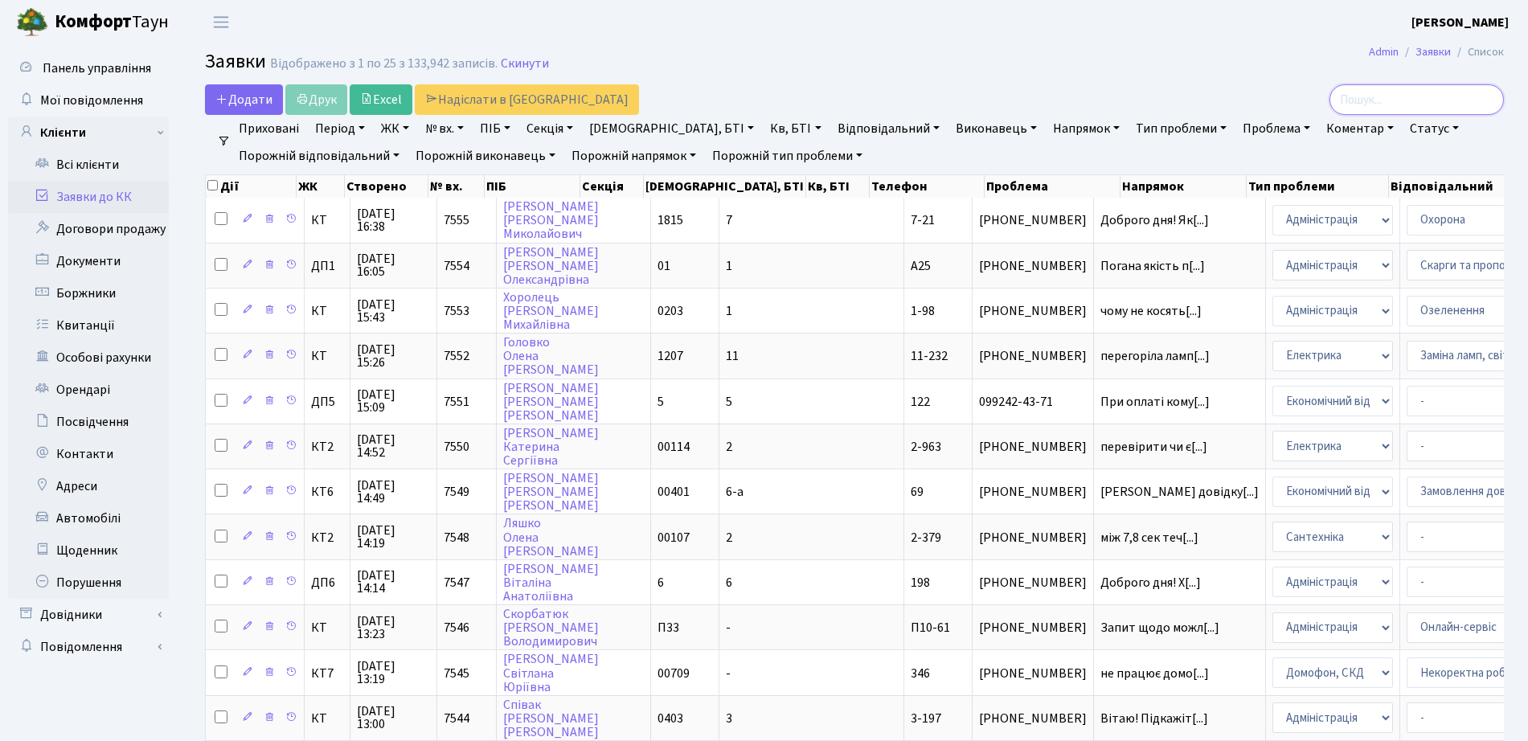
click at [1407, 86] on input "search" at bounding box center [1416, 99] width 174 height 31
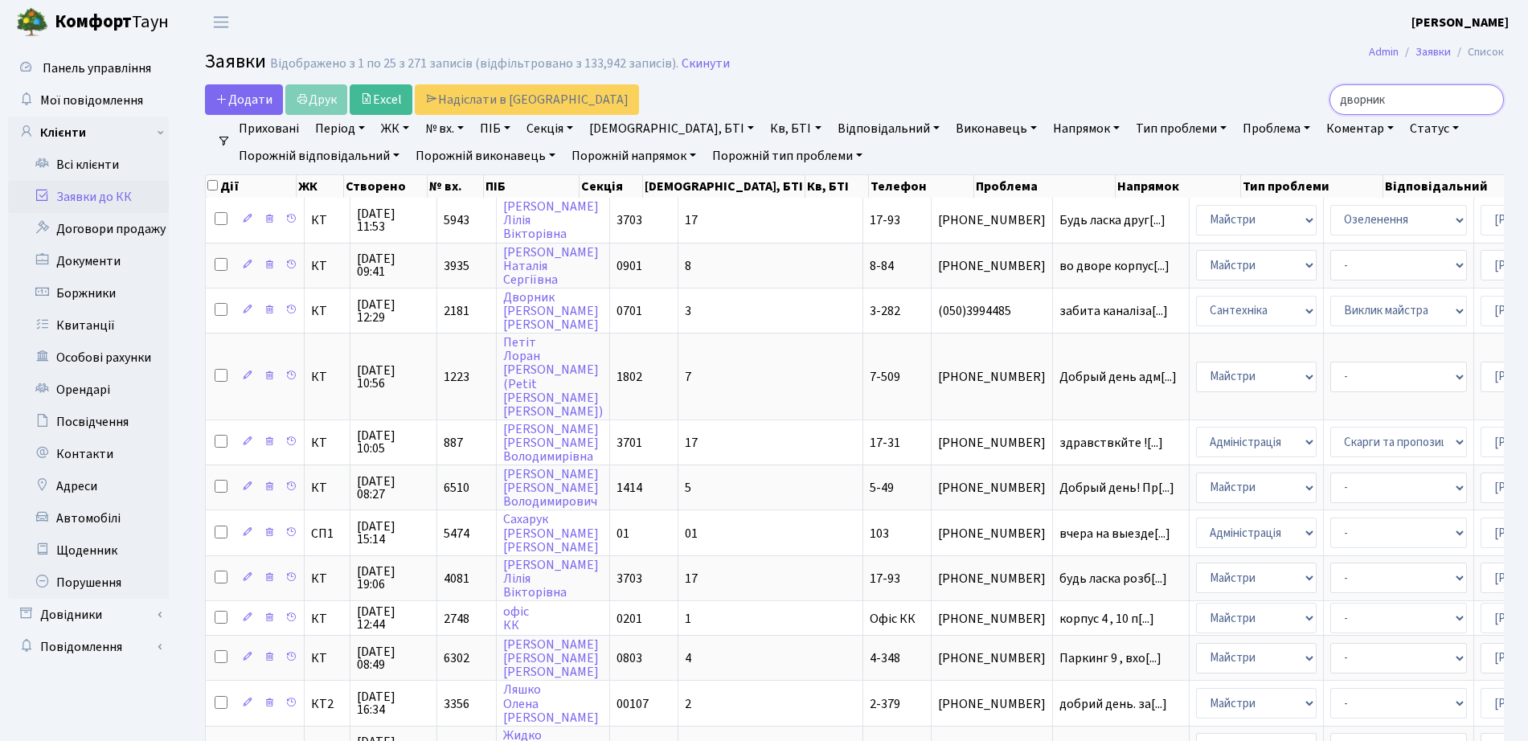
type input "дворник"
drag, startPoint x: 1404, startPoint y: 98, endPoint x: 1239, endPoint y: 97, distance: 165.6
click at [1239, 97] on div "дворник" at bounding box center [1295, 99] width 417 height 31
click at [92, 170] on link "Всі клієнти" at bounding box center [88, 165] width 161 height 32
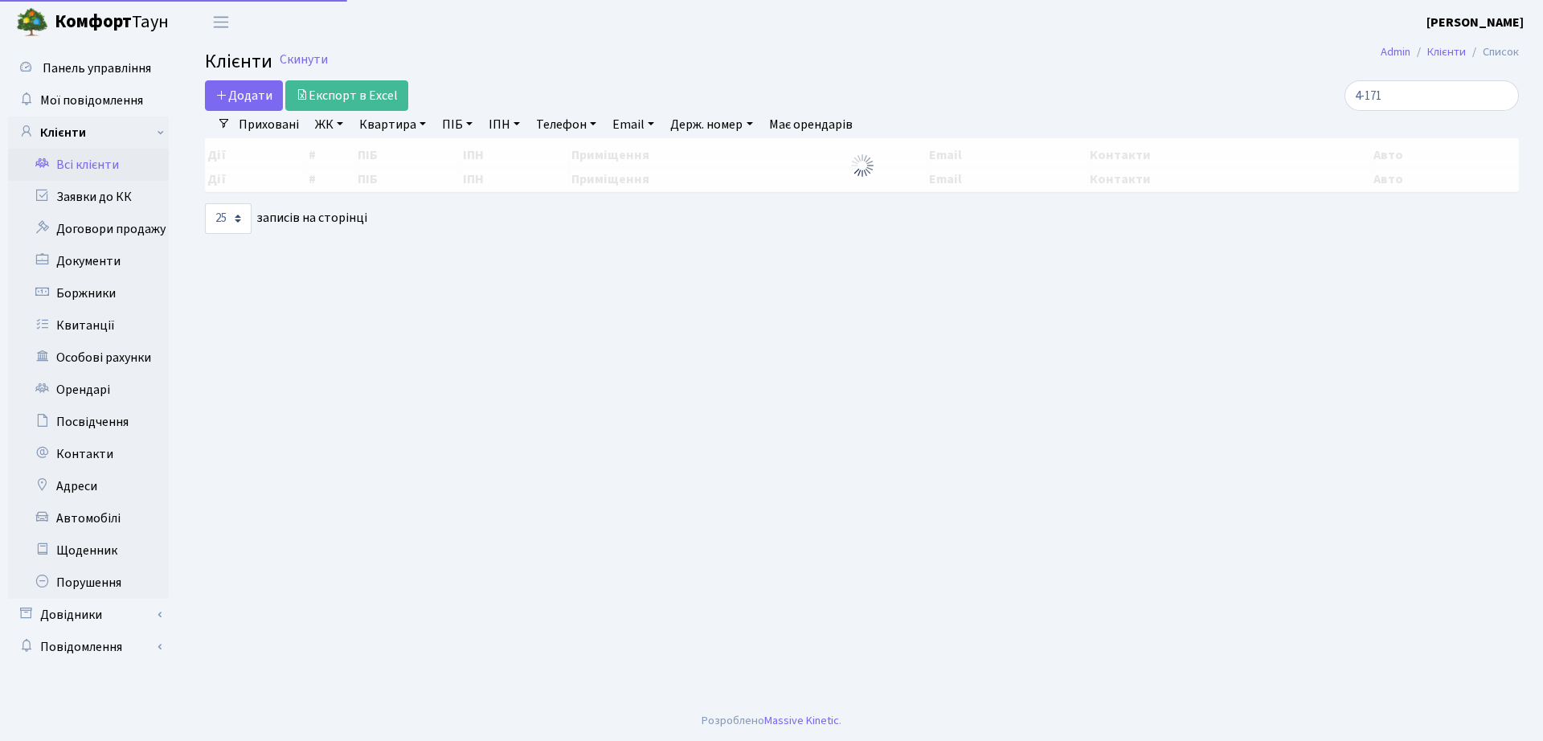
select select "25"
drag, startPoint x: 1423, startPoint y: 104, endPoint x: 1301, endPoint y: 108, distance: 121.4
click at [1301, 108] on div "4-171" at bounding box center [1308, 95] width 422 height 31
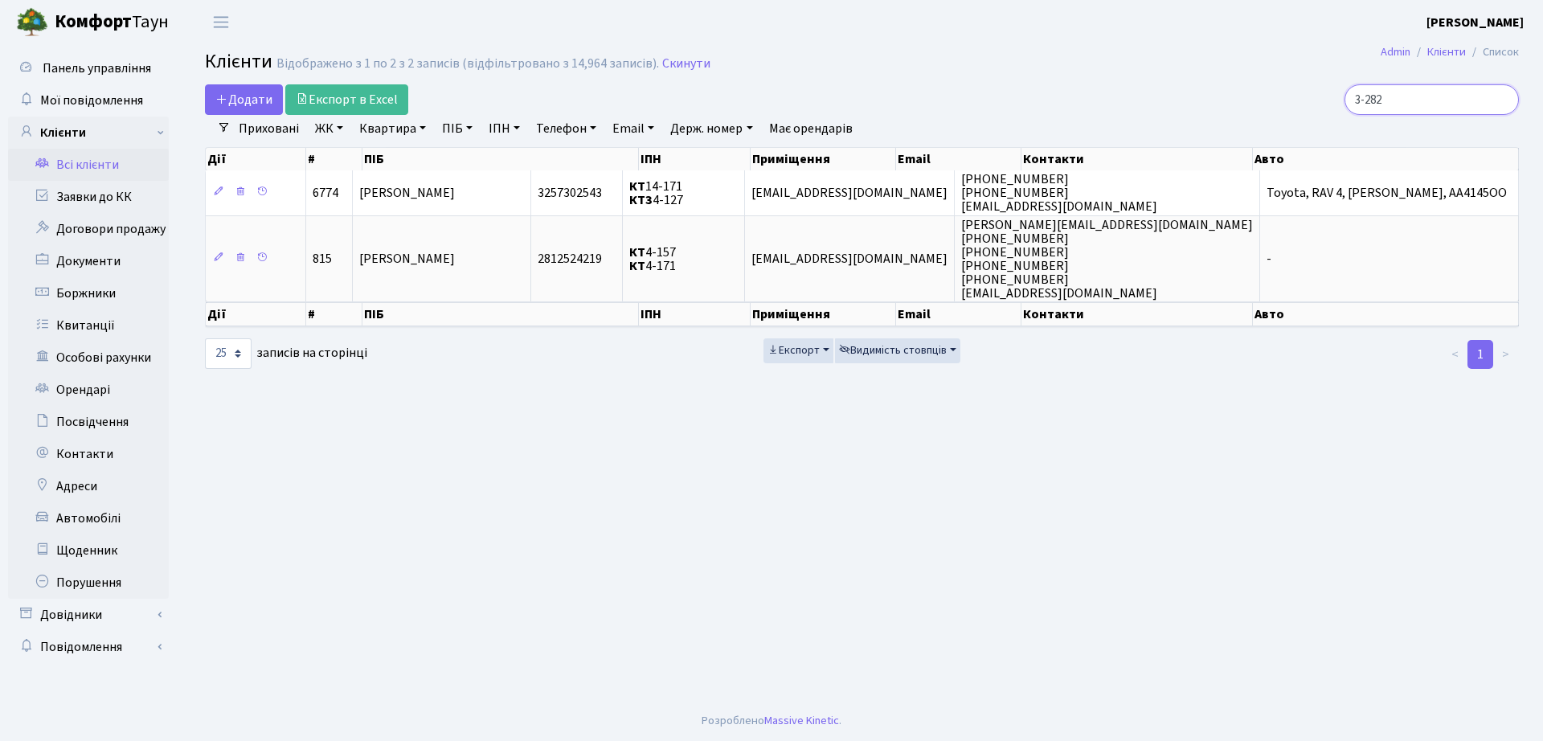
type input "3-282"
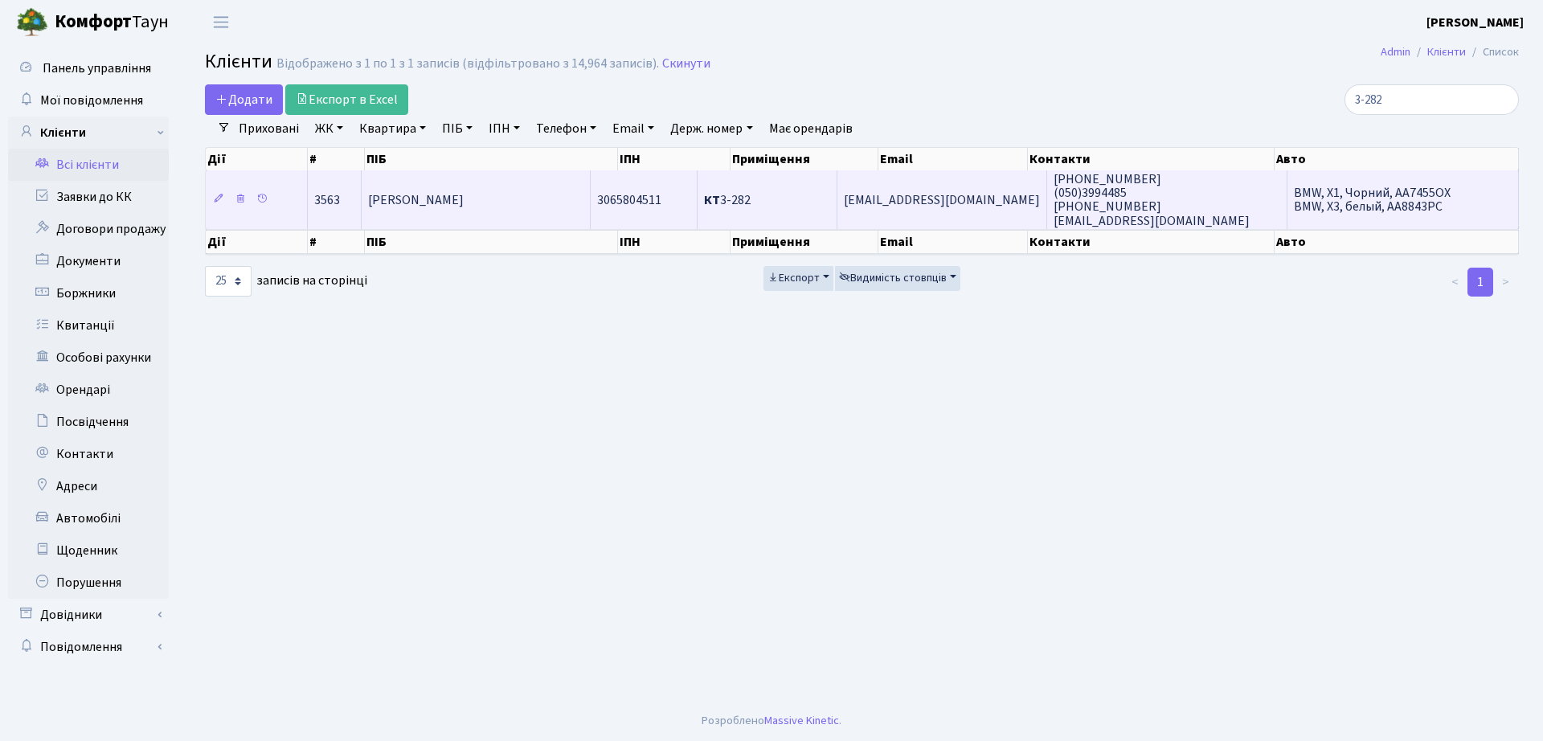
click at [763, 180] on td "КТ 3-282" at bounding box center [768, 199] width 140 height 58
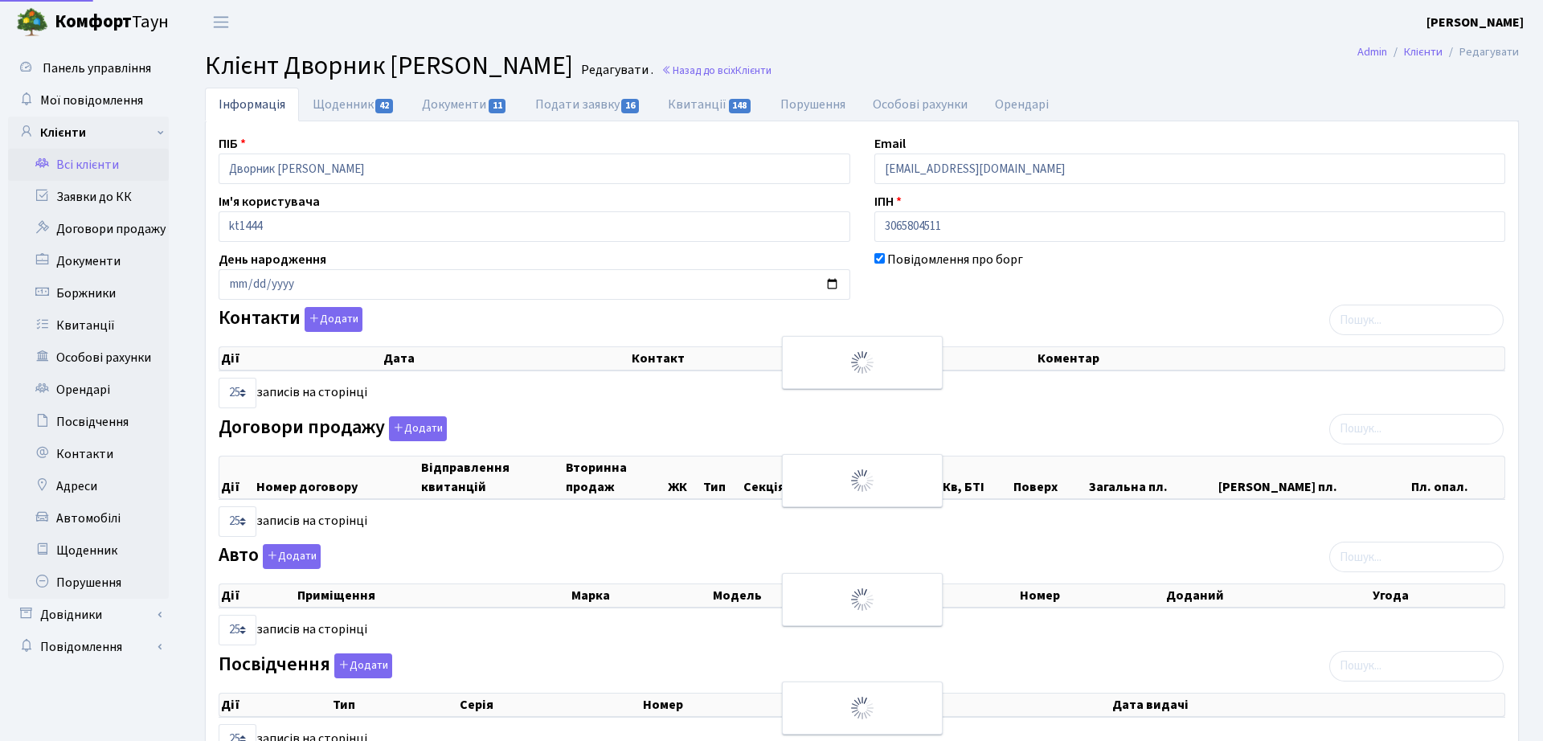
select select "25"
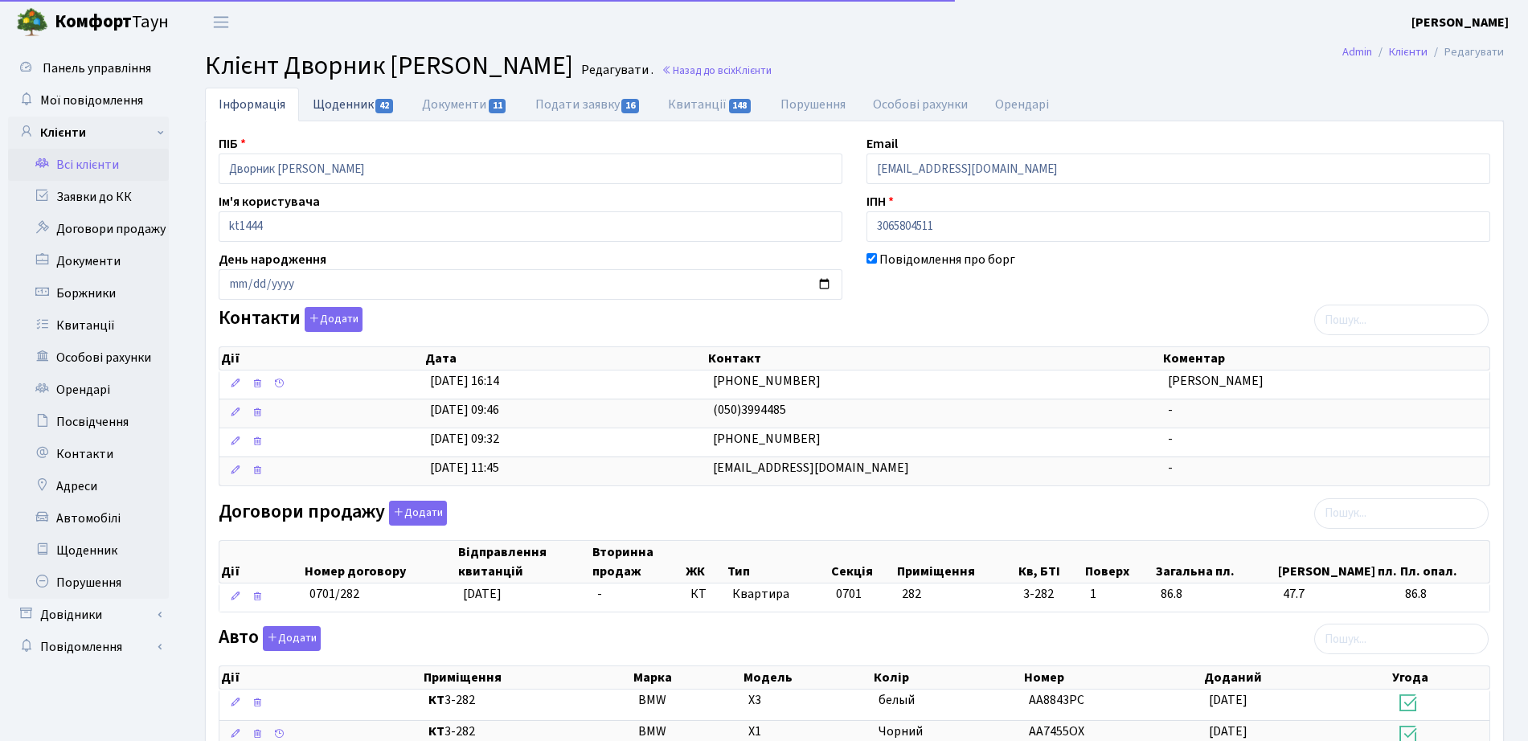
click at [314, 112] on link "Щоденник 42" at bounding box center [353, 104] width 109 height 33
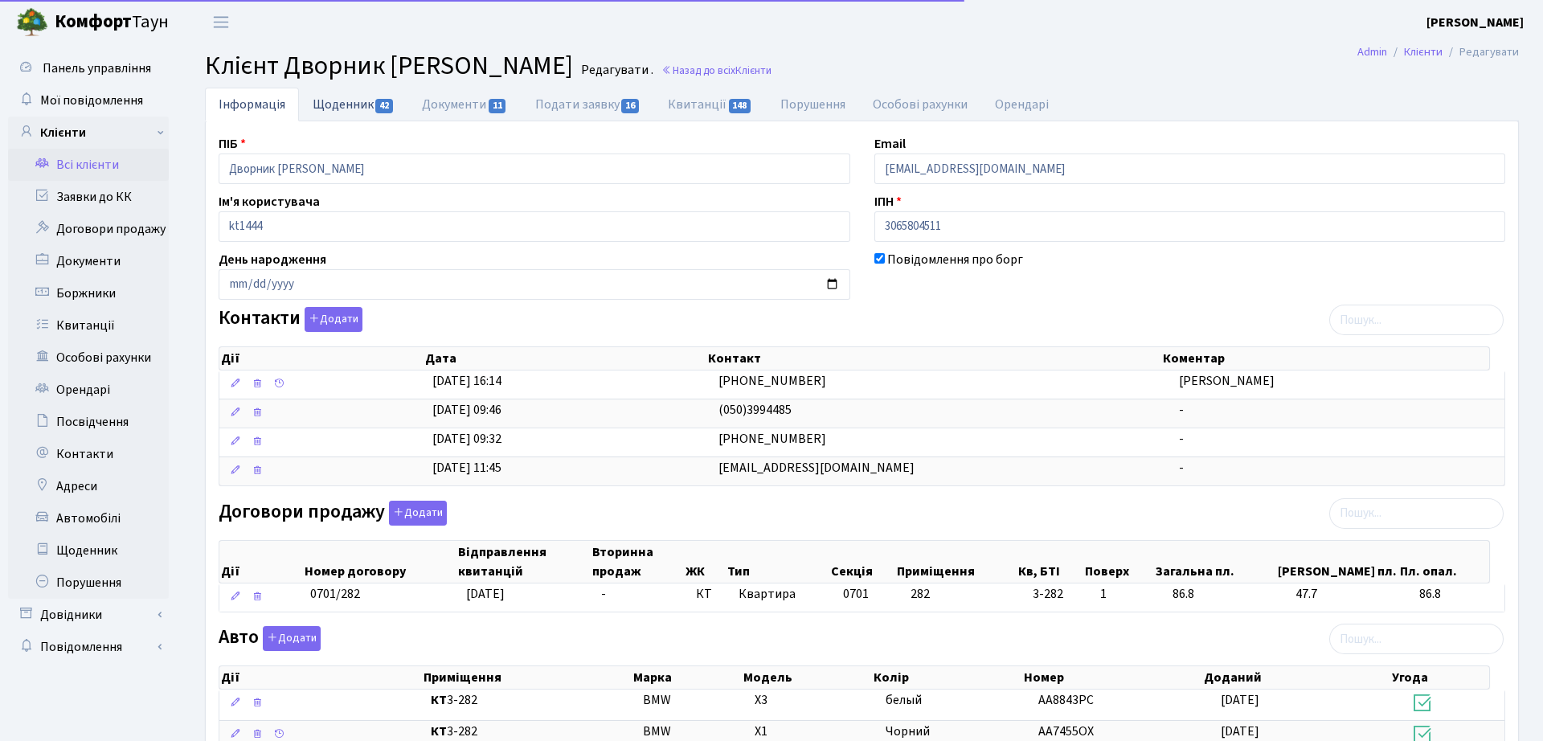
select select "25"
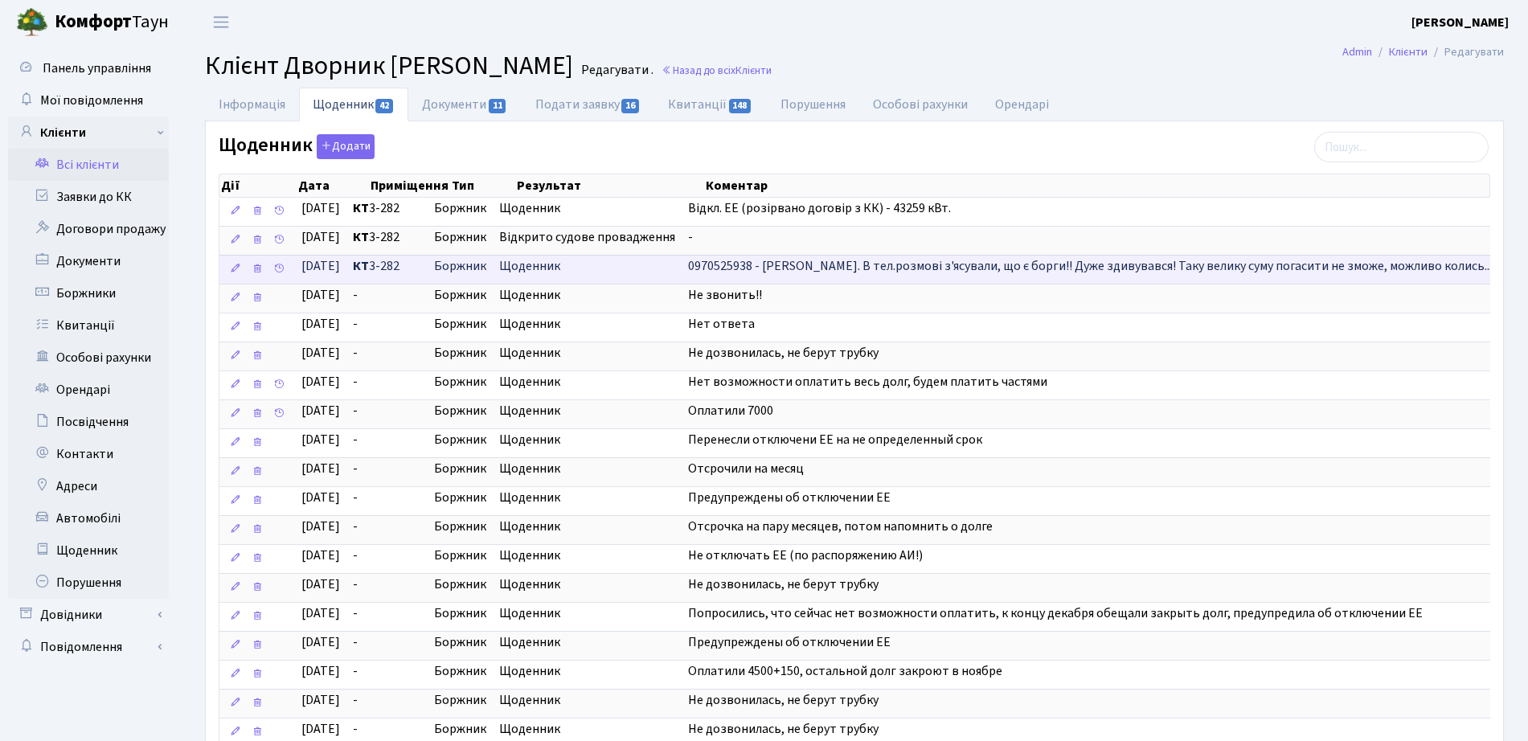
click at [1356, 277] on td "0970525938 - Андрій. В тел.розмові з'ясували, що є борги!! Дуже здивувався! Так…" at bounding box center [1095, 269] width 826 height 29
click at [1295, 266] on span "0970525938 - Андрій. В тел.розмові з'ясували, що є борги!! Дуже здивувався! Так…" at bounding box center [1094, 266] width 813 height 18
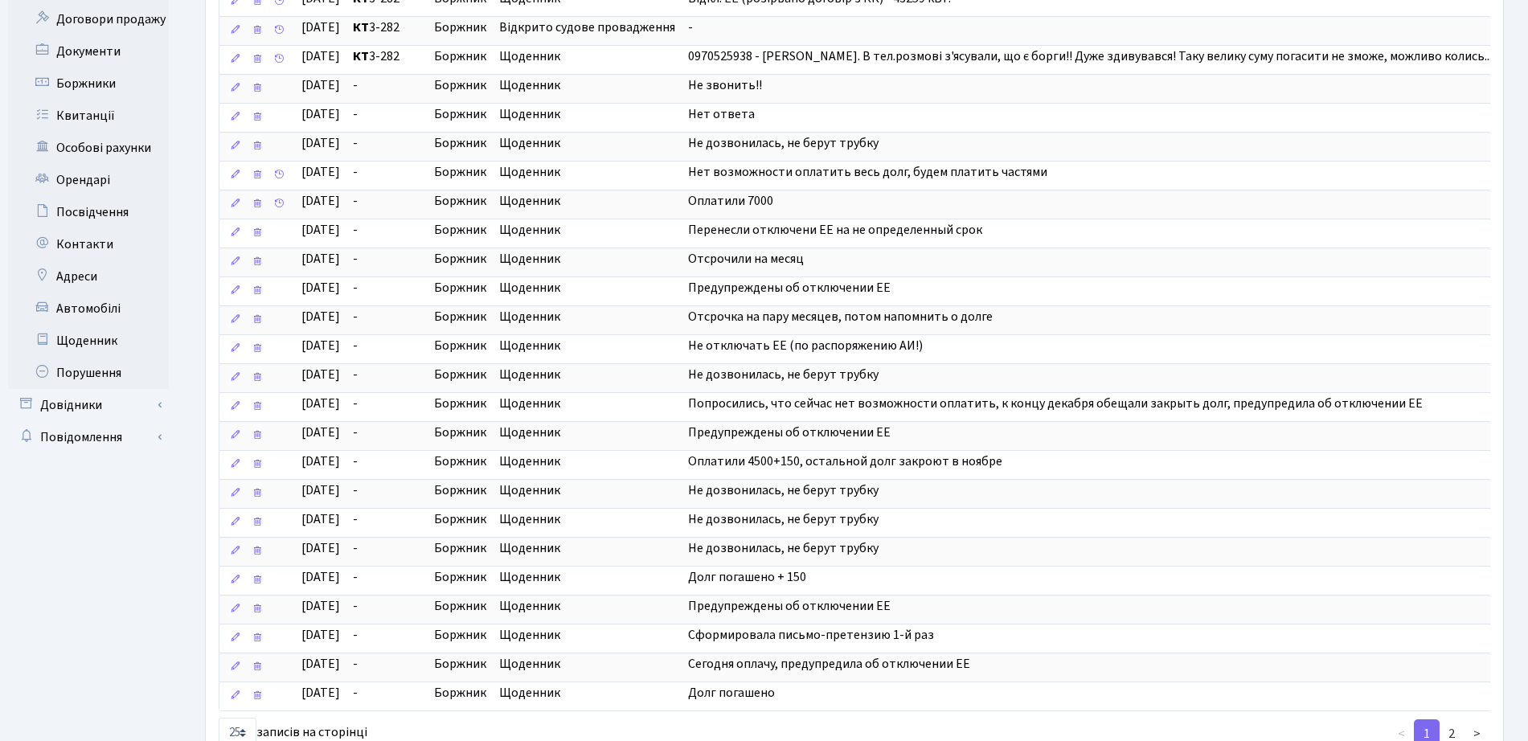
scroll to position [325, 0]
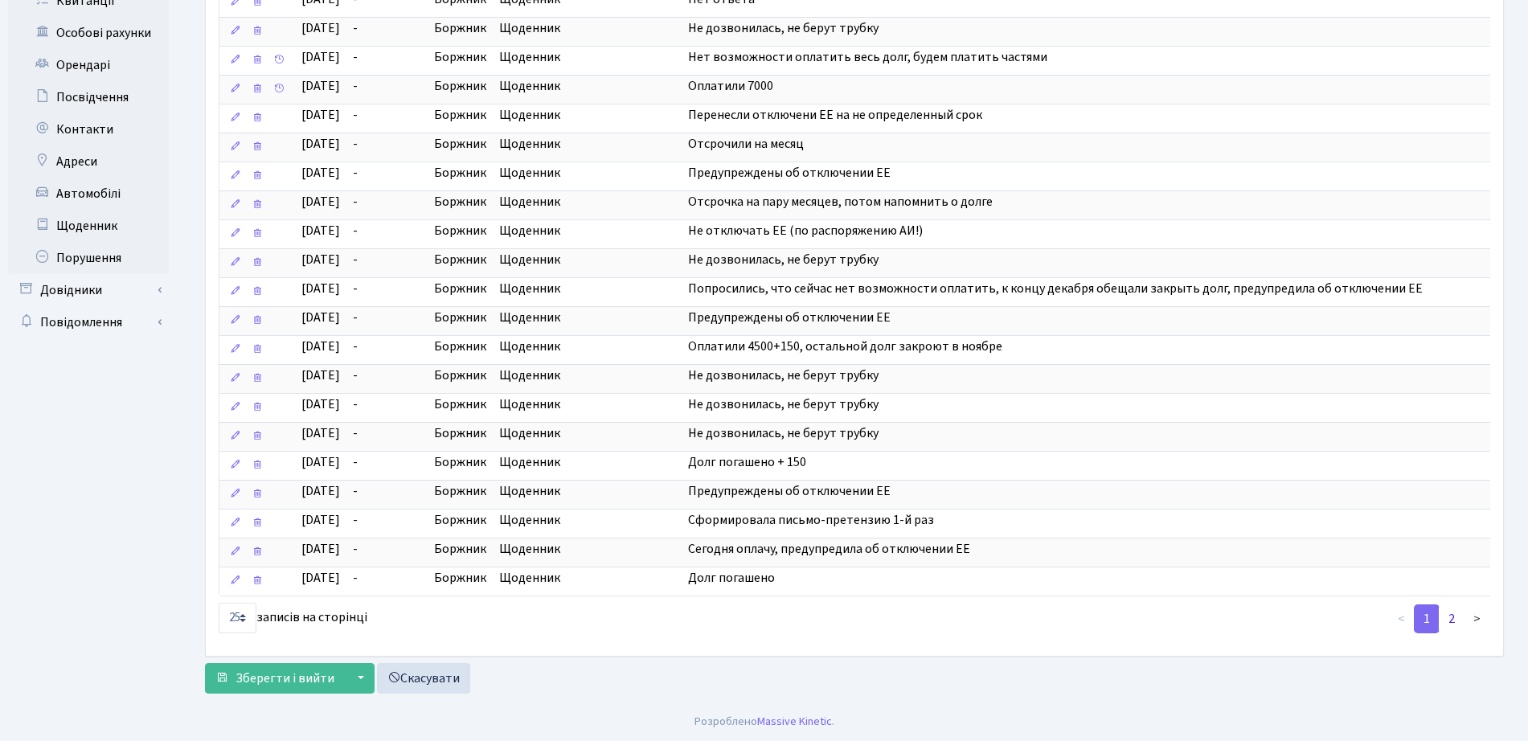
click at [1448, 623] on link "2" at bounding box center [1452, 618] width 26 height 29
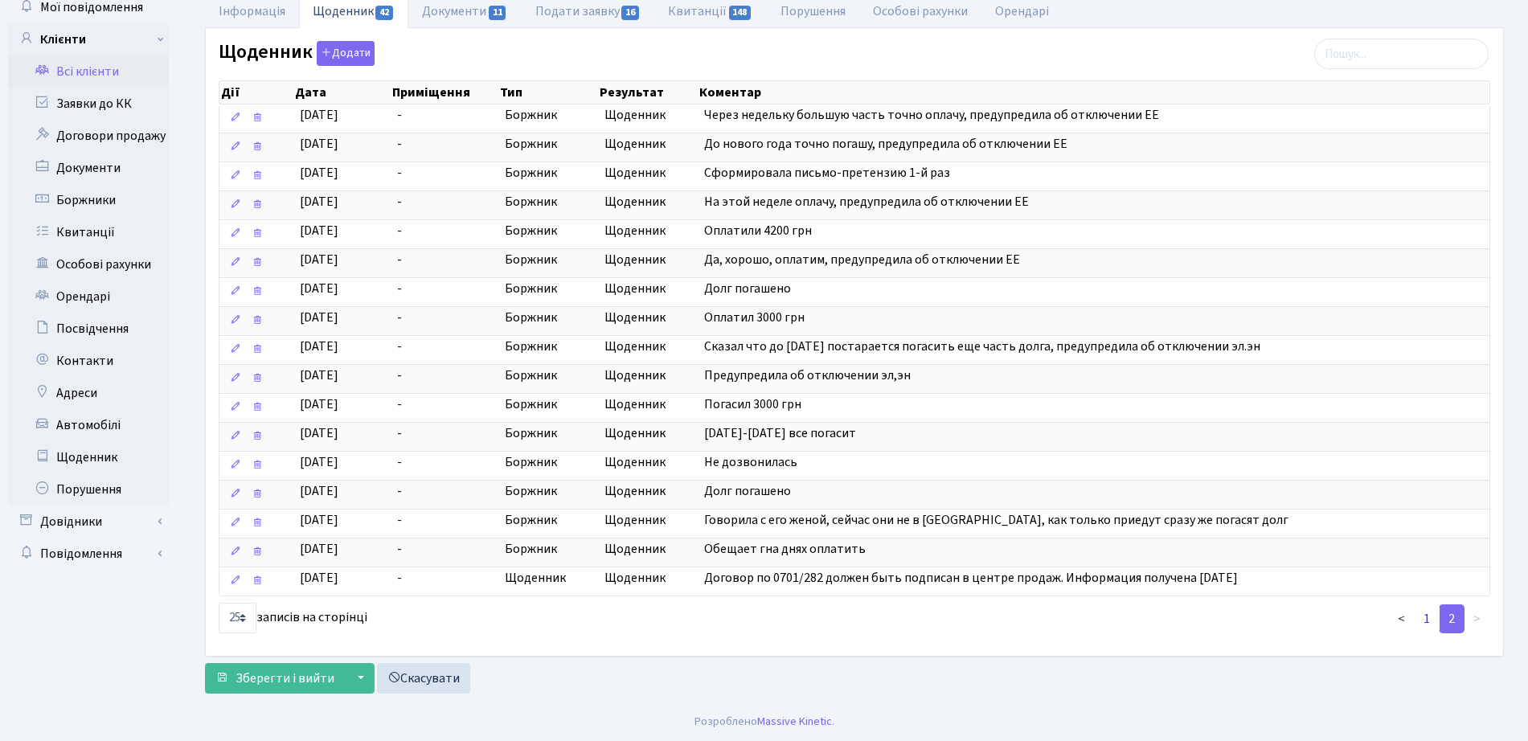
click at [1423, 624] on link "1" at bounding box center [1427, 618] width 26 height 29
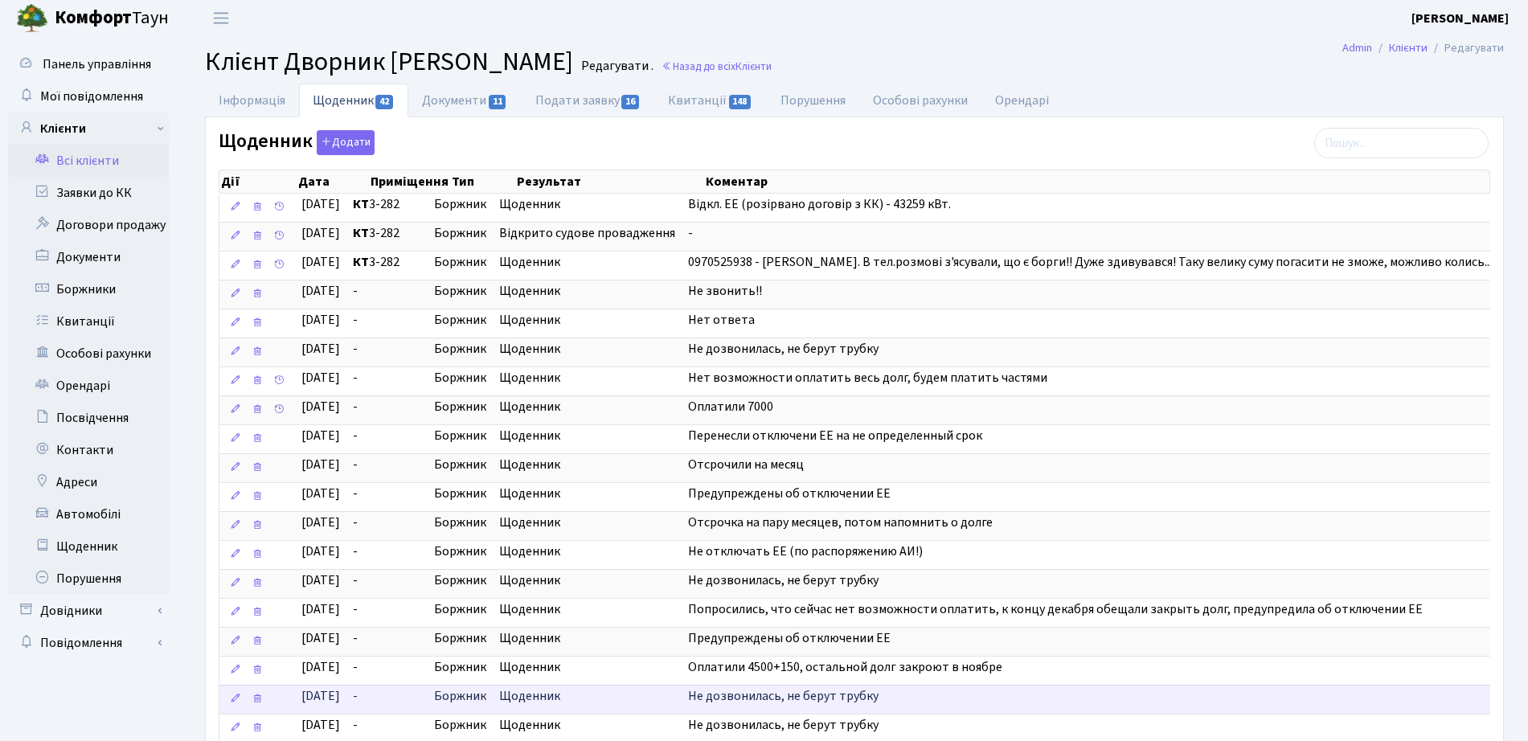
scroll to position [0, 0]
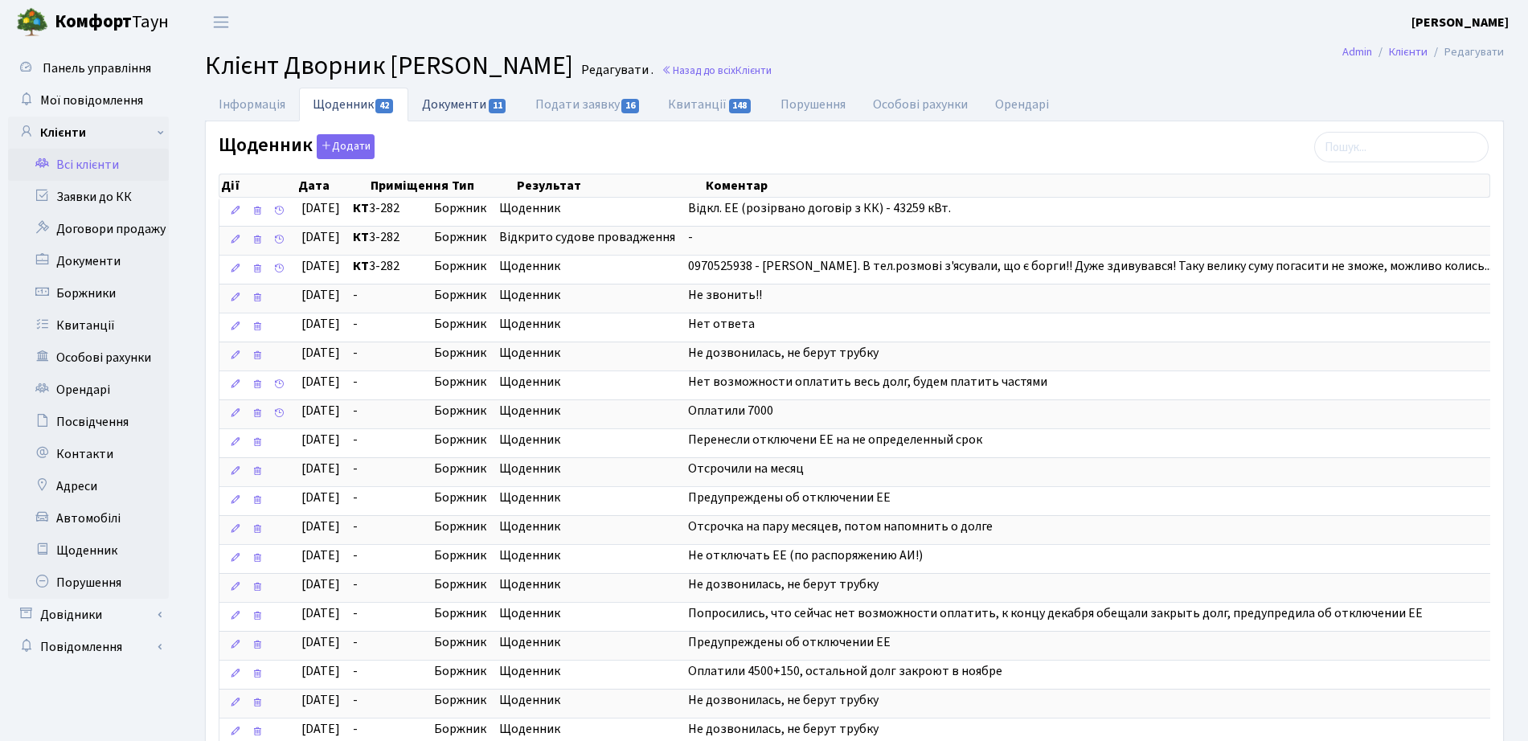
click at [457, 109] on link "Документи 11" at bounding box center [464, 104] width 113 height 33
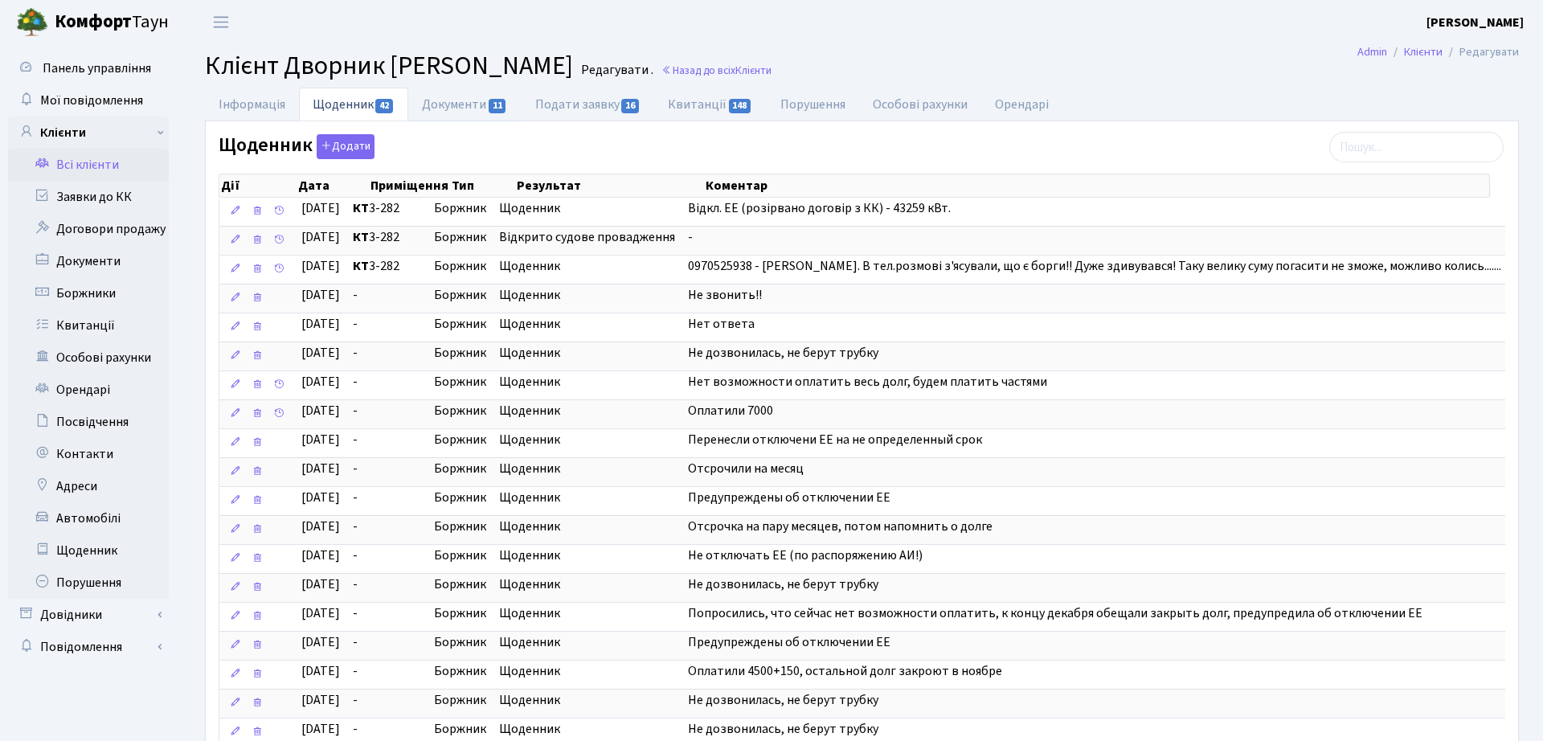
select select "25"
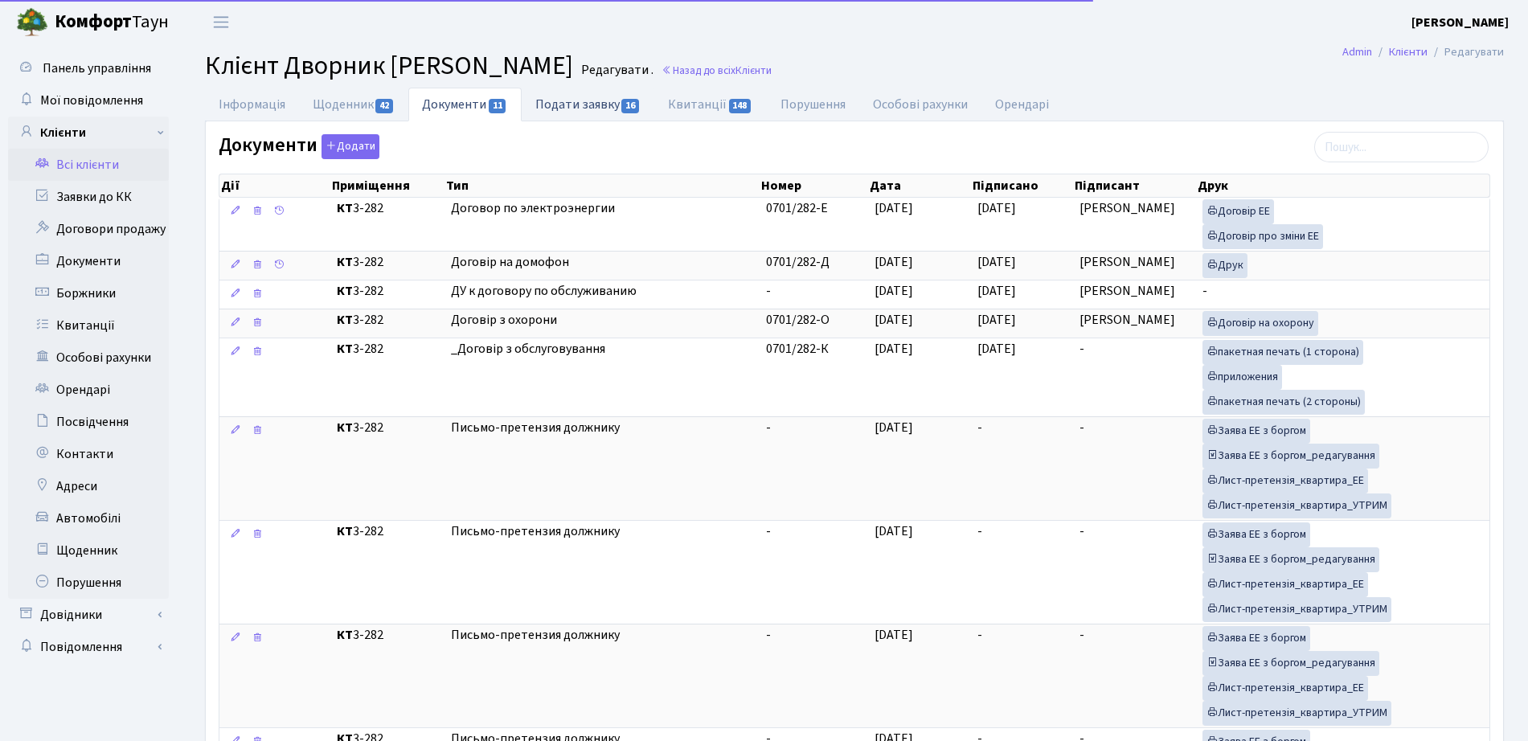
click at [618, 104] on link "Подати заявку 16" at bounding box center [588, 104] width 133 height 33
select select "25"
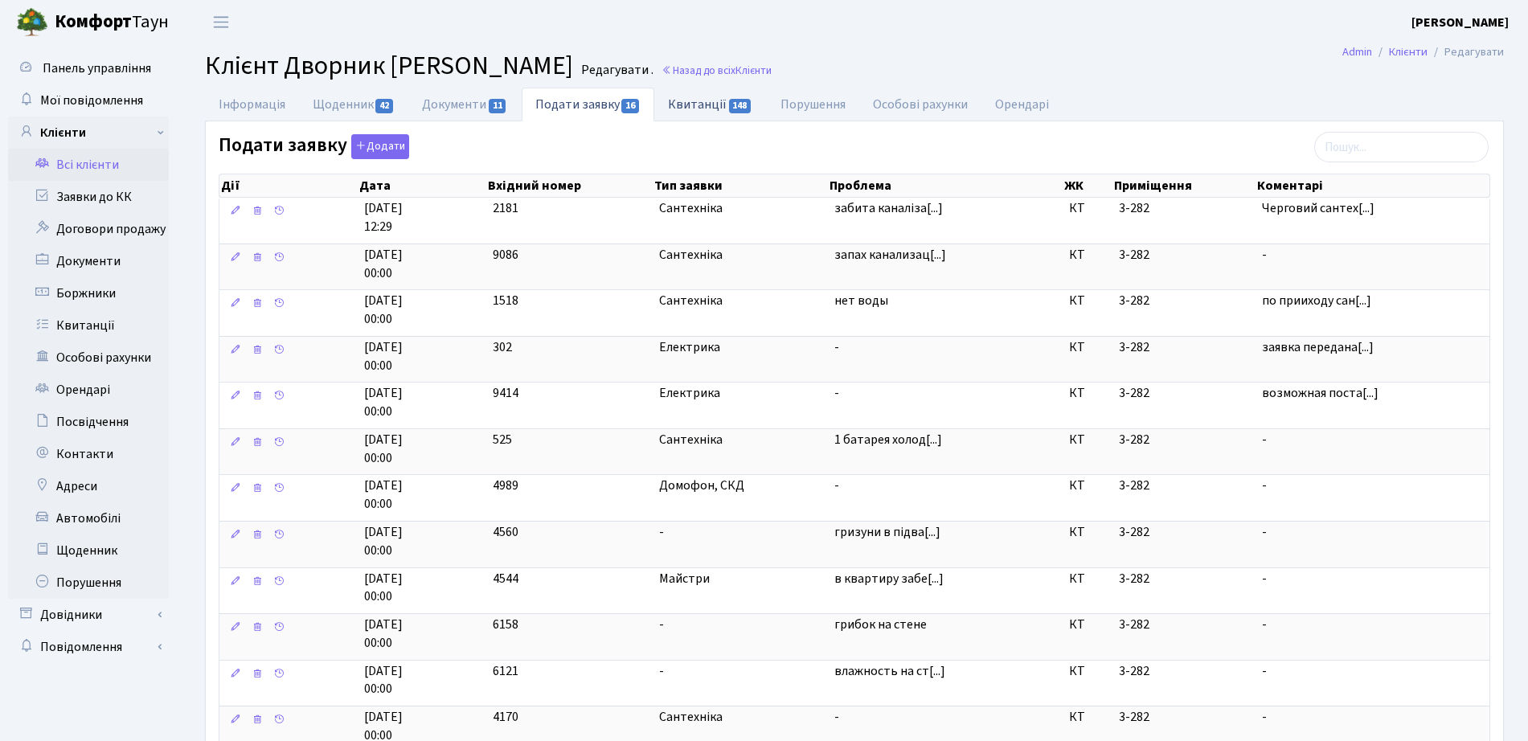
click at [694, 107] on link "Квитанції 148" at bounding box center [710, 104] width 112 height 33
select select "25"
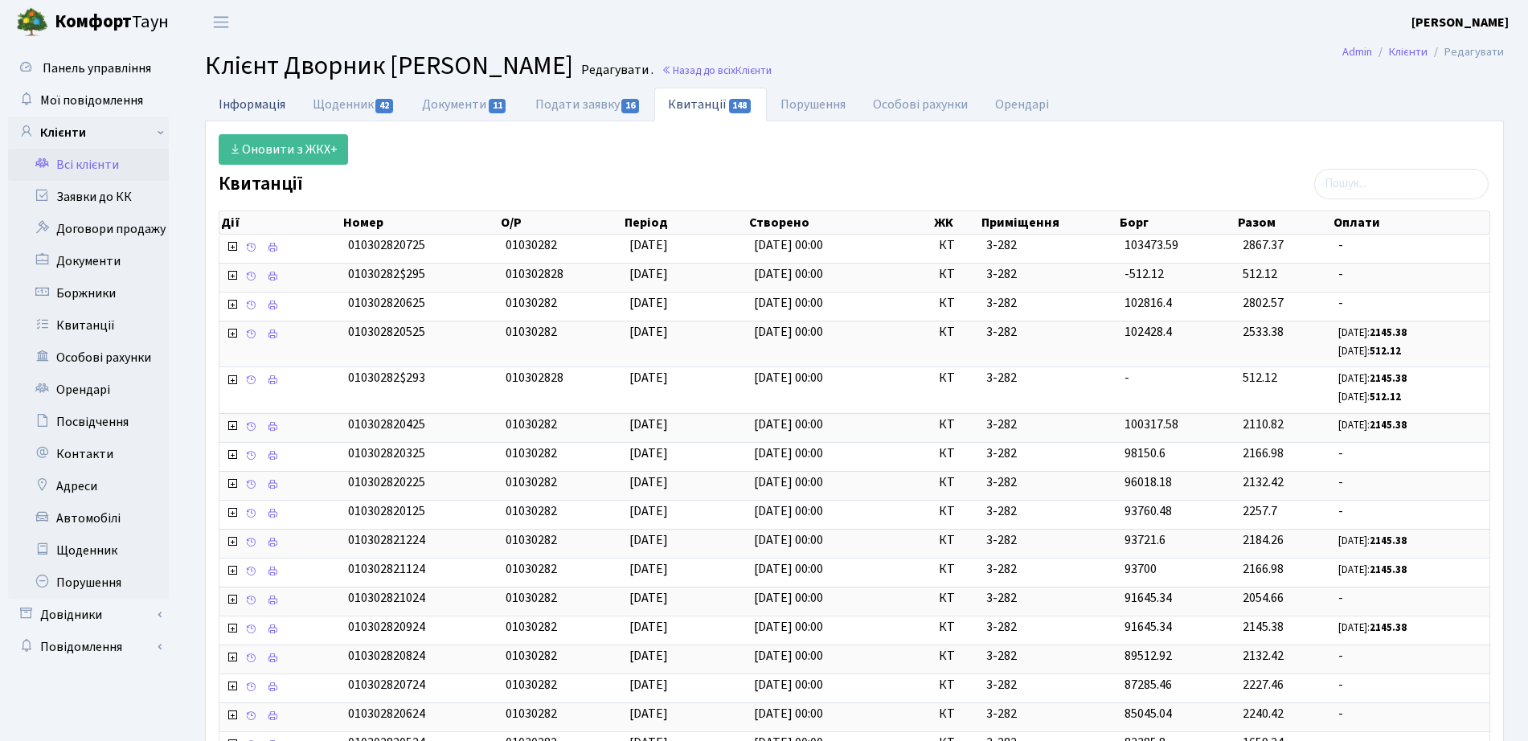
click at [230, 105] on link "Інформація" at bounding box center [252, 104] width 94 height 33
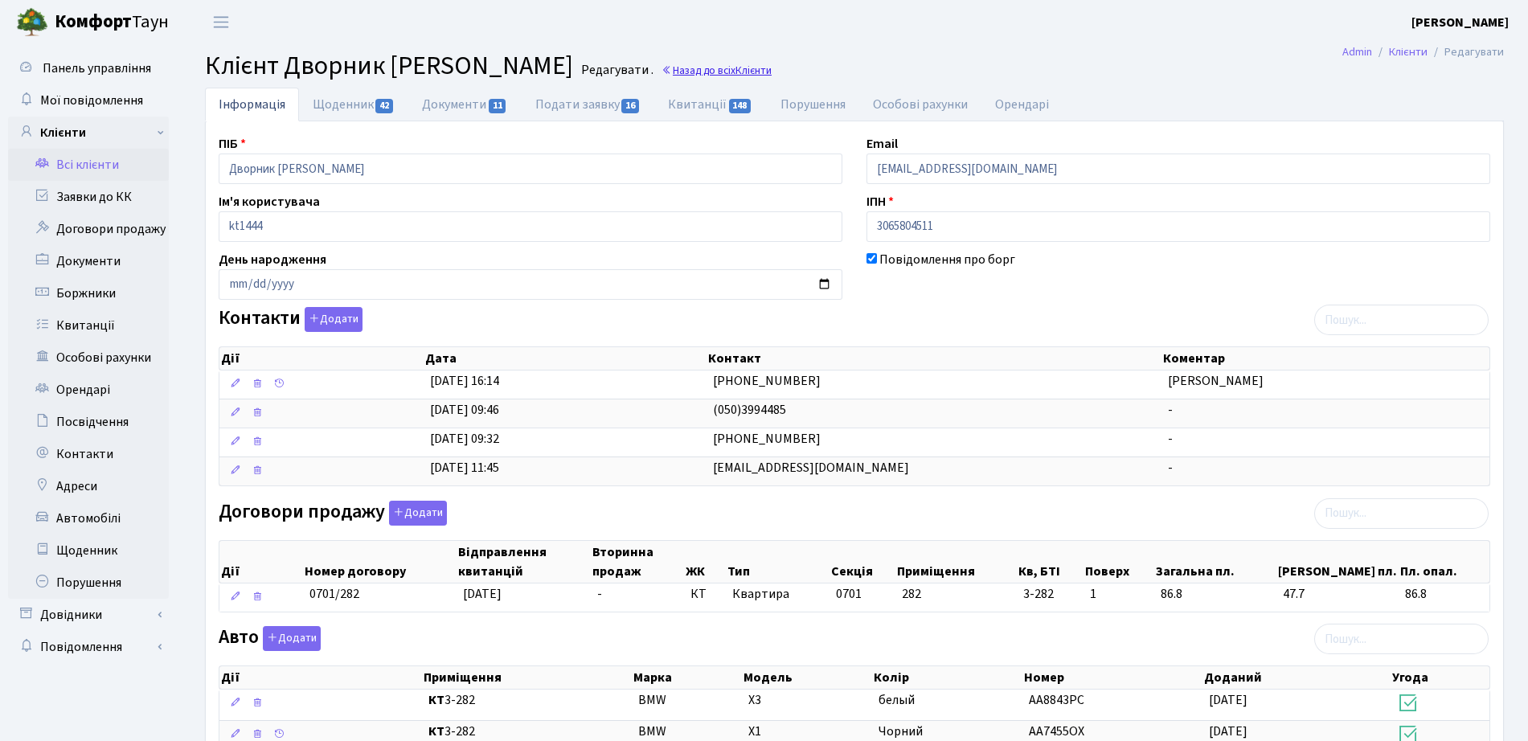
click at [772, 68] on span "Клієнти" at bounding box center [753, 70] width 36 height 15
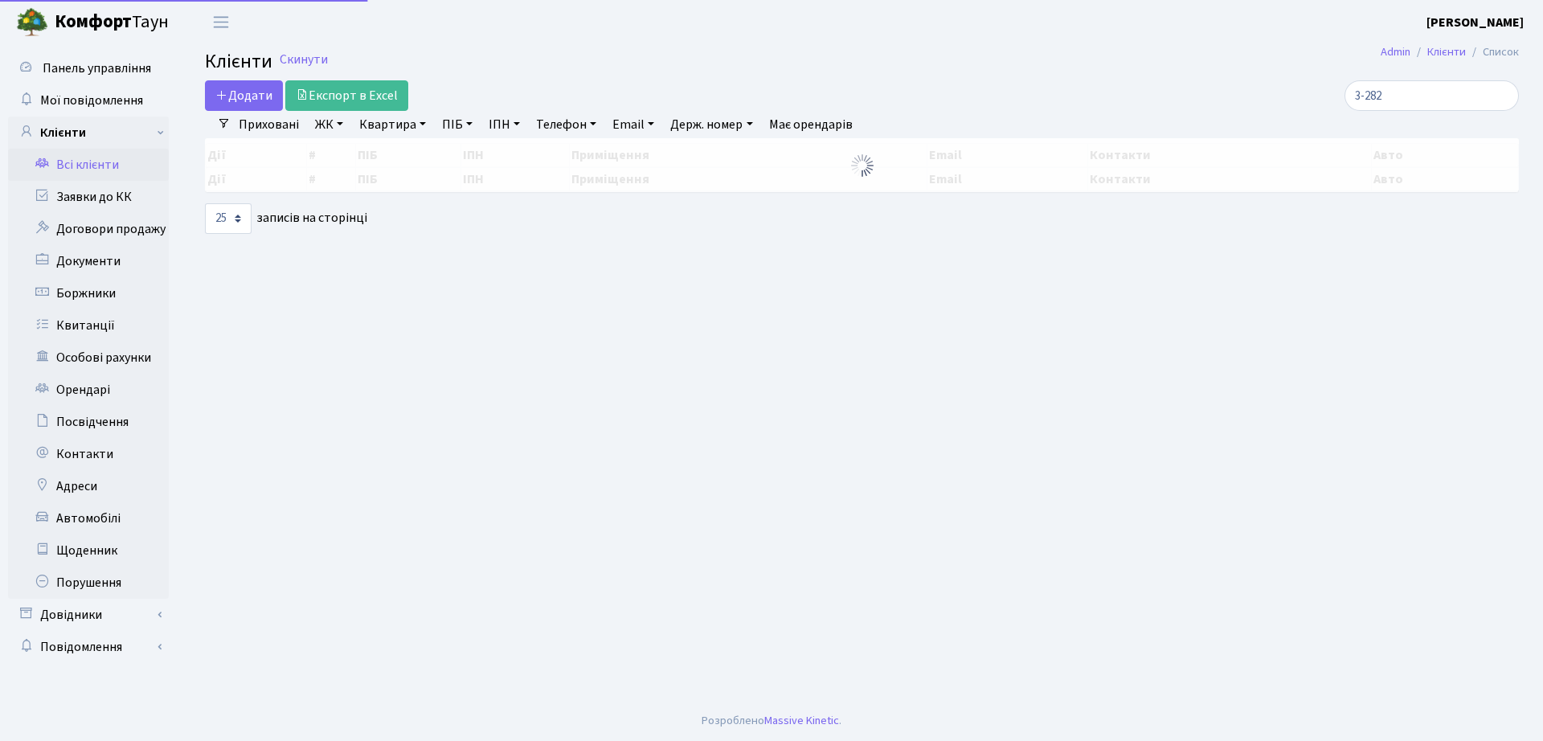
select select "25"
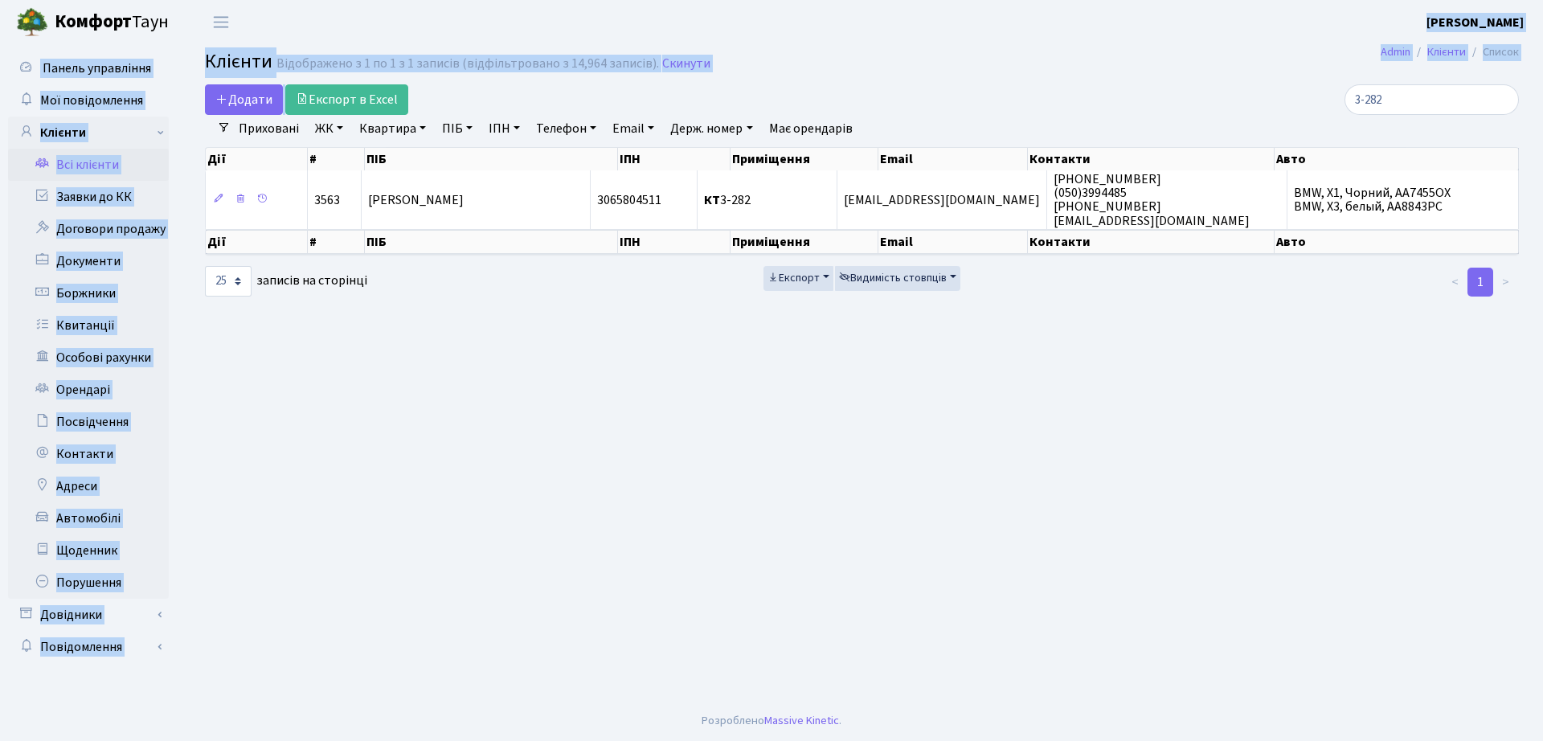
drag, startPoint x: 1099, startPoint y: 100, endPoint x: 1182, endPoint y: 169, distance: 107.3
click at [1121, 120] on body "Комфорт Таун Бондаренко Ю. Е. Мій обліковий запис Вийти Панель управління Мої п…" at bounding box center [771, 370] width 1543 height 741
click at [1411, 117] on div "Приховані ЖК ТХ, вул. Ділова, 1/2 КТ, вул. Регенераторна, 4 КТ2, просп. Соборно…" at bounding box center [869, 128] width 1276 height 27
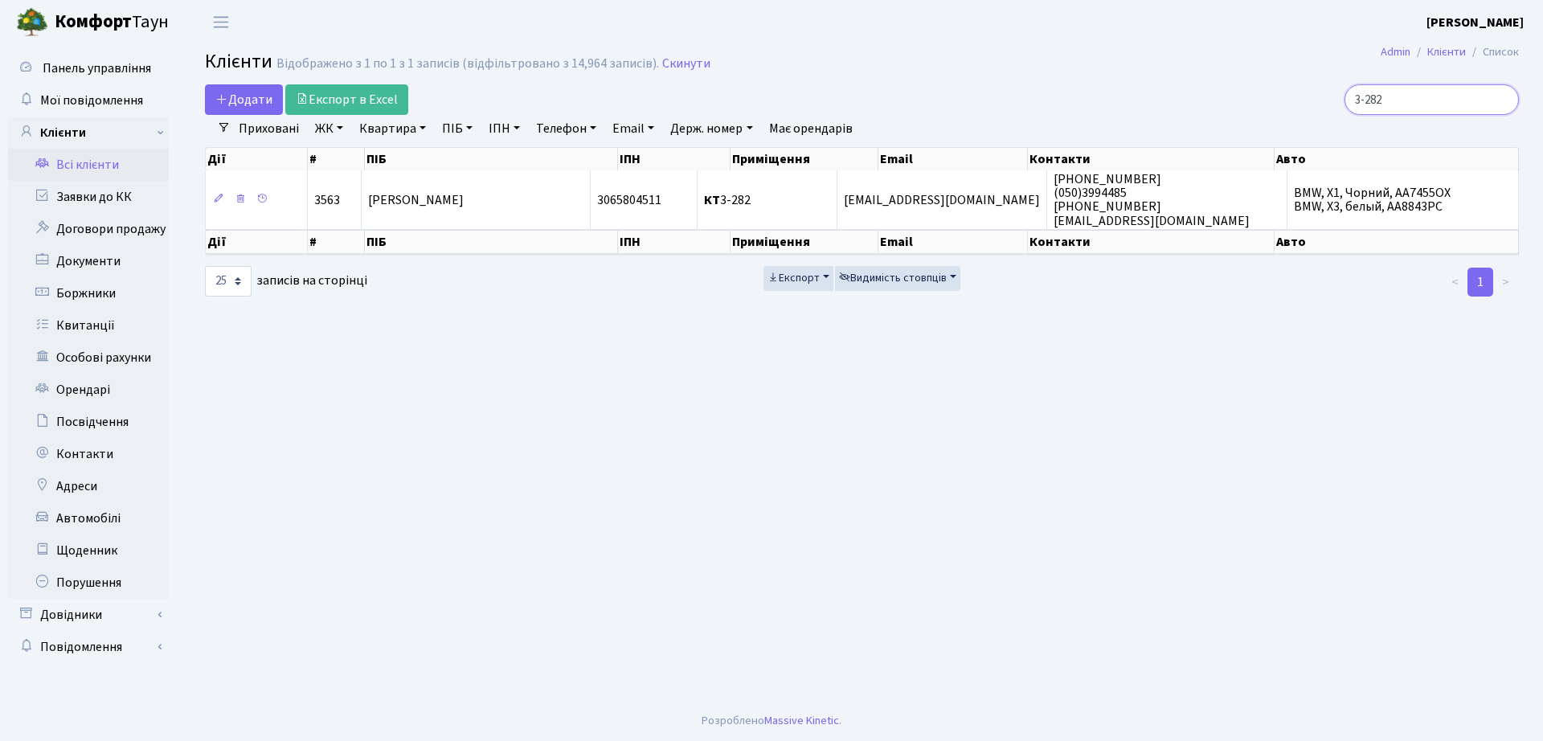
drag, startPoint x: 1454, startPoint y: 109, endPoint x: 1038, endPoint y: 113, distance: 416.4
click at [1038, 113] on div "Додати Експорт в Excel 3-282" at bounding box center [862, 99] width 1338 height 31
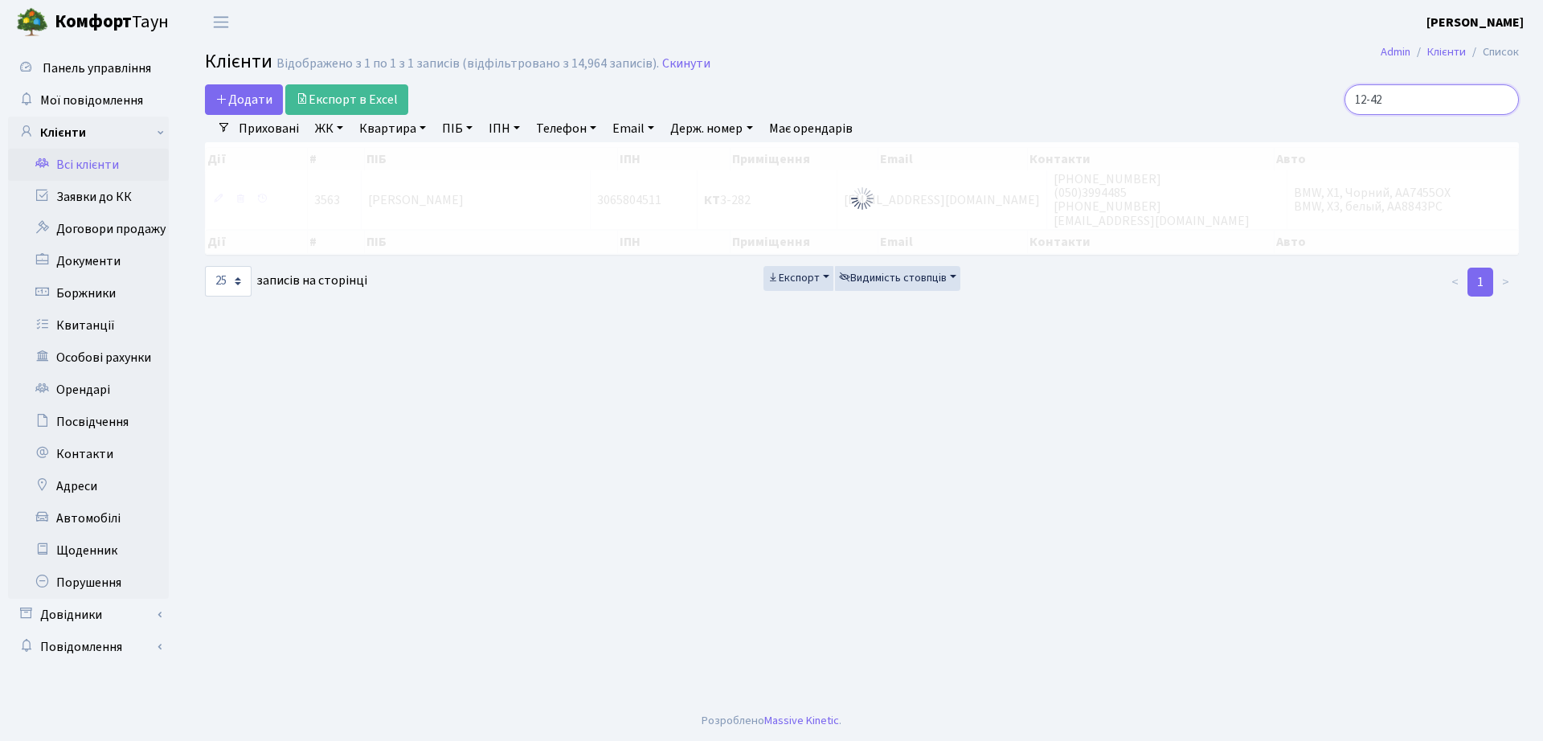
type input "12-42"
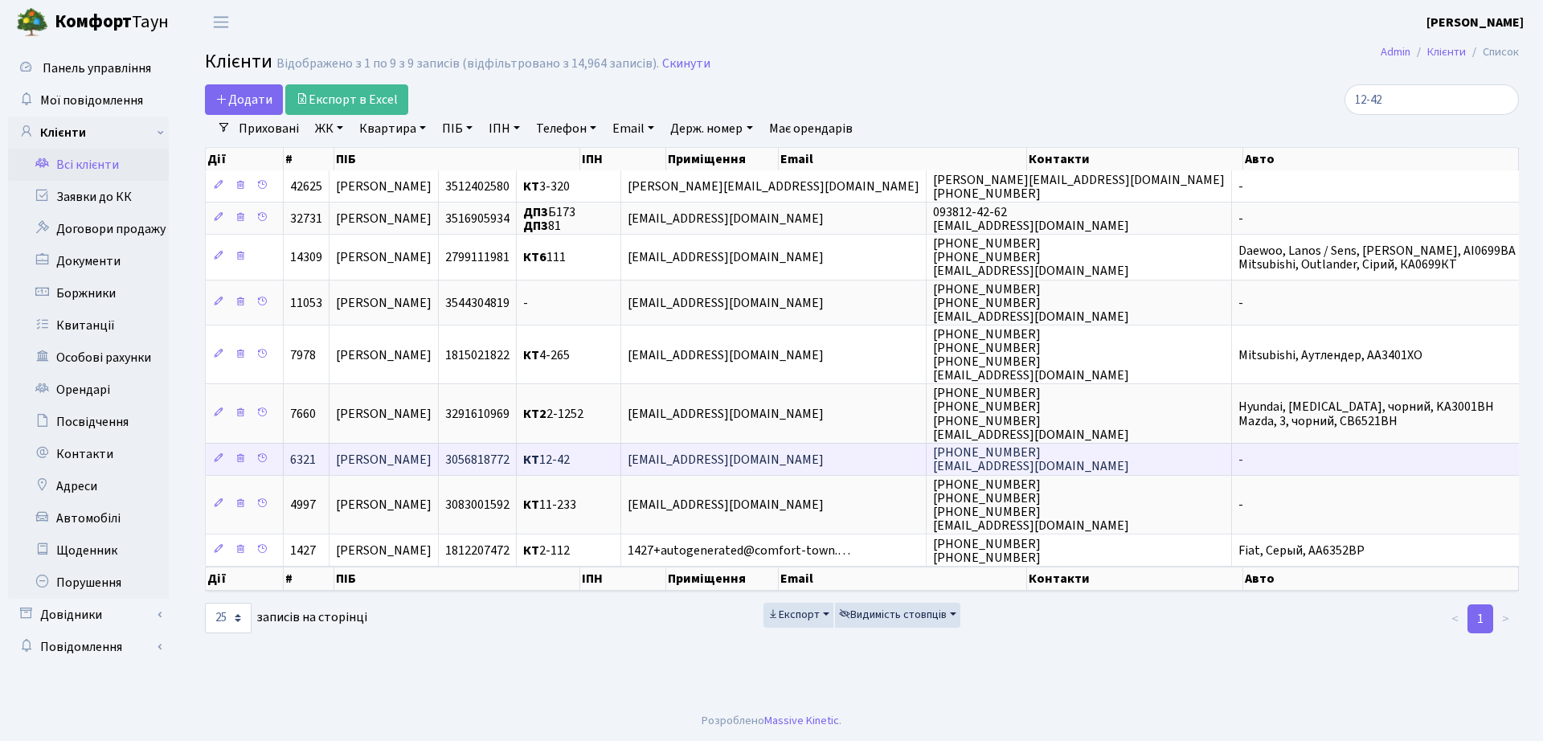
click at [621, 453] on td "КТ 12-42" at bounding box center [569, 459] width 104 height 32
